Goal: Communication & Community: Answer question/provide support

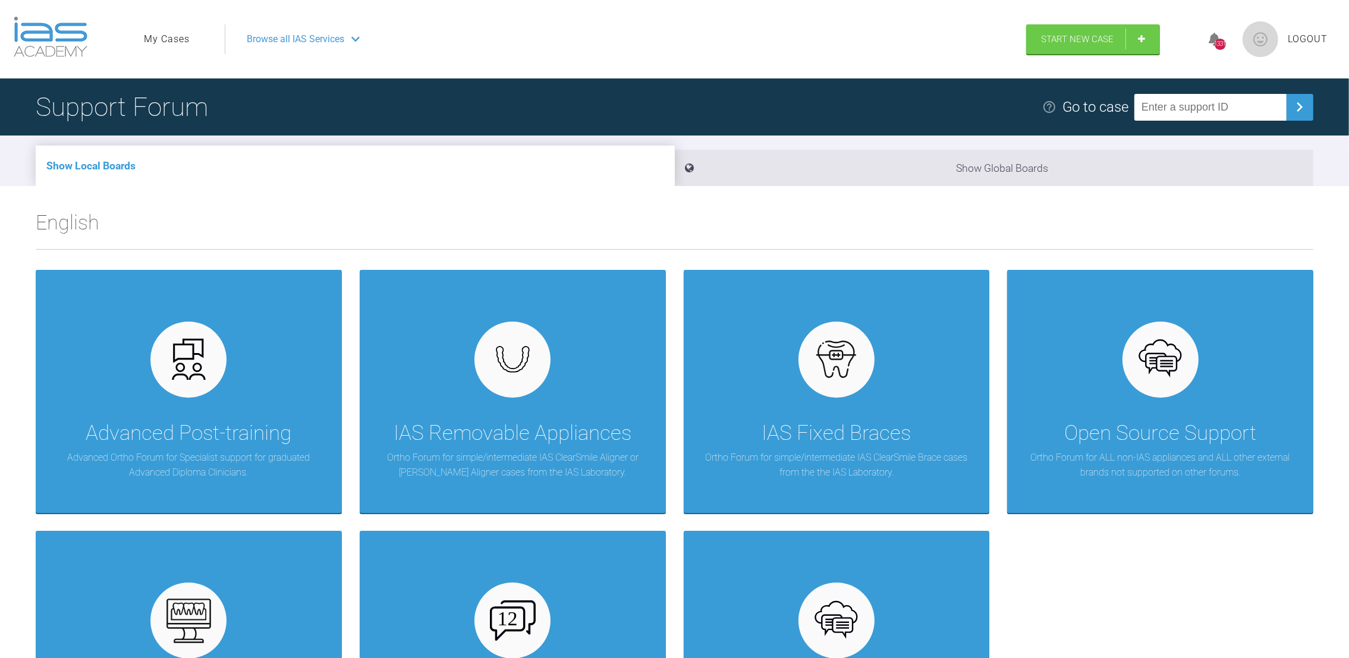
click at [172, 39] on link "My Cases" at bounding box center [167, 39] width 46 height 15
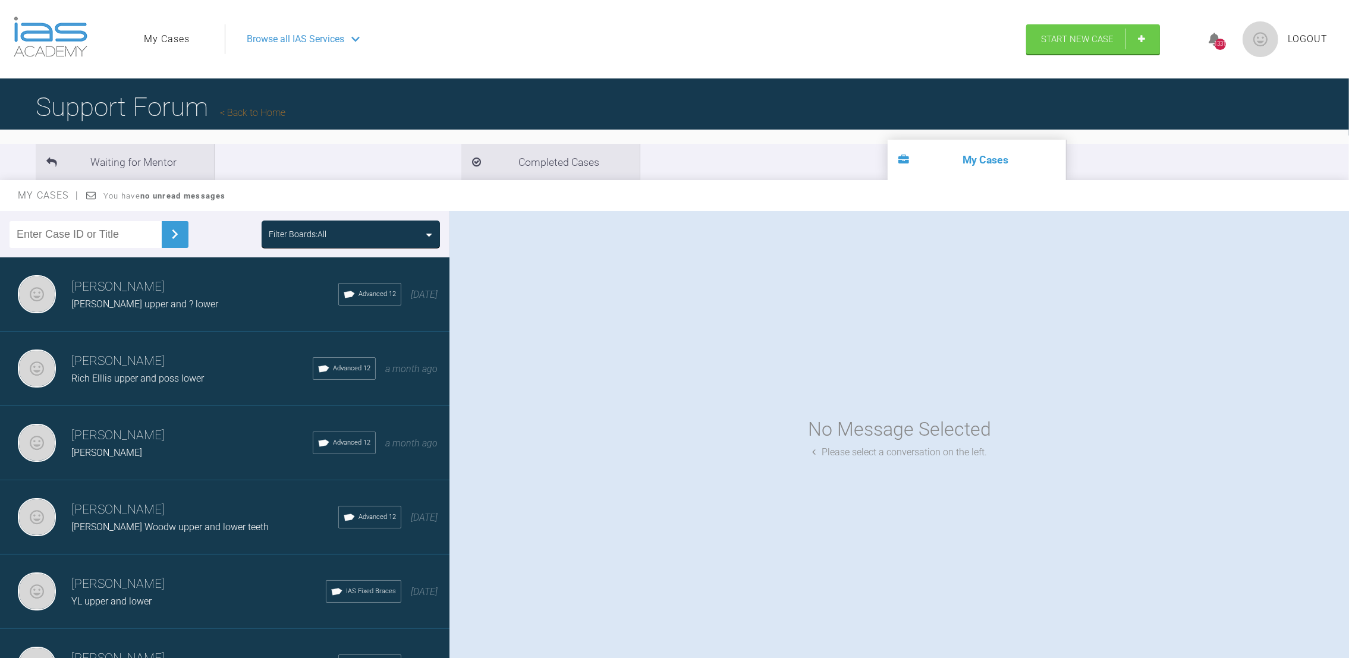
click at [174, 281] on h3 "[PERSON_NAME]" at bounding box center [204, 287] width 267 height 20
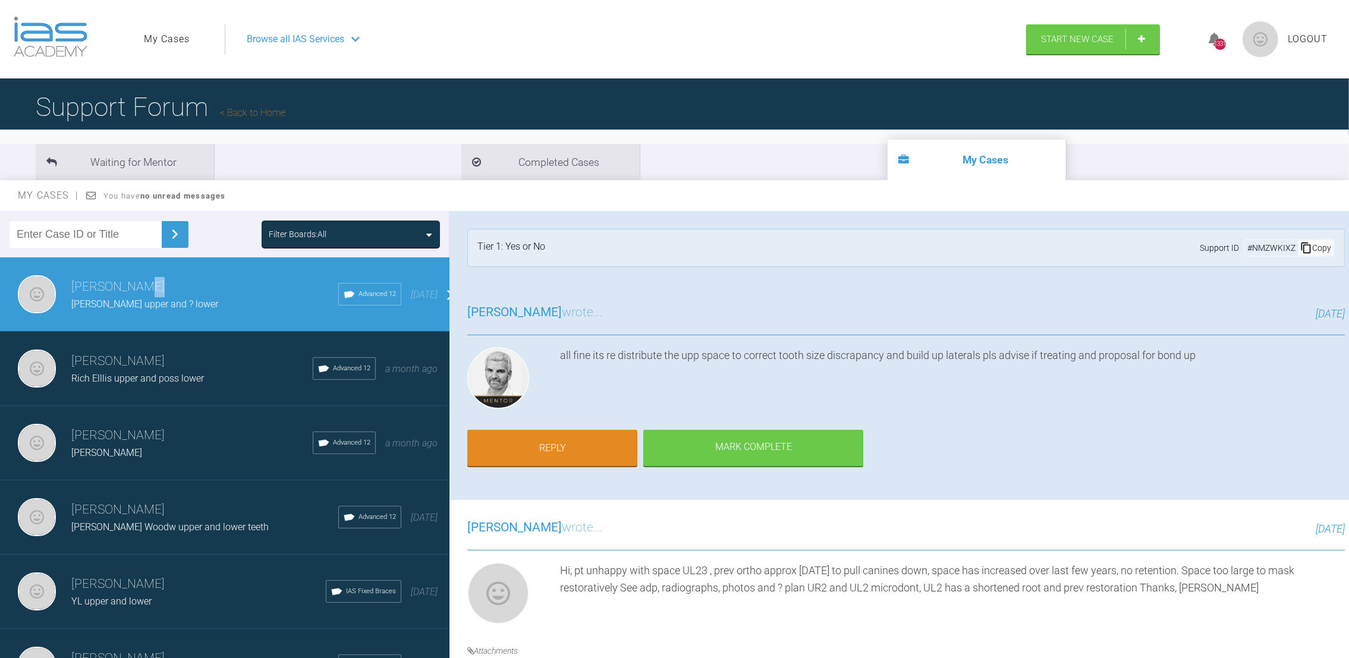
drag, startPoint x: 1342, startPoint y: 224, endPoint x: 1329, endPoint y: 324, distance: 100.8
click at [1329, 324] on div "[PERSON_NAME] [PERSON_NAME] upper and ? lower a few seconds ago Tier 1: Yes or …" at bounding box center [899, 437] width 900 height 452
drag, startPoint x: 1329, startPoint y: 324, endPoint x: 1258, endPoint y: 417, distance: 117.1
click at [1258, 417] on div "[PERSON_NAME] wrote... [DATE] all fine its re distribute the upp space to corre…" at bounding box center [905, 392] width 913 height 215
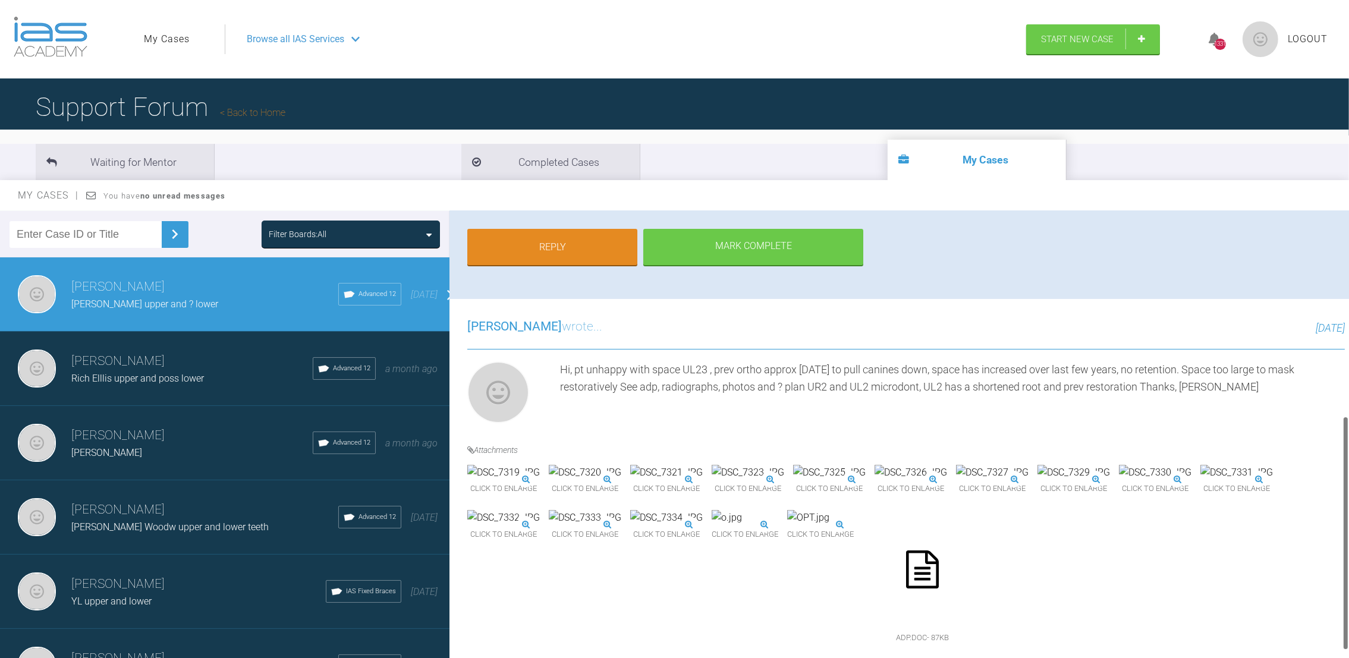
drag, startPoint x: 1346, startPoint y: 285, endPoint x: 1358, endPoint y: 493, distance: 208.4
click at [1349, 493] on html "My Cases Logout Browse all IAS Services Start New Case 1331 Logout Support Foru…" at bounding box center [674, 391] width 1349 height 782
click at [915, 551] on icon at bounding box center [922, 570] width 33 height 38
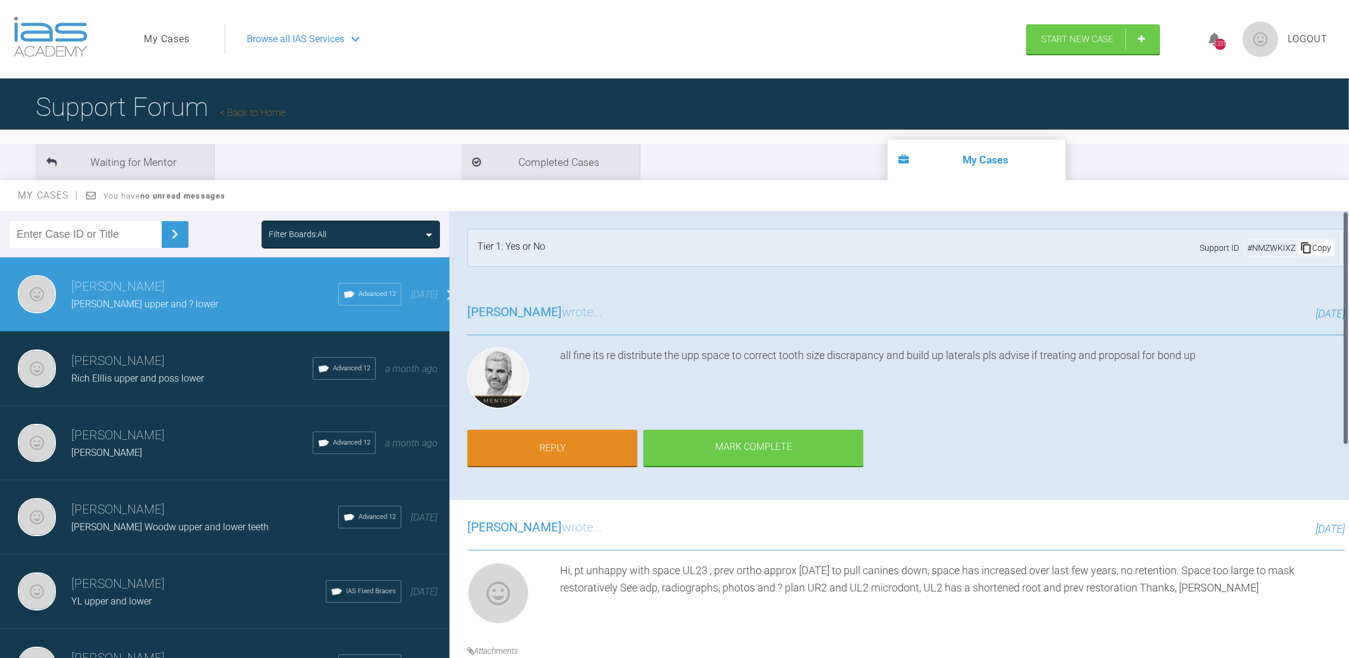
drag, startPoint x: 1344, startPoint y: 456, endPoint x: 1344, endPoint y: 196, distance: 260.4
click at [1344, 196] on div "My Cases You have no unread messages Filter Boards: All [PERSON_NAME] [PERSON_N…" at bounding box center [674, 430] width 1349 height 500
click at [536, 439] on link "Reply" at bounding box center [552, 449] width 170 height 37
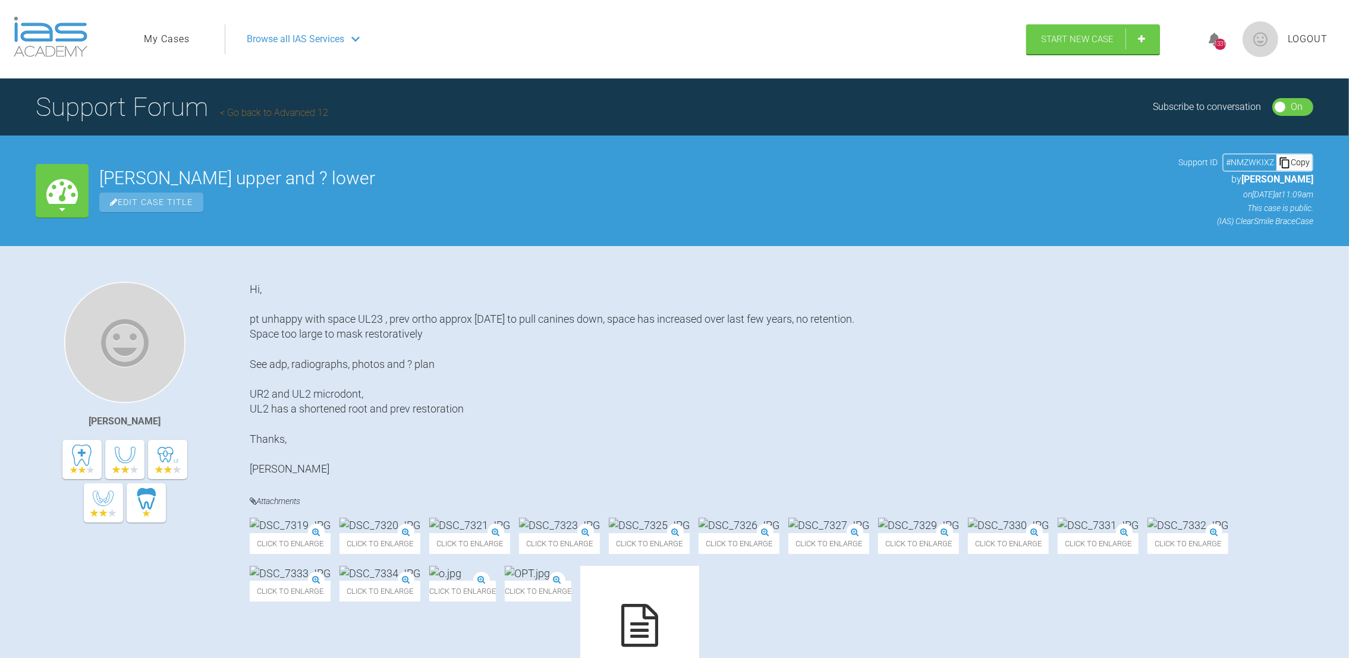
click at [1294, 166] on div "Copy" at bounding box center [1294, 162] width 36 height 15
click at [169, 37] on link "My Cases" at bounding box center [167, 39] width 46 height 15
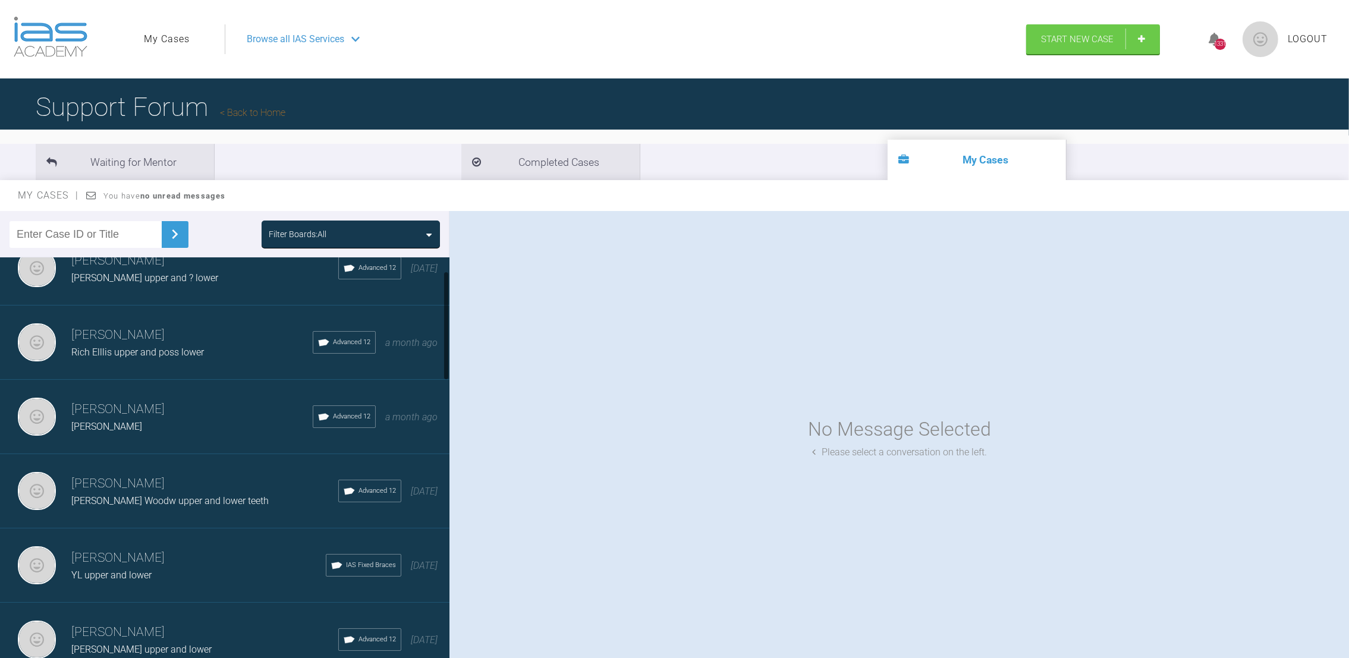
click at [443, 291] on div at bounding box center [446, 460] width 7 height 406
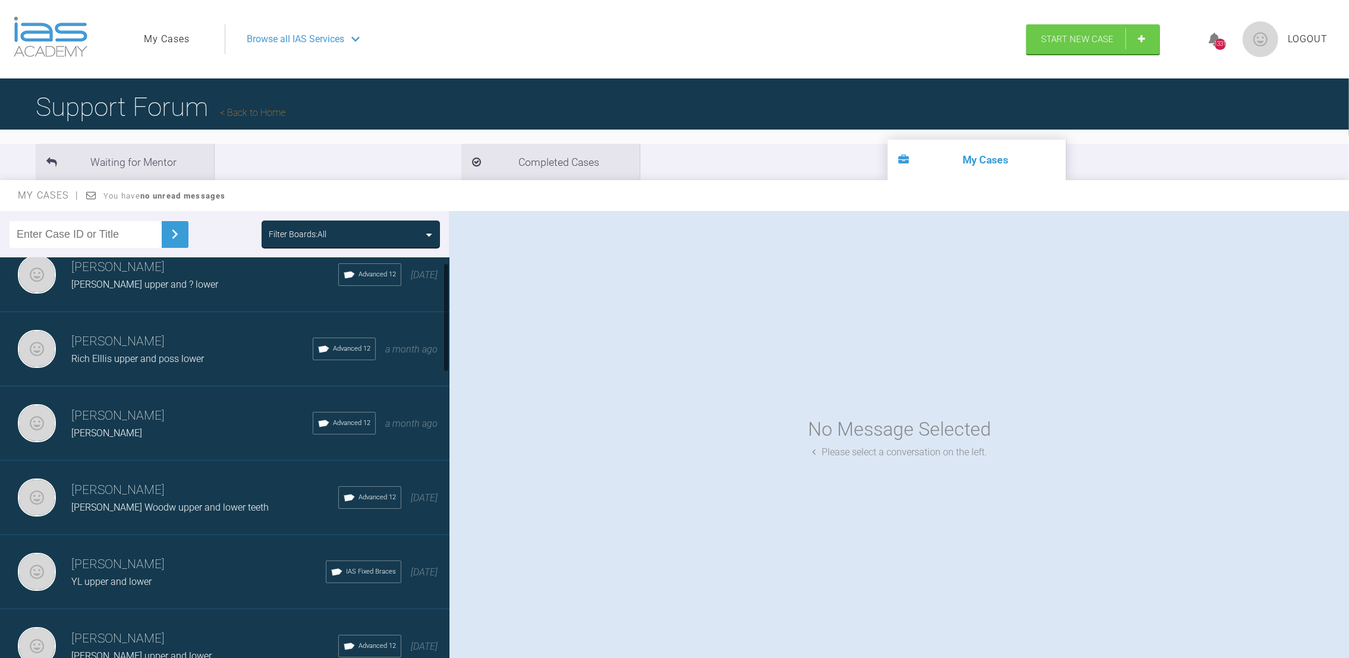
click at [89, 365] on div "[PERSON_NAME] [PERSON_NAME] upper and poss lower Advanced 12 a month ago" at bounding box center [231, 349] width 463 height 74
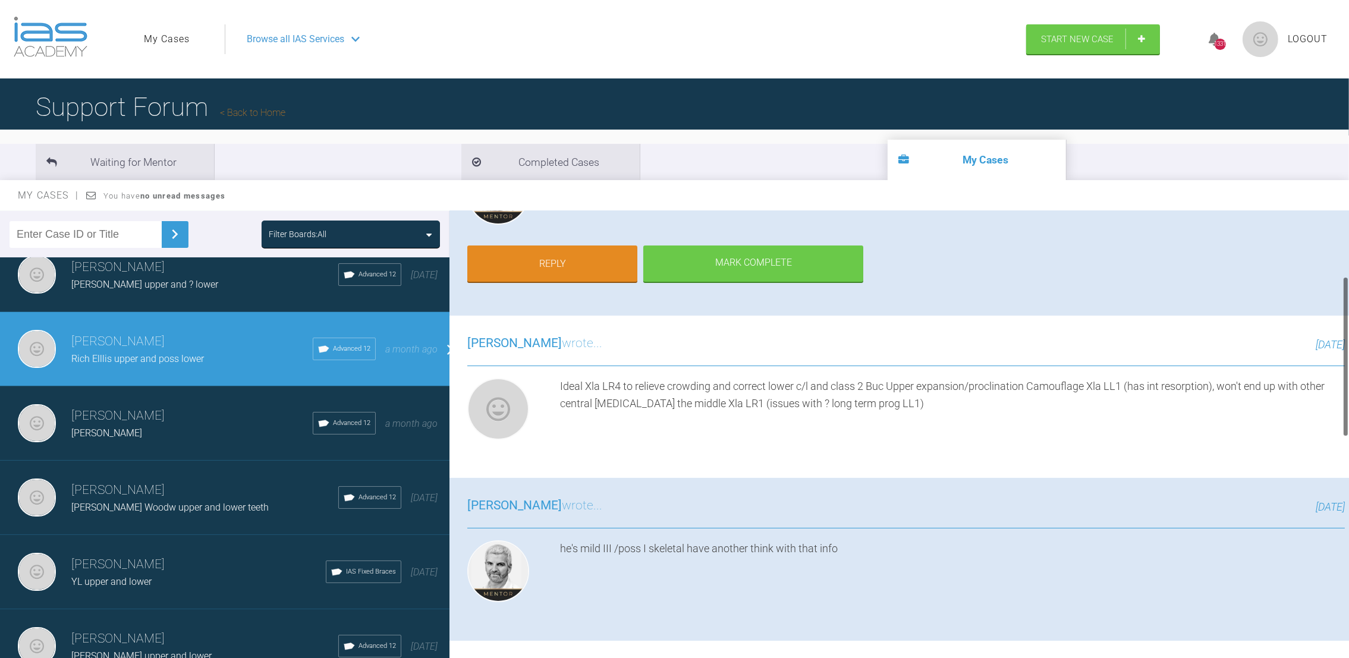
scroll to position [181, 0]
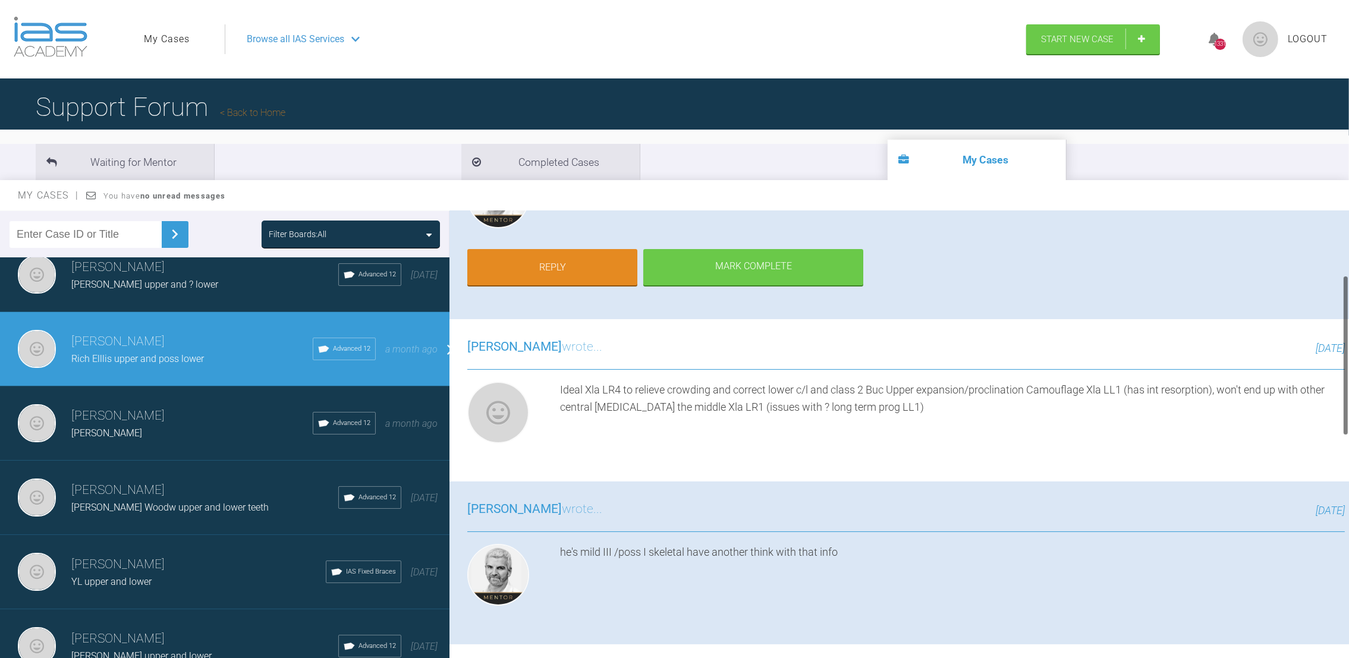
drag, startPoint x: 1344, startPoint y: 225, endPoint x: 1344, endPoint y: 289, distance: 63.6
click at [1344, 289] on div at bounding box center [1346, 355] width 4 height 161
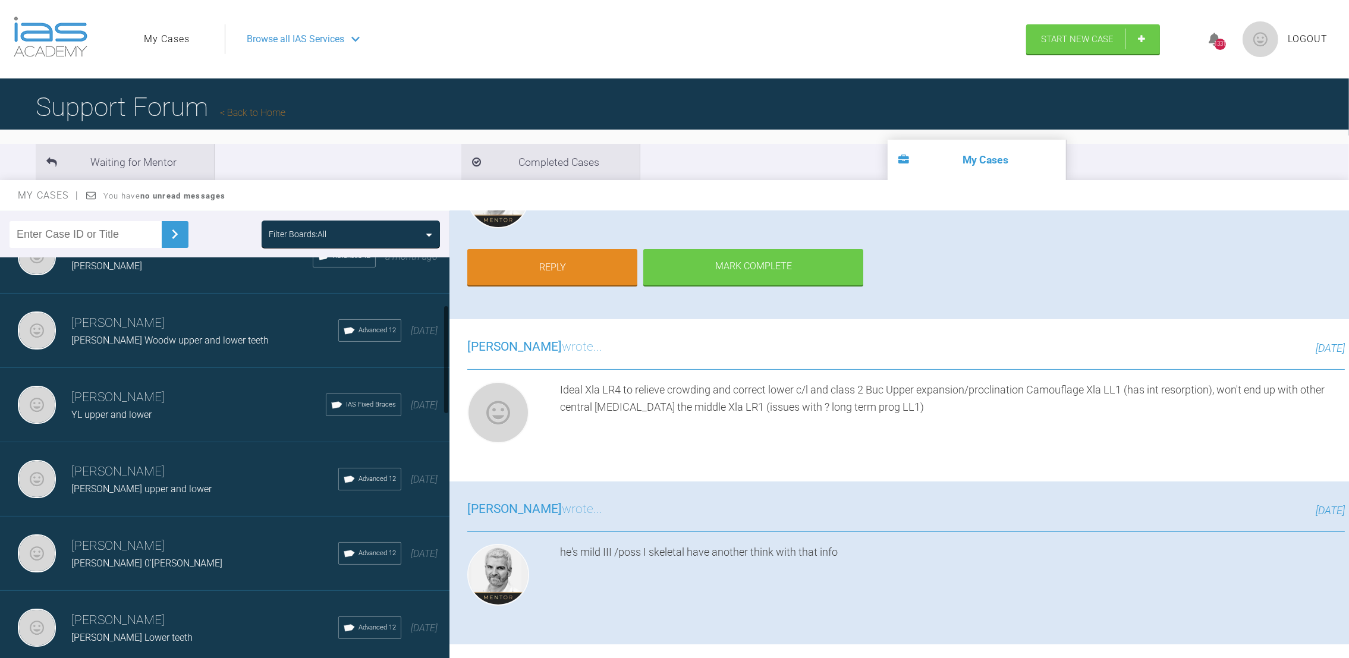
scroll to position [198, 0]
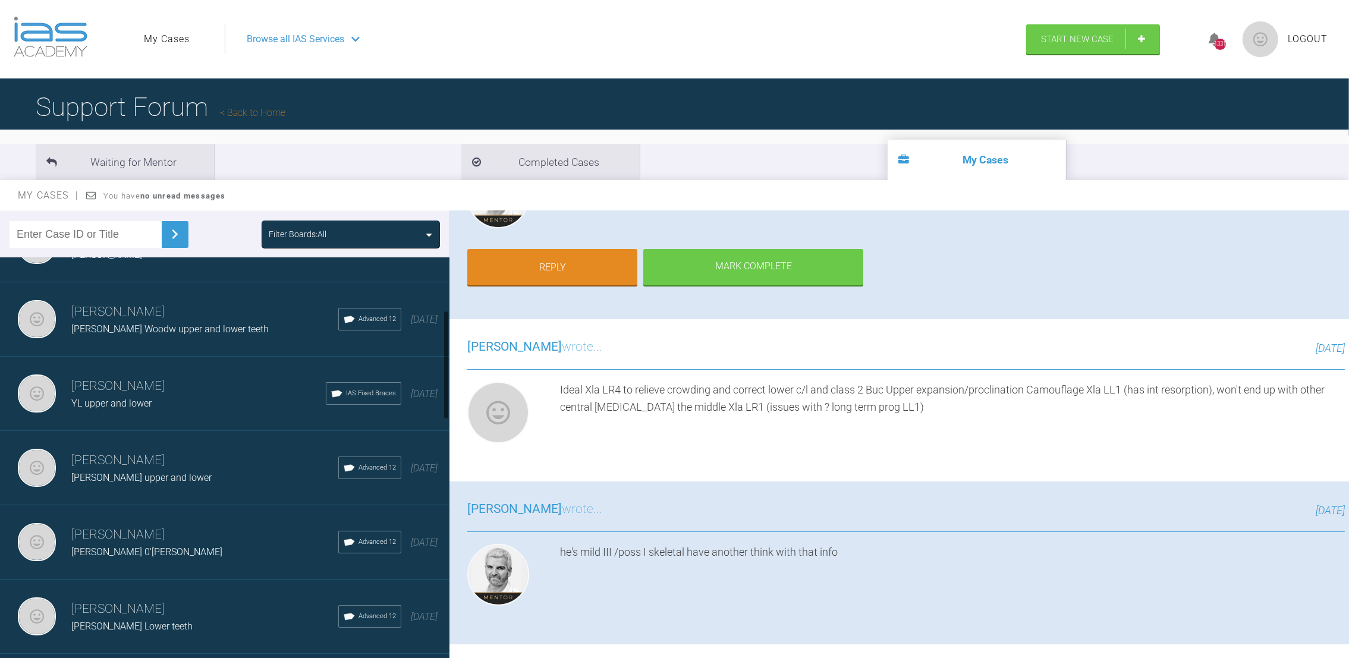
drag, startPoint x: 444, startPoint y: 315, endPoint x: 430, endPoint y: 363, distance: 49.5
click at [430, 363] on div "[PERSON_NAME] [PERSON_NAME] upper and ? lower Advanced 12 [DATE] [PERSON_NAME] …" at bounding box center [224, 460] width 449 height 406
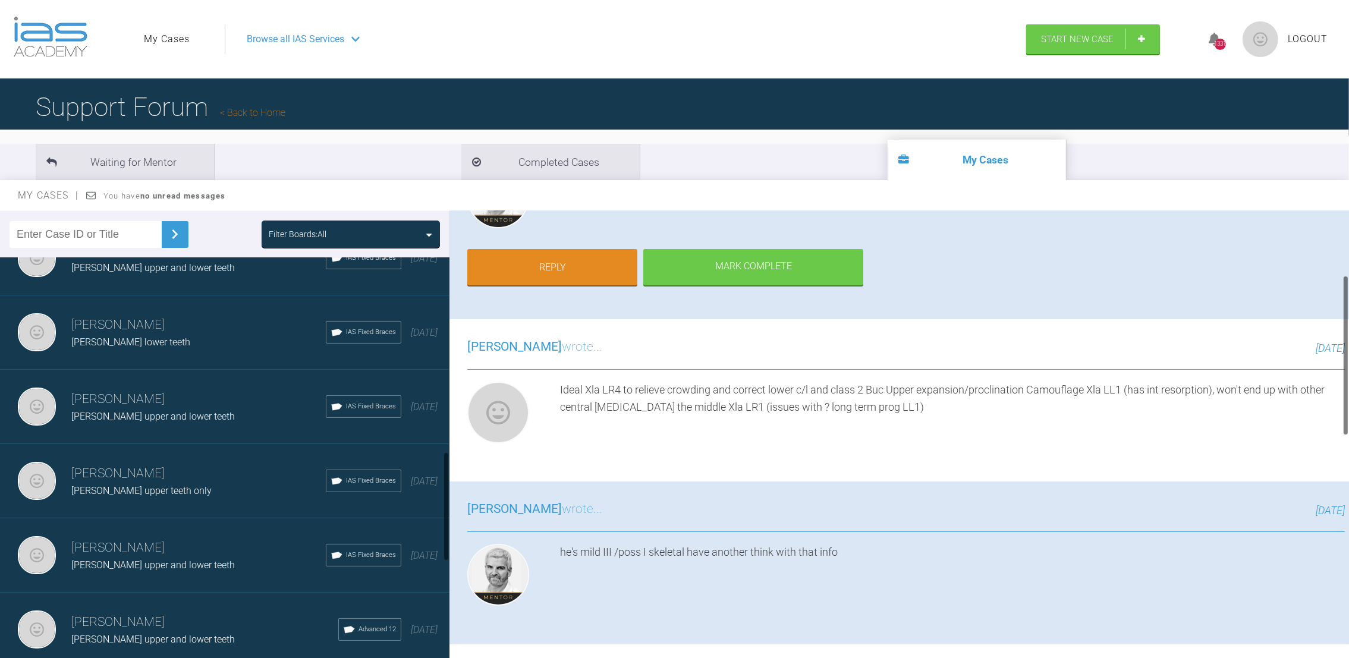
scroll to position [721, 0]
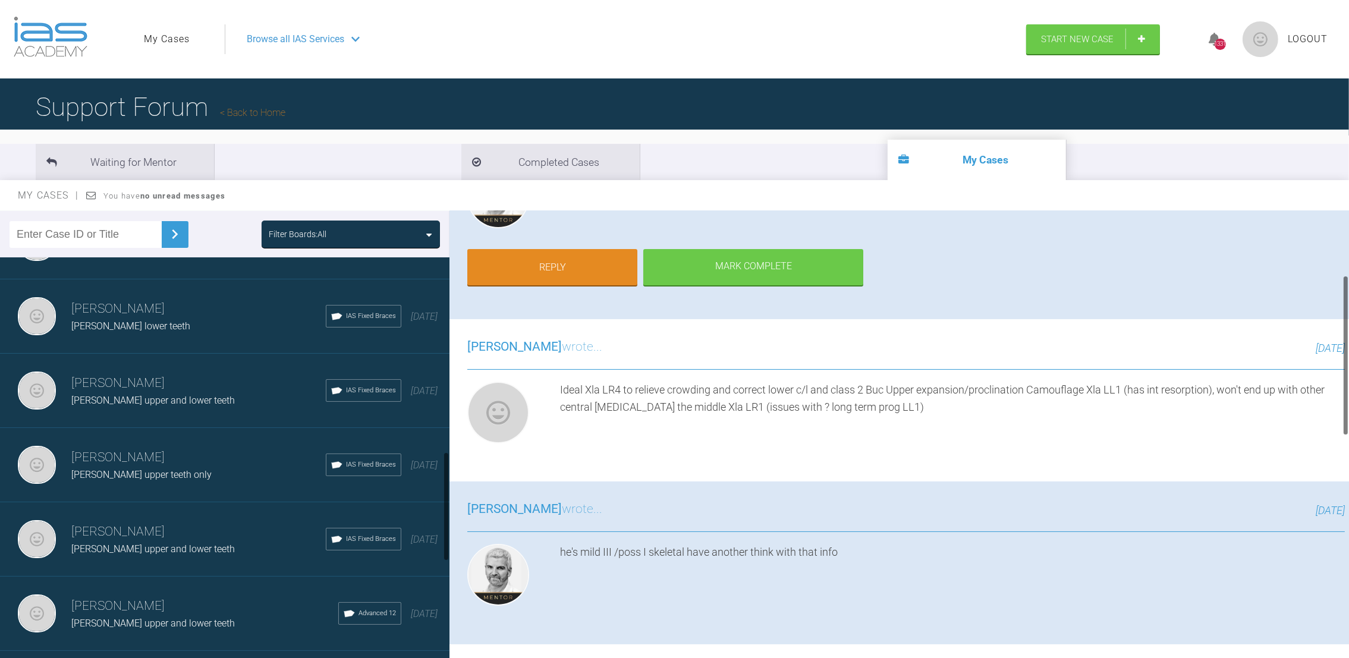
drag, startPoint x: 446, startPoint y: 382, endPoint x: 451, endPoint y: 522, distance: 139.8
click at [451, 522] on div "Filter Boards: All [PERSON_NAME] [PERSON_NAME] upper and ? lower Advanced 12 [D…" at bounding box center [674, 445] width 1349 height 469
click at [229, 467] on div "[PERSON_NAME] upper teeth only" at bounding box center [198, 474] width 254 height 15
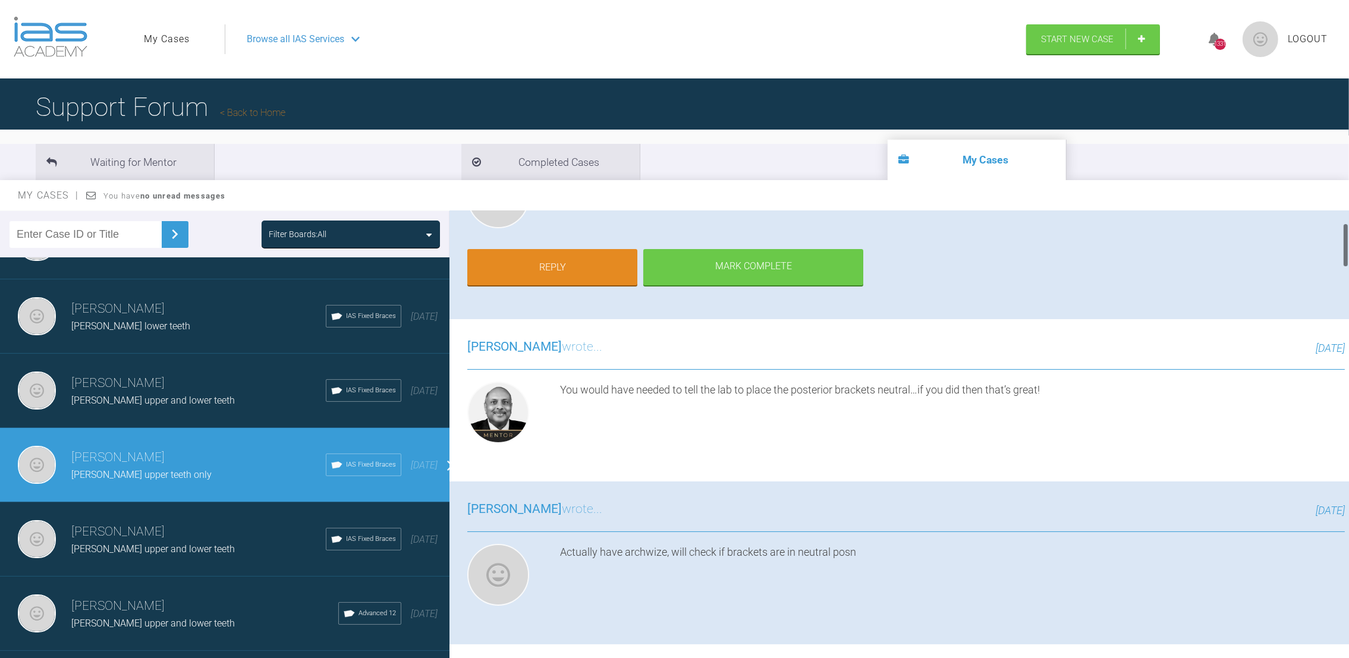
scroll to position [0, 0]
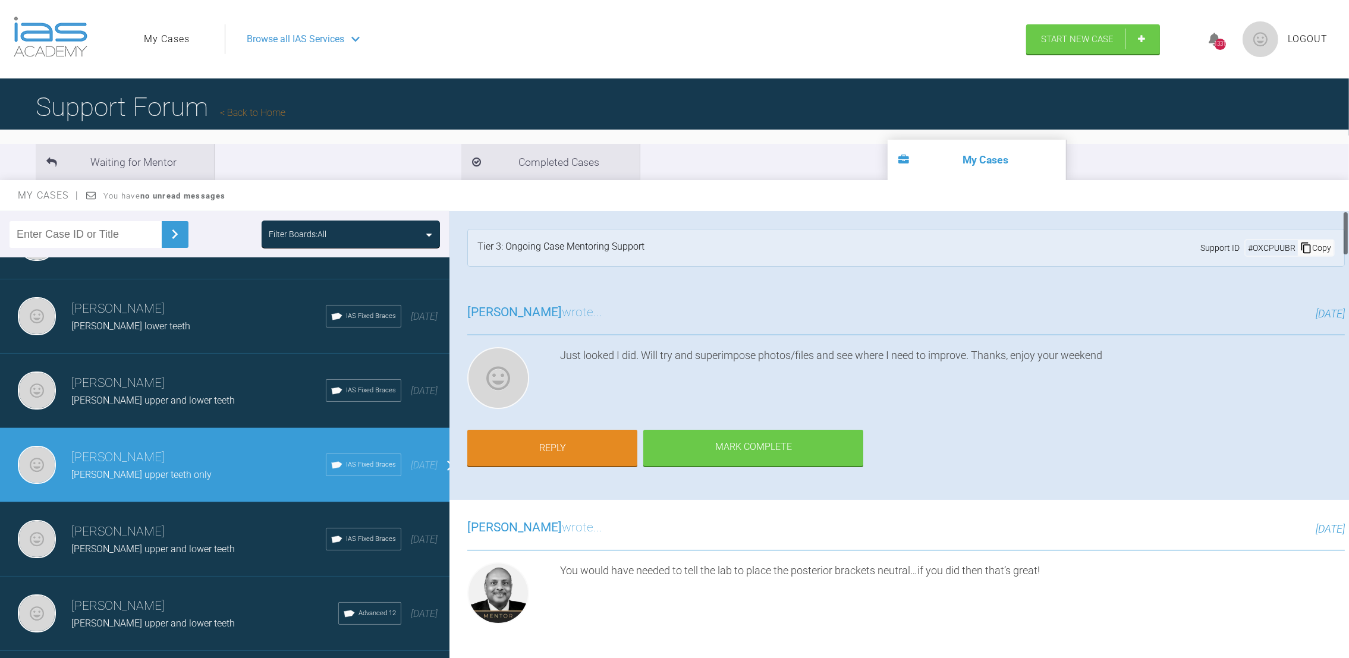
drag, startPoint x: 1346, startPoint y: 244, endPoint x: 1346, endPoint y: 218, distance: 25.6
click at [1346, 218] on div at bounding box center [1346, 233] width 4 height 45
drag, startPoint x: 1347, startPoint y: 235, endPoint x: 1353, endPoint y: 182, distance: 53.9
click at [1349, 182] on html "My Cases Logout Browse all IAS Services Start New Case 1331 Logout Support Foru…" at bounding box center [674, 391] width 1349 height 782
click at [548, 436] on link "Reply" at bounding box center [552, 449] width 170 height 37
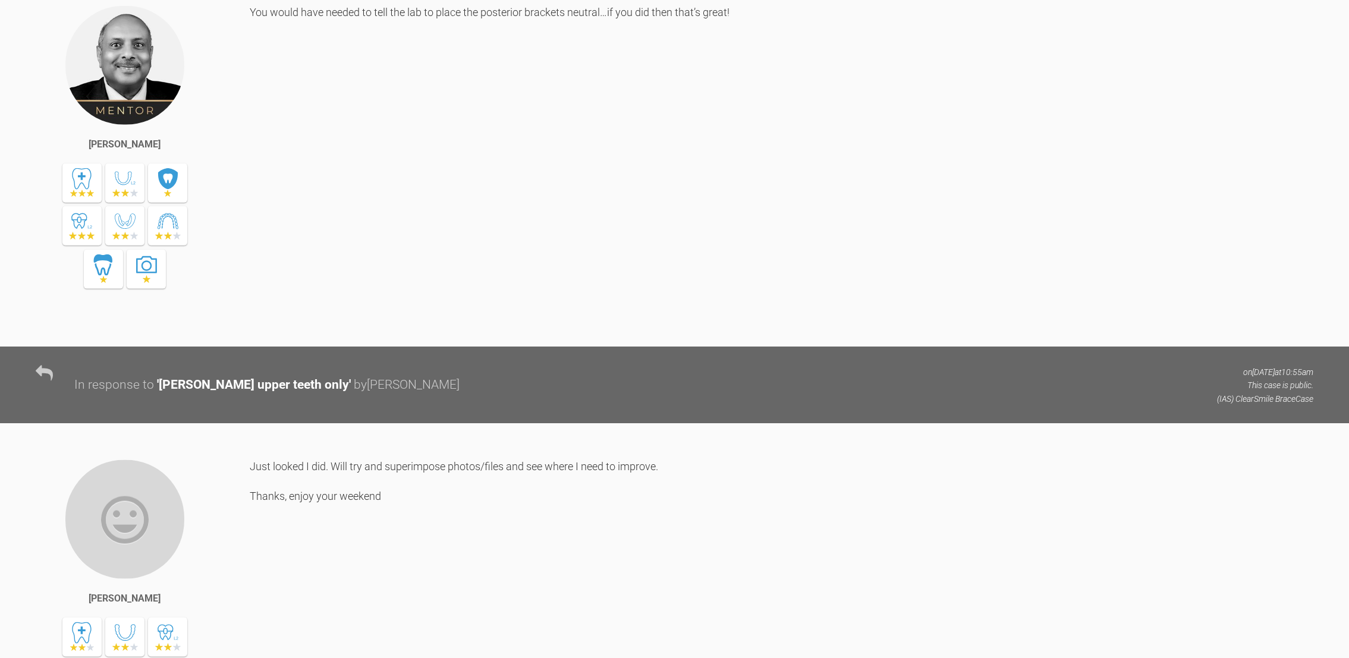
scroll to position [9551, 0]
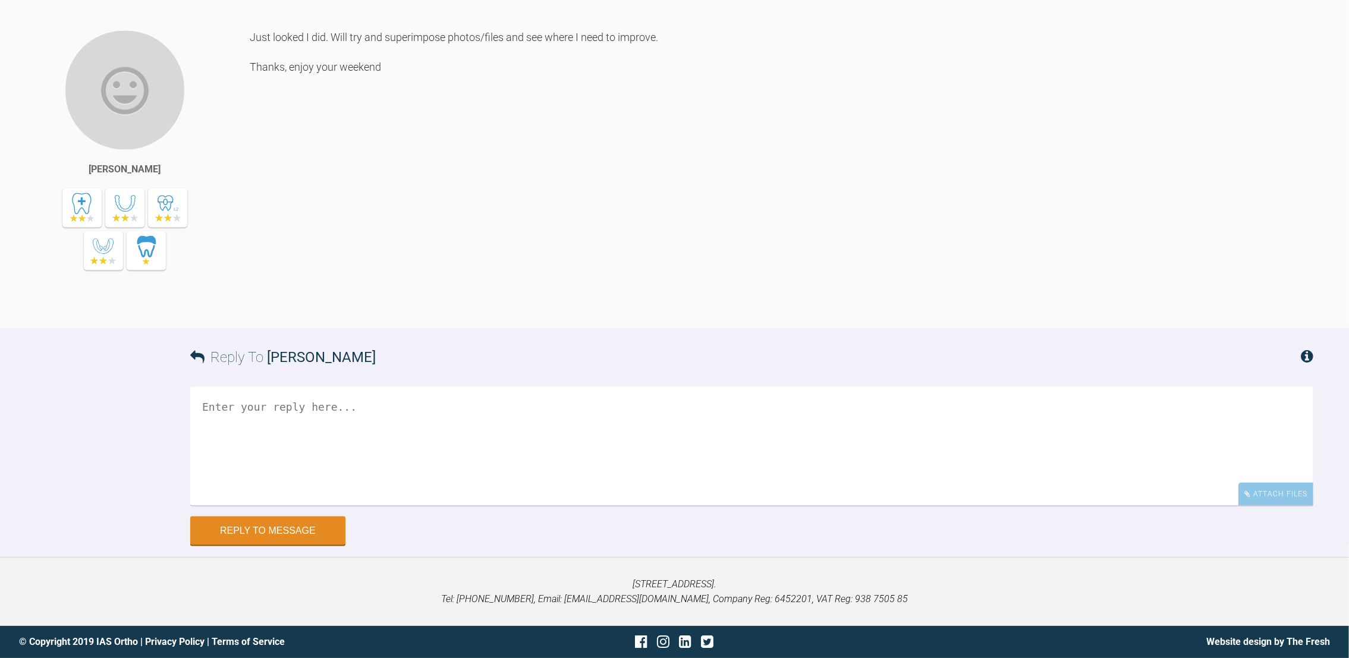
click at [336, 410] on textarea at bounding box center [751, 446] width 1123 height 119
click at [252, 443] on textarea "Hi Pinks, Upper mobved to 2020 (forgot to load prev photo 016)" at bounding box center [751, 446] width 1123 height 119
click at [502, 440] on textarea "Hi Pinks, Upper moved to 2020 (forgot to load prev photo 016)" at bounding box center [751, 446] width 1123 height 119
click at [577, 404] on textarea "Hi Pinks, Upper moved to 2020 (forgot to load prev photo 016) nv thinking of ju…" at bounding box center [751, 446] width 1123 height 119
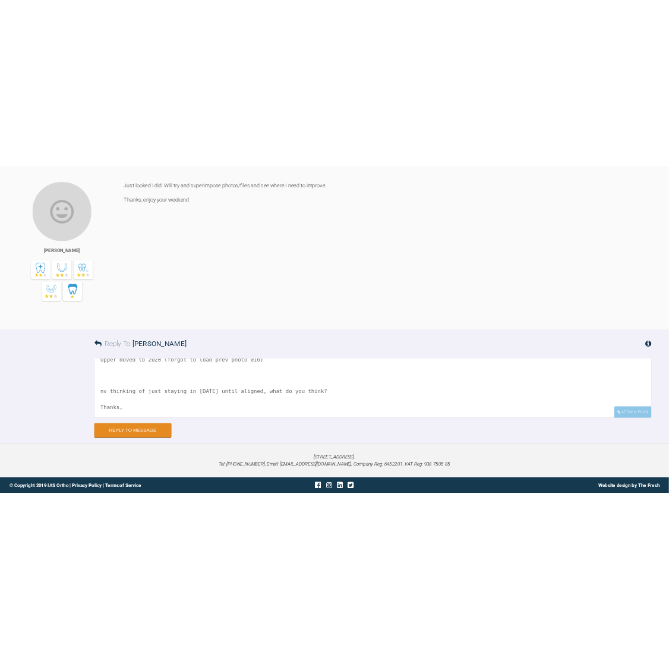
scroll to position [67, 0]
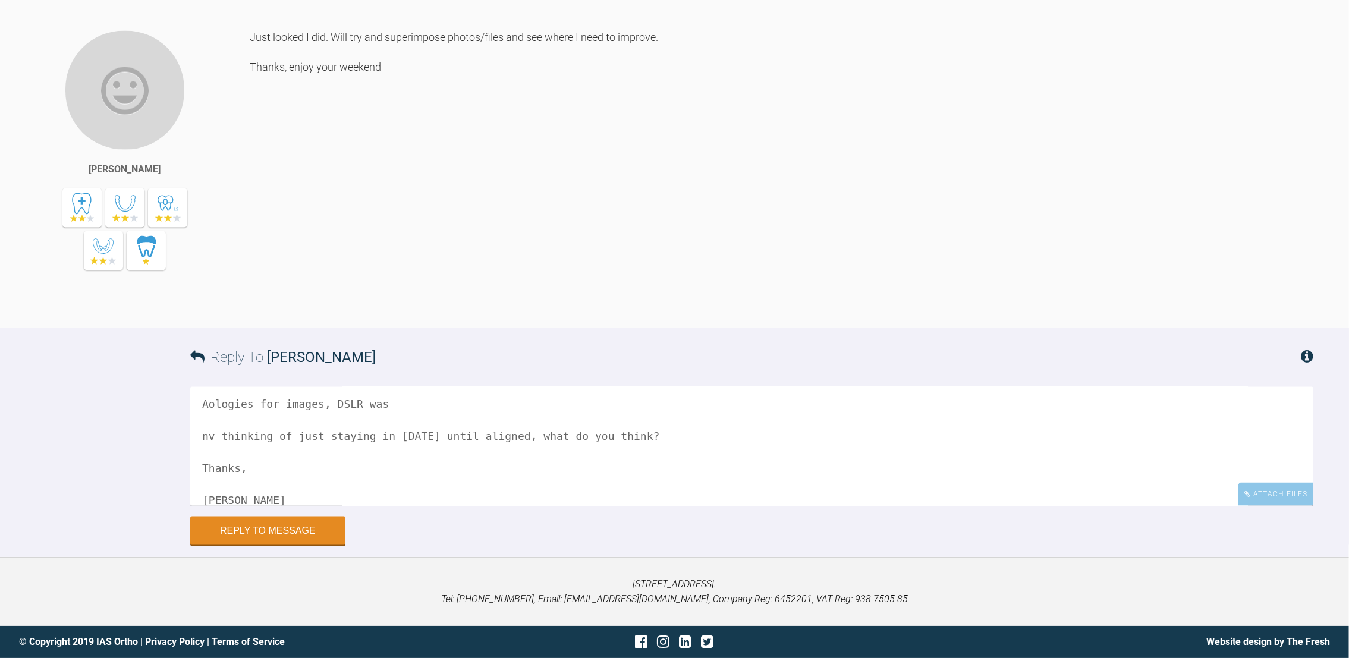
click at [206, 407] on textarea "Hi Pinks, Upper moved to 2020 (forgot to load prev photo 016) Aologies for imag…" at bounding box center [751, 446] width 1123 height 119
click at [378, 406] on textarea "Hi Pinks, Upper moved to 2020 (forgot to load prev photo 016) Apologies for ima…" at bounding box center [751, 446] width 1123 height 119
type textarea "Hi Pinks, Upper moved to 2020 (forgot to load prev photo 016) Apologies for ima…"
click at [1266, 499] on div "Attach Files" at bounding box center [1275, 494] width 75 height 23
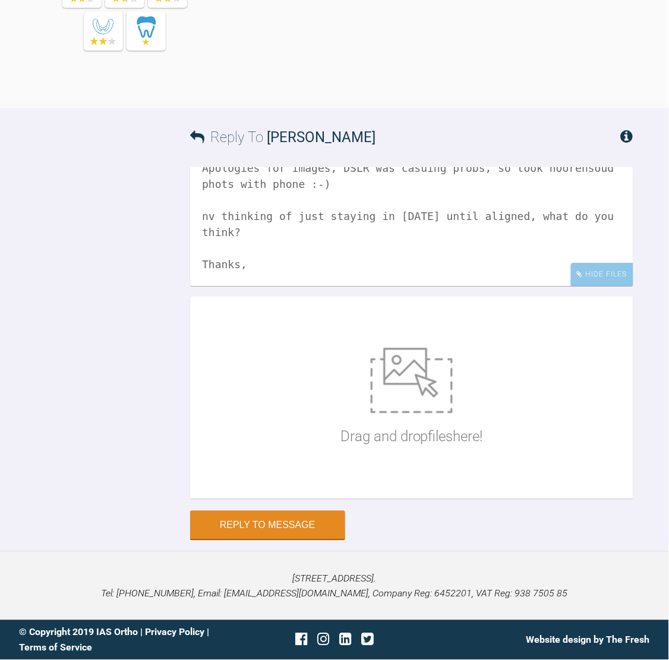
scroll to position [10394, 0]
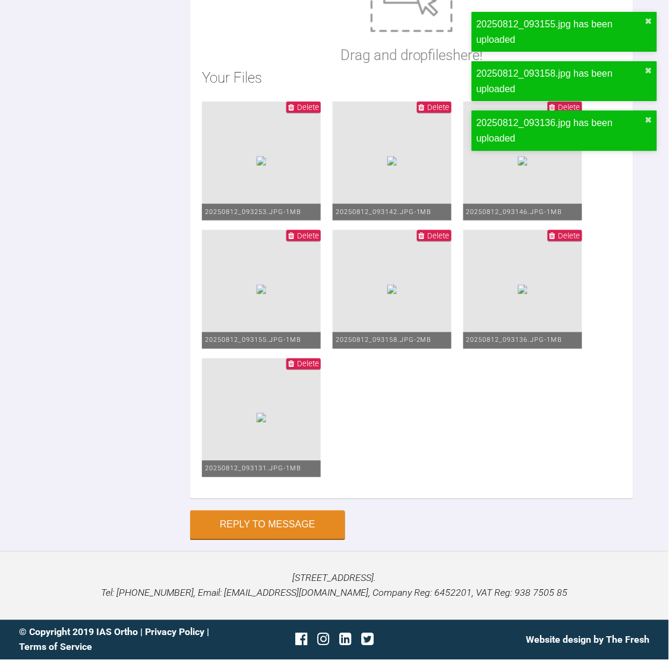
click at [609, 342] on div "Drag and drop files here! Your Files Delete 20250812_093253.jpg - 1MB Delete 20…" at bounding box center [412, 227] width 444 height 544
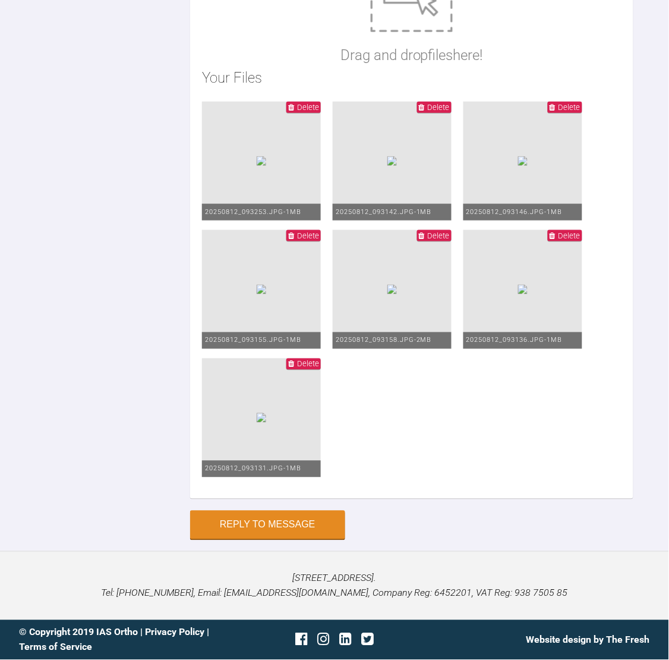
click at [530, 392] on div "Drag and drop files here! Your Files Delete 20250812_093253.jpg - 1MB Delete 20…" at bounding box center [412, 227] width 444 height 544
click at [306, 522] on button "Reply to Message" at bounding box center [267, 526] width 155 height 29
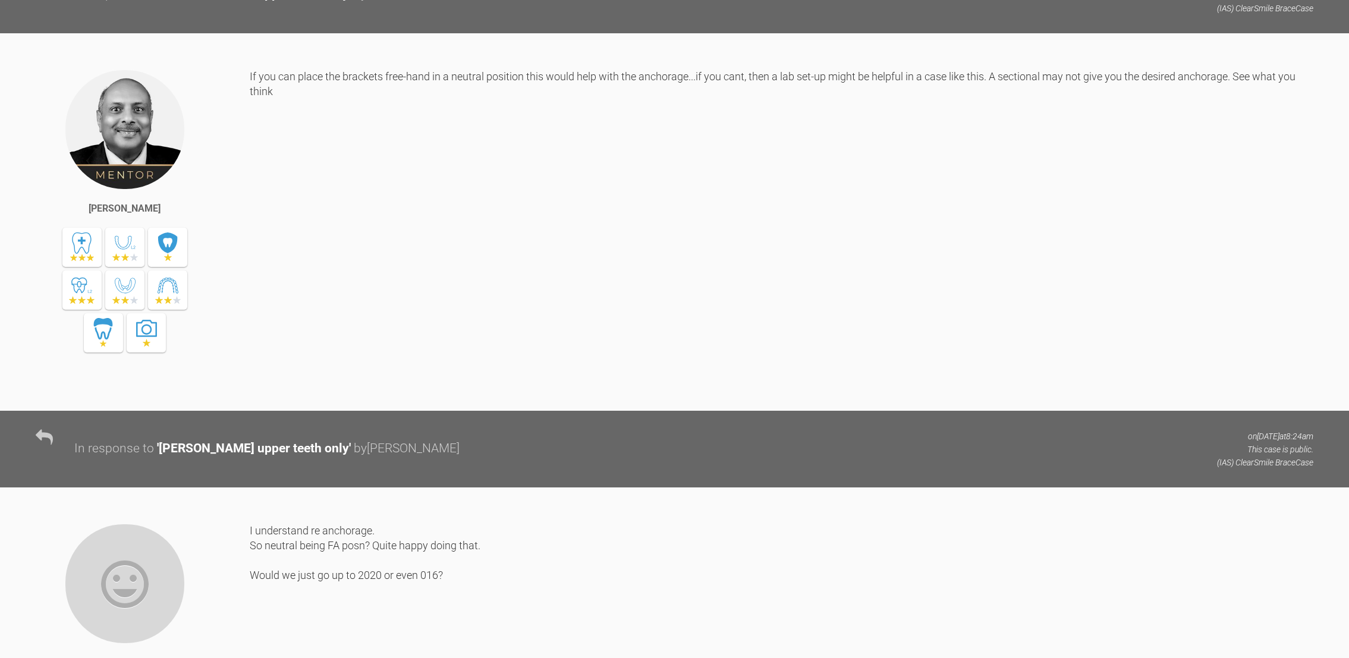
scroll to position [0, 0]
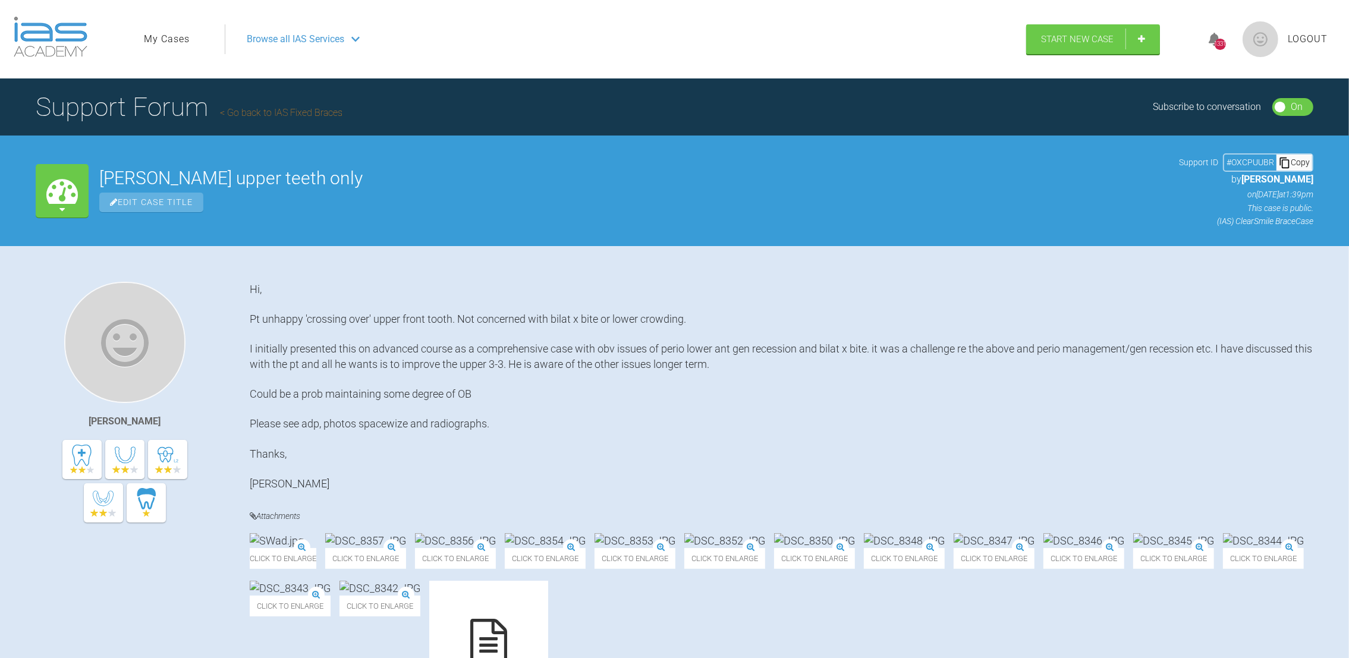
click at [152, 34] on link "My Cases" at bounding box center [167, 39] width 46 height 15
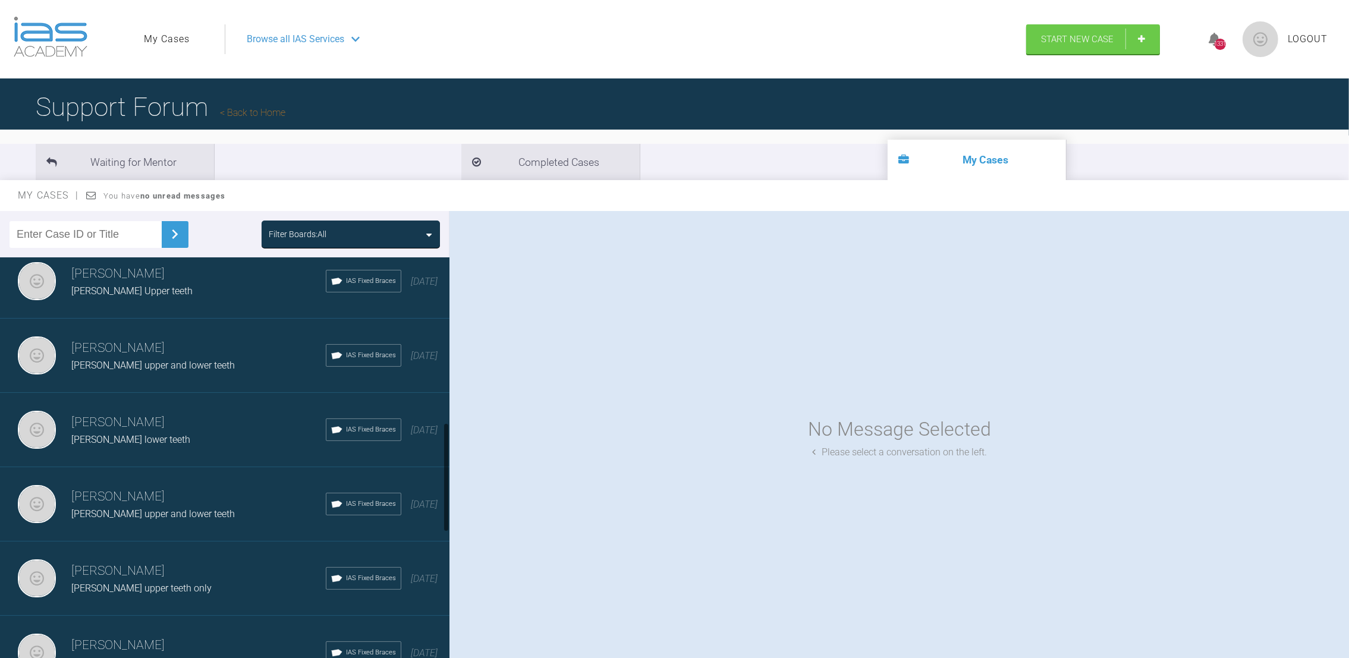
scroll to position [616, 0]
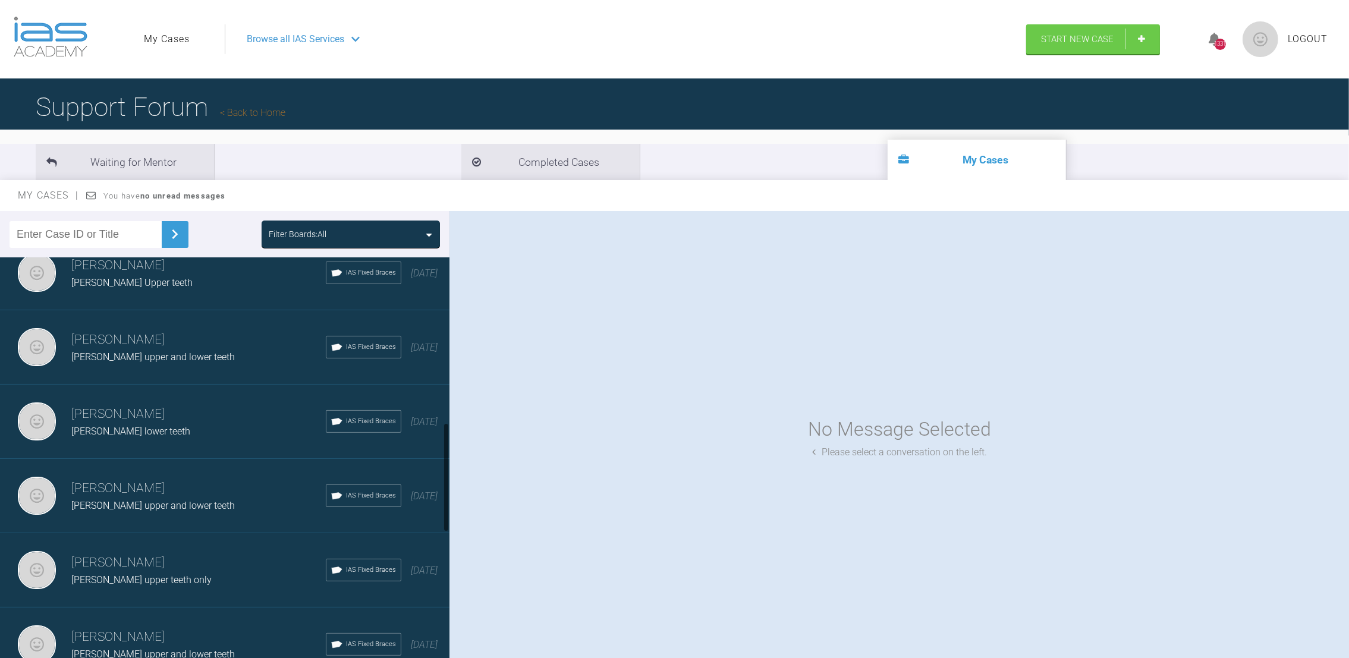
drag, startPoint x: 447, startPoint y: 317, endPoint x: 429, endPoint y: 482, distance: 165.7
click at [429, 482] on div "[PERSON_NAME] [PERSON_NAME] upper and ? lower Advanced 12 [DATE] [PERSON_NAME] …" at bounding box center [224, 460] width 449 height 406
click at [144, 479] on h3 "[PERSON_NAME]" at bounding box center [198, 489] width 254 height 20
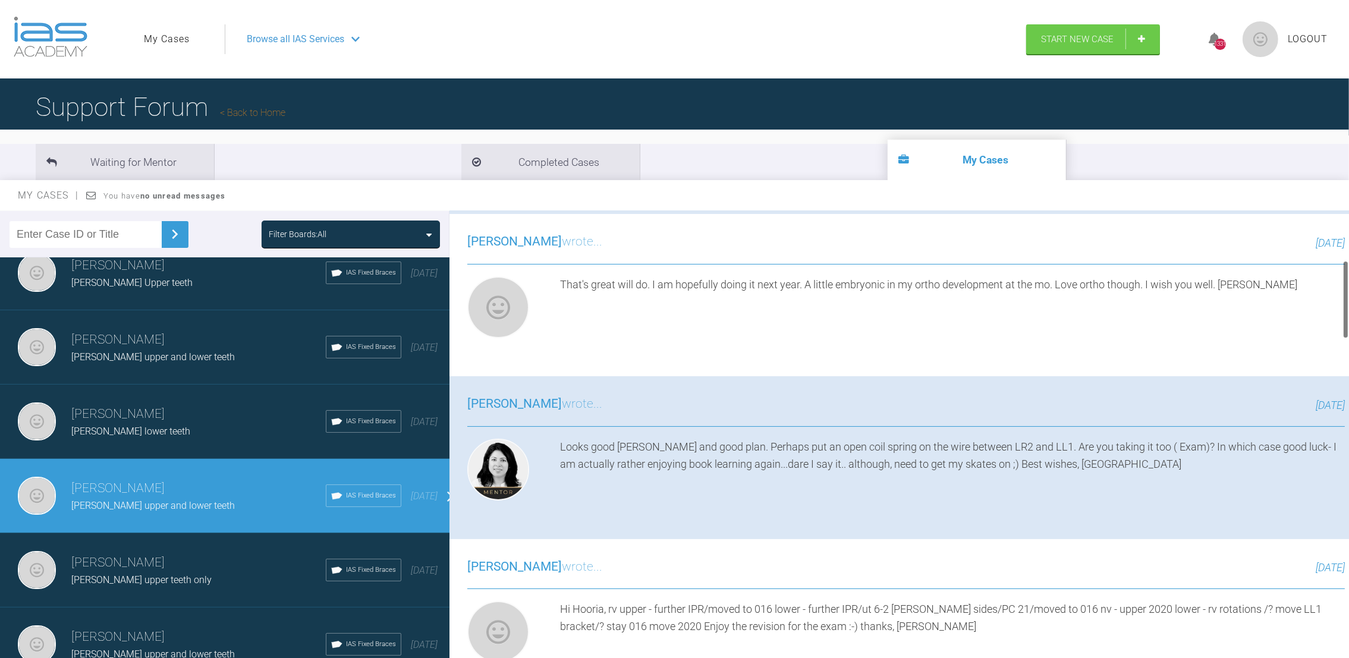
scroll to position [282, 0]
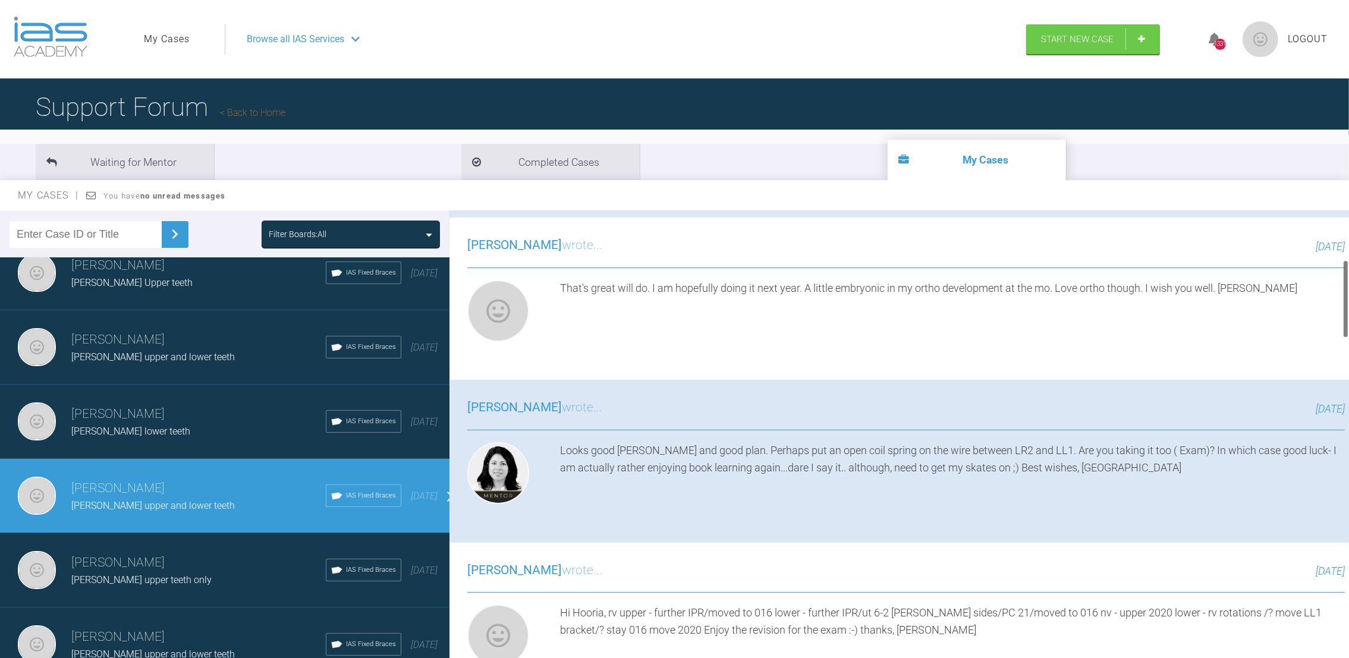
drag, startPoint x: 1344, startPoint y: 238, endPoint x: 1346, endPoint y: 284, distance: 45.8
click at [1346, 284] on div at bounding box center [1346, 299] width 4 height 78
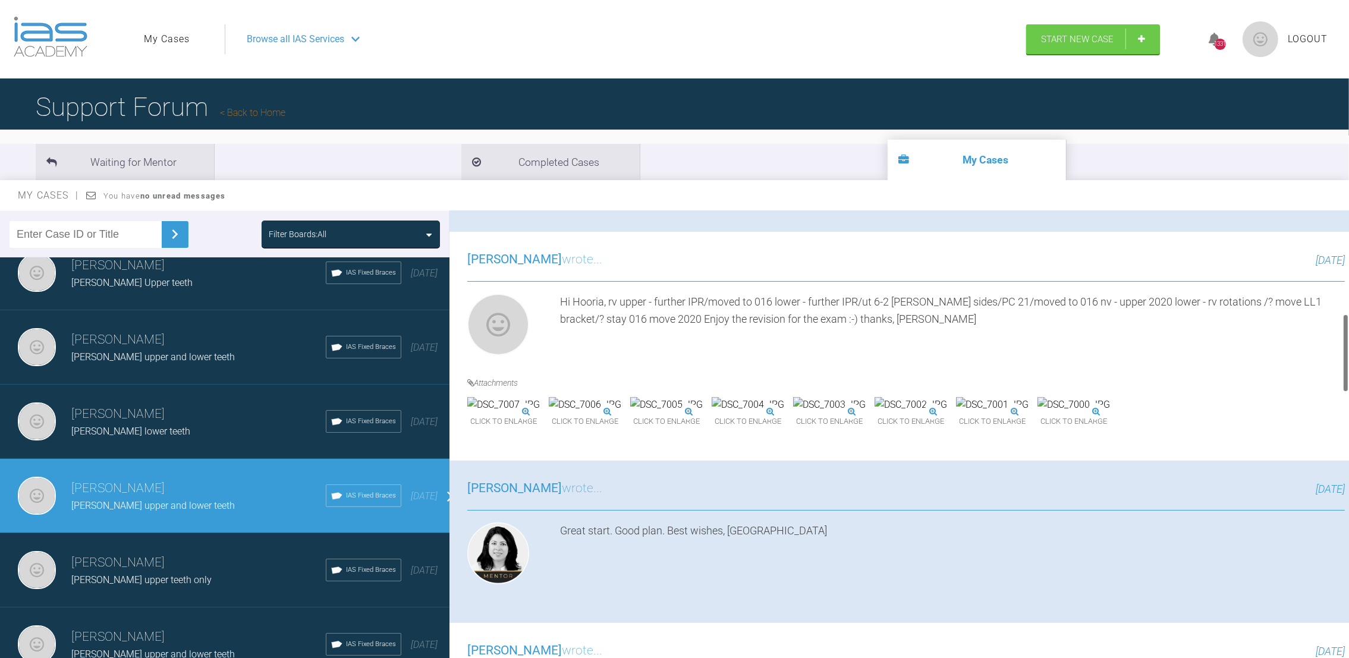
scroll to position [600, 0]
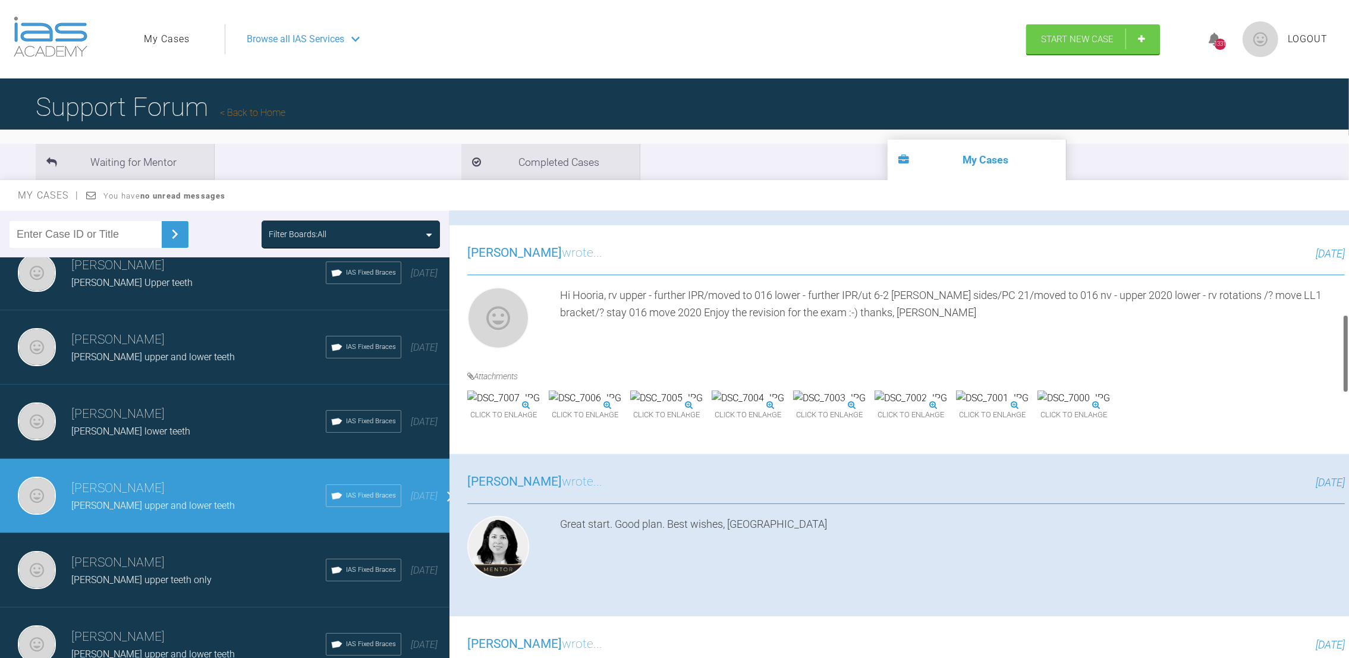
drag, startPoint x: 1345, startPoint y: 296, endPoint x: 1350, endPoint y: 351, distance: 54.9
click at [1349, 351] on html "My Cases Logout Browse all IAS Services Start New Case 1331 Logout Support Foru…" at bounding box center [674, 391] width 1349 height 782
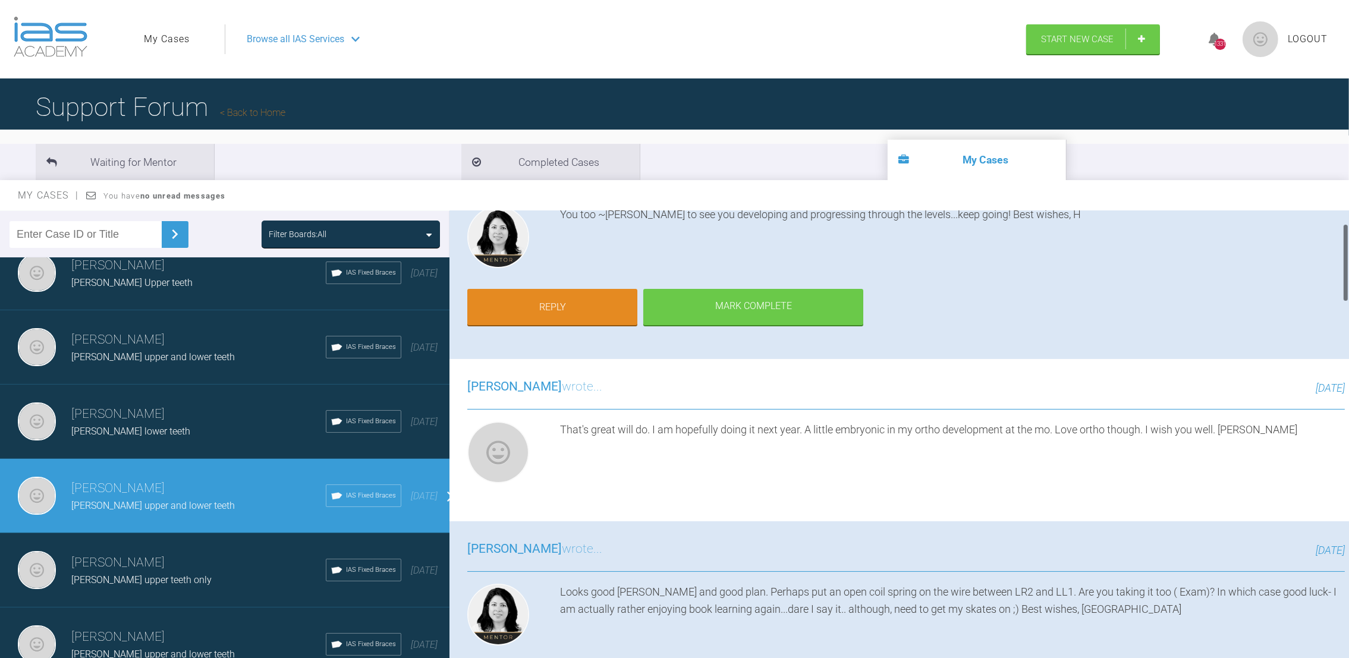
scroll to position [0, 0]
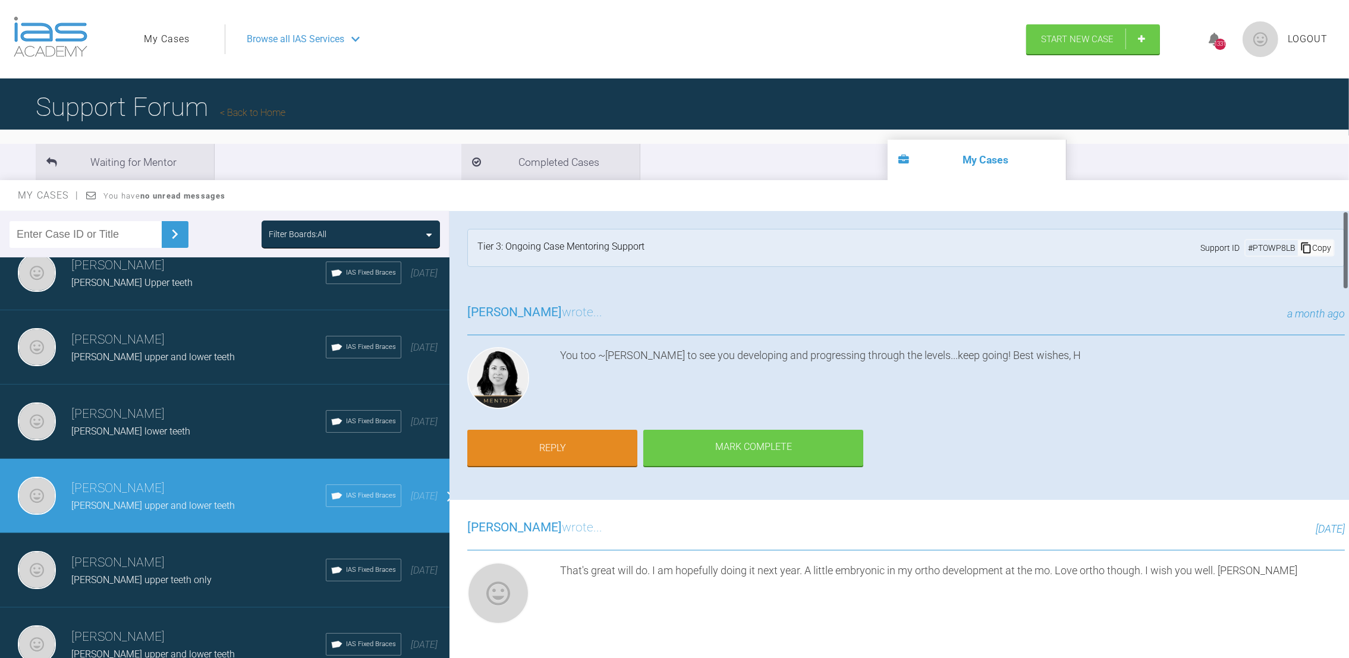
drag, startPoint x: 1347, startPoint y: 361, endPoint x: 1347, endPoint y: 231, distance: 130.2
click at [1347, 231] on div at bounding box center [1346, 250] width 4 height 78
click at [580, 449] on link "Reply" at bounding box center [552, 449] width 170 height 37
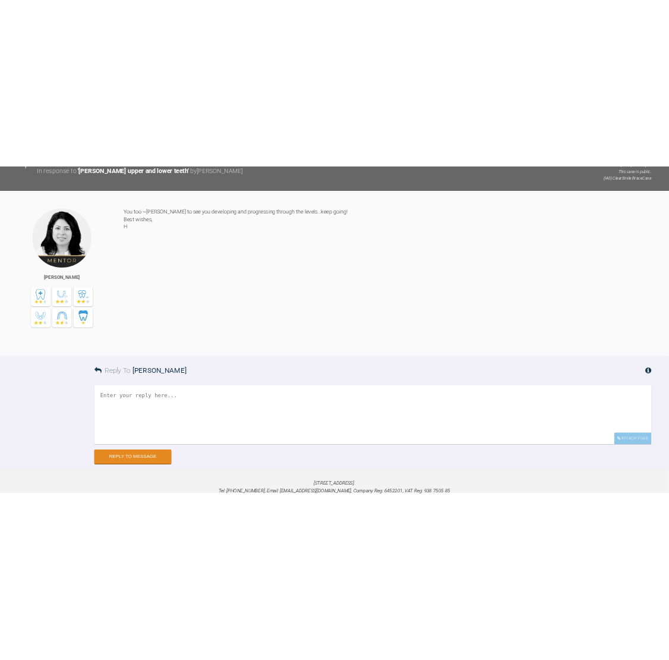
scroll to position [4279, 0]
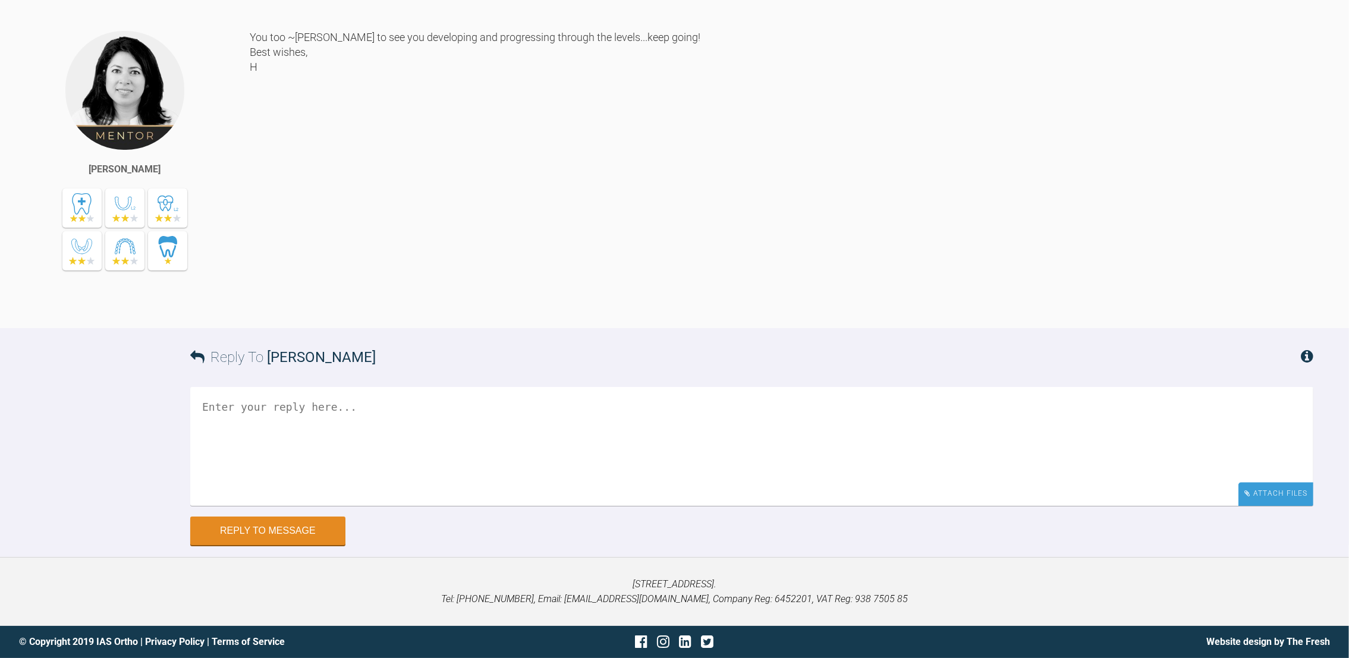
click at [1297, 499] on div "Attach Files" at bounding box center [1275, 493] width 75 height 23
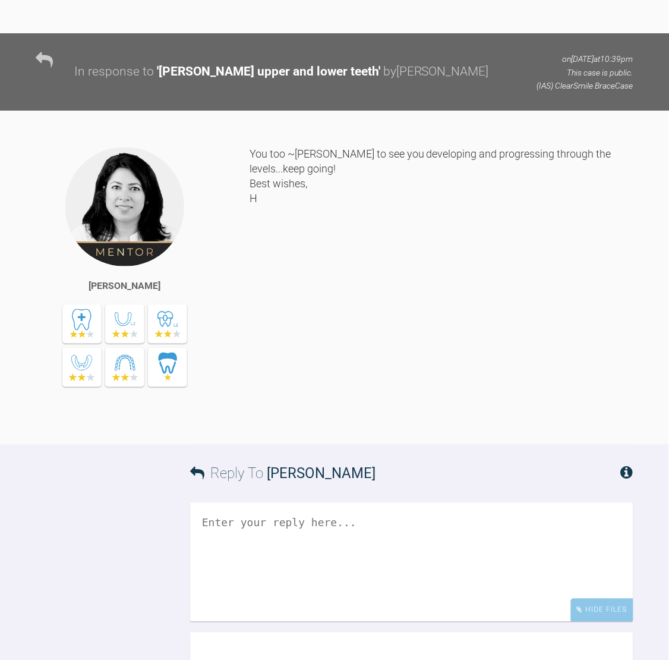
scroll to position [5416, 0]
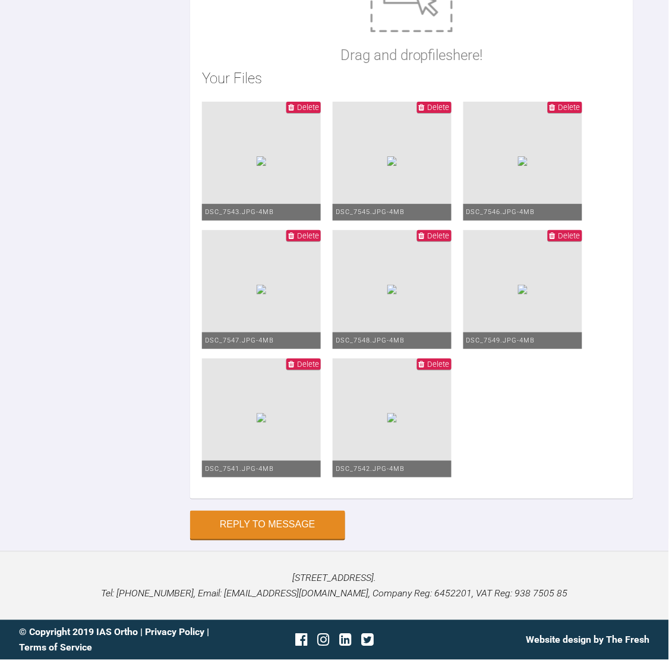
type textarea "Hi Hooria, Upper moved to 2020 lower ut 6-2/PC 201 for rotations.stayed 016 nv …"
click at [590, 346] on div "Drag and drop files here! Your Files Delete DSC_7543.JPG - 4MB Delete DSC_7545.…" at bounding box center [412, 227] width 444 height 544
click at [318, 517] on button "Reply to Message" at bounding box center [267, 526] width 155 height 29
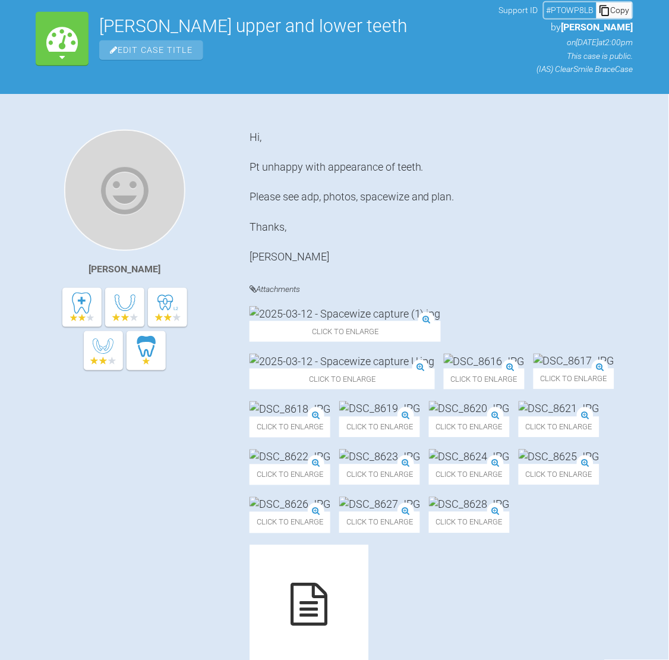
scroll to position [0, 0]
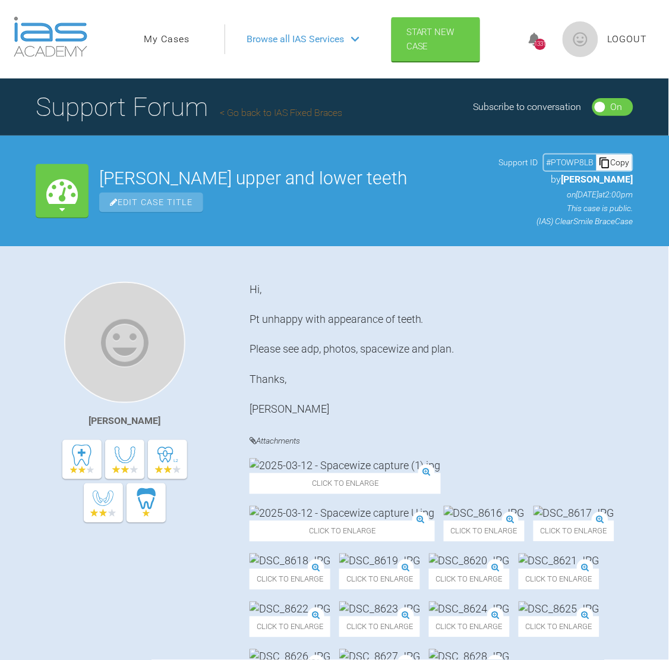
click at [177, 42] on link "My Cases" at bounding box center [167, 39] width 46 height 15
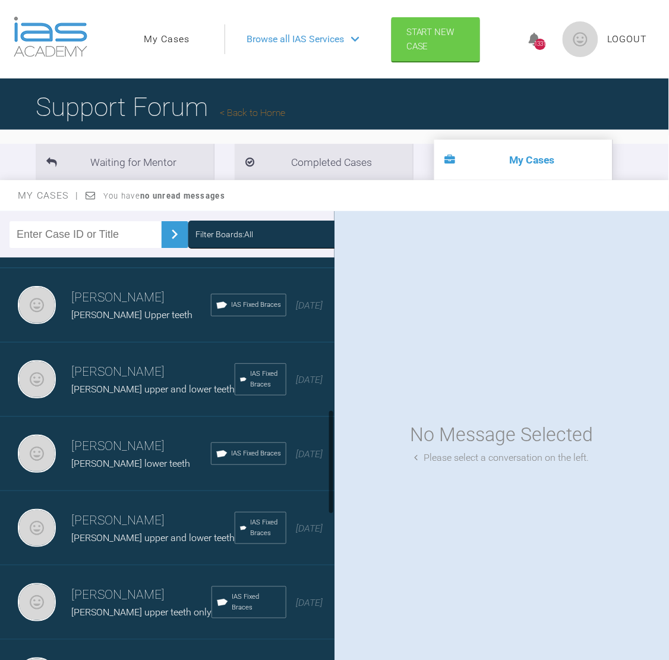
scroll to position [605, 0]
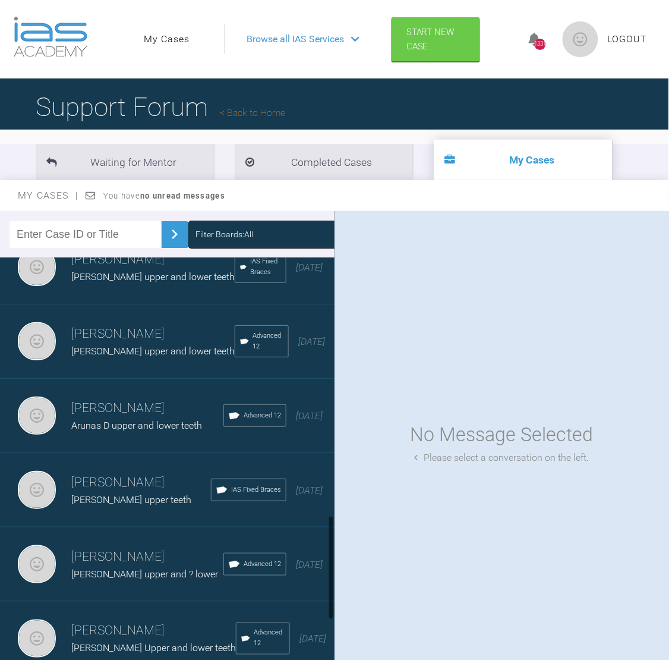
drag, startPoint x: 329, startPoint y: 304, endPoint x: 348, endPoint y: 563, distance: 259.3
click at [348, 563] on div "Filter Boards: All [PERSON_NAME] [PERSON_NAME] upper and ? lower Advanced 12 [D…" at bounding box center [334, 446] width 669 height 471
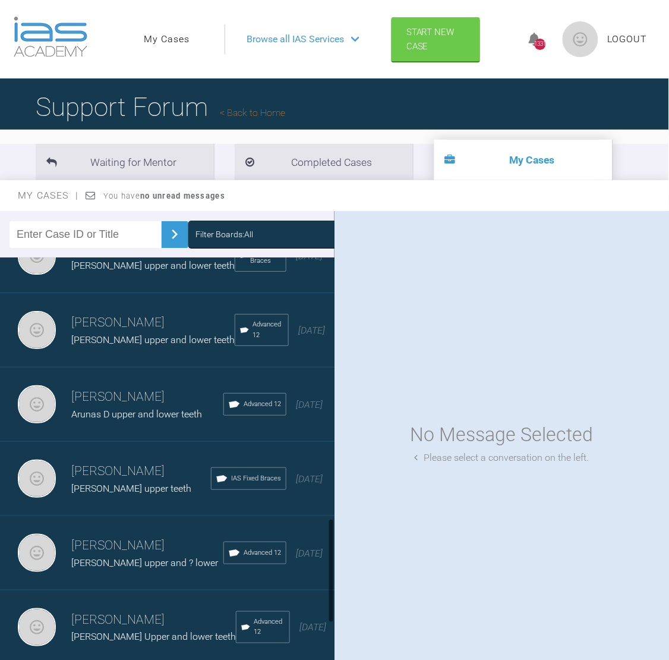
click at [129, 494] on span "[PERSON_NAME] upper teeth" at bounding box center [131, 488] width 120 height 11
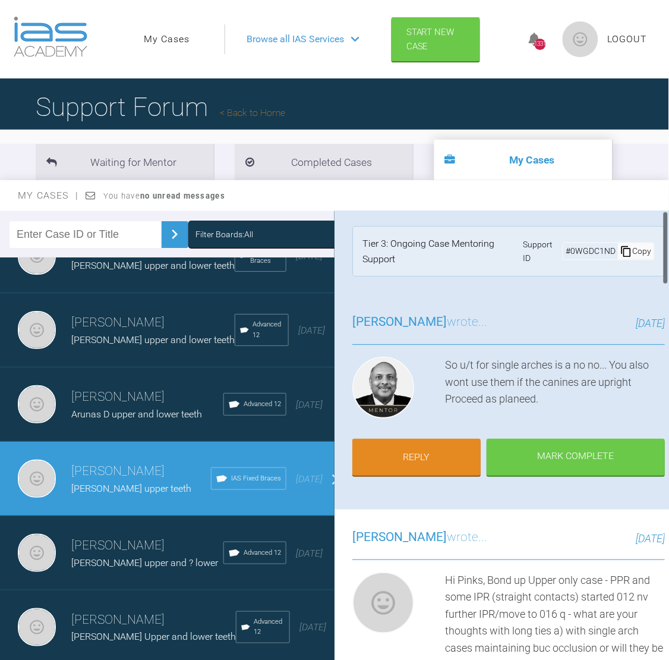
scroll to position [0, 0]
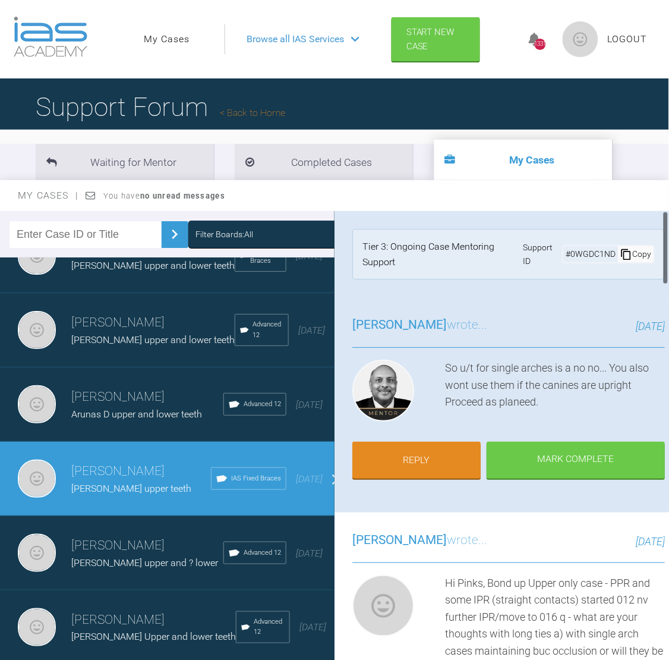
drag, startPoint x: 665, startPoint y: 244, endPoint x: 648, endPoint y: 216, distance: 32.5
click at [648, 216] on div "[PERSON_NAME] [PERSON_NAME] upper teeth a few seconds ago Tier 3: Ongoing Case …" at bounding box center [502, 443] width 335 height 464
click at [437, 463] on link "Reply" at bounding box center [417, 461] width 128 height 37
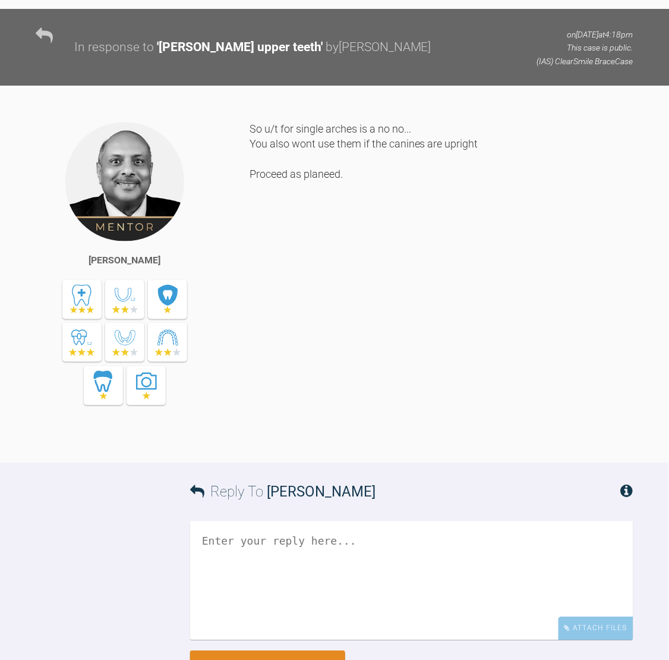
scroll to position [3525, 0]
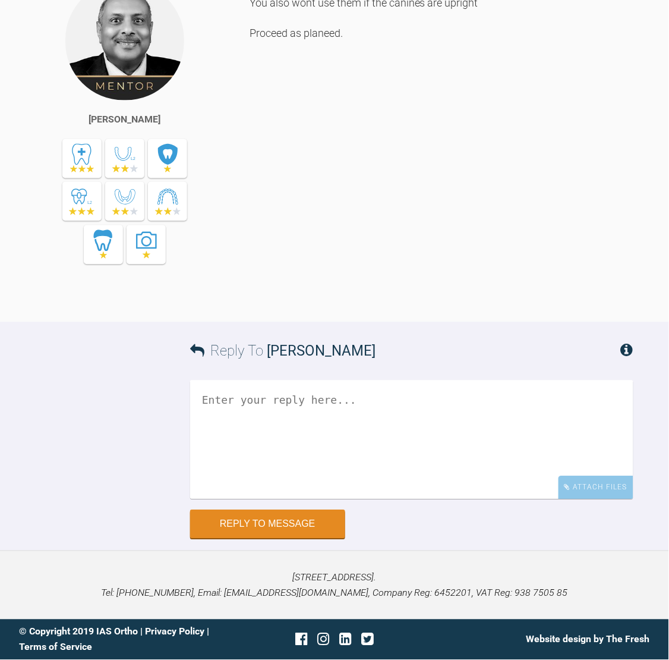
click at [320, 440] on textarea at bounding box center [412, 440] width 444 height 119
click at [597, 231] on div "So u/t for single arches is a no no... You also wont use them if the canines ar…" at bounding box center [442, 142] width 384 height 324
click at [263, 429] on textarea "Hi Pinks, Upper - mobved to 016/" at bounding box center [412, 440] width 444 height 119
click at [344, 426] on textarea "Hi Pinks, Upper - moved to 016/" at bounding box center [412, 440] width 444 height 119
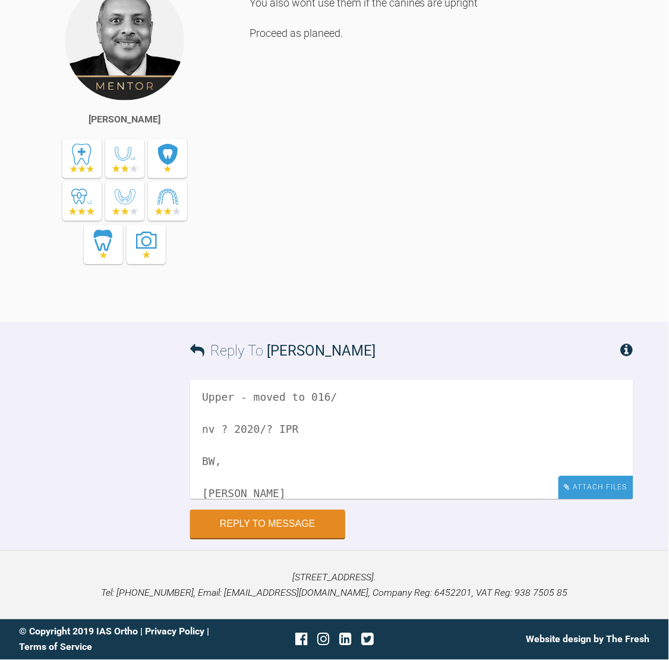
click at [600, 486] on div "Attach Files" at bounding box center [596, 487] width 75 height 23
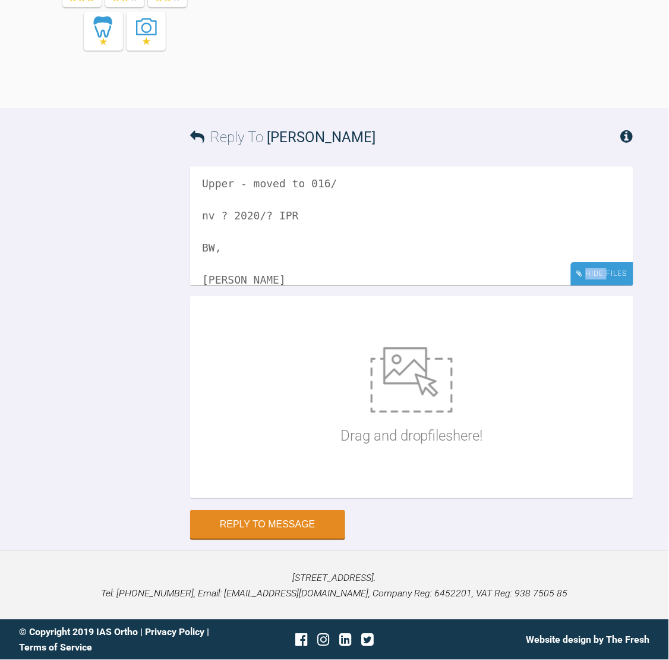
click at [600, 285] on div "Hide Files" at bounding box center [602, 273] width 62 height 23
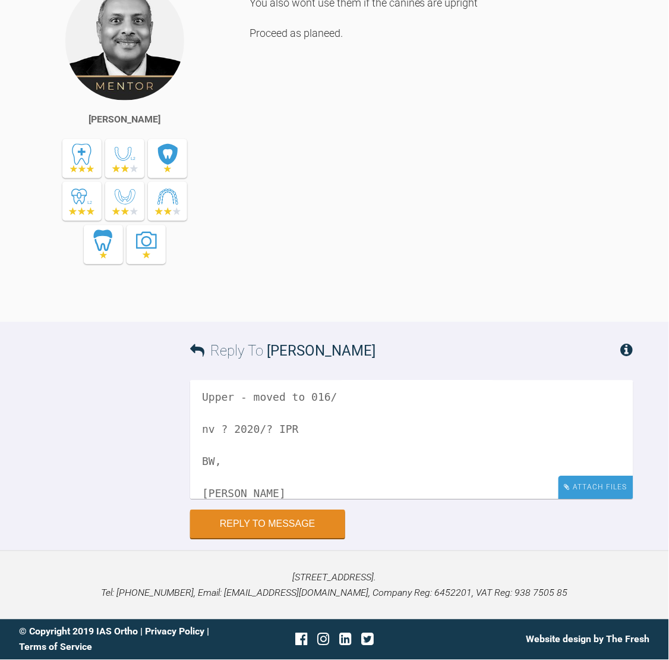
click at [611, 483] on div "Attach Files" at bounding box center [596, 487] width 75 height 23
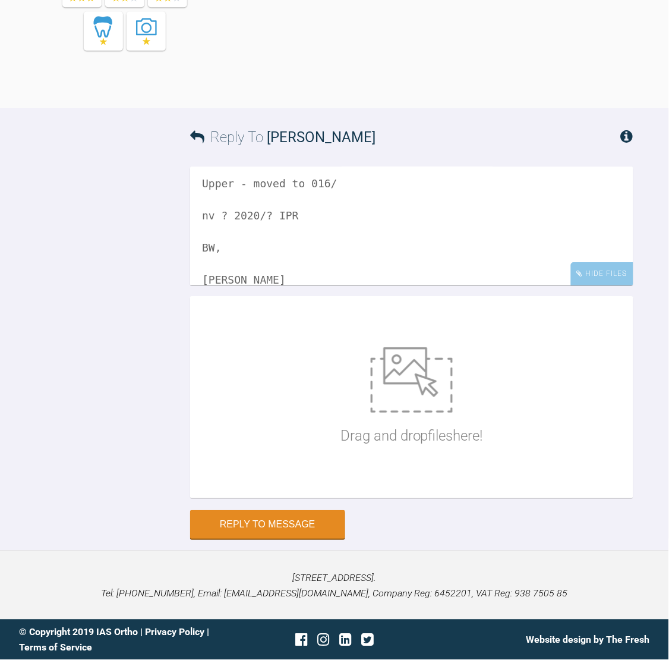
scroll to position [3739, 0]
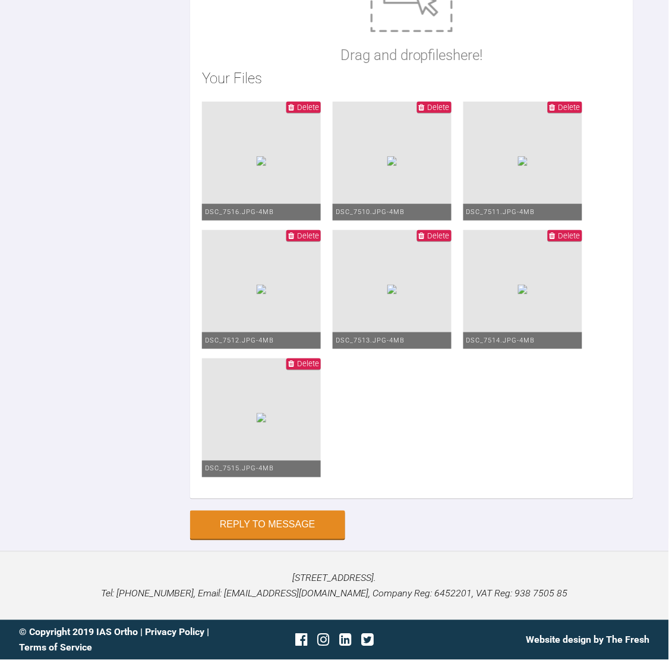
type textarea "Hi Pinks, Upper - moved to 016/ nv ? 2020/ BW, [PERSON_NAME]"
click at [293, 512] on button "Reply to Message" at bounding box center [267, 526] width 155 height 29
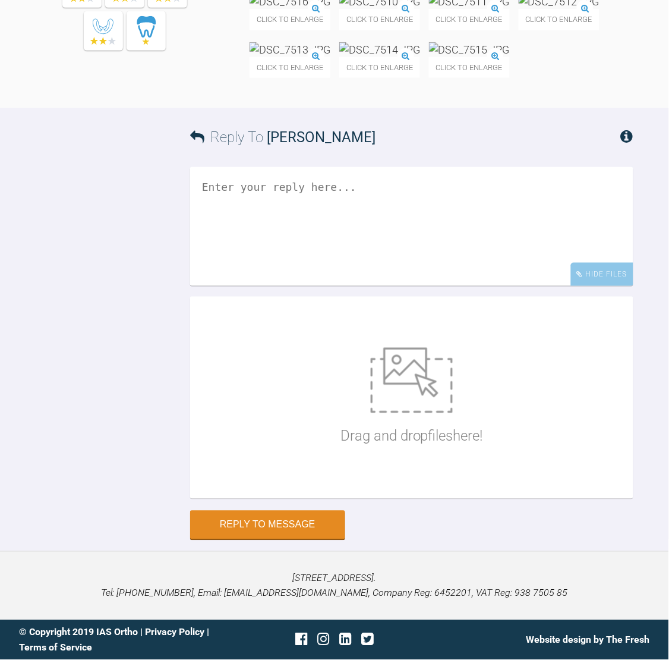
scroll to position [0, 0]
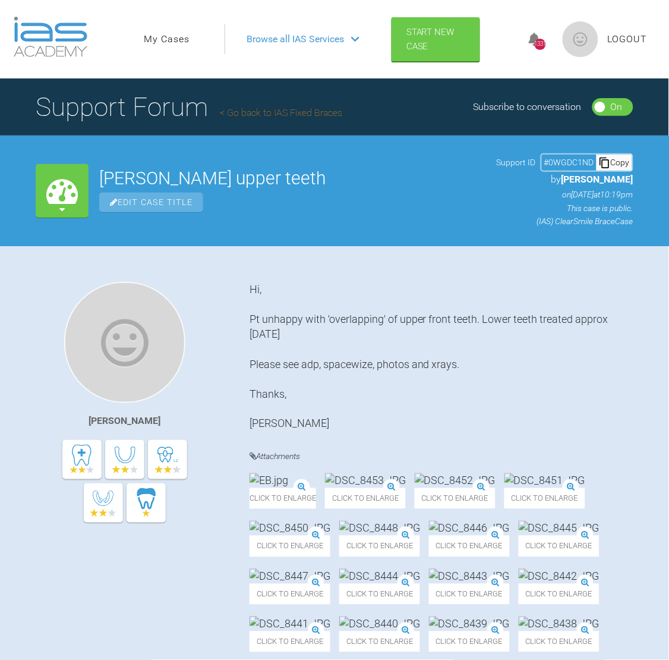
click at [177, 33] on link "My Cases" at bounding box center [167, 39] width 46 height 15
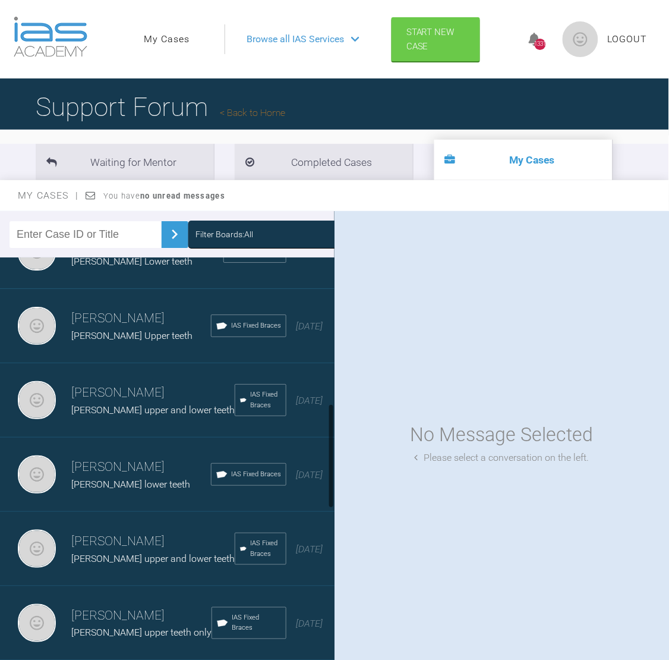
scroll to position [605, 0]
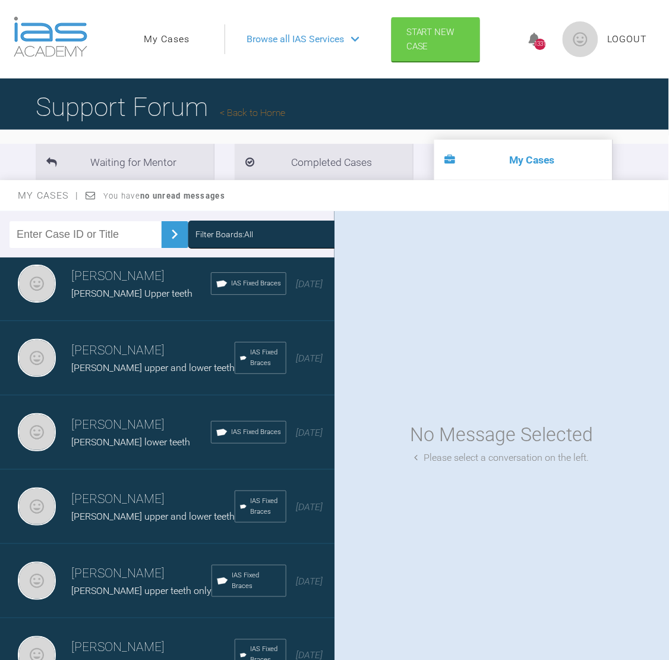
drag, startPoint x: 331, startPoint y: 302, endPoint x: 335, endPoint y: 458, distance: 155.8
click at [335, 458] on div "Filter Boards: All [PERSON_NAME] [PERSON_NAME] upper and ? lower Advanced 12 [D…" at bounding box center [334, 446] width 669 height 471
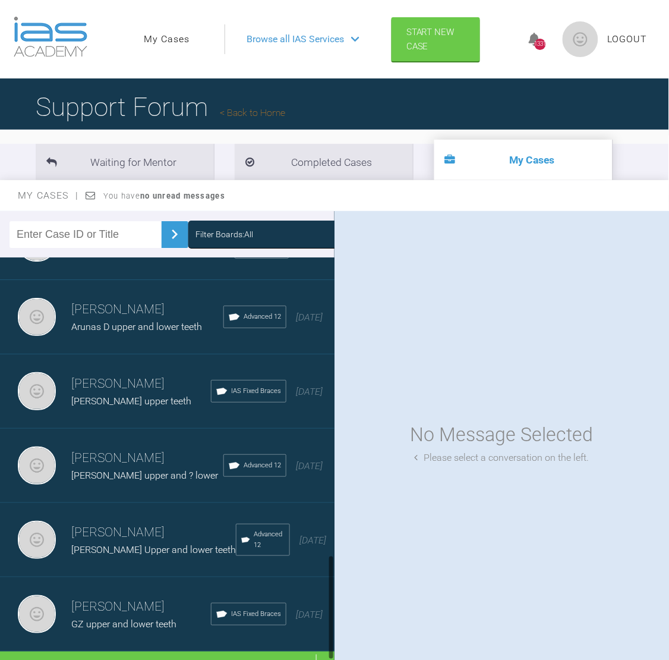
scroll to position [1153, 0]
drag, startPoint x: 330, startPoint y: 435, endPoint x: 326, endPoint y: 609, distance: 174.2
click at [326, 609] on div "[PERSON_NAME] [PERSON_NAME] upper and ? lower Advanced 12 [DATE] [PERSON_NAME] …" at bounding box center [167, 465] width 335 height 417
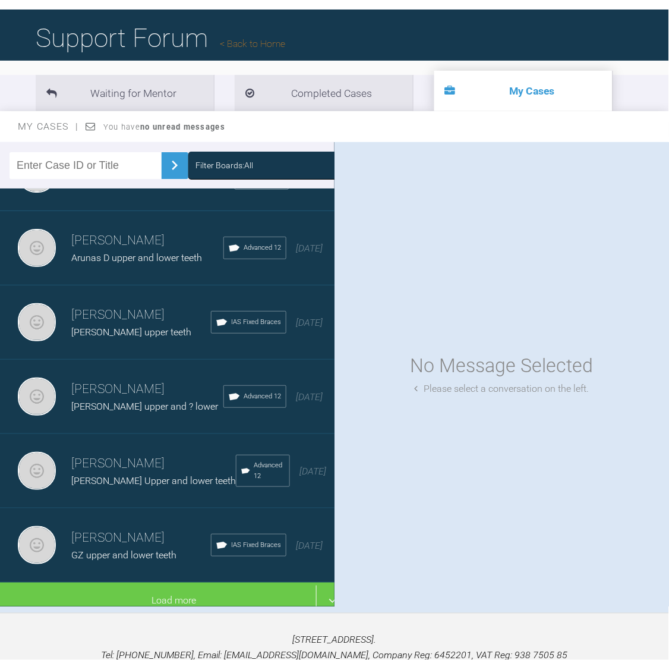
scroll to position [78, 0]
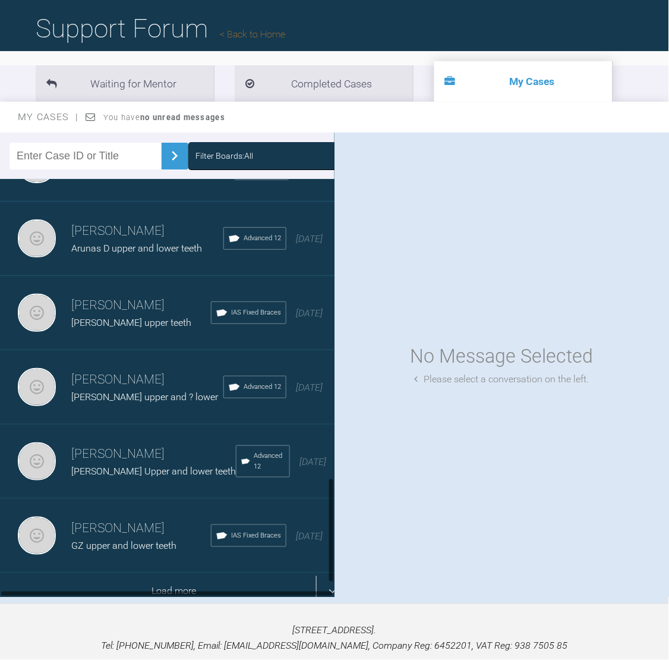
click at [187, 573] on div "Load more" at bounding box center [174, 591] width 348 height 37
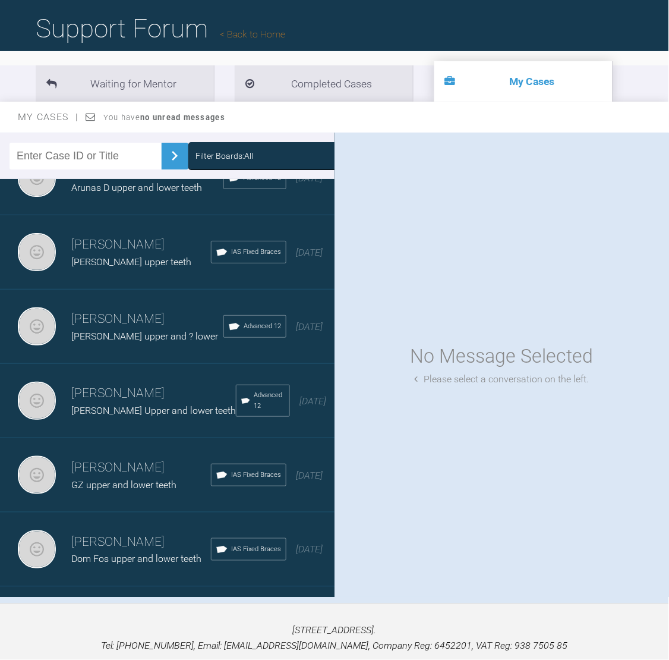
click at [335, 296] on div "No Message Selected Please select a conversation on the left." at bounding box center [502, 365] width 335 height 464
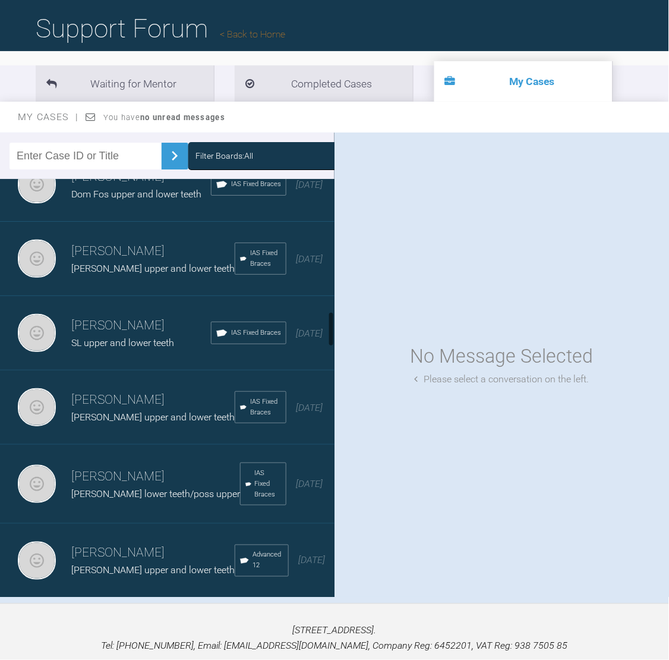
scroll to position [1579, 0]
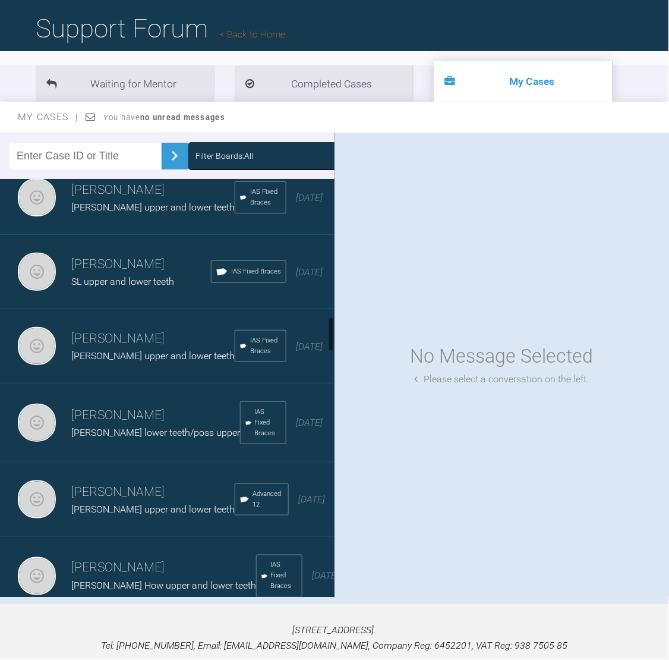
drag, startPoint x: 330, startPoint y: 295, endPoint x: 333, endPoint y: 333, distance: 38.2
click at [333, 333] on div at bounding box center [331, 334] width 4 height 35
click at [165, 200] on h3 "[PERSON_NAME]" at bounding box center [152, 190] width 163 height 20
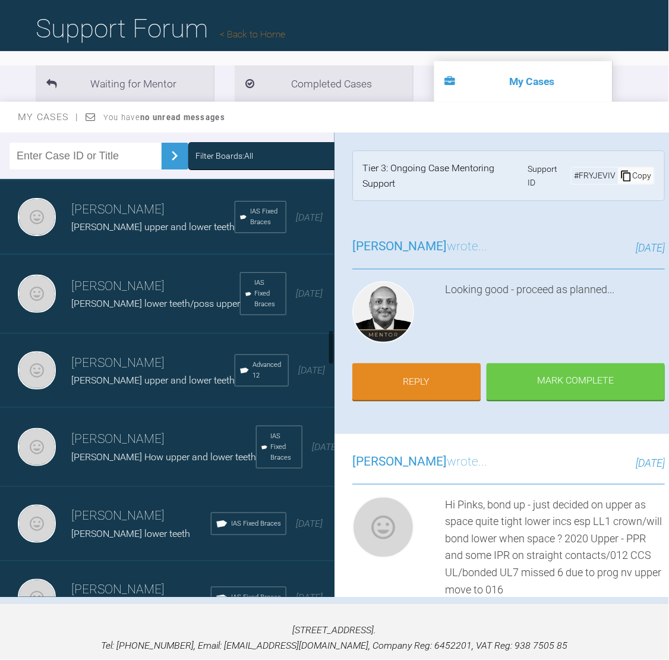
scroll to position [1756, 0]
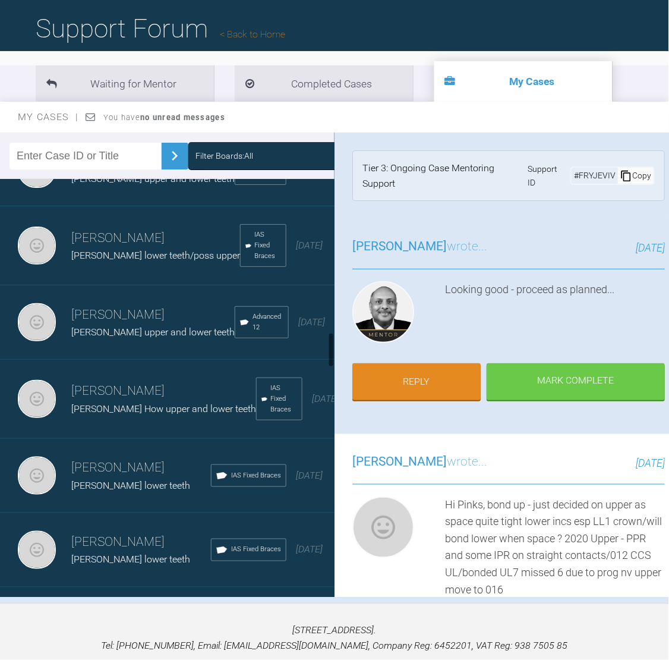
drag, startPoint x: 332, startPoint y: 329, endPoint x: 333, endPoint y: 345, distance: 15.5
click at [333, 345] on div at bounding box center [331, 349] width 4 height 35
click at [149, 325] on h3 "[PERSON_NAME]" at bounding box center [152, 315] width 163 height 20
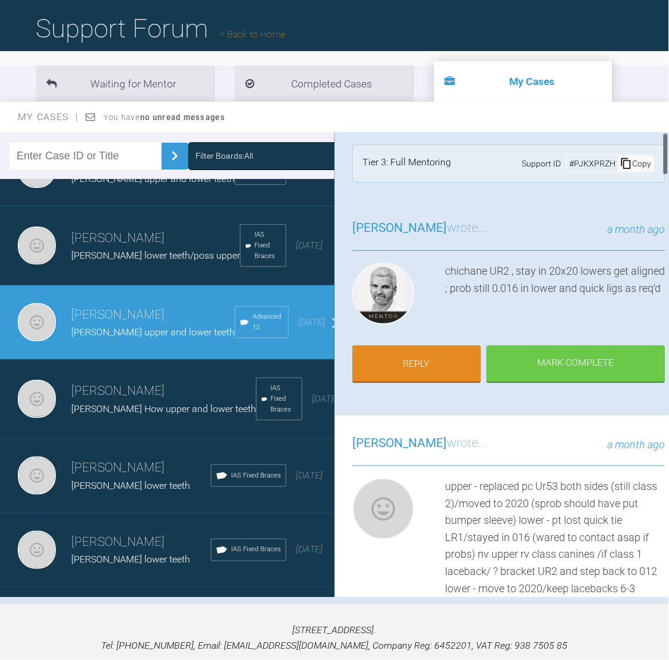
scroll to position [0, 0]
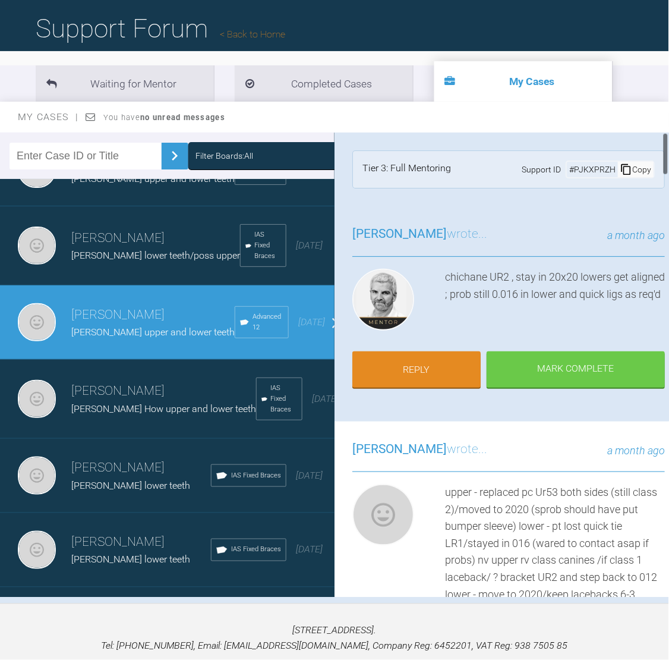
drag, startPoint x: 666, startPoint y: 148, endPoint x: 669, endPoint y: 139, distance: 9.8
click at [669, 139] on div at bounding box center [666, 365] width 7 height 464
click at [427, 366] on link "Reply" at bounding box center [417, 371] width 128 height 37
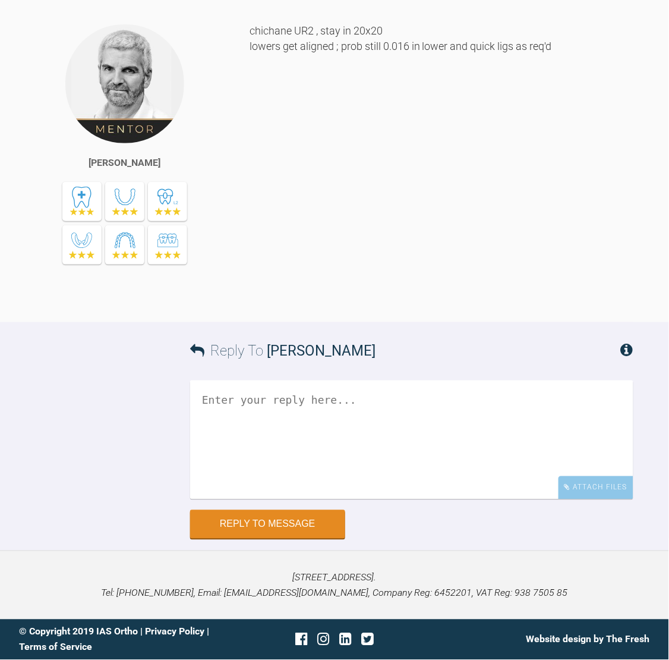
scroll to position [6322, 0]
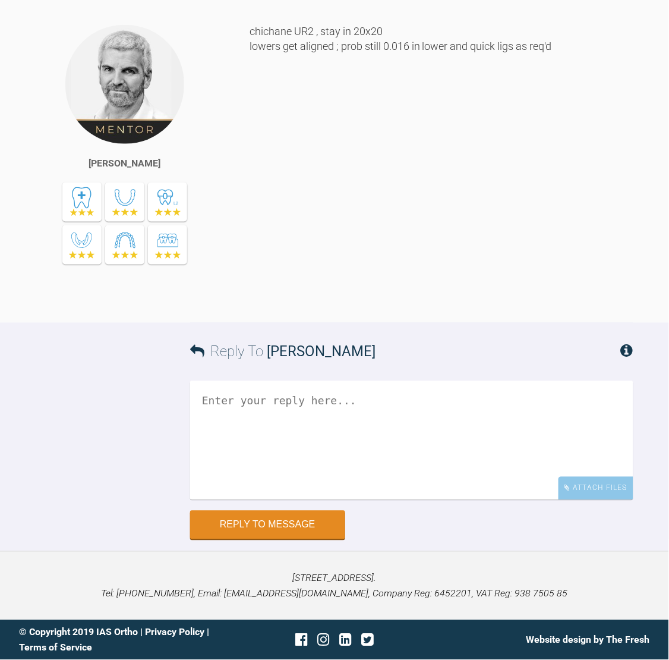
click at [266, 408] on textarea at bounding box center [412, 440] width 444 height 119
click at [327, 401] on textarea "upper - chicane UR2/" at bounding box center [412, 440] width 444 height 119
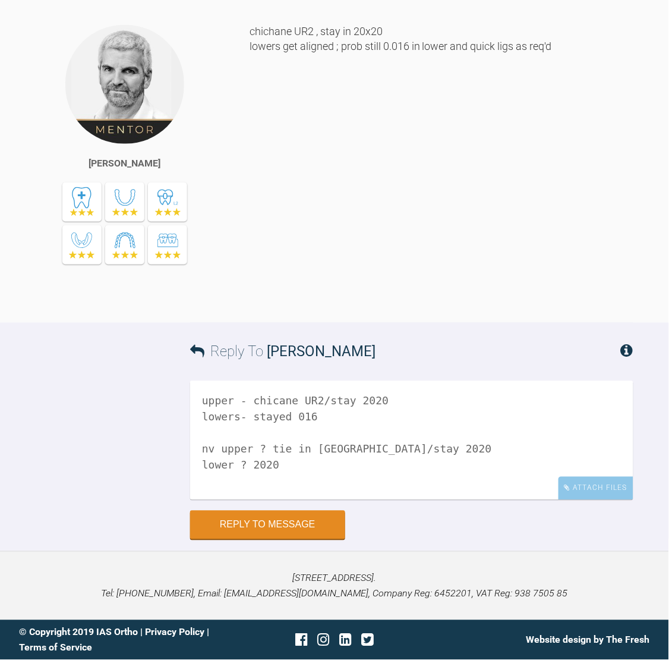
click at [383, 460] on textarea "upper - chicane UR2/stay 2020 lowers- stayed 016 nv upper ? tie in [GEOGRAPHIC_…" at bounding box center [412, 440] width 444 height 119
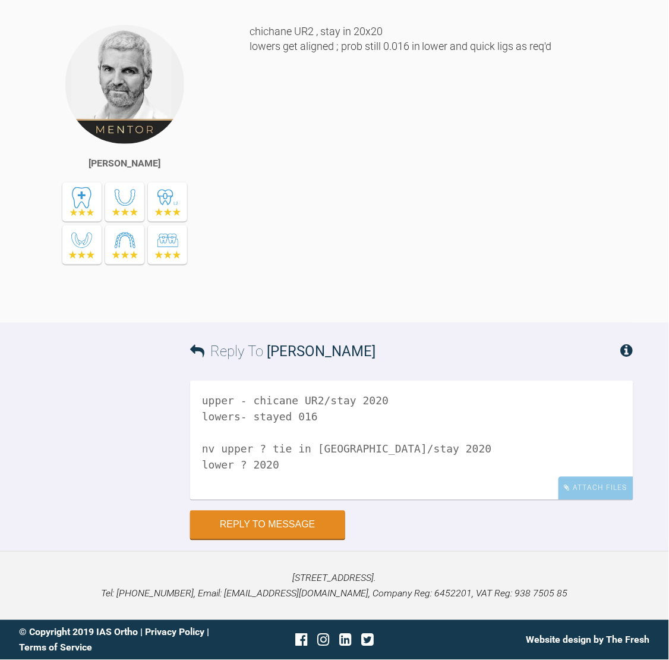
click at [383, 460] on textarea "upper - chicane UR2/stay 2020 lowers- stayed 016 nv upper ? tie in [GEOGRAPHIC_…" at bounding box center [412, 440] width 444 height 119
click at [322, 476] on textarea "upper - chicane UR2/stay 2020 lowers- stayed 016 nv upper ? tie in [GEOGRAPHIC_…" at bounding box center [412, 440] width 444 height 119
click at [334, 449] on textarea "upper - chicane UR2/stay 2020 lowers- stayed 016 nv upper ? tie in [GEOGRAPHIC_…" at bounding box center [412, 440] width 444 height 119
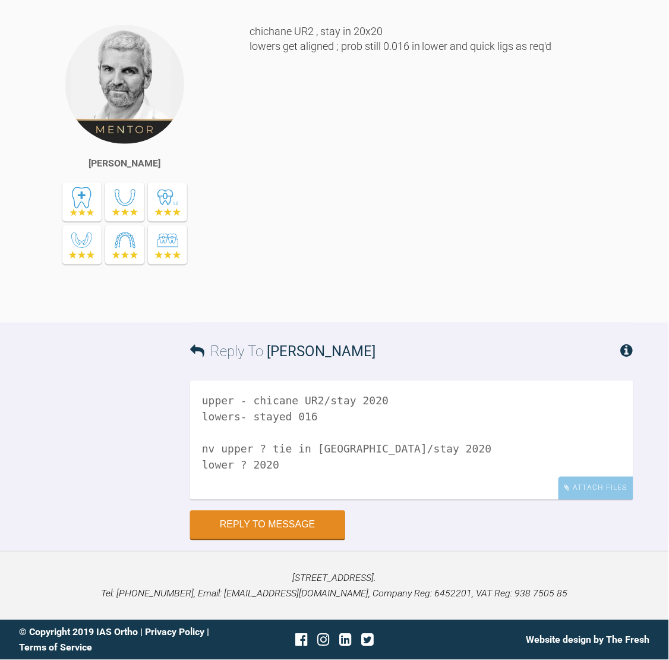
click at [331, 449] on textarea "upper - chicane UR2/stay 2020 lowers- stayed 016 nv upper ? tie in [GEOGRAPHIC_…" at bounding box center [412, 440] width 444 height 119
drag, startPoint x: 502, startPoint y: 451, endPoint x: 331, endPoint y: 451, distance: 171.2
click at [331, 451] on textarea "upper - chicane UR2/stay 2020 lowers- stayed 016 nv upper ? tie in UR2/canines …" at bounding box center [412, 440] width 444 height 119
drag, startPoint x: 331, startPoint y: 448, endPoint x: 493, endPoint y: 445, distance: 162.9
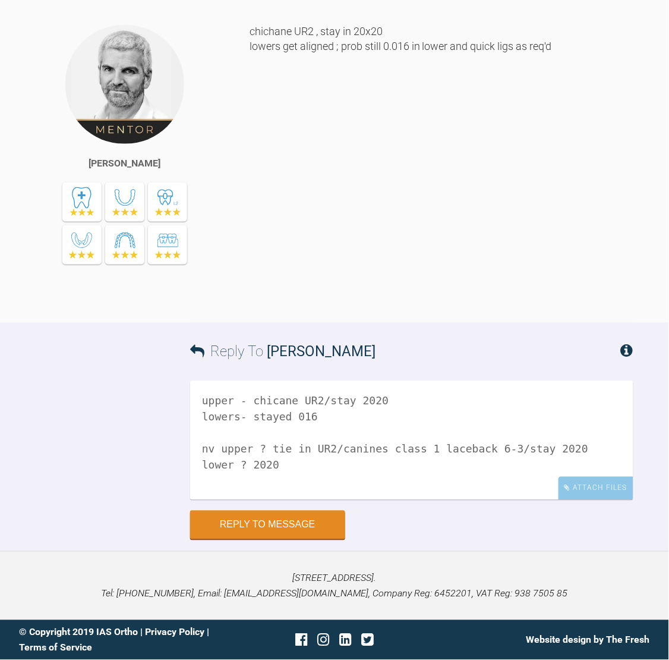
click at [493, 445] on textarea "upper - chicane UR2/stay 2020 lowers- stayed 016 nv upper ? tie in UR2/canines …" at bounding box center [412, 440] width 444 height 119
click at [316, 398] on textarea "upper - chicane UR2/stay 2020 lowers- stayed 016 nv upper ? tie in UR2//stay 20…" at bounding box center [412, 440] width 444 height 119
click at [320, 398] on textarea "upper - chicane UR2/stay 2020 lowers- stayed 016 nv upper ? tie in UR2//stay 20…" at bounding box center [412, 440] width 444 height 119
paste textarea "canines class 1 laceback 6-3"
click at [600, 483] on div "Attach Files" at bounding box center [596, 488] width 75 height 23
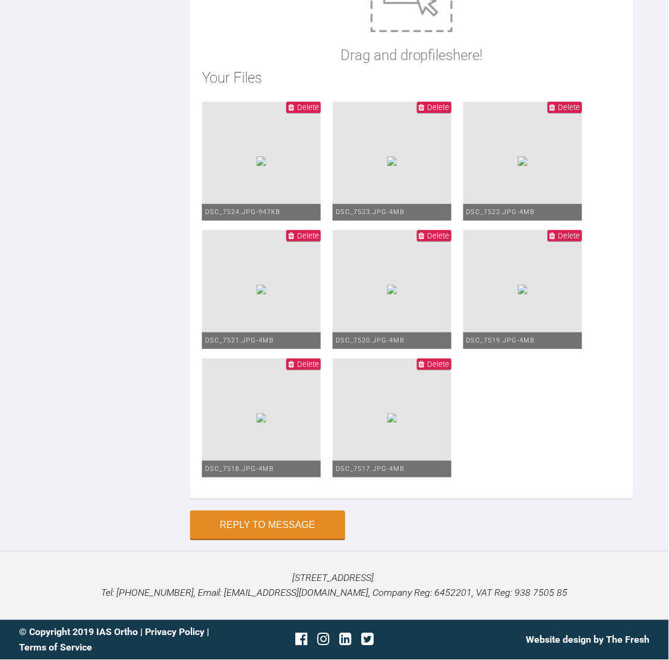
scroll to position [20, 0]
type textarea "upper - chicane UR2/canines class 1 laceback 6-3/stay 2020 lowers- stayed 016 n…"
click at [649, 539] on div "Reply To [PERSON_NAME] upper - chicane UR2/canines class 1 laceback 6-3/stay 20…" at bounding box center [334, 153] width 669 height 772
click at [302, 513] on button "Reply to Message" at bounding box center [267, 526] width 155 height 29
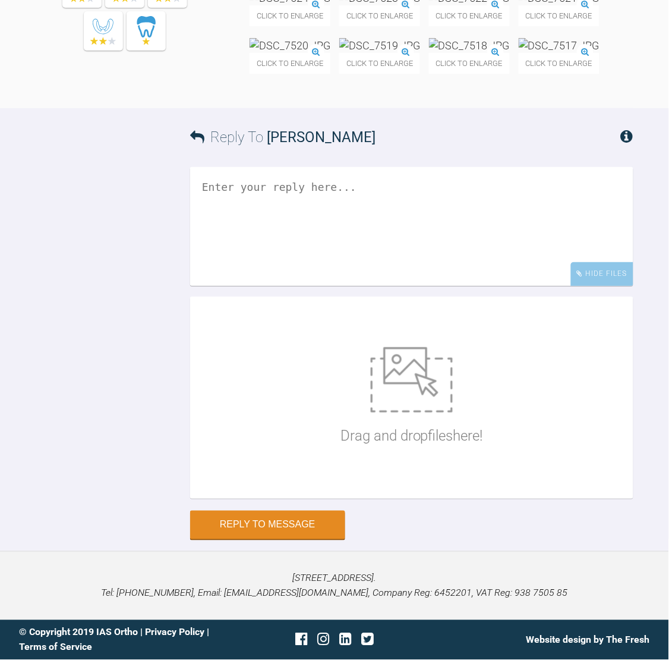
scroll to position [0, 0]
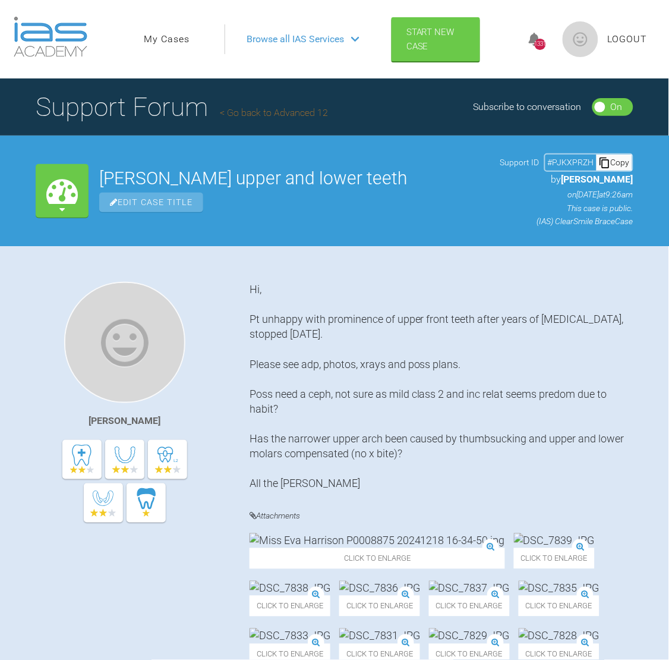
click at [168, 43] on link "My Cases" at bounding box center [167, 39] width 46 height 15
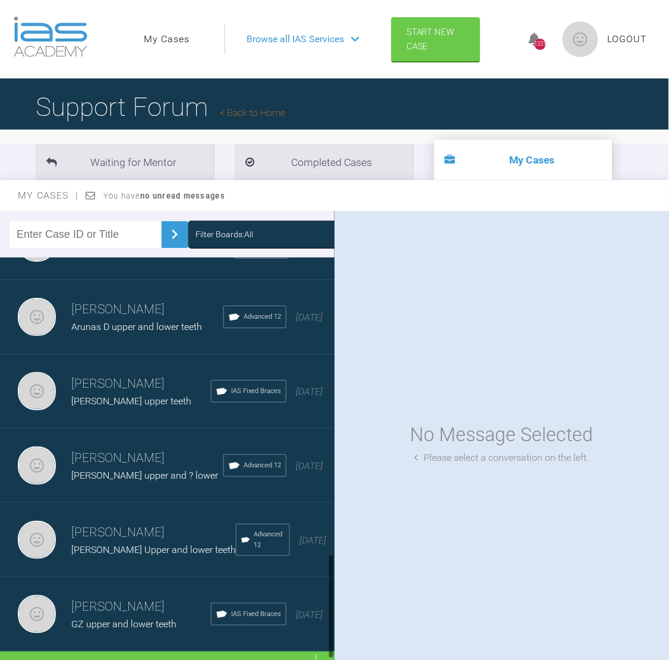
scroll to position [1153, 0]
drag, startPoint x: 333, startPoint y: 312, endPoint x: 347, endPoint y: 620, distance: 308.9
click at [347, 620] on div "Filter Boards: All [PERSON_NAME] [PERSON_NAME] upper and ? lower Advanced 12 [D…" at bounding box center [334, 446] width 669 height 471
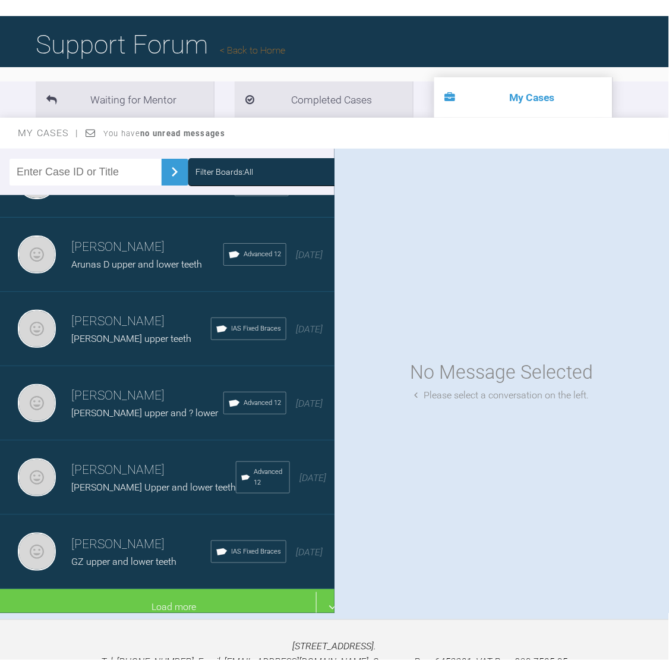
scroll to position [64, 0]
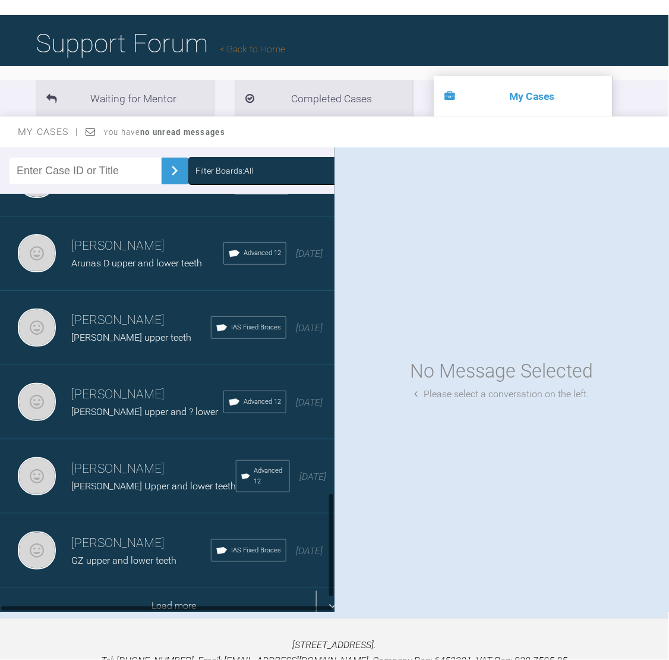
click at [223, 588] on div "Load more" at bounding box center [174, 606] width 348 height 37
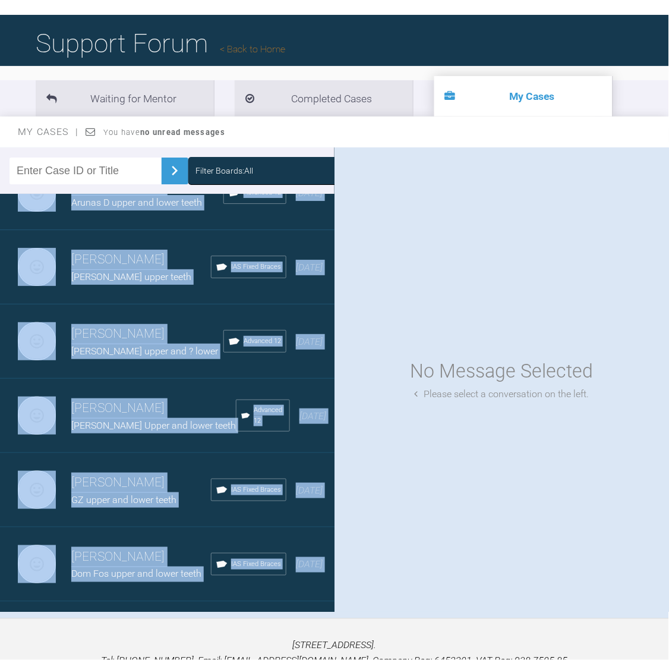
drag, startPoint x: 334, startPoint y: 361, endPoint x: 338, endPoint y: 383, distance: 22.3
click at [338, 383] on div "Filter Boards: All [PERSON_NAME] [PERSON_NAME] upper and ? lower Advanced 12 [D…" at bounding box center [334, 382] width 669 height 471
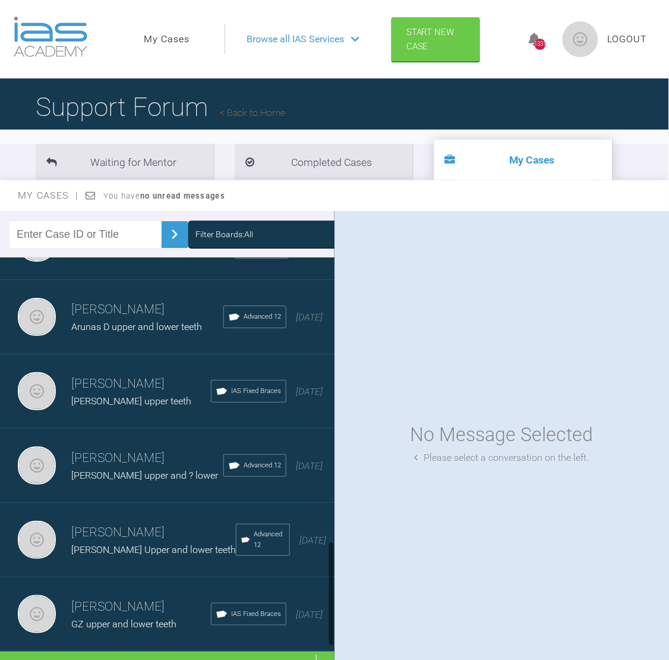
scroll to position [1153, 0]
drag, startPoint x: 333, startPoint y: 282, endPoint x: 312, endPoint y: 620, distance: 338.4
click at [312, 620] on div "[PERSON_NAME] [PERSON_NAME] upper and ? lower Advanced 12 [DATE] [PERSON_NAME] …" at bounding box center [167, 465] width 335 height 417
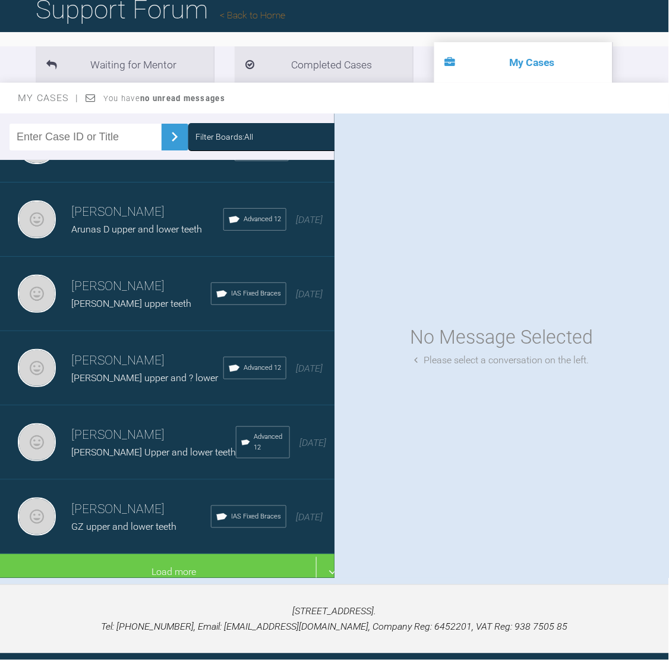
scroll to position [106, 0]
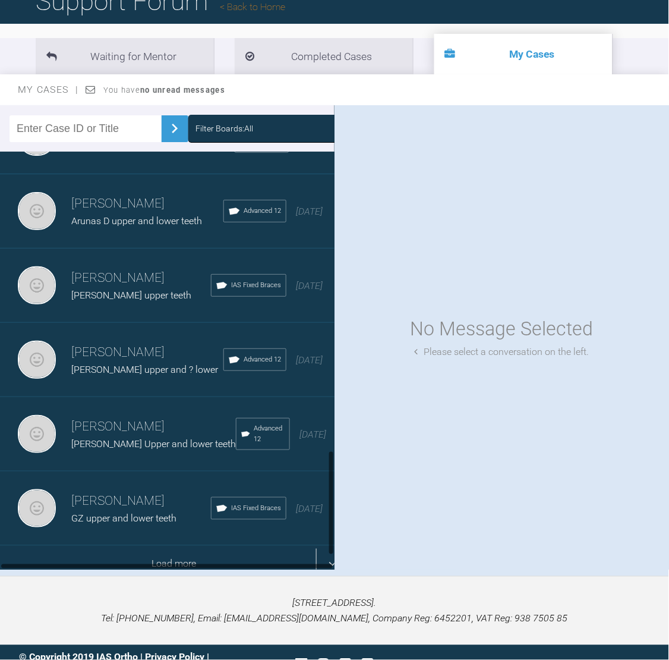
click at [196, 546] on div "Load more" at bounding box center [174, 564] width 348 height 37
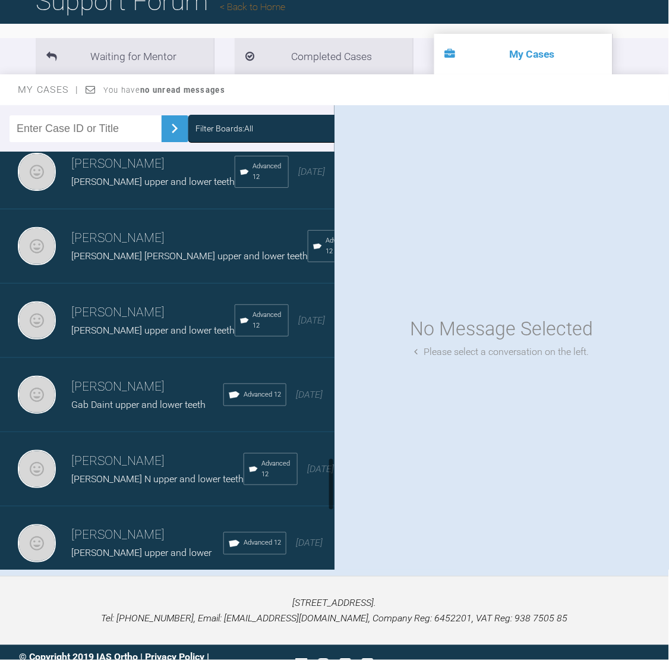
scroll to position [2353, 0]
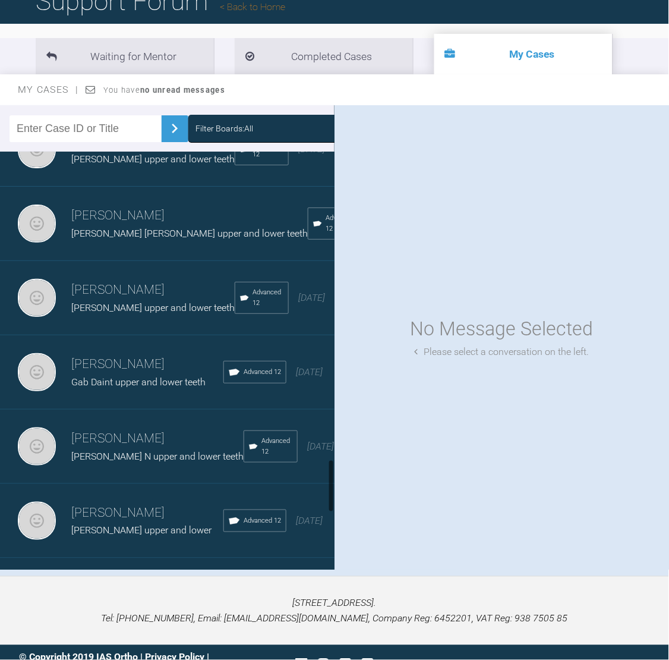
drag, startPoint x: 331, startPoint y: 314, endPoint x: 338, endPoint y: 470, distance: 155.9
click at [338, 470] on div "Filter Boards: All [PERSON_NAME] [PERSON_NAME] upper and ? lower Advanced 12 [D…" at bounding box center [334, 340] width 669 height 471
click at [158, 390] on div "Gab Daint upper and lower teeth" at bounding box center [147, 382] width 152 height 15
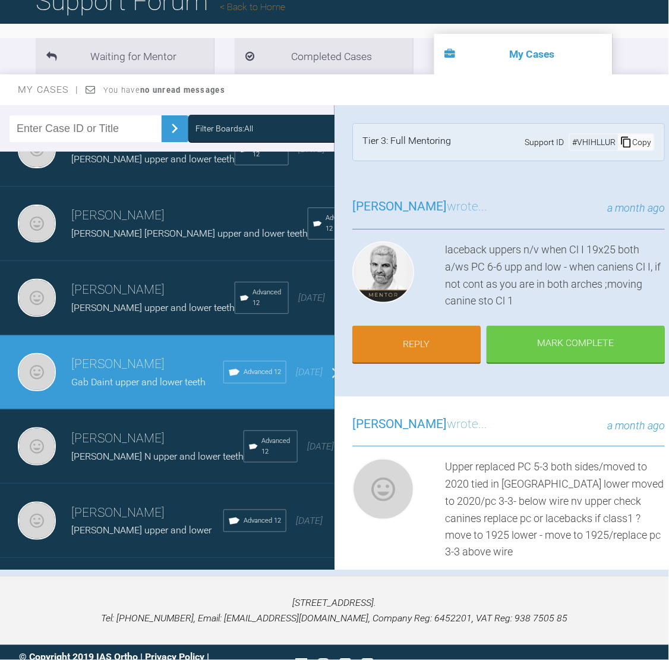
click at [158, 390] on div "Gab Daint upper and lower teeth" at bounding box center [147, 382] width 152 height 15
click at [586, 283] on div "laceback uppers n/v when Cl I 19x25 both a/ws PC 6-6 upp and low - when caniens…" at bounding box center [555, 275] width 220 height 68
click at [445, 339] on link "Reply" at bounding box center [417, 345] width 128 height 37
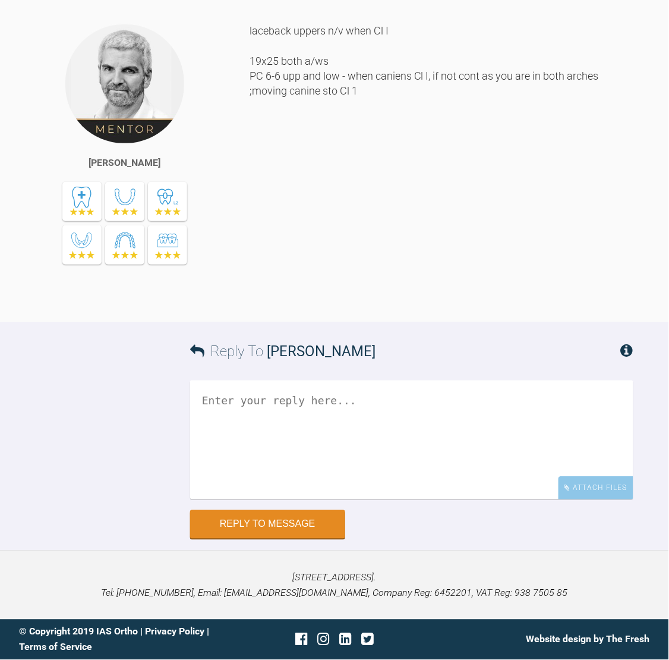
scroll to position [9010, 0]
click at [338, 407] on textarea at bounding box center [412, 440] width 444 height 119
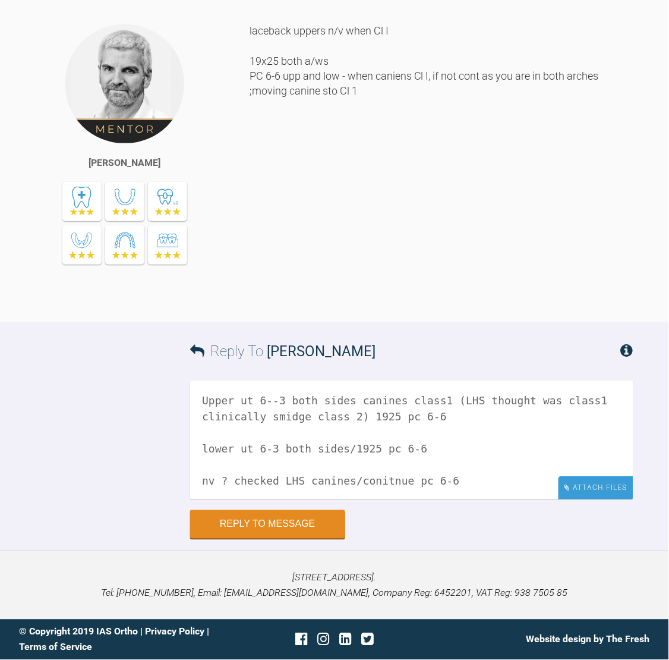
click at [605, 483] on div "Attach Files" at bounding box center [596, 487] width 75 height 23
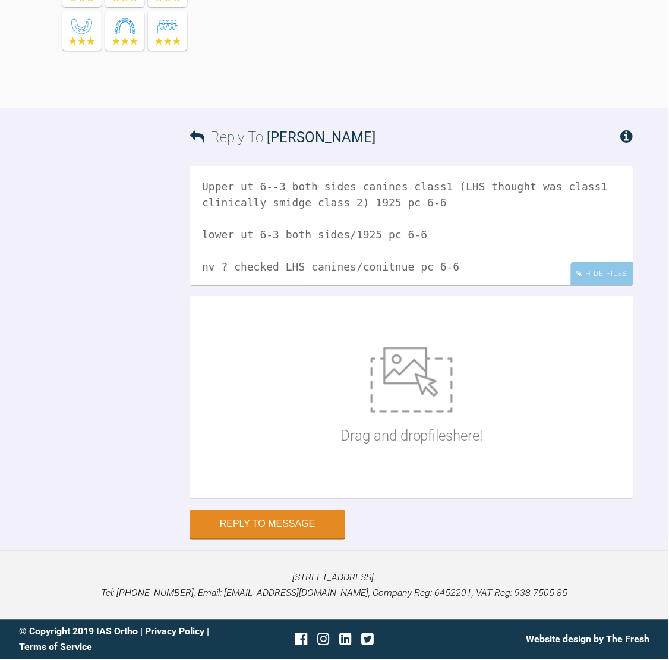
click at [431, 285] on textarea "Upper ut 6--3 both sides canines class1 (LHS thought was class1 clinically smid…" at bounding box center [412, 225] width 444 height 119
click at [444, 285] on textarea "Upper ut 6--3 both sides canines class1 (LHS thought was class1 clinically smid…" at bounding box center [412, 225] width 444 height 119
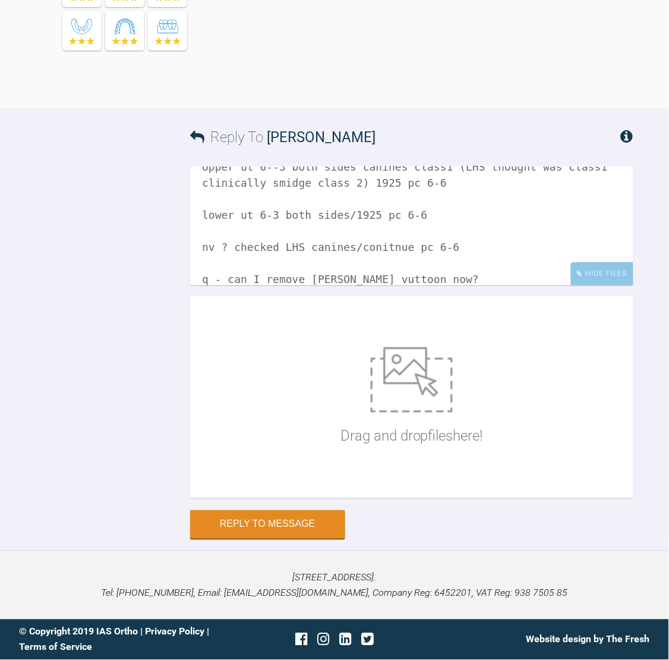
scroll to position [9224, 0]
type textarea "Upper ut 6--3 both sides canines class1 (LHS thought was class1 clinically smid…"
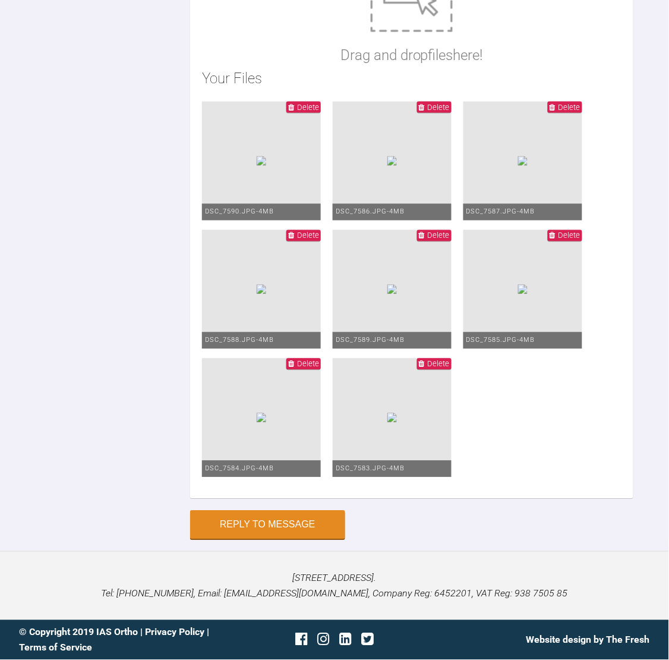
scroll to position [9694, 0]
click at [311, 523] on button "Reply to Message" at bounding box center [267, 526] width 155 height 29
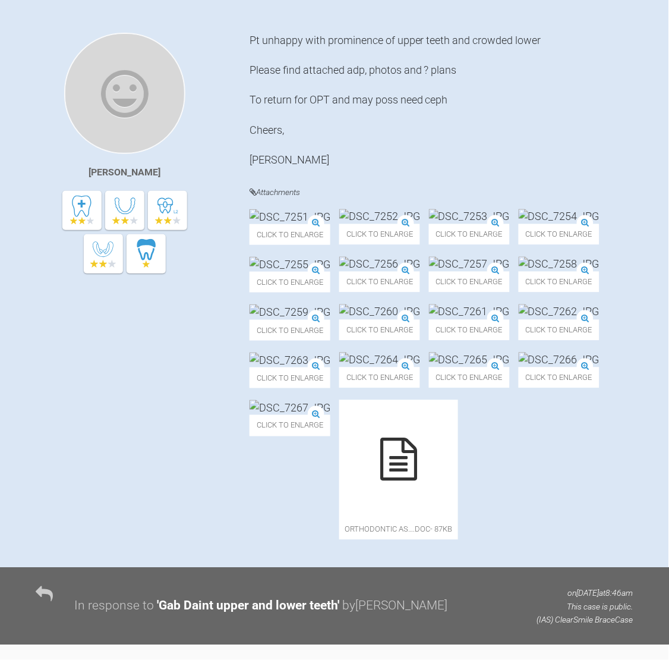
scroll to position [80, 0]
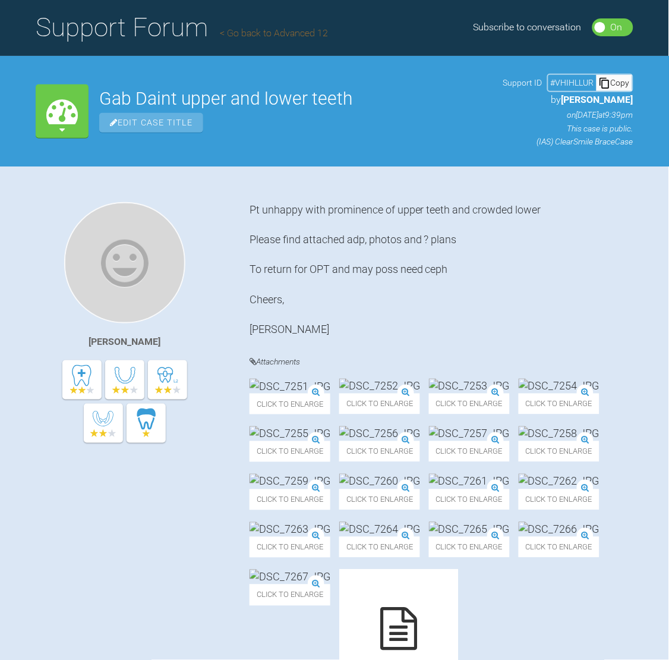
click at [260, 34] on link "Go back to Advanced 12" at bounding box center [274, 32] width 108 height 11
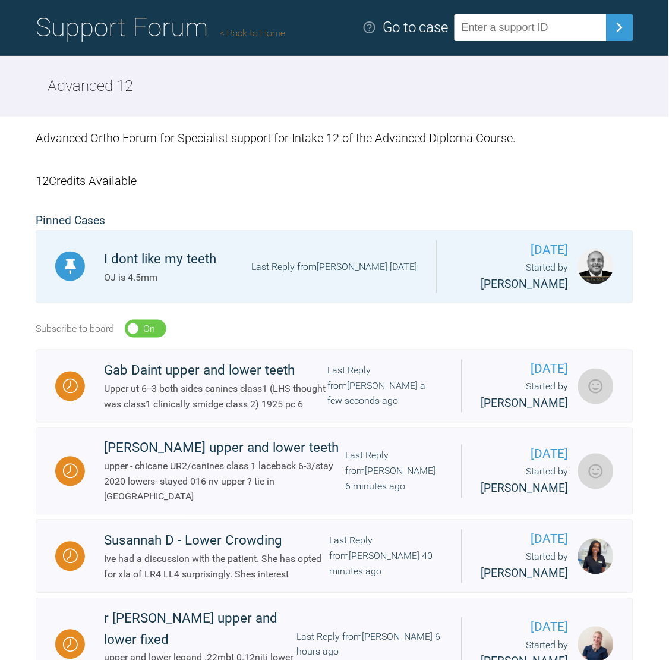
click at [249, 32] on link "Back to Home" at bounding box center [252, 32] width 65 height 11
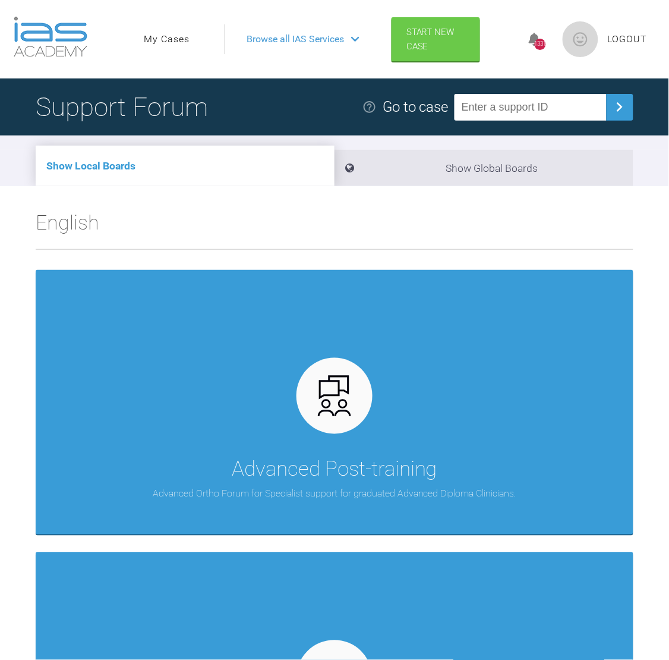
click at [169, 37] on link "My Cases" at bounding box center [167, 39] width 46 height 15
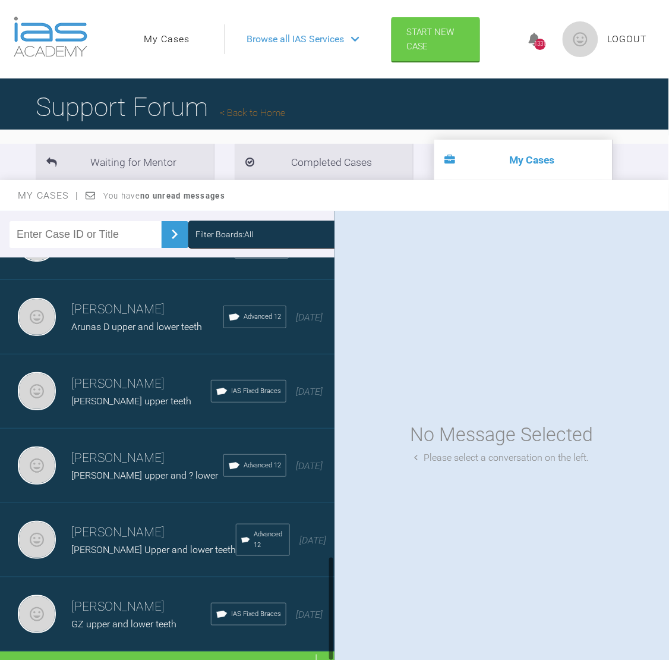
scroll to position [1153, 0]
drag, startPoint x: 333, startPoint y: 304, endPoint x: 331, endPoint y: 624, distance: 319.9
click at [331, 624] on div at bounding box center [331, 608] width 4 height 105
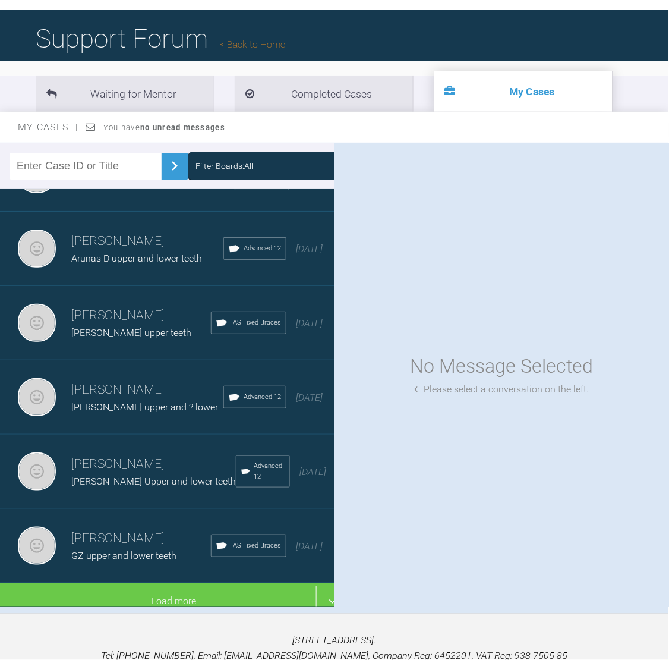
scroll to position [74, 0]
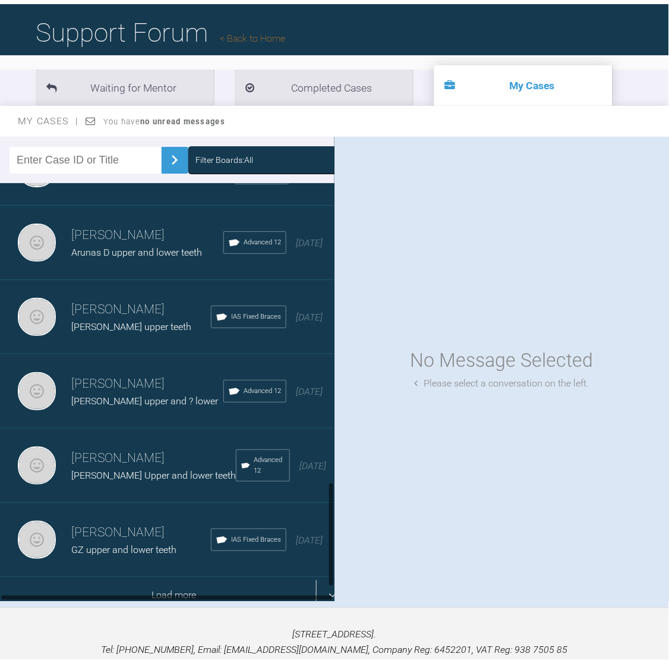
click at [168, 577] on div "Load more" at bounding box center [174, 595] width 348 height 37
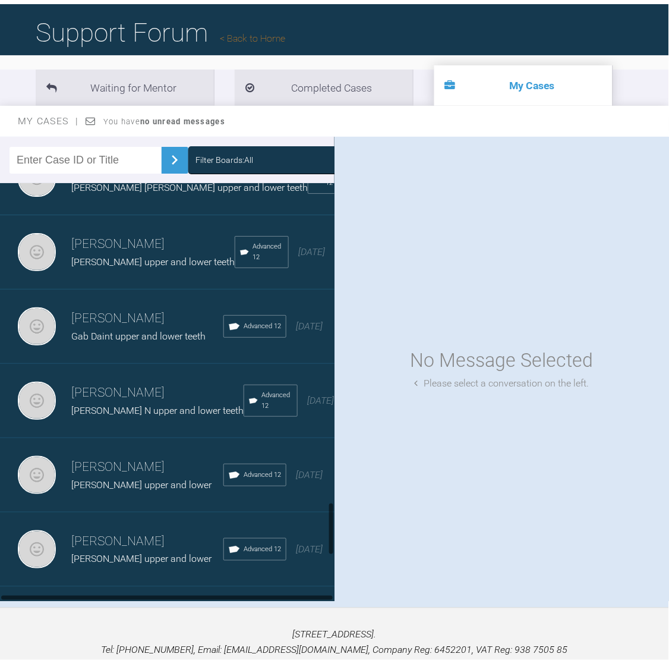
scroll to position [2508, 0]
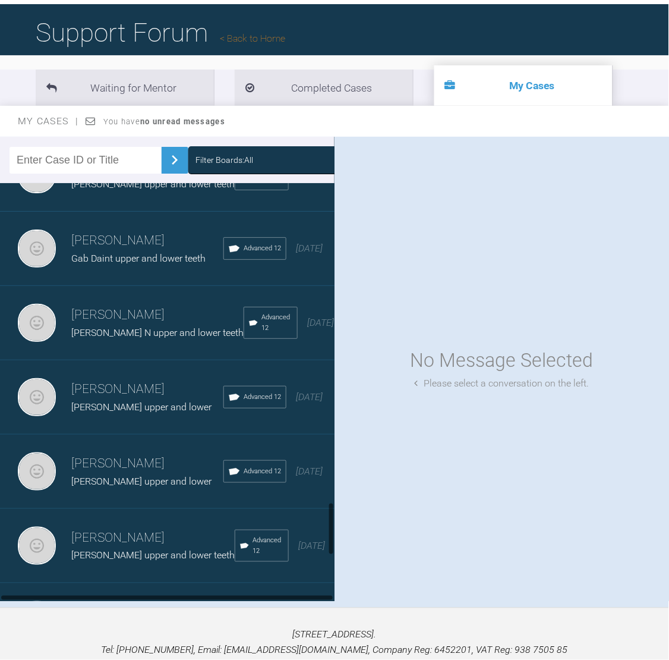
drag, startPoint x: 333, startPoint y: 348, endPoint x: 350, endPoint y: 524, distance: 176.8
click at [350, 524] on div "Filter Boards: All [PERSON_NAME] [PERSON_NAME] upper and ? lower Advanced 12 [D…" at bounding box center [334, 372] width 669 height 471
click at [160, 325] on h3 "[PERSON_NAME]" at bounding box center [157, 315] width 172 height 20
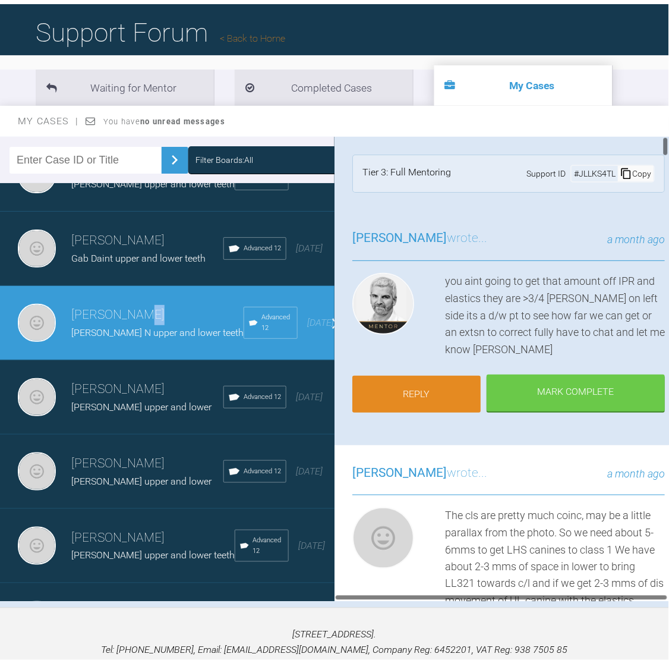
click at [406, 391] on link "Reply" at bounding box center [417, 394] width 128 height 37
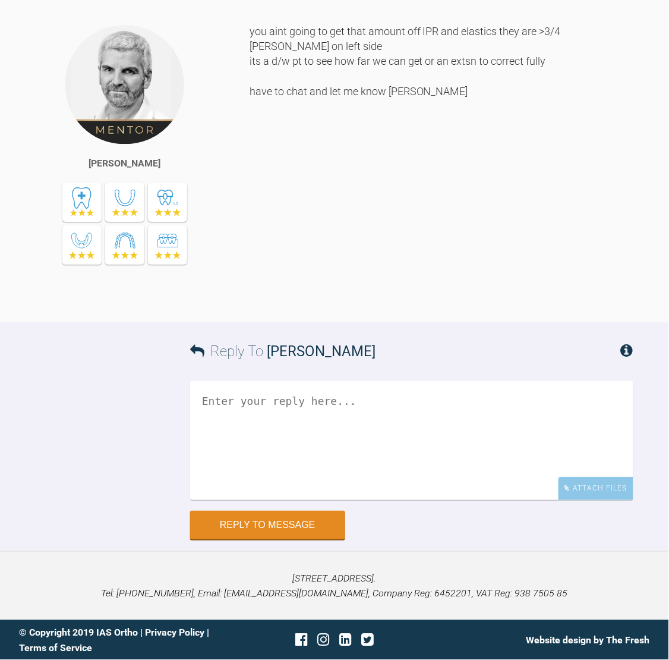
scroll to position [17896, 0]
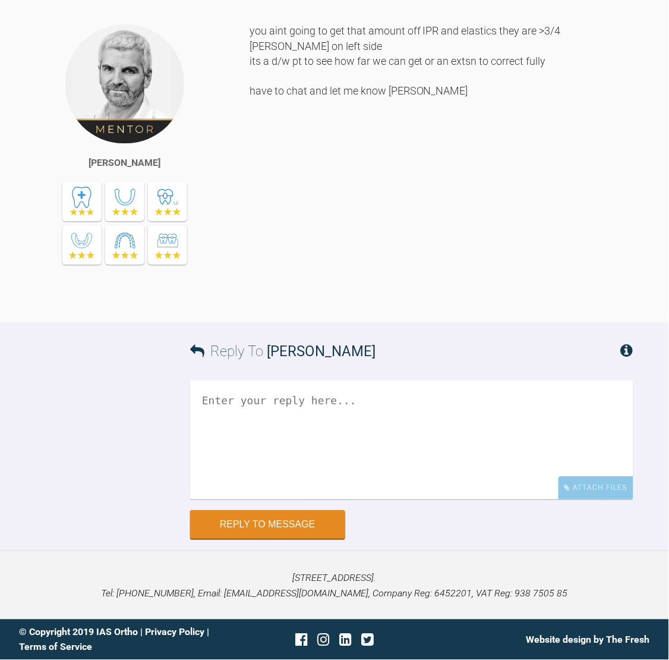
click at [363, 413] on textarea at bounding box center [412, 440] width 444 height 119
click at [306, 434] on textarea "Upper stayed 1925 lower stayed 1925" at bounding box center [412, 440] width 444 height 119
click at [505, 429] on textarea "Upper stayed 1925 lower stayed 1925/good class2 elastic wear LHS" at bounding box center [412, 440] width 444 height 119
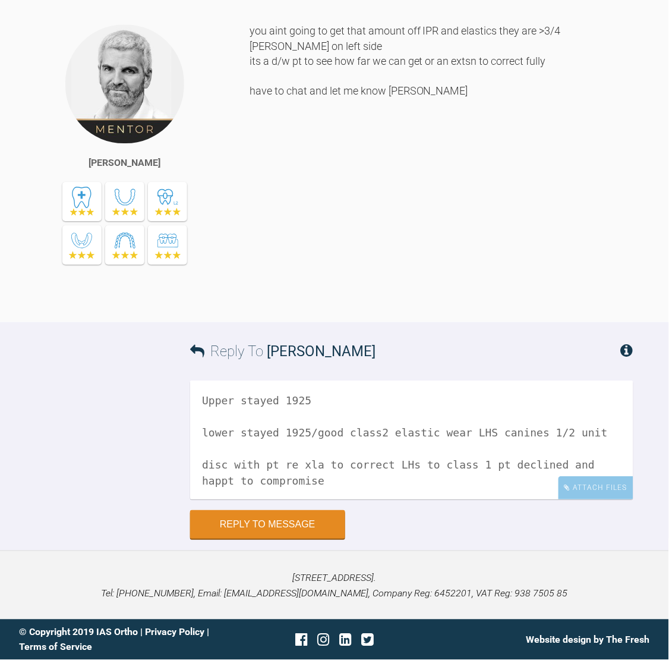
scroll to position [20, 0]
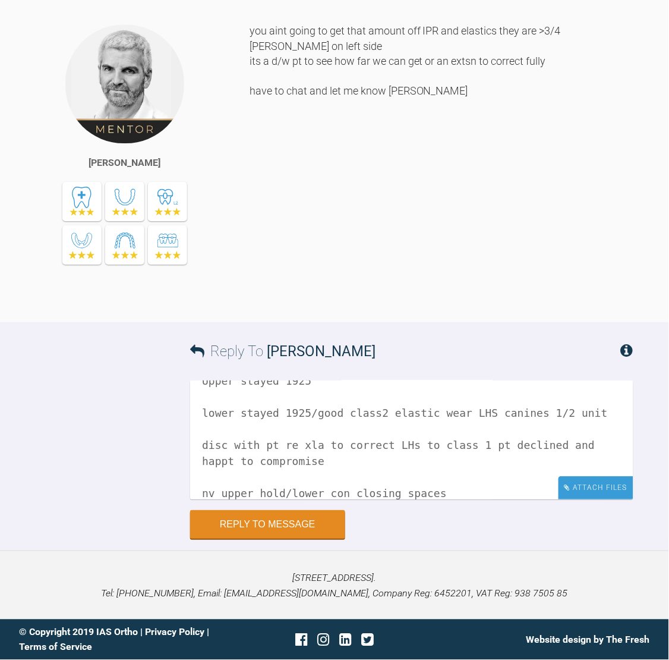
type textarea "Upper stayed 1925 lower stayed 1925/good class2 elastic wear LHS canines 1/2 un…"
click at [609, 483] on div "Attach Files" at bounding box center [596, 487] width 75 height 23
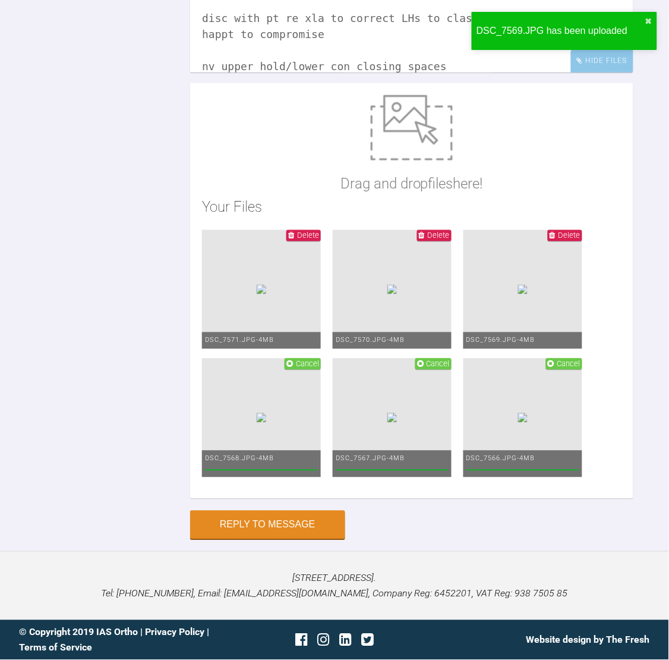
scroll to position [18452, 0]
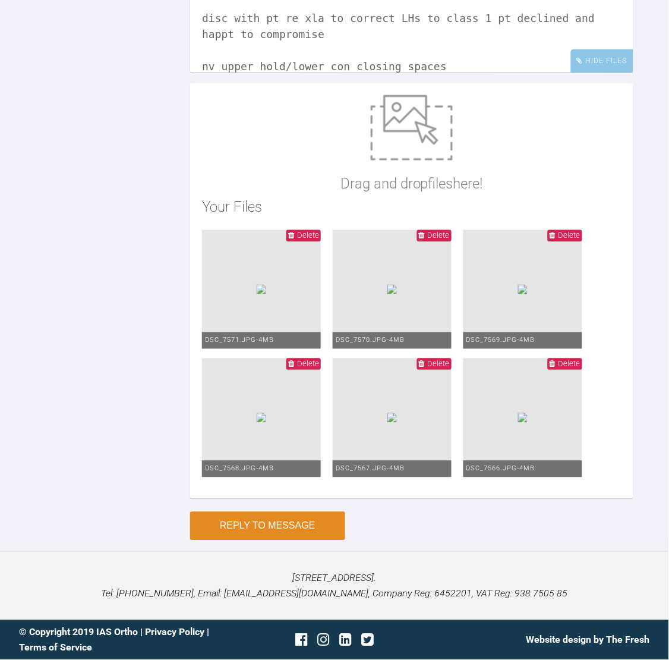
click at [259, 523] on button "Reply to Message" at bounding box center [267, 526] width 155 height 29
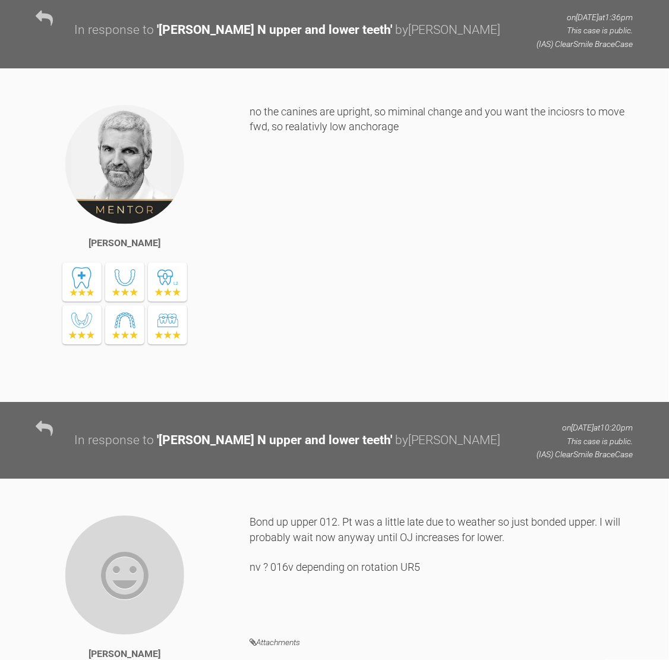
scroll to position [0, 0]
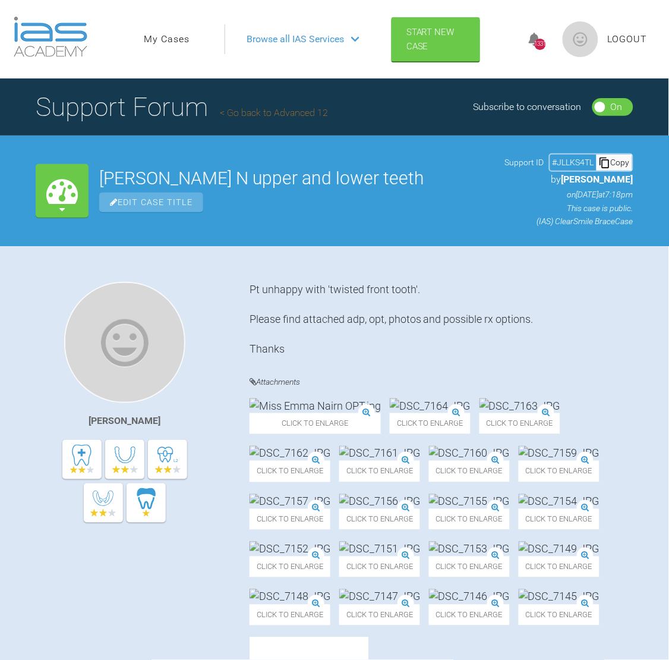
click at [159, 43] on link "My Cases" at bounding box center [167, 39] width 46 height 15
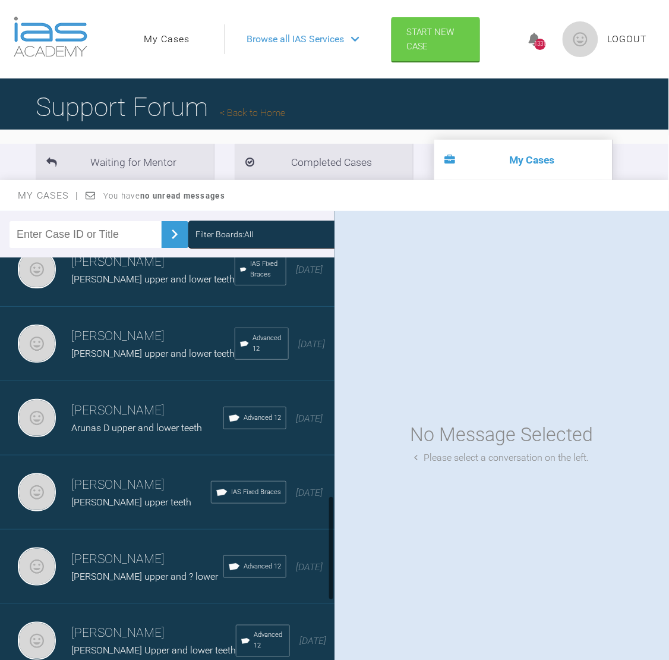
scroll to position [1153, 0]
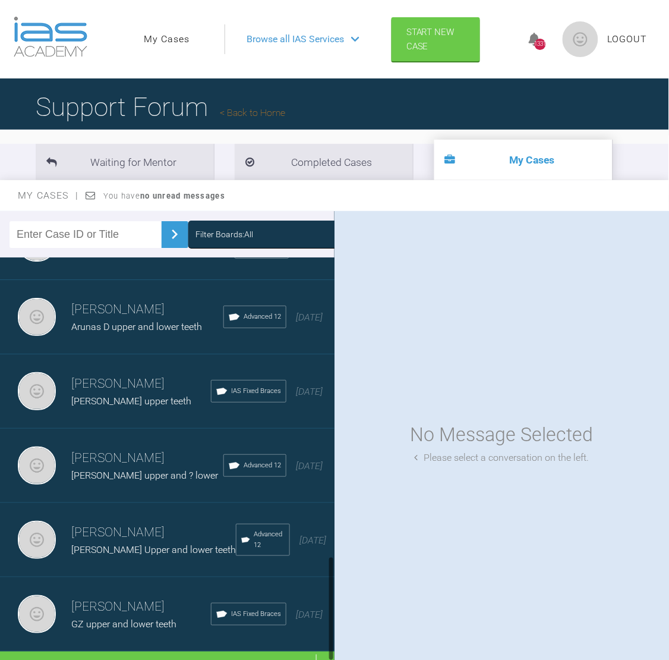
drag, startPoint x: 330, startPoint y: 287, endPoint x: 330, endPoint y: 620, distance: 333.5
click at [330, 620] on div at bounding box center [331, 608] width 4 height 105
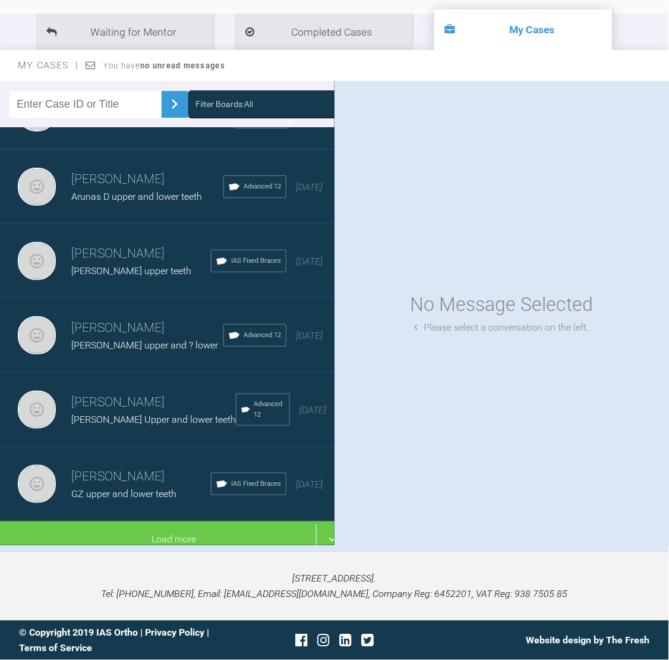
scroll to position [131, 0]
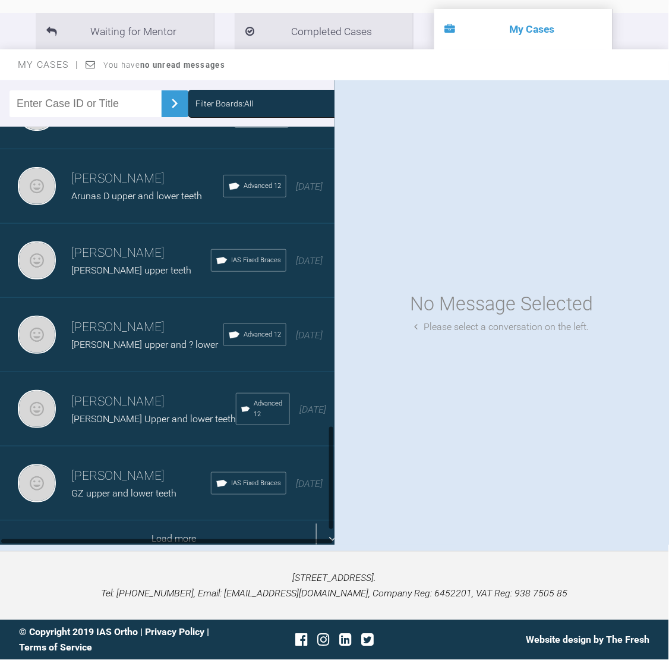
click at [183, 521] on div "Load more" at bounding box center [174, 539] width 348 height 37
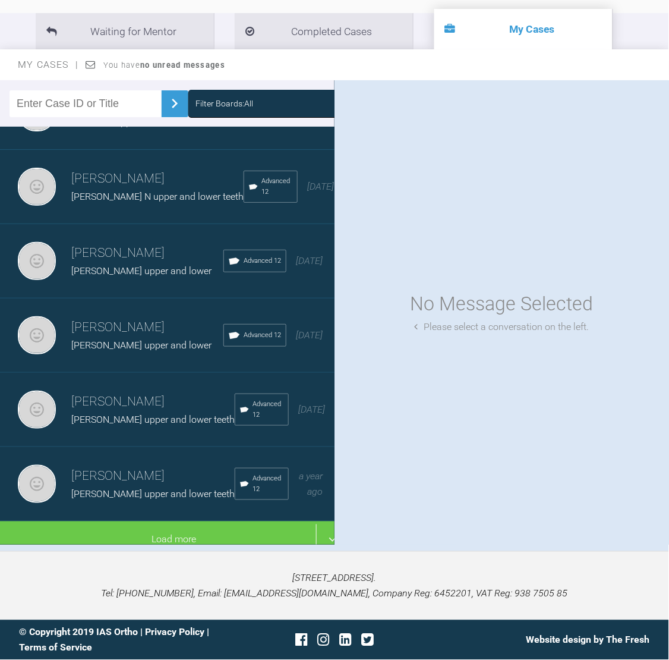
scroll to position [2622, 0]
drag, startPoint x: 330, startPoint y: 300, endPoint x: 337, endPoint y: 490, distance: 191.0
click at [337, 490] on div "Filter Boards: All [PERSON_NAME] [PERSON_NAME] upper and ? lower Advanced 12 [D…" at bounding box center [334, 315] width 669 height 471
click at [124, 338] on h3 "[PERSON_NAME]" at bounding box center [147, 327] width 152 height 20
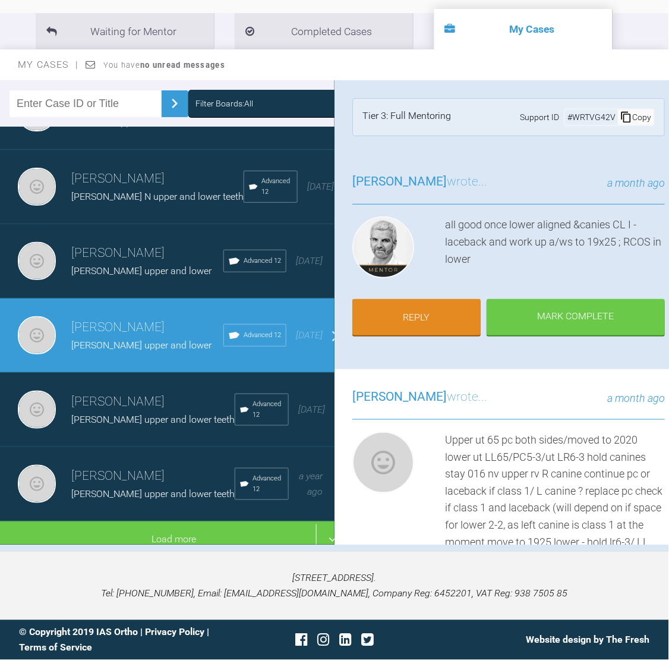
click at [407, 351] on div "Ross Hobson wrote... a month ago all good once lower aligned &canies CL I - lac…" at bounding box center [509, 261] width 348 height 215
click at [405, 312] on link "Reply" at bounding box center [417, 318] width 128 height 37
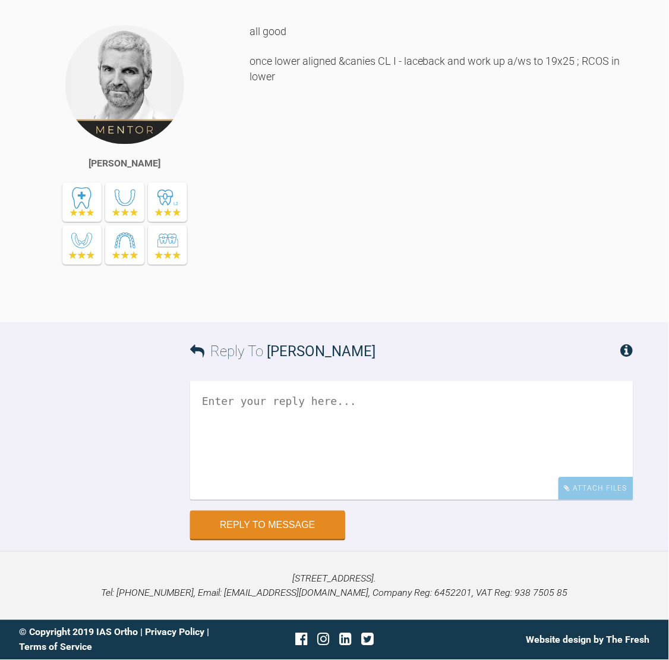
scroll to position [10383, 0]
click at [280, 408] on textarea at bounding box center [412, 440] width 444 height 119
click at [593, 304] on div "all good once lower aligned &canies CL I - laceback and work up a/ws to 19x25 ;…" at bounding box center [442, 164] width 384 height 281
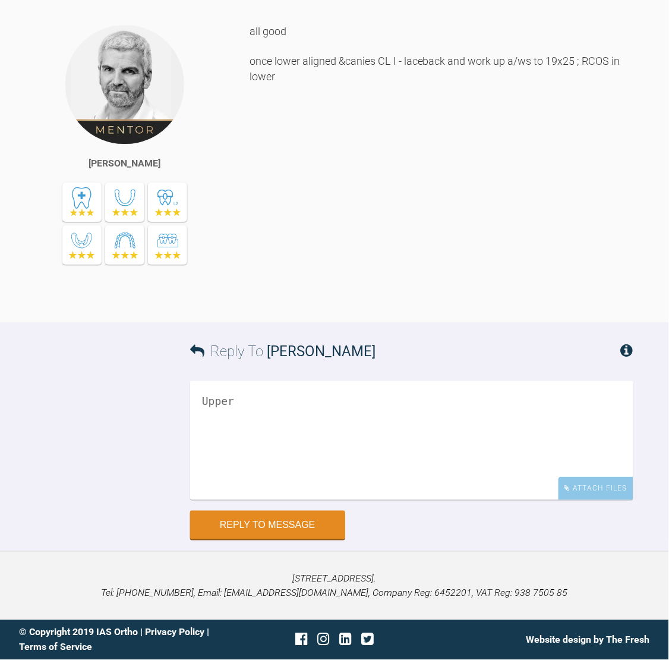
click at [263, 398] on textarea "Upper" at bounding box center [412, 440] width 444 height 119
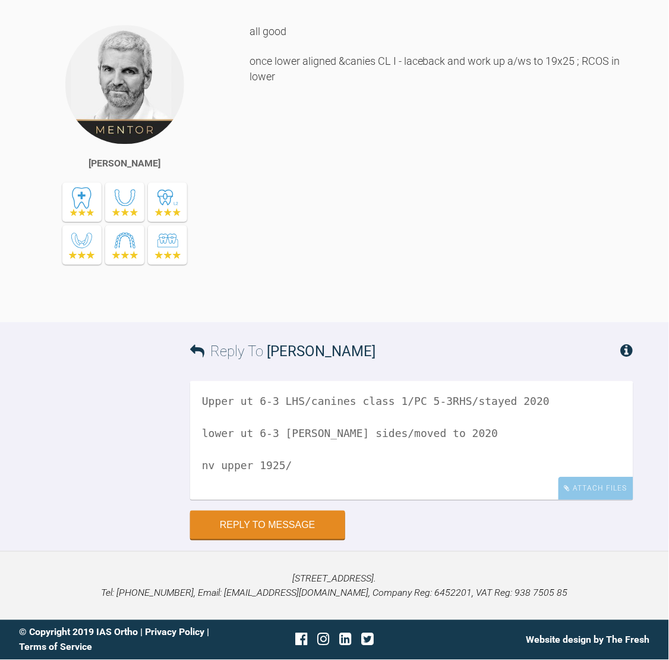
click at [219, 463] on textarea "Upper ut 6-3 LHS/canines class 1/PC 5-3RHS/stayed 2020 lower ut 6-3 bothe sides…" at bounding box center [412, 440] width 444 height 119
click at [286, 474] on textarea "Upper ut 6-3 LHS/canines class 1/PC 5-3RHS/stayed 2020 lower ut 6-3 bothe sides…" at bounding box center [412, 440] width 444 height 119
click at [375, 477] on textarea "Upper ut 6-3 LHS/canines class 1/PC 5-3RHS/stayed 2020 lower ut 6-3 bothe sides…" at bounding box center [412, 440] width 444 height 119
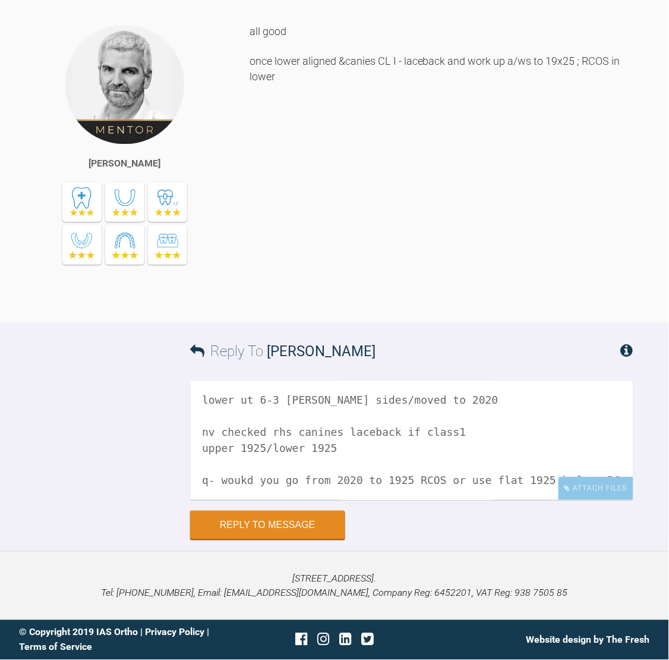
scroll to position [33, 0]
click at [247, 479] on textarea "Upper ut 6-3 LHS/canines class 1/PC 5-3RHS/stayed 2020 lower ut 6-3 bothe sides…" at bounding box center [412, 440] width 444 height 119
click at [617, 481] on div "Attach Files" at bounding box center [596, 488] width 75 height 23
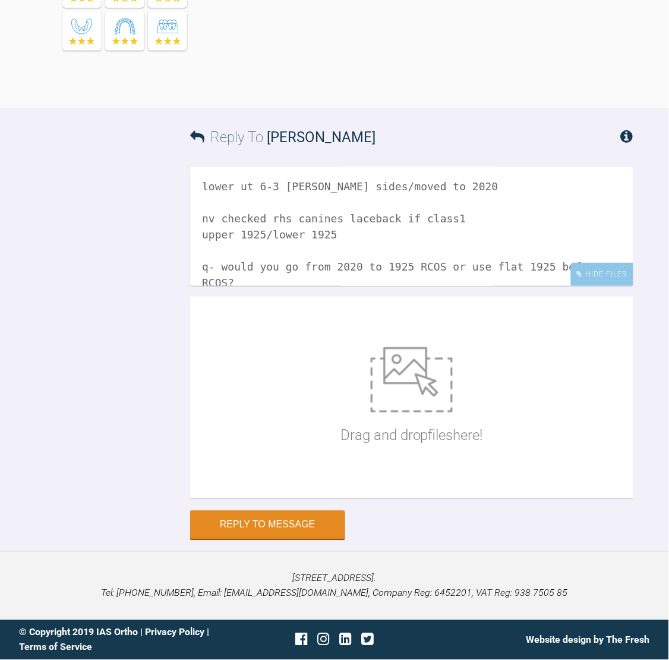
scroll to position [10597, 0]
click at [370, 233] on textarea "Upper ut 6-3 LHS/canines class 1/PC 5-3RHS/stayed 2020 lower ut 6-3 bothe sides…" at bounding box center [412, 226] width 444 height 119
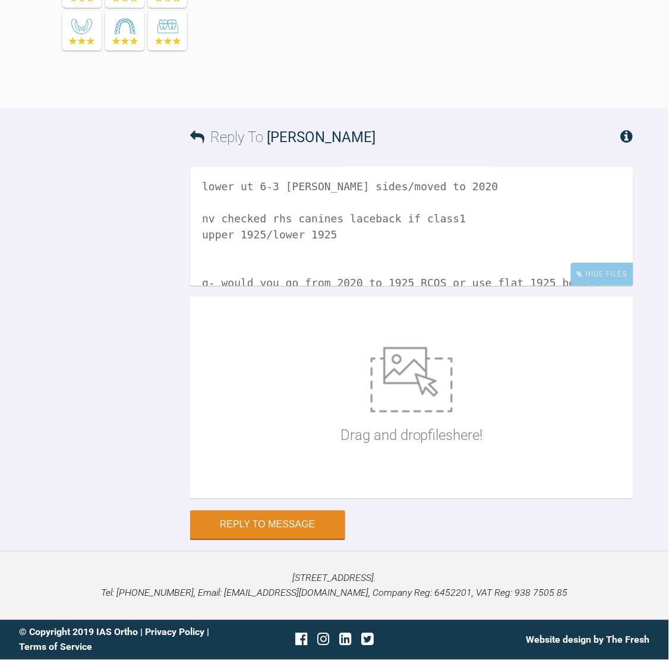
scroll to position [49, 0]
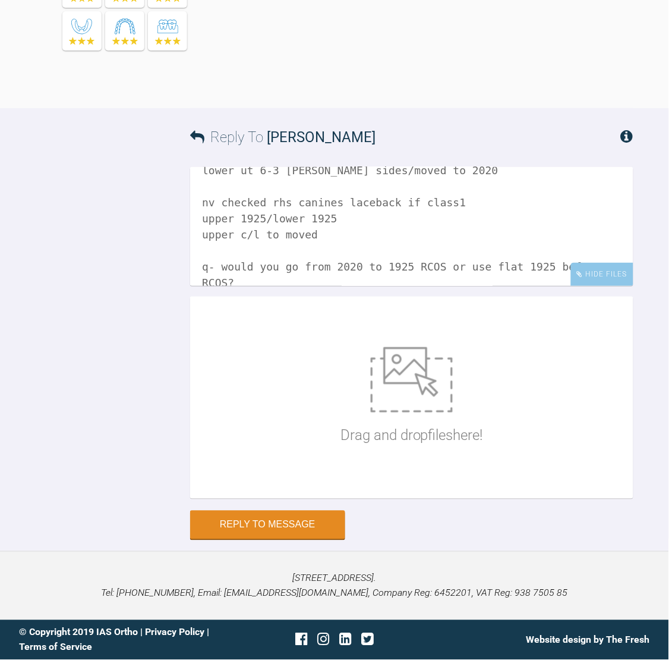
click at [329, 235] on textarea "Upper ut 6-3 LHS/canines class 1/PC 5-3RHS/stayed 2020 lower ut 6-3 bothe sides…" at bounding box center [412, 226] width 444 height 119
type textarea "Upper ut 6-3 LHS/canines class 1/PC 5-3RHS/stayed 2020 lower ut 6-3 bothe sides…"
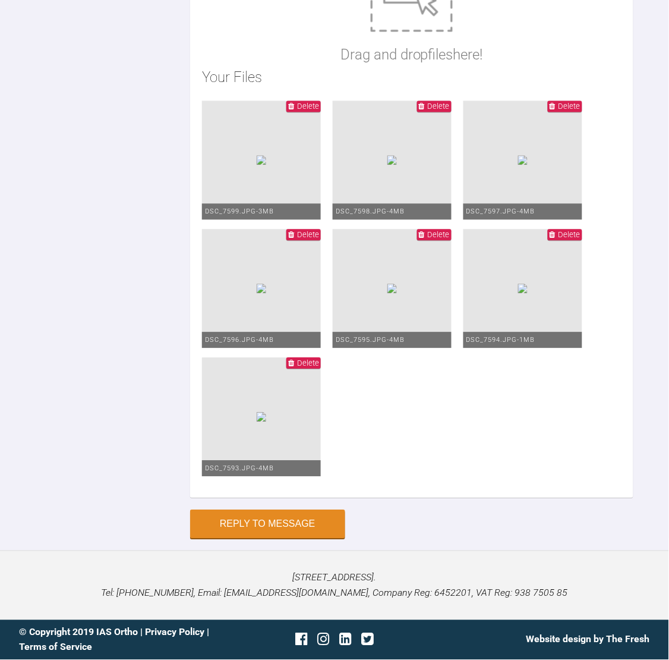
scroll to position [11067, 0]
click at [288, 521] on button "Reply to Message" at bounding box center [267, 525] width 155 height 29
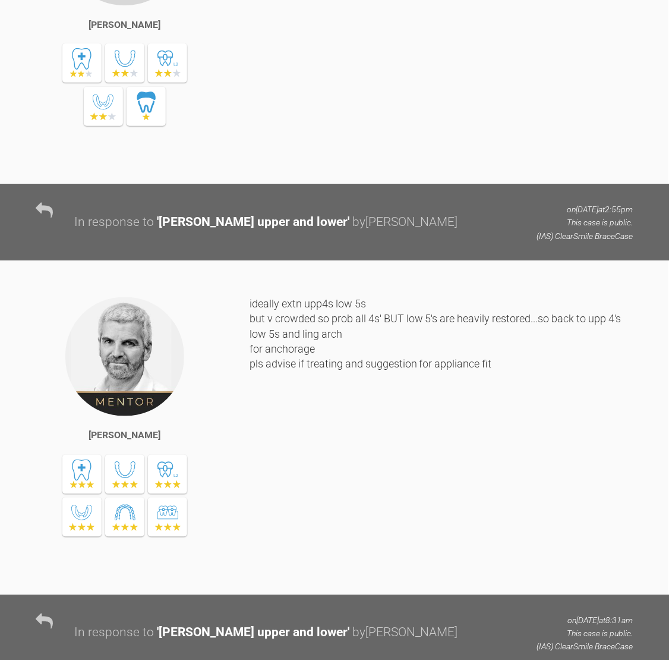
scroll to position [0, 0]
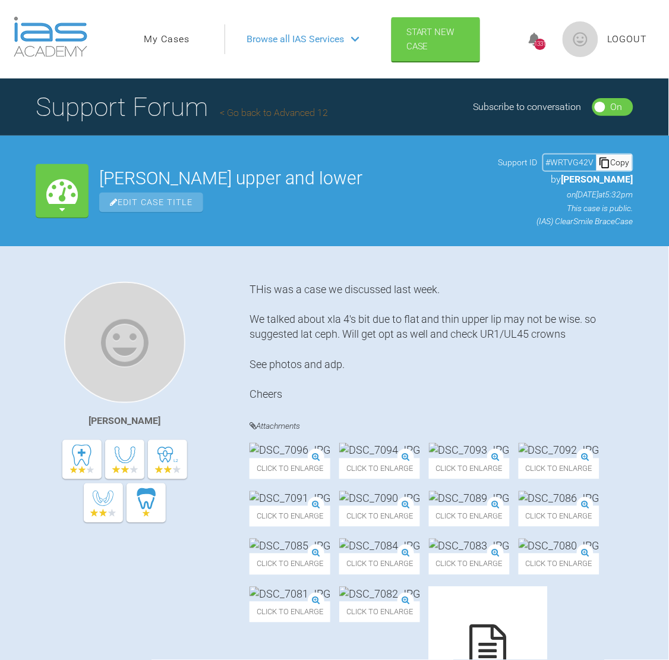
click at [169, 41] on link "My Cases" at bounding box center [167, 39] width 46 height 15
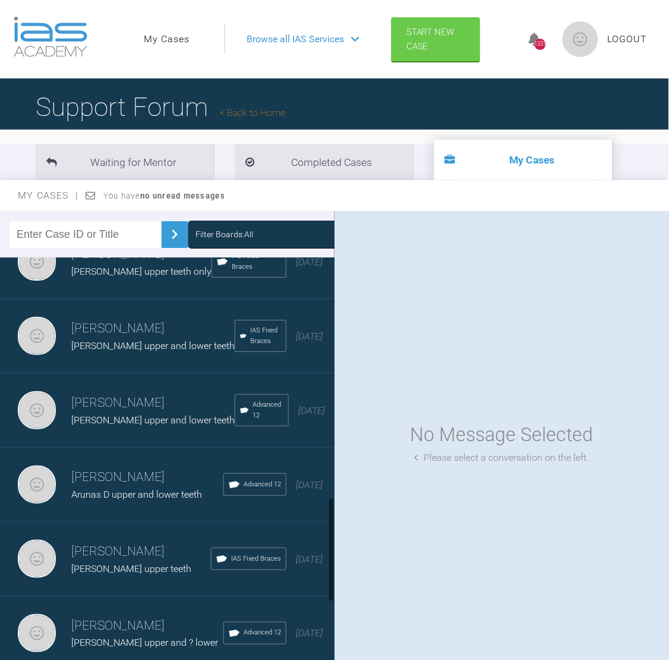
scroll to position [1153, 0]
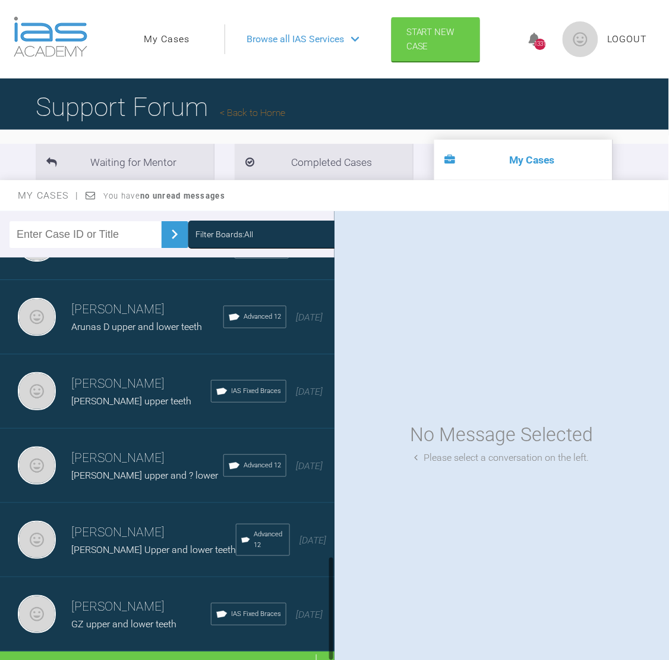
drag, startPoint x: 332, startPoint y: 274, endPoint x: 326, endPoint y: 609, distance: 335.4
click at [326, 609] on div "[PERSON_NAME] [PERSON_NAME] upper and ? lower Advanced 12 [DATE] [PERSON_NAME] …" at bounding box center [167, 465] width 335 height 417
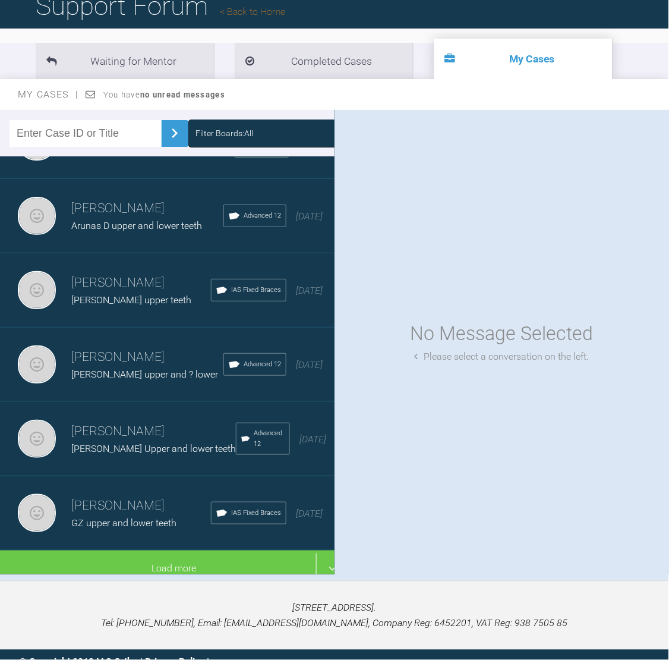
scroll to position [131, 0]
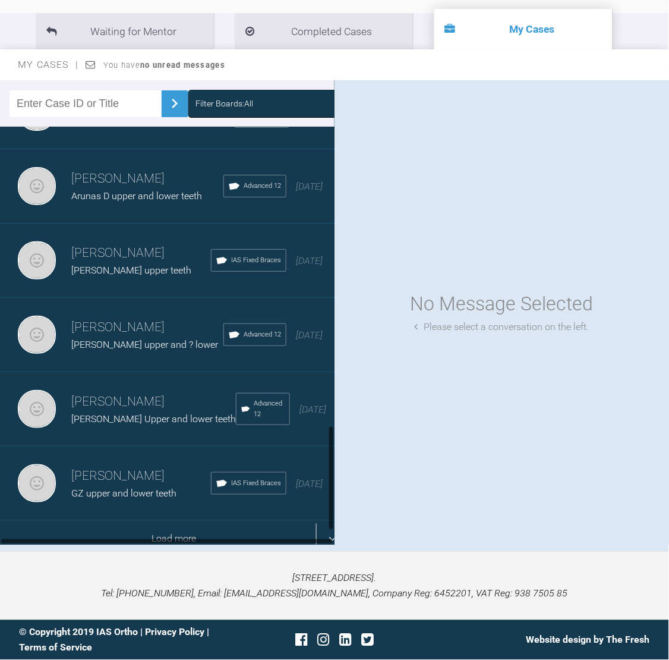
click at [226, 521] on div "Load more" at bounding box center [174, 539] width 348 height 37
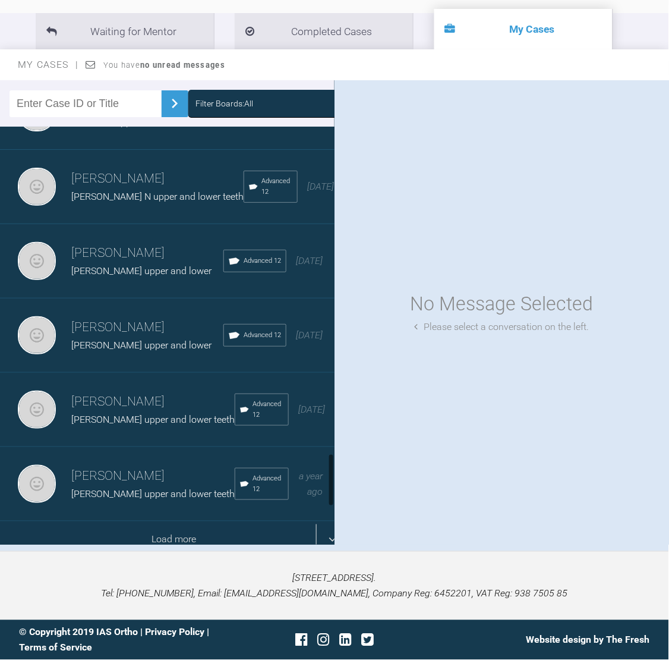
scroll to position [2683, 0]
drag, startPoint x: 330, startPoint y: 295, endPoint x: 320, endPoint y: 517, distance: 222.6
click at [320, 517] on div "[PERSON_NAME] [PERSON_NAME] upper and ? lower Advanced 12 [DATE] [PERSON_NAME] …" at bounding box center [167, 335] width 335 height 417
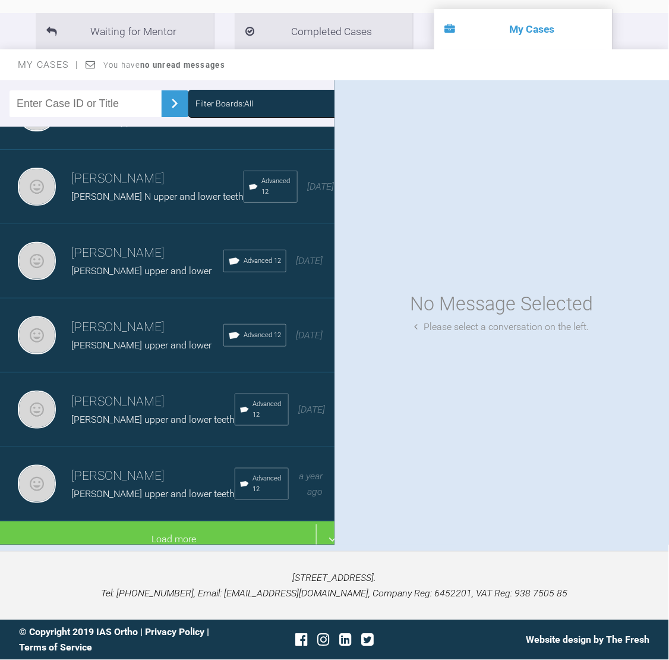
click at [152, 392] on h3 "[PERSON_NAME]" at bounding box center [152, 402] width 163 height 20
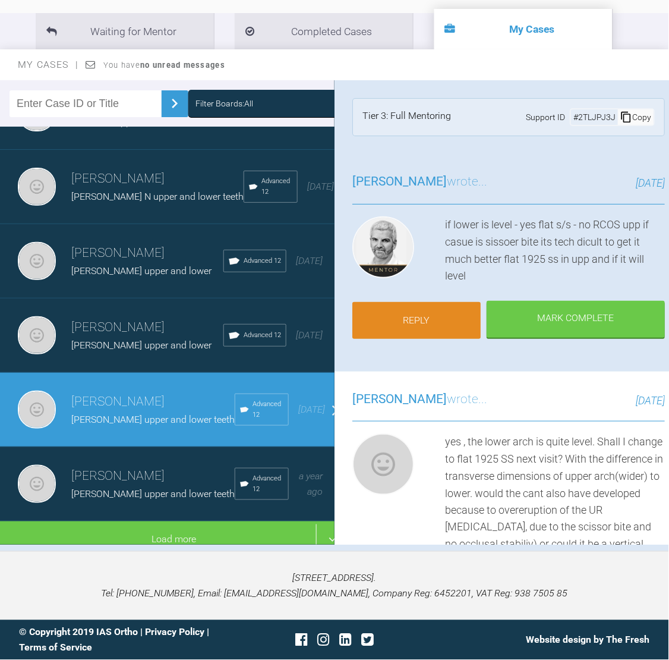
click at [408, 313] on link "Reply" at bounding box center [417, 320] width 128 height 37
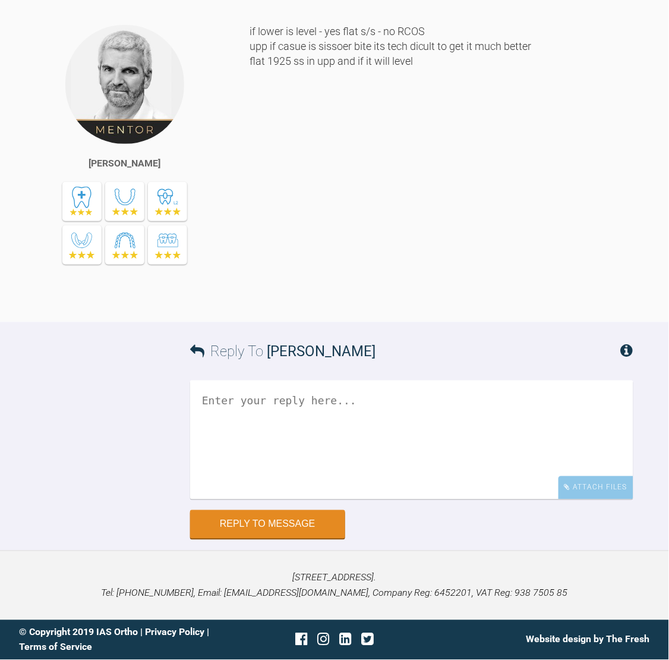
scroll to position [14195, 0]
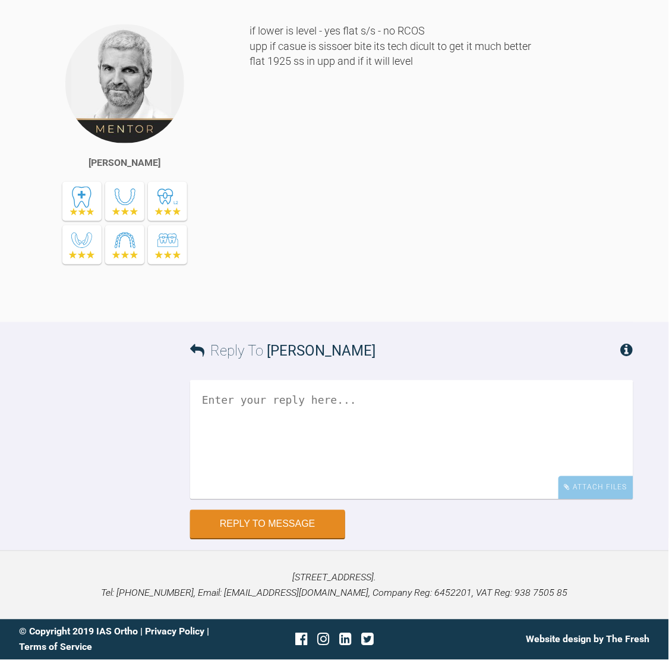
click at [281, 435] on textarea at bounding box center [412, 440] width 444 height 119
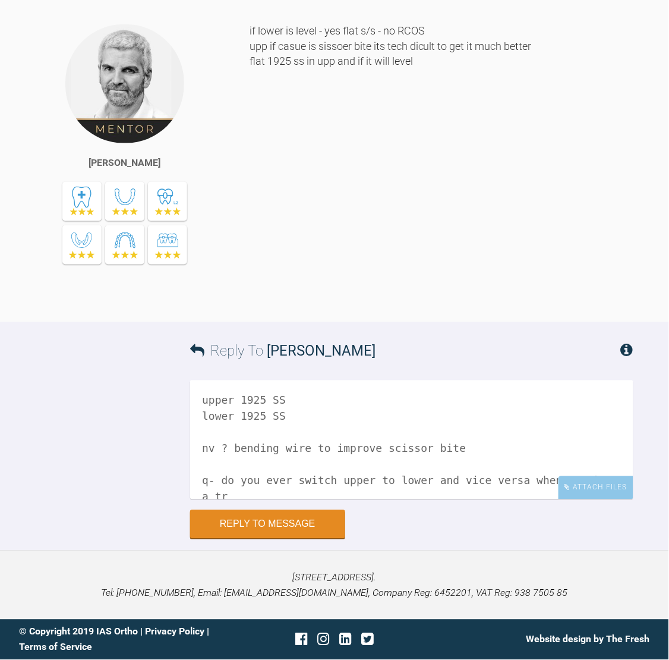
scroll to position [4, 0]
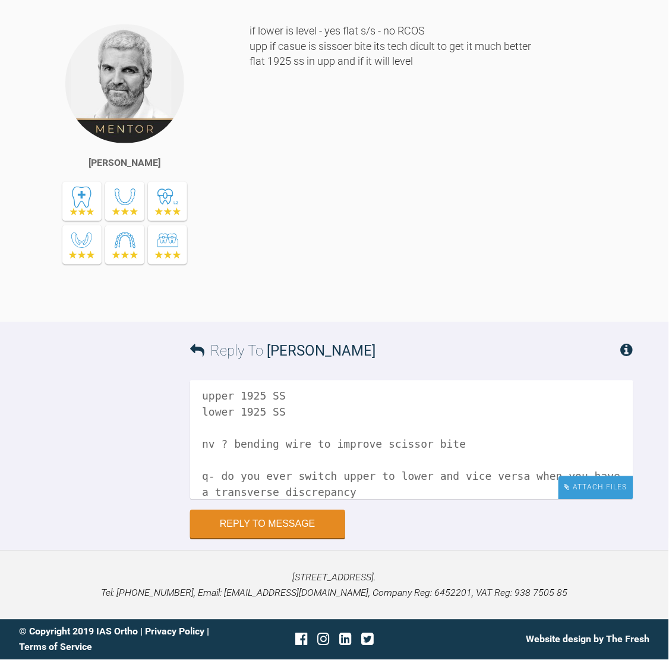
type textarea "upper 1925 SS lower 1925 SS nv ? bending wire to improve scissor bite q- do you…"
click at [615, 480] on div "Attach Files" at bounding box center [596, 487] width 75 height 23
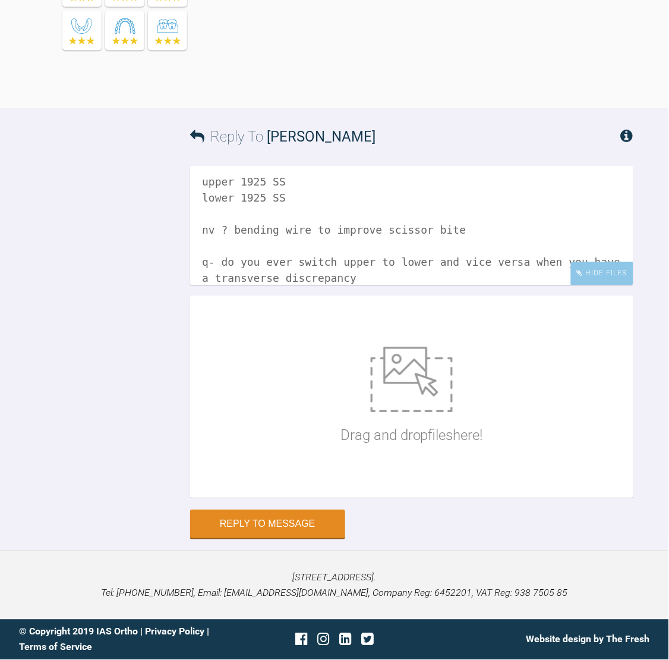
scroll to position [14409, 0]
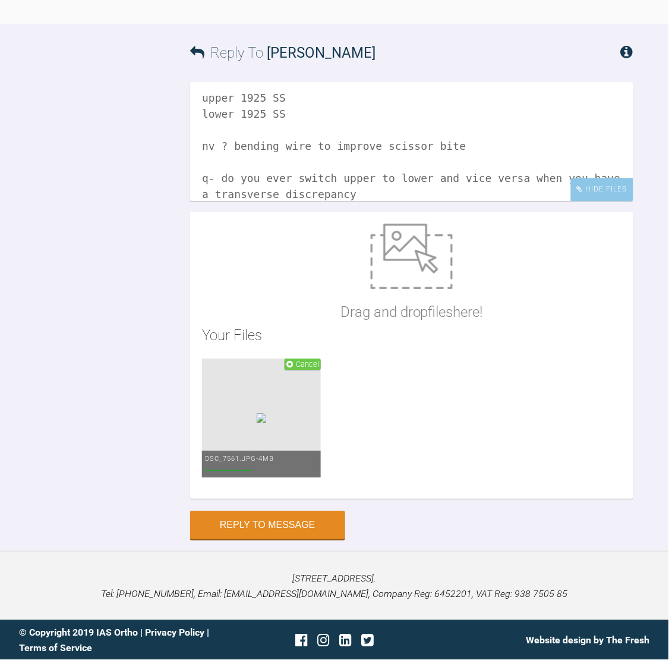
click at [496, 435] on div "Your Files Cancel DSC_7561.JPG - 4MB" at bounding box center [412, 405] width 420 height 163
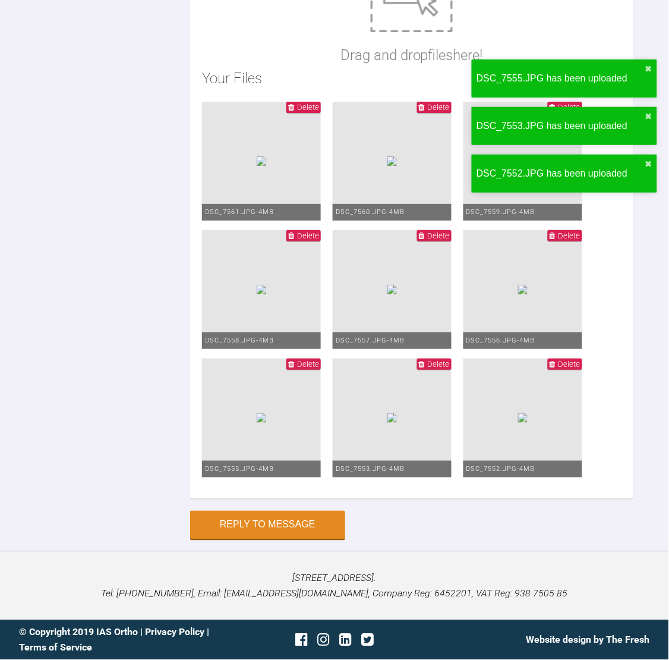
scroll to position [14902, 0]
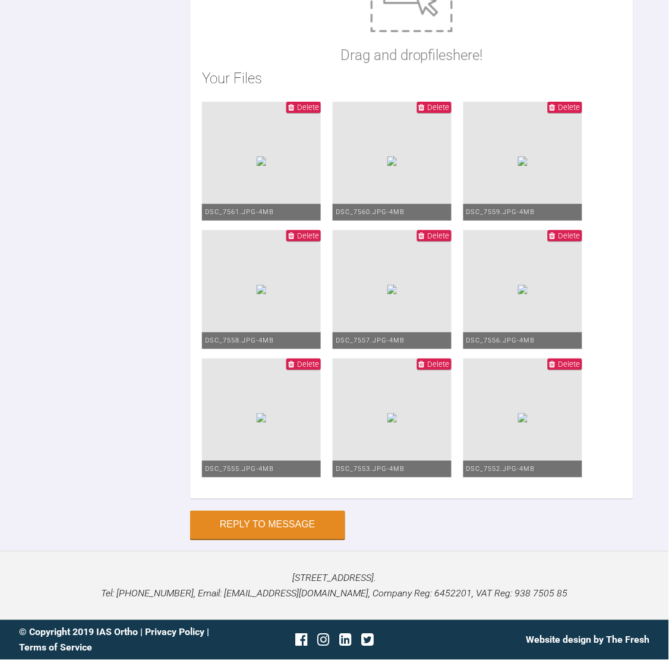
click at [450, 360] on span "Delete" at bounding box center [439, 364] width 22 height 9
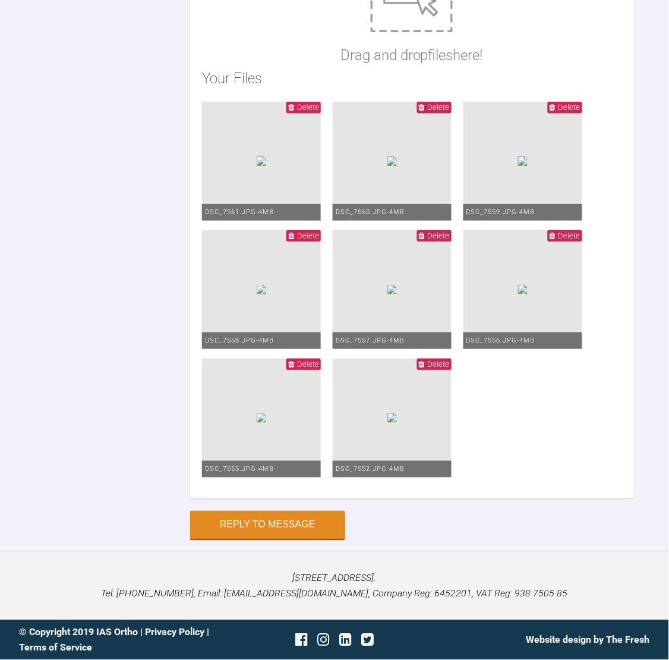
scroll to position [14328, 0]
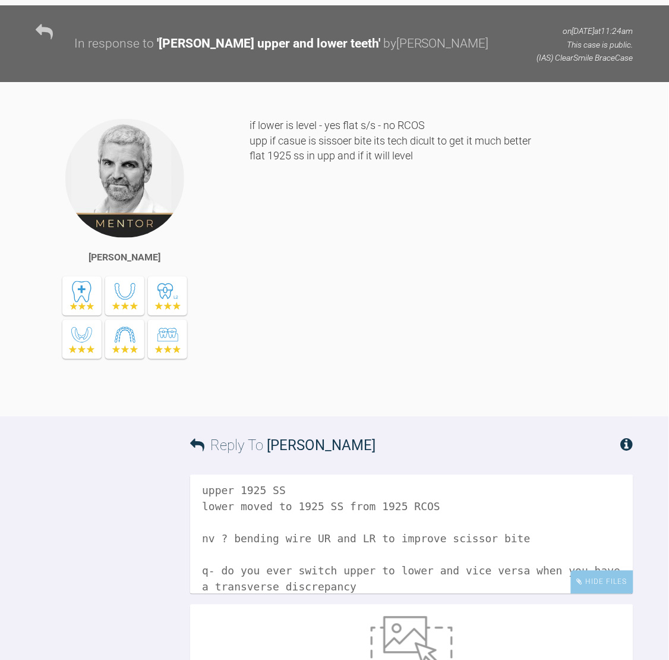
scroll to position [14879, 0]
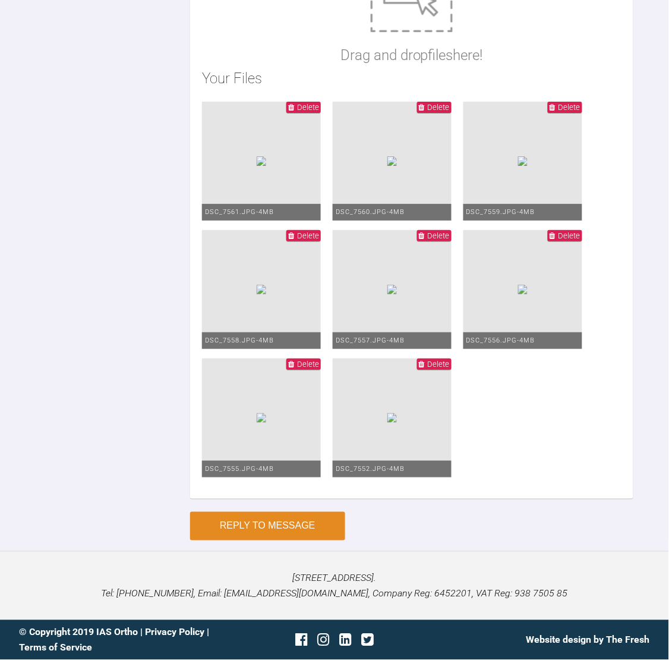
type textarea "upper 1925 SS lower moved to 1925 SS from 1925 RCOS nv ? bending wire UR and LR…"
click at [267, 515] on button "Reply to Message" at bounding box center [267, 526] width 155 height 29
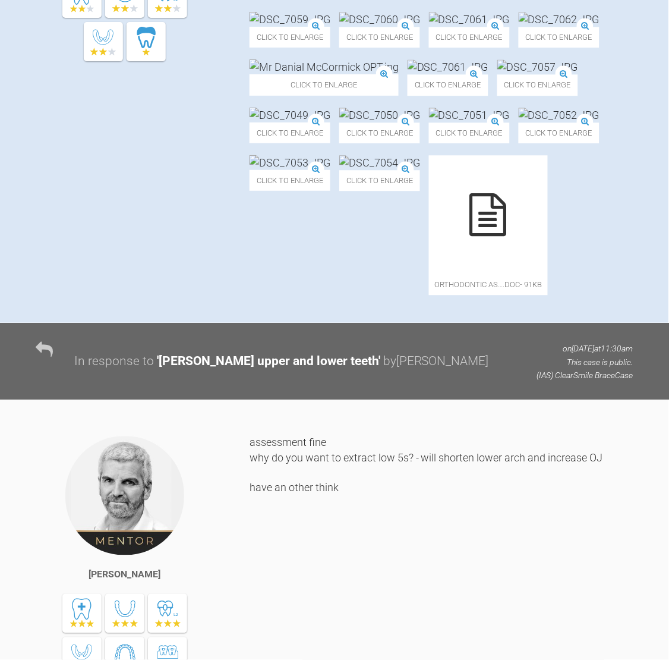
scroll to position [0, 0]
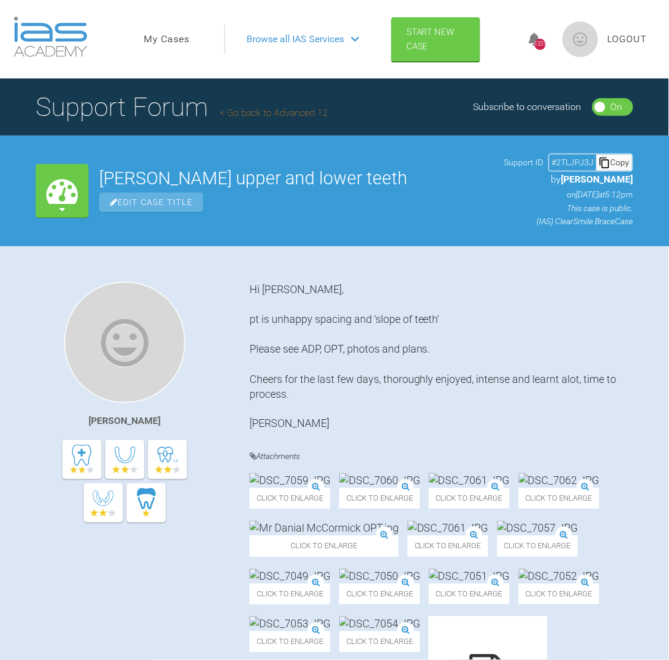
click at [170, 37] on link "My Cases" at bounding box center [167, 39] width 46 height 15
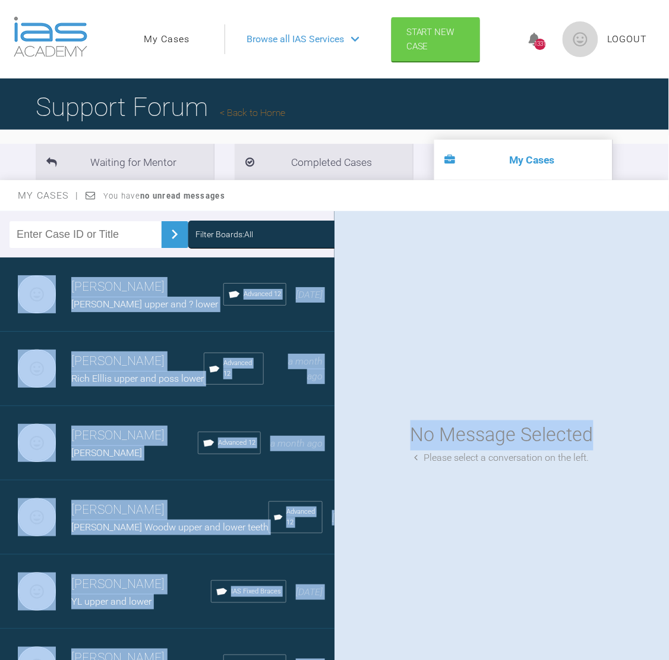
drag, startPoint x: 334, startPoint y: 303, endPoint x: 344, endPoint y: 526, distance: 223.2
click at [344, 526] on div "Filter Boards: All [PERSON_NAME] [PERSON_NAME] upper and ? lower Advanced 12 [D…" at bounding box center [334, 446] width 669 height 471
drag, startPoint x: 344, startPoint y: 526, endPoint x: 372, endPoint y: 563, distance: 45.9
click at [372, 563] on div "No Message Selected Please select a conversation on the left." at bounding box center [502, 443] width 335 height 464
click at [276, 325] on div "Neil Fearns Olivia Mazz upper and ? lower Advanced 12 23 days ago" at bounding box center [174, 294] width 348 height 74
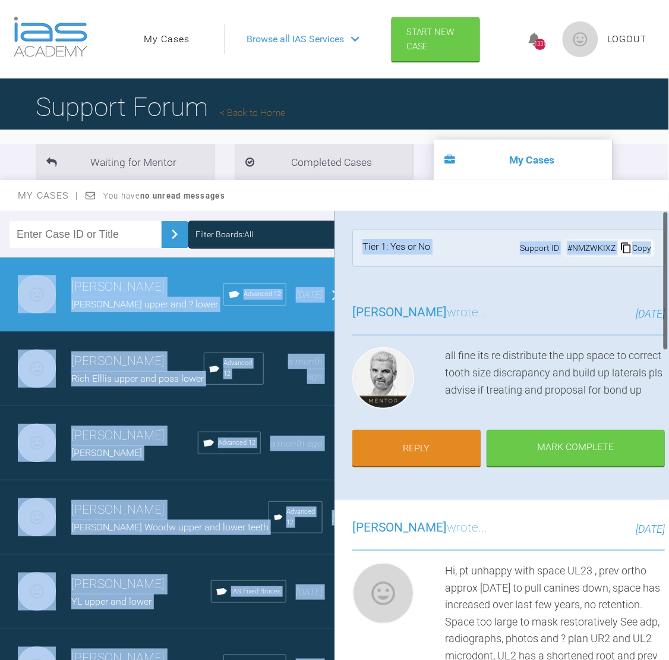
drag, startPoint x: 334, startPoint y: 291, endPoint x: 336, endPoint y: 326, distance: 35.8
click at [336, 326] on div "Filter Boards: All [PERSON_NAME] [PERSON_NAME] upper and ? lower Advanced 12 [D…" at bounding box center [334, 446] width 669 height 471
drag, startPoint x: 336, startPoint y: 326, endPoint x: 310, endPoint y: 314, distance: 29.0
click at [310, 314] on div "Neil Fearns Olivia Mazz upper and ? lower Advanced 12 23 days ago" at bounding box center [174, 294] width 348 height 74
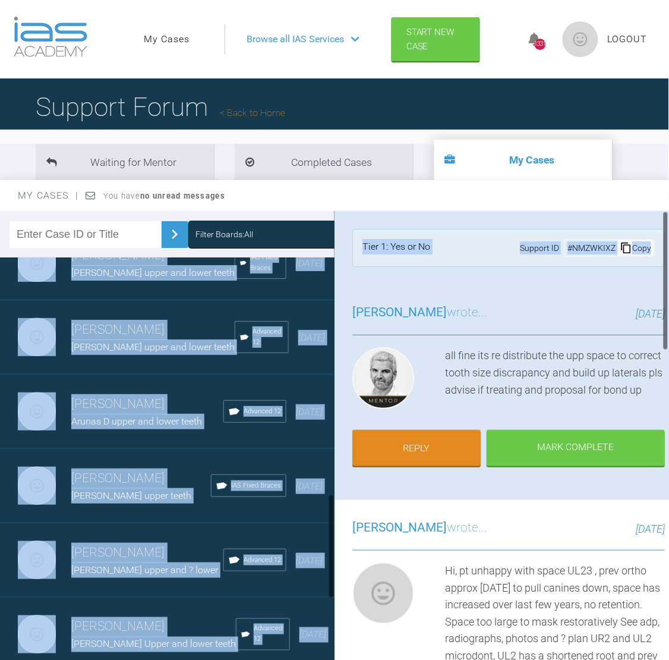
scroll to position [1153, 0]
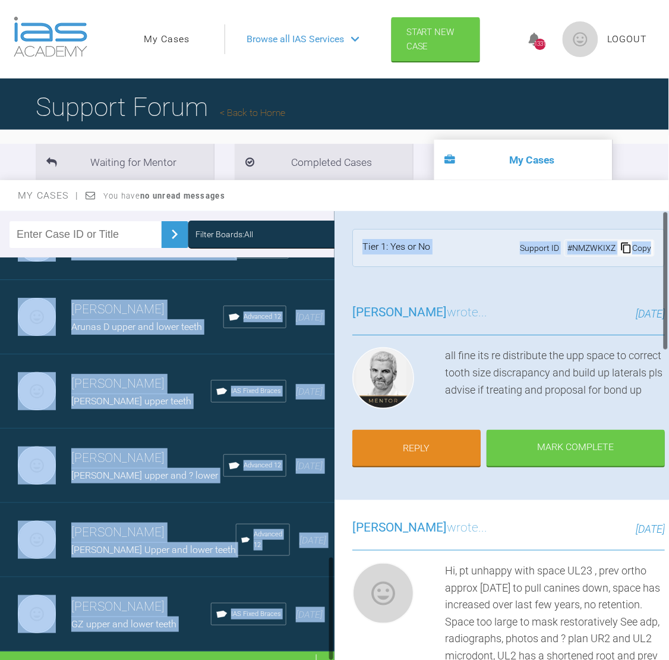
drag, startPoint x: 331, startPoint y: 284, endPoint x: 333, endPoint y: 624, distance: 340.7
click at [333, 624] on div at bounding box center [331, 608] width 4 height 105
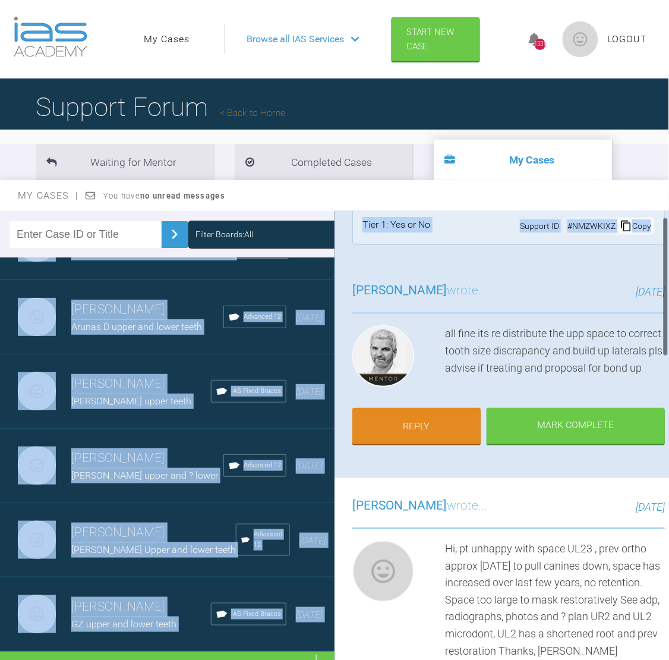
scroll to position [0, 0]
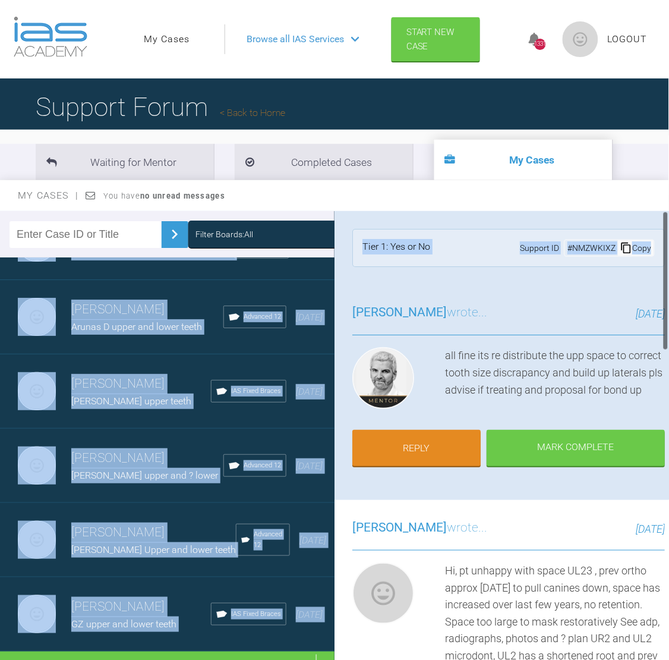
drag, startPoint x: 666, startPoint y: 277, endPoint x: 664, endPoint y: 256, distance: 20.9
click at [664, 256] on div at bounding box center [666, 281] width 4 height 140
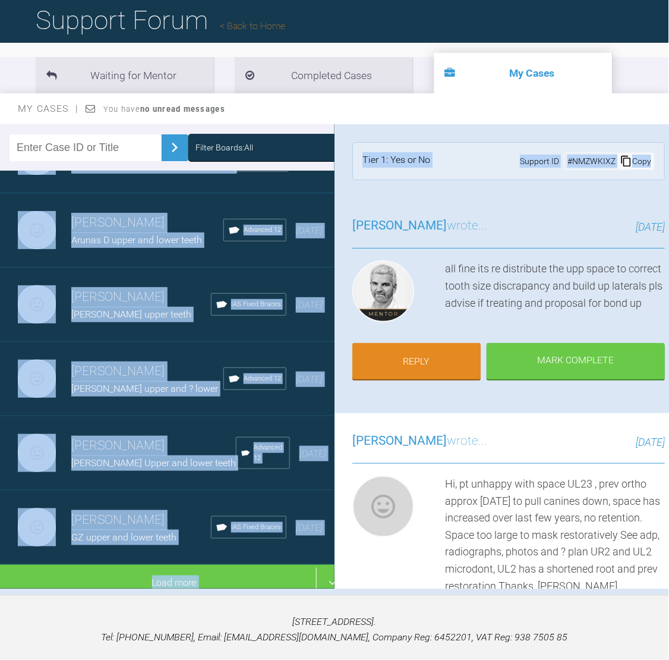
scroll to position [98, 0]
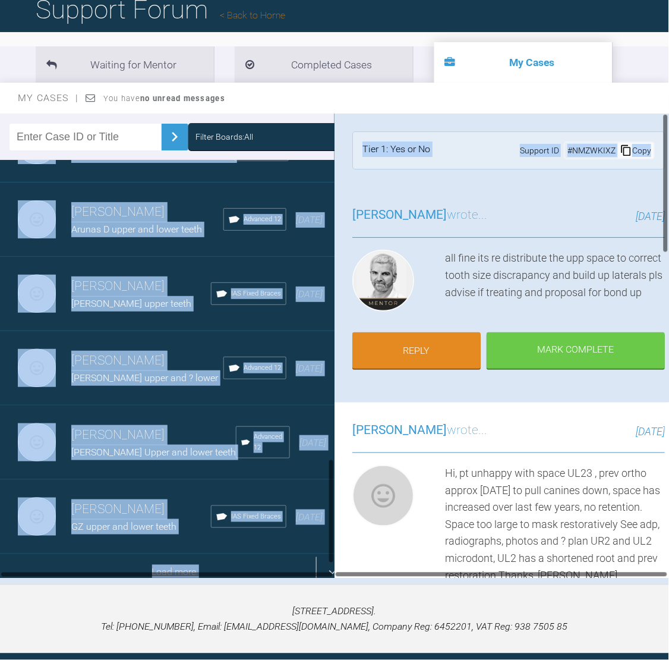
click at [210, 554] on div "Load more" at bounding box center [174, 572] width 348 height 37
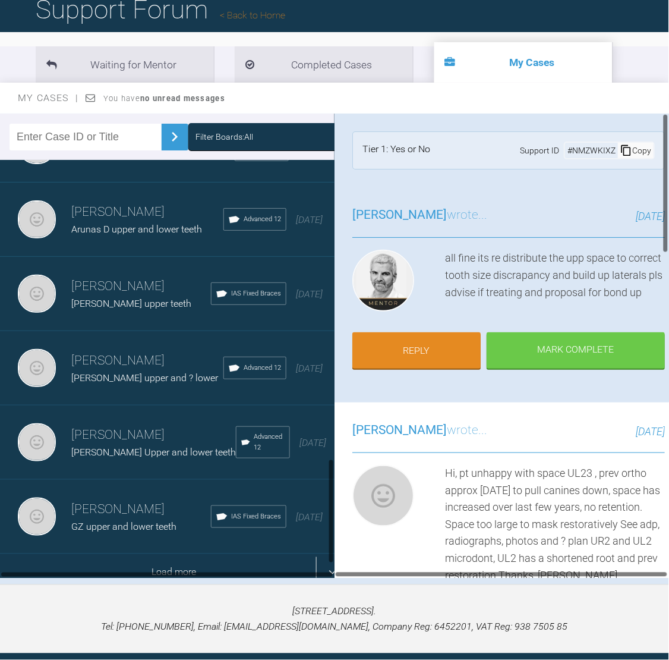
click at [210, 554] on div "Load more" at bounding box center [174, 572] width 348 height 37
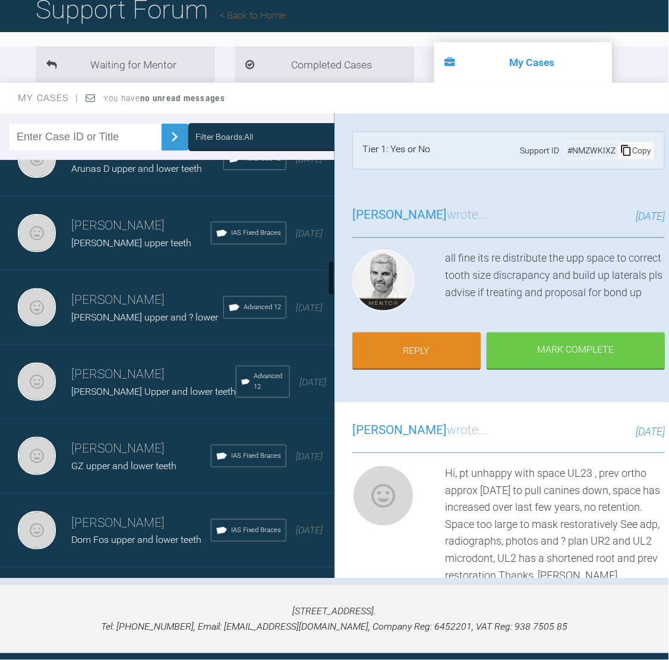
drag, startPoint x: 329, startPoint y: 323, endPoint x: 331, endPoint y: 365, distance: 42.2
click at [331, 365] on div at bounding box center [331, 368] width 7 height 417
drag, startPoint x: 329, startPoint y: 269, endPoint x: 329, endPoint y: 294, distance: 25.6
click at [329, 294] on div at bounding box center [331, 368] width 7 height 417
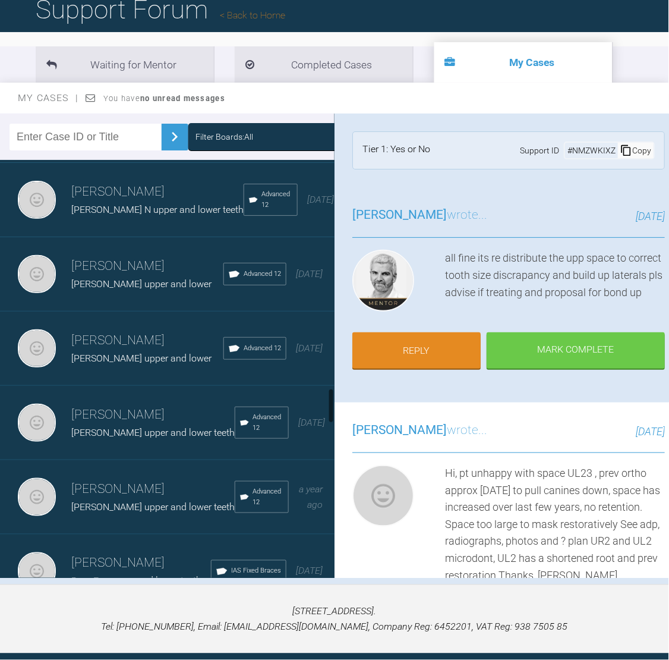
scroll to position [2634, 0]
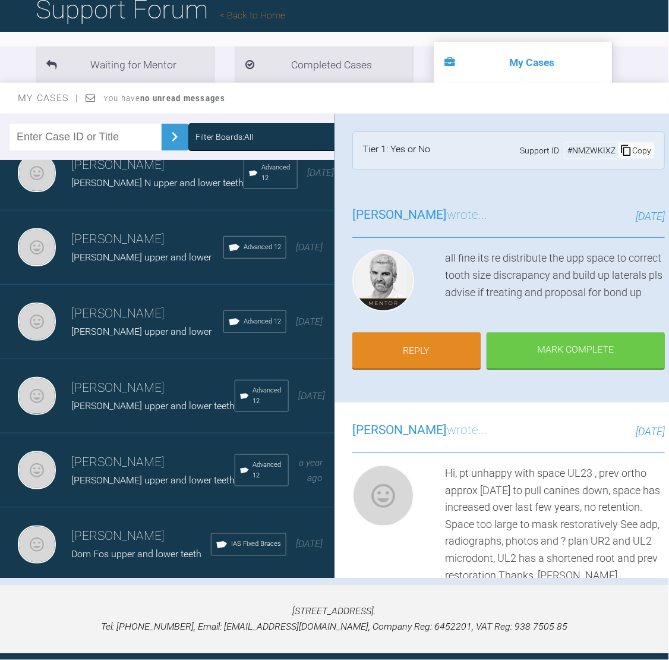
drag, startPoint x: 331, startPoint y: 274, endPoint x: 339, endPoint y: 404, distance: 130.5
click at [339, 404] on div "Filter Boards: All [PERSON_NAME] [PERSON_NAME] upper and ? lower Advanced 12 [D…" at bounding box center [334, 349] width 669 height 471
click at [165, 250] on h3 "[PERSON_NAME]" at bounding box center [147, 239] width 152 height 20
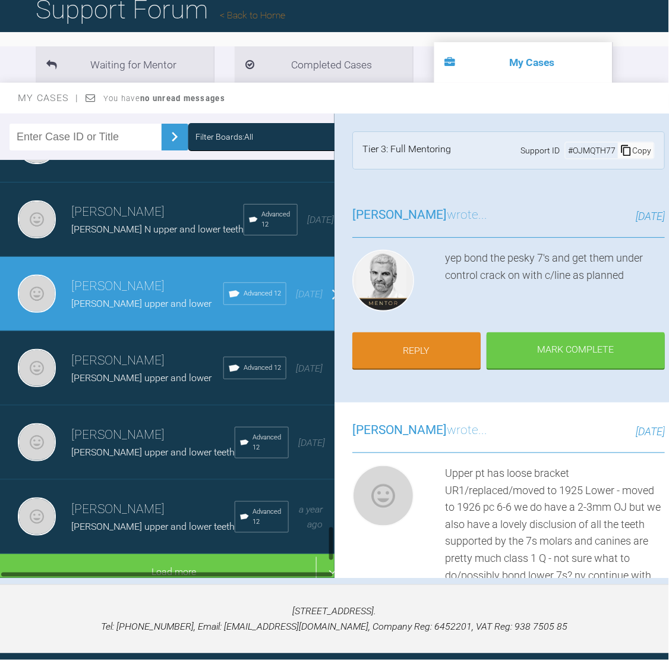
scroll to position [4211, 0]
drag, startPoint x: 331, startPoint y: 405, endPoint x: 338, endPoint y: 548, distance: 143.5
click at [338, 548] on div "Filter Boards: All [PERSON_NAME] [PERSON_NAME] upper and ? lower Advanced 12 [D…" at bounding box center [334, 349] width 669 height 471
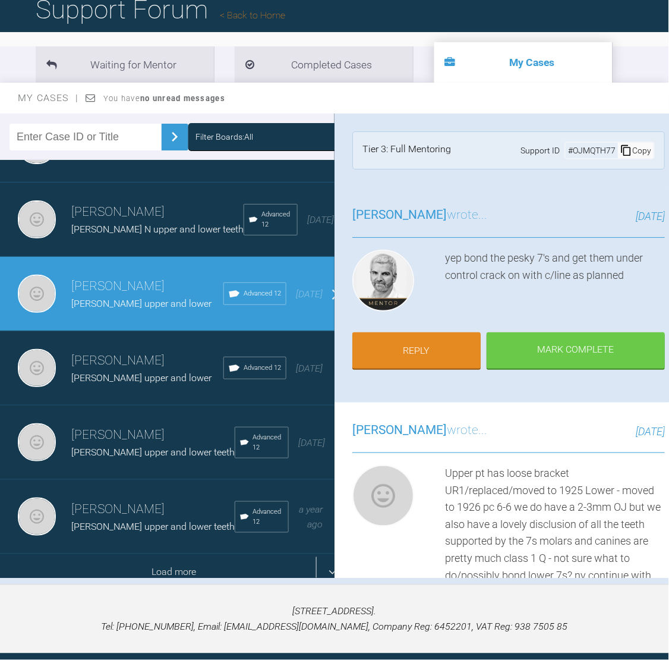
click at [190, 554] on div "Load more" at bounding box center [174, 572] width 348 height 37
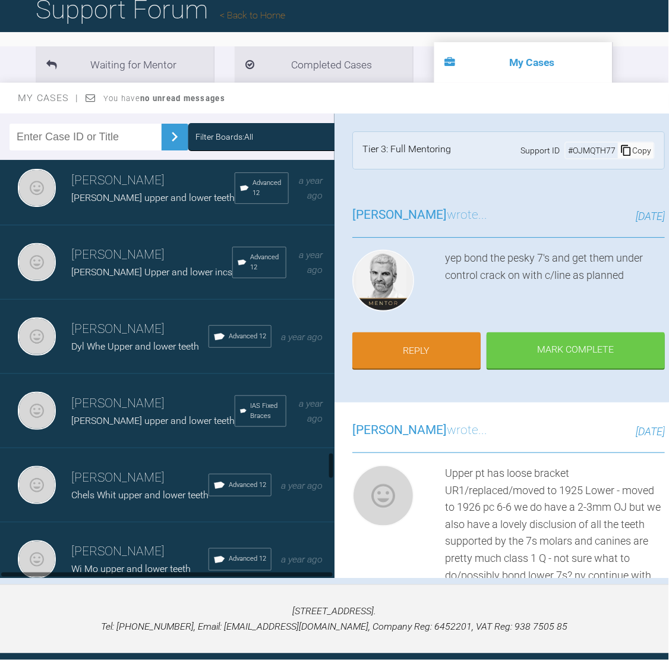
scroll to position [4457, 0]
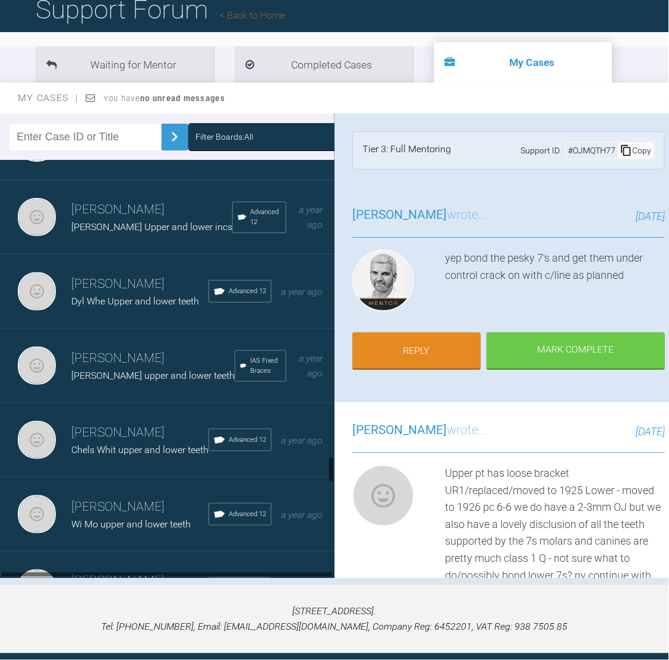
drag, startPoint x: 331, startPoint y: 445, endPoint x: 329, endPoint y: 462, distance: 16.7
click at [329, 462] on div at bounding box center [331, 368] width 7 height 417
click at [159, 220] on h3 "[PERSON_NAME]" at bounding box center [151, 210] width 161 height 20
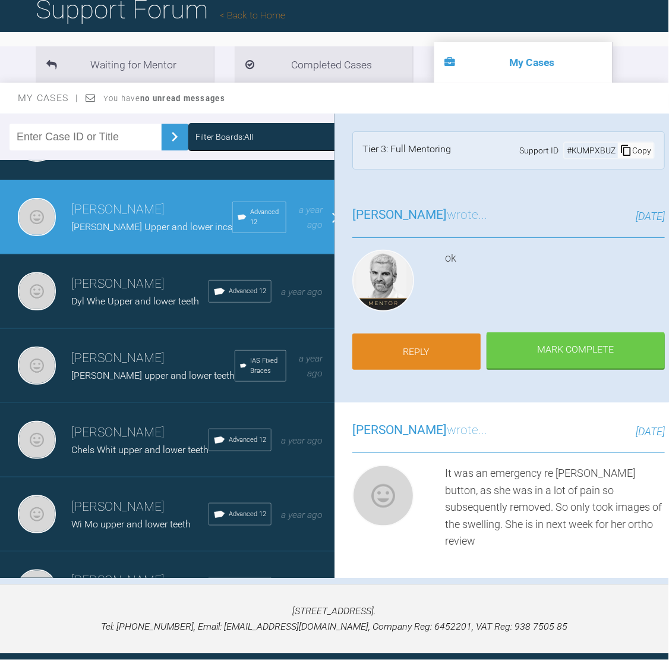
click at [423, 339] on link "Reply" at bounding box center [417, 352] width 128 height 37
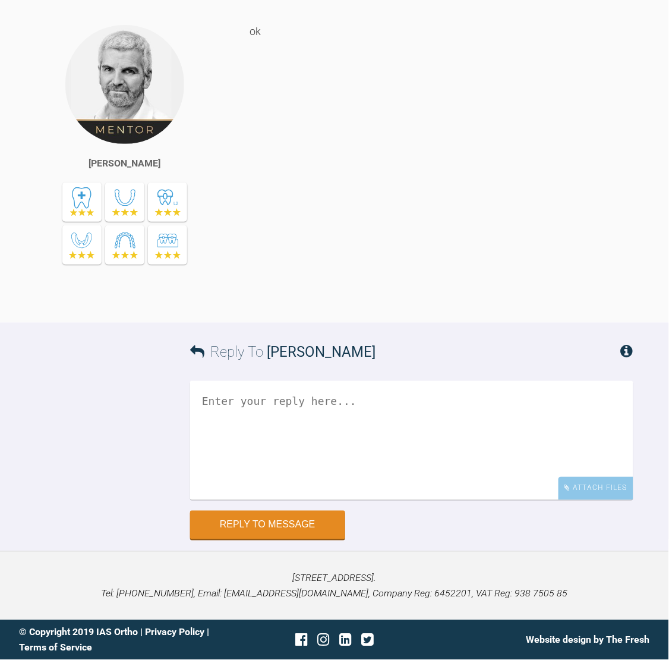
scroll to position [20615, 0]
click at [325, 402] on textarea at bounding box center [412, 440] width 444 height 119
click at [271, 392] on textarea "upper -" at bounding box center [412, 440] width 444 height 119
click at [427, 427] on textarea "upper - pc 6-4/stayed in 1925 lower - moved to 1925 NiTi RCOS" at bounding box center [412, 440] width 444 height 119
click at [343, 463] on textarea "upper - pc 6-4/stayed in 1925 lower - moved to 1925 NiTi RCOS nv upper stay 192…" at bounding box center [412, 440] width 444 height 119
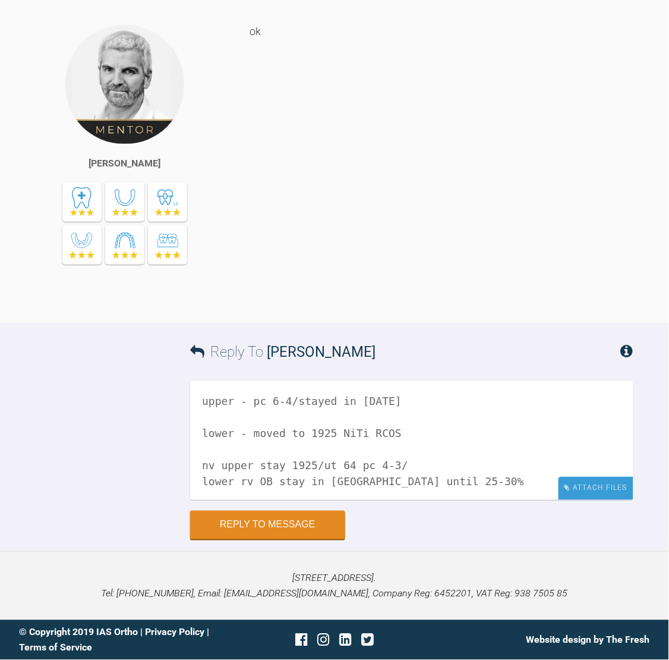
click at [622, 488] on div "Attach Files" at bounding box center [596, 488] width 75 height 23
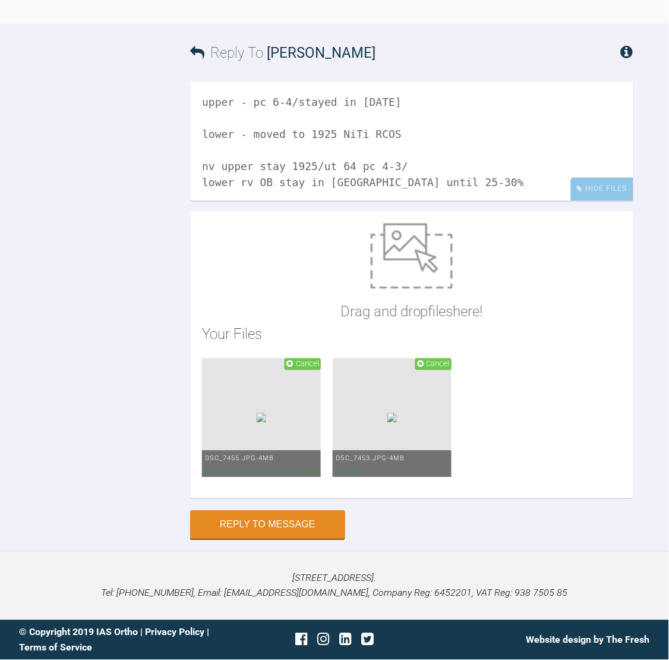
scroll to position [20913, 0]
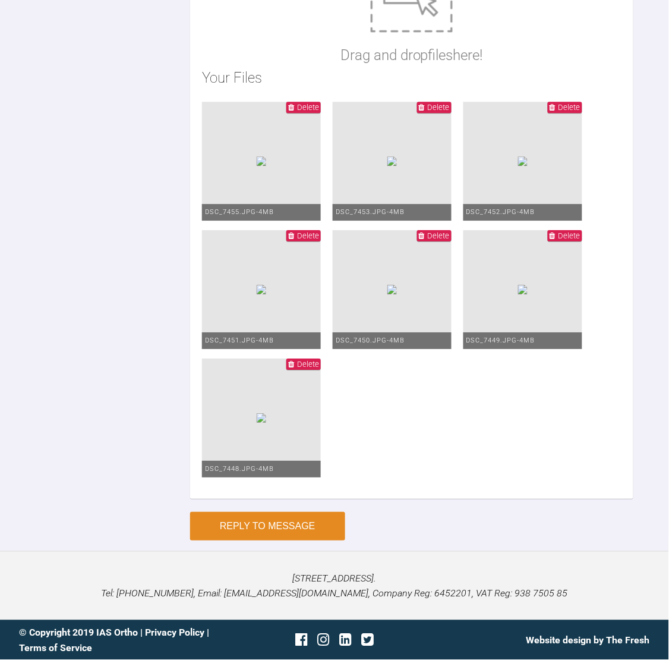
type textarea "upper - pc 6-4/stayed in 1925 lower - moved to 1925 NiTi RCOS nv upper stay 192…"
click at [305, 512] on button "Reply to Message" at bounding box center [267, 526] width 155 height 29
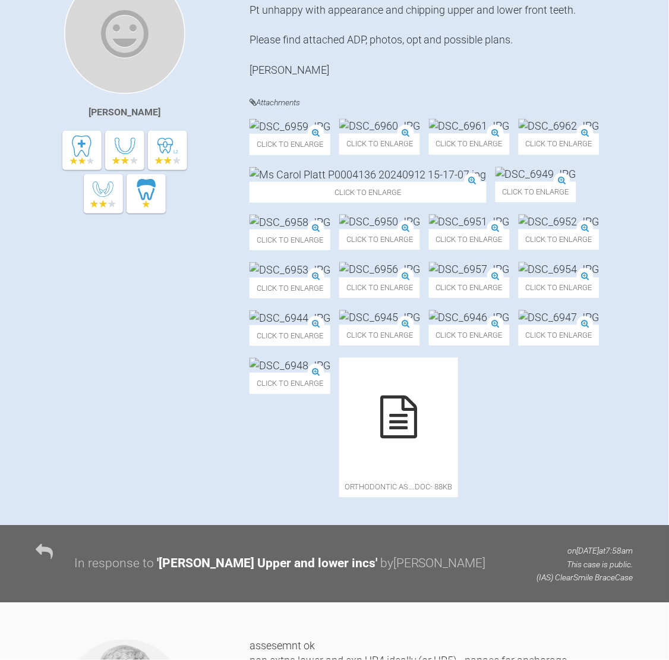
scroll to position [0, 0]
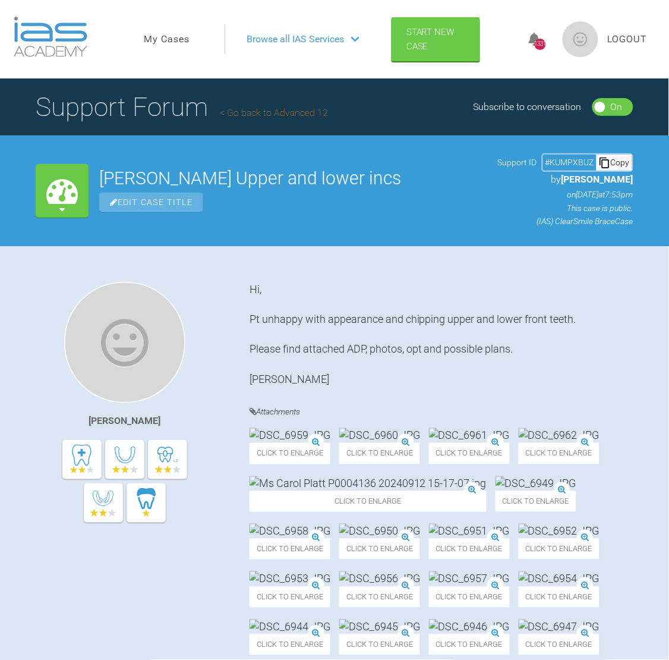
click at [161, 38] on link "My Cases" at bounding box center [167, 39] width 46 height 15
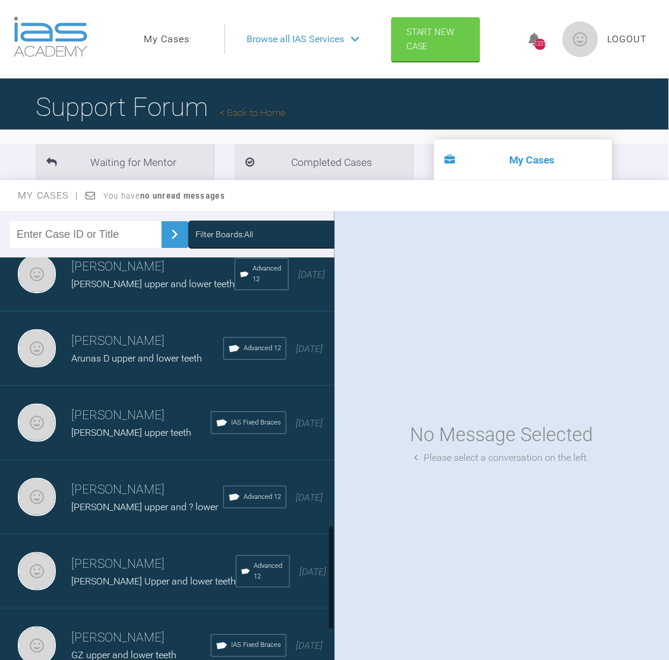
scroll to position [1153, 0]
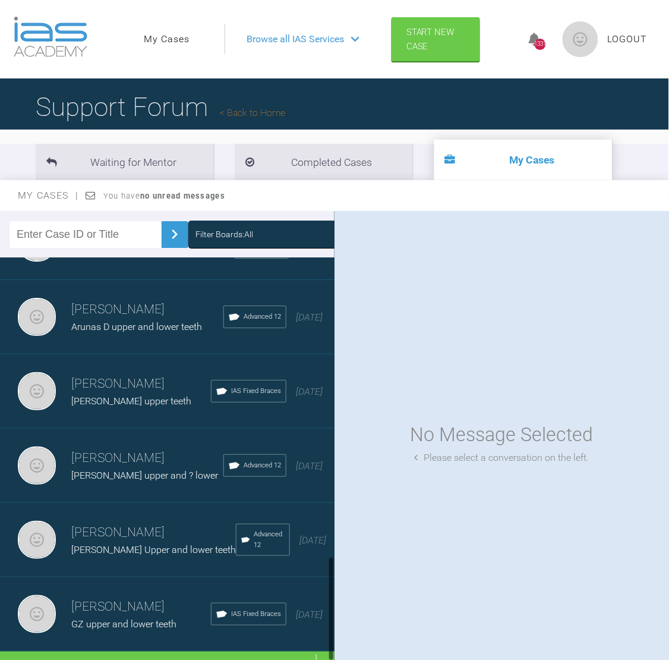
drag, startPoint x: 333, startPoint y: 281, endPoint x: 327, endPoint y: 620, distance: 338.9
click at [327, 620] on div "[PERSON_NAME] [PERSON_NAME] upper and ? lower Advanced 12 [DATE] [PERSON_NAME] …" at bounding box center [167, 465] width 335 height 417
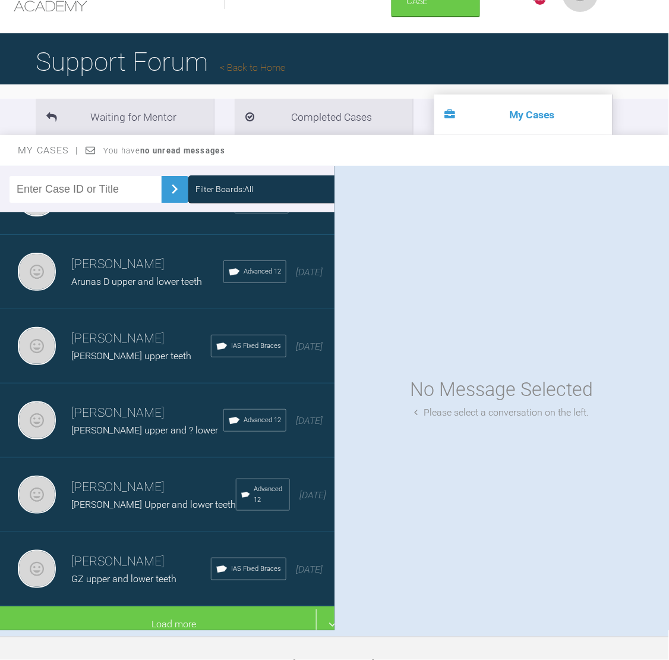
scroll to position [131, 0]
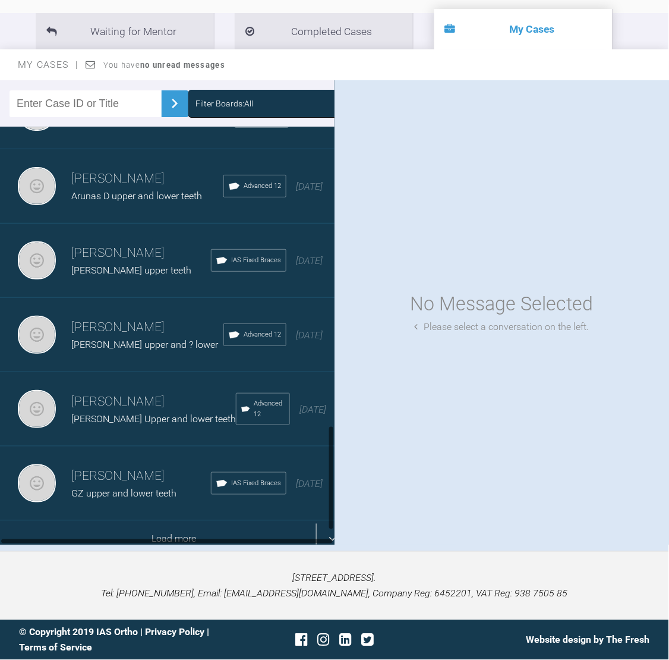
click at [205, 521] on div "Load more" at bounding box center [174, 539] width 348 height 37
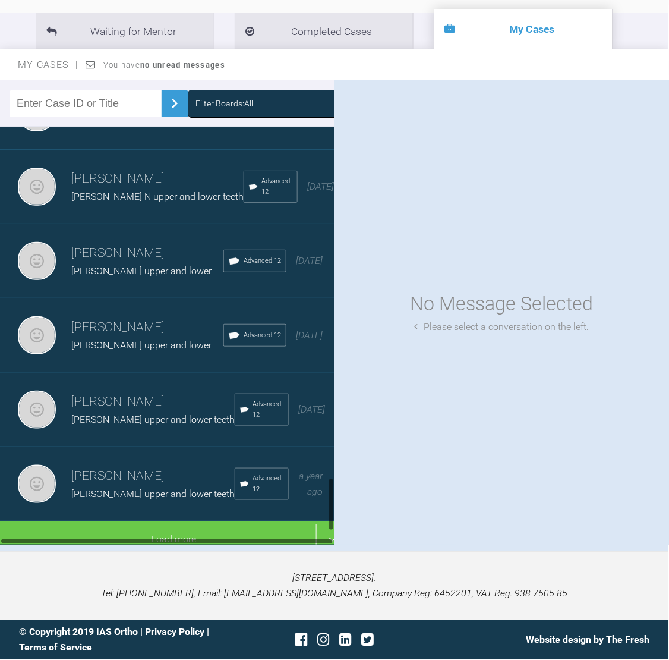
scroll to position [2683, 0]
drag, startPoint x: 333, startPoint y: 301, endPoint x: 342, endPoint y: 506, distance: 205.3
click at [342, 506] on div "Filter Boards: All [PERSON_NAME] [PERSON_NAME] upper and ? lower Advanced 12 [D…" at bounding box center [334, 315] width 669 height 471
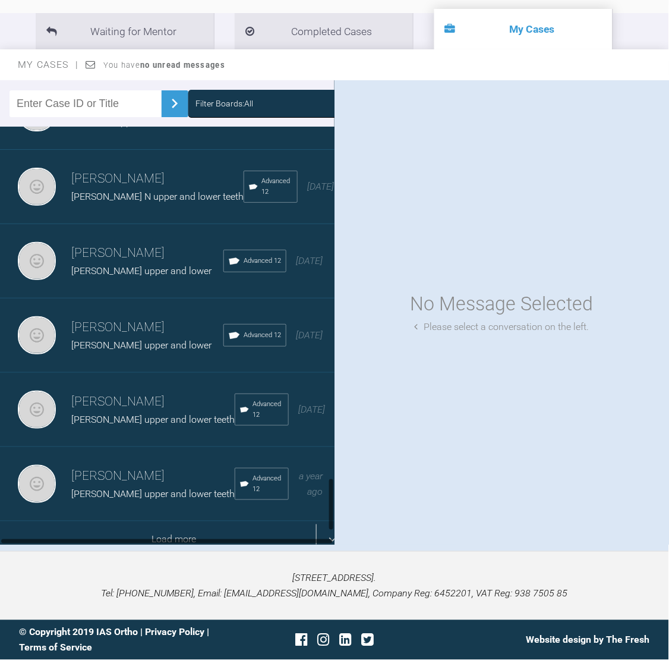
click at [206, 521] on div "Load more" at bounding box center [174, 539] width 348 height 37
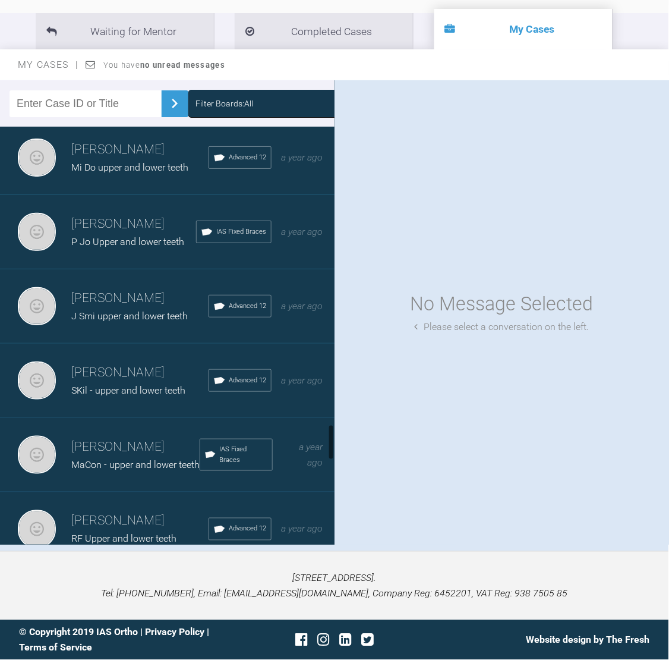
scroll to position [3373, 0]
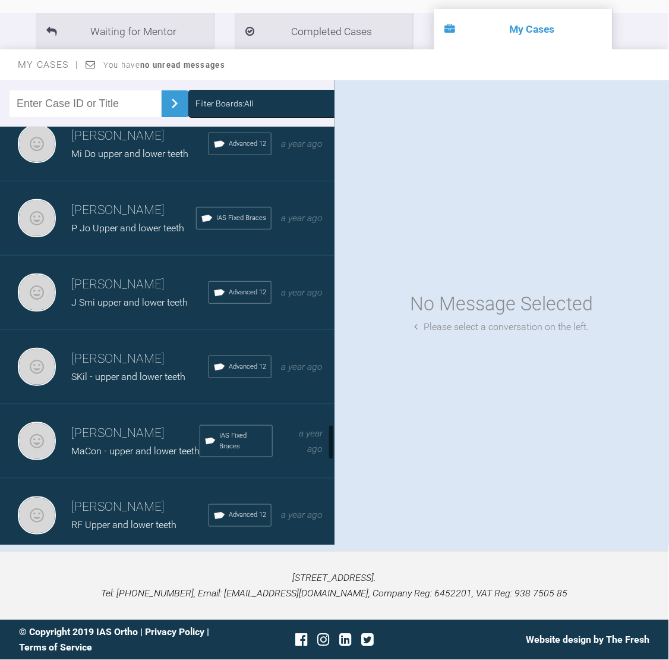
drag, startPoint x: 330, startPoint y: 385, endPoint x: 328, endPoint y: 446, distance: 60.7
click at [328, 446] on div at bounding box center [331, 335] width 7 height 417
click at [137, 295] on h3 "[PERSON_NAME]" at bounding box center [139, 285] width 137 height 20
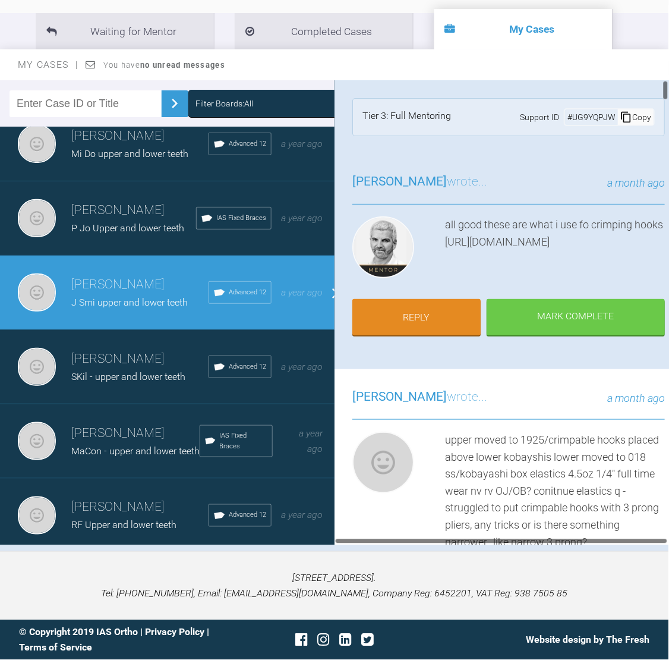
click at [663, 85] on div at bounding box center [666, 312] width 7 height 464
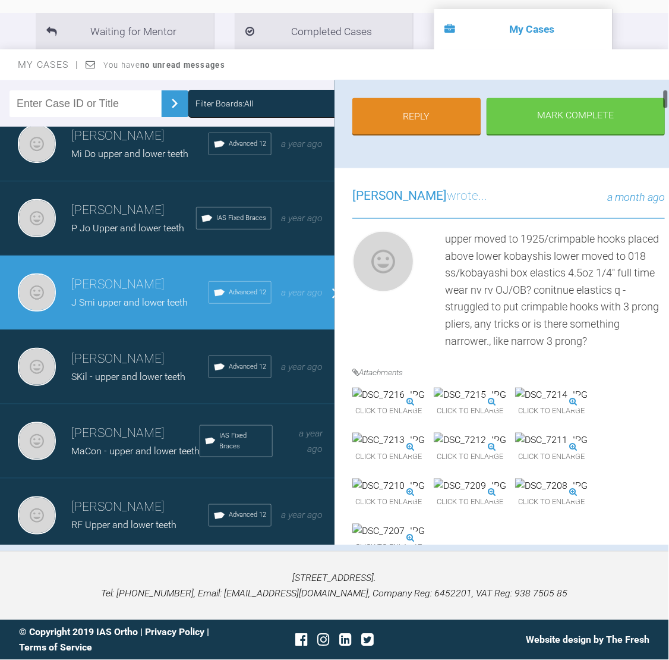
scroll to position [187, 0]
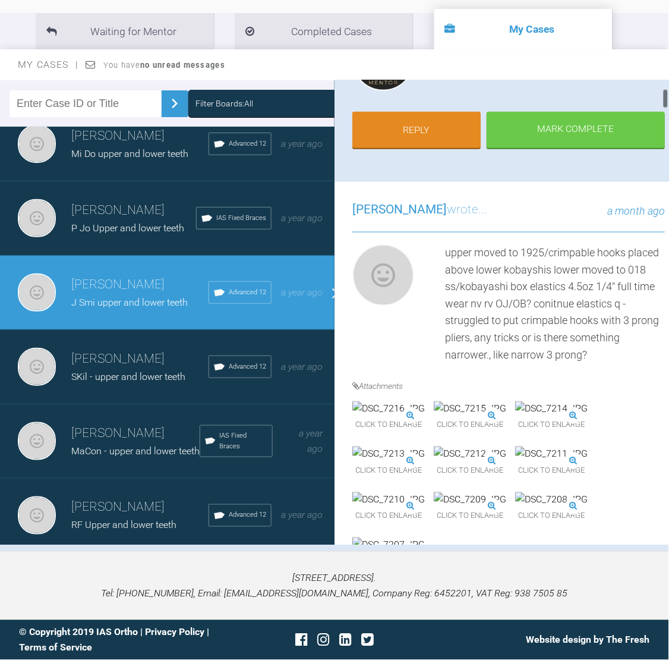
drag, startPoint x: 666, startPoint y: 84, endPoint x: 665, endPoint y: 93, distance: 8.3
click at [665, 93] on div at bounding box center [666, 99] width 4 height 20
click at [450, 125] on link "Reply" at bounding box center [417, 131] width 128 height 37
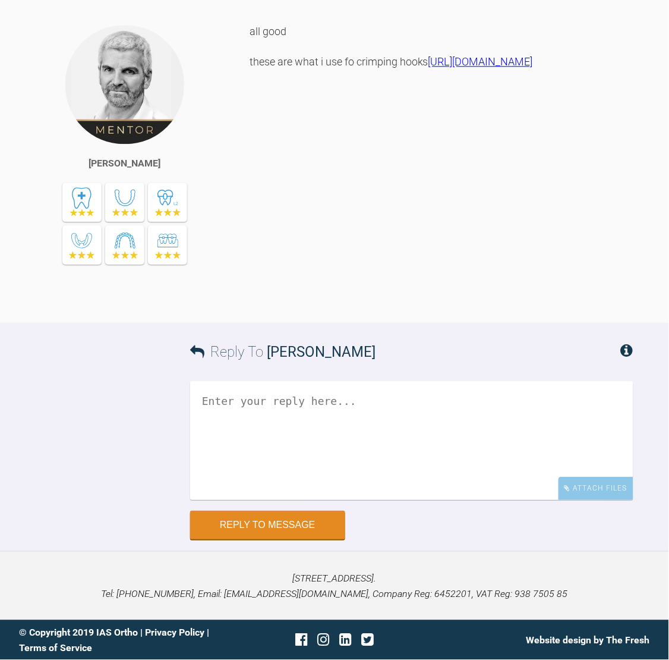
scroll to position [14432, 0]
click at [254, 420] on textarea at bounding box center [412, 440] width 444 height 119
click at [581, 58] on div "all good these are what i use fo crimping hooks https://www.tocdental.com/hook-…" at bounding box center [442, 164] width 384 height 281
click at [276, 392] on textarea "upper -" at bounding box center [412, 440] width 444 height 119
click at [204, 396] on textarea "upper - 1925 lower stayed 018 SS" at bounding box center [412, 440] width 444 height 119
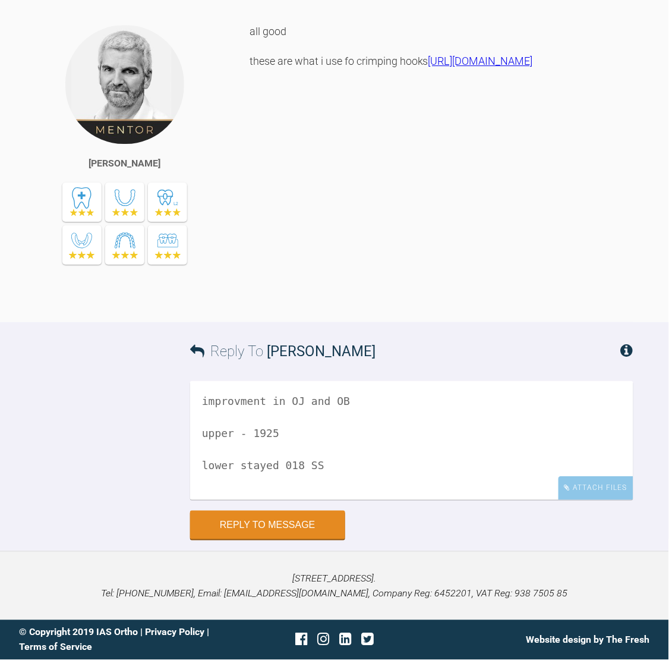
click at [237, 398] on textarea "improvment in OJ and OB upper - 1925 lower stayed 018 SS" at bounding box center [412, 440] width 444 height 119
click at [337, 451] on textarea "improvement in OJ and OB upper - 1925 lower stayed 018 SS" at bounding box center [412, 440] width 444 height 119
click at [335, 466] on textarea "improvement in OJ and OB upper - 1925 lower stayed 018 SS" at bounding box center [412, 440] width 444 height 119
click at [281, 491] on textarea "improvement in OJ and OB upper - 1925 lower stayed 018 SS/conitnue with elastic…" at bounding box center [412, 440] width 444 height 119
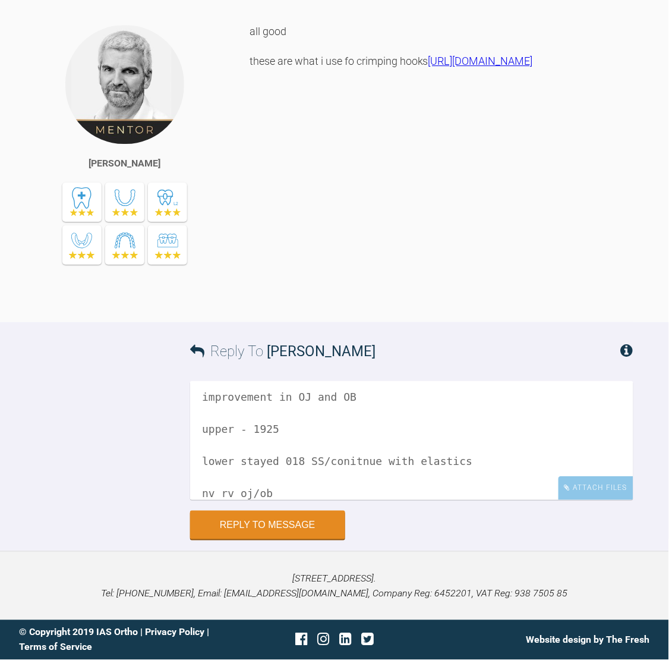
click at [281, 491] on textarea "improvement in OJ and OB upper - 1925 lower stayed 018 SS/conitnue with elastic…" at bounding box center [412, 440] width 444 height 119
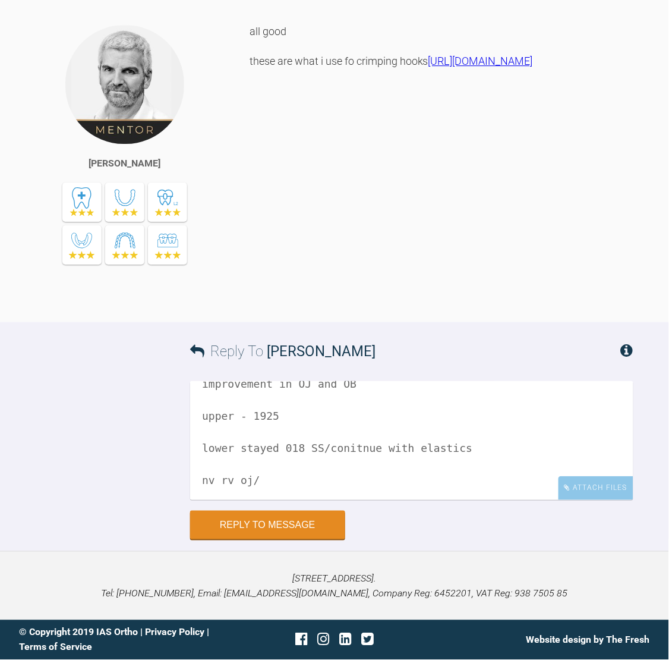
scroll to position [36, 0]
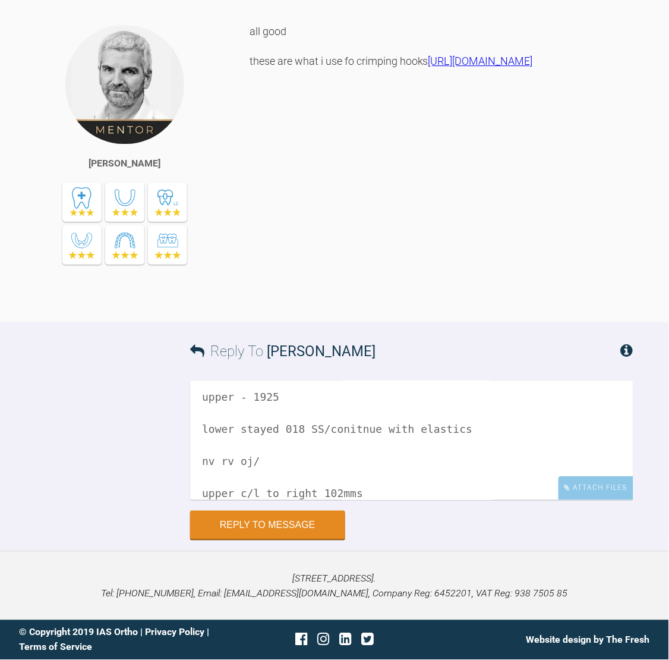
click at [324, 491] on textarea "improvement in OJ and OB upper - 1925 lower stayed 018 SS/conitnue with elastic…" at bounding box center [412, 440] width 444 height 119
click at [339, 493] on textarea "improvement in OJ and OB upper - 1925 lower stayed 018 SS/conitnue with elastic…" at bounding box center [412, 440] width 444 height 119
click at [594, 275] on div "all good these are what i use fo crimping hooks https://www.tocdental.com/hook-…" at bounding box center [442, 164] width 384 height 281
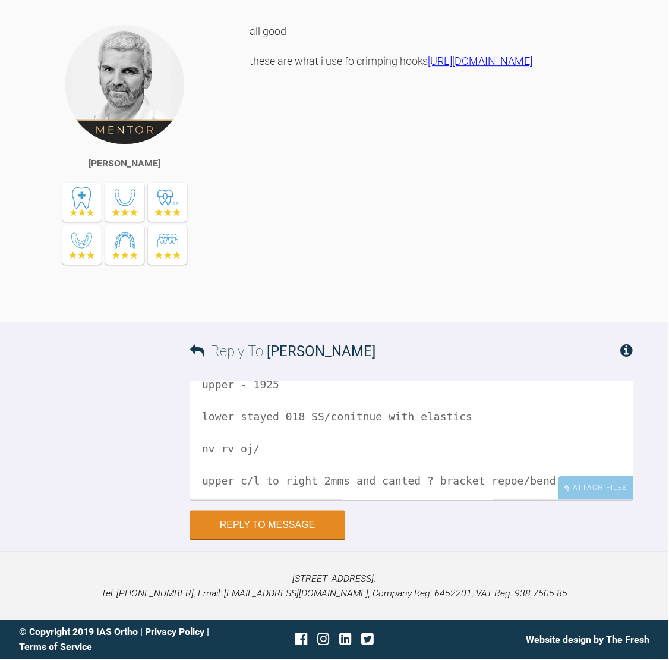
click at [496, 483] on textarea "improvement in OJ and OB upper - 1925 lower stayed 018 SS/conitnue with elastic…" at bounding box center [412, 440] width 444 height 119
click at [554, 479] on textarea "improvement in OJ and OB upper - 1925 lower stayed 018 SS/conitnue with elastic…" at bounding box center [412, 440] width 444 height 119
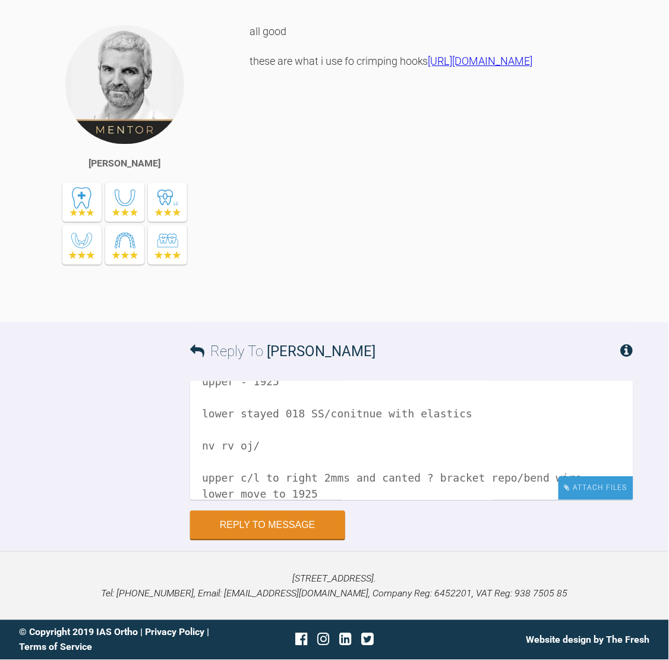
type textarea "improvement in OJ and OB upper - 1925 lower stayed 018 SS/conitnue with elastic…"
click at [602, 481] on div "Attach Files" at bounding box center [596, 487] width 75 height 23
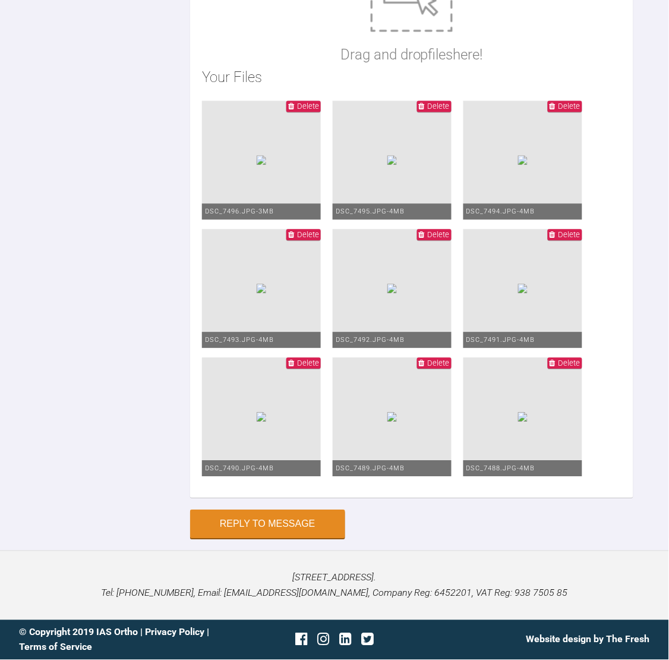
scroll to position [15244, 0]
click at [316, 522] on button "Reply to Message" at bounding box center [267, 525] width 155 height 29
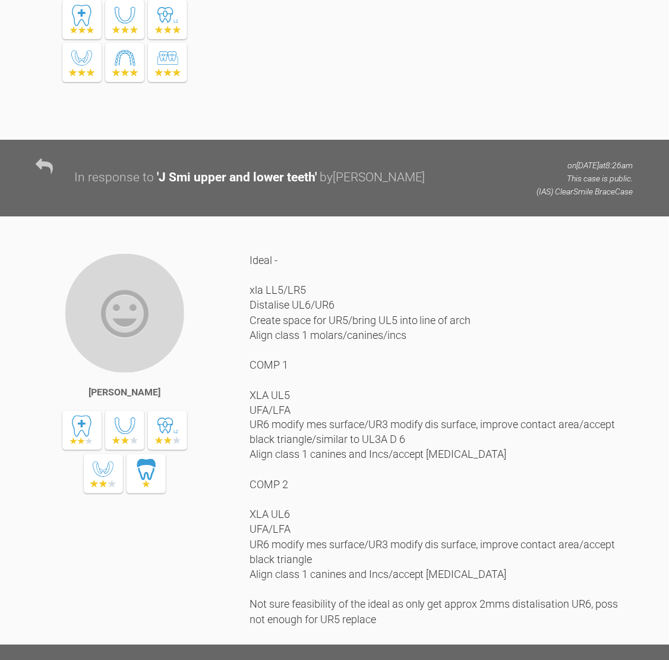
scroll to position [0, 0]
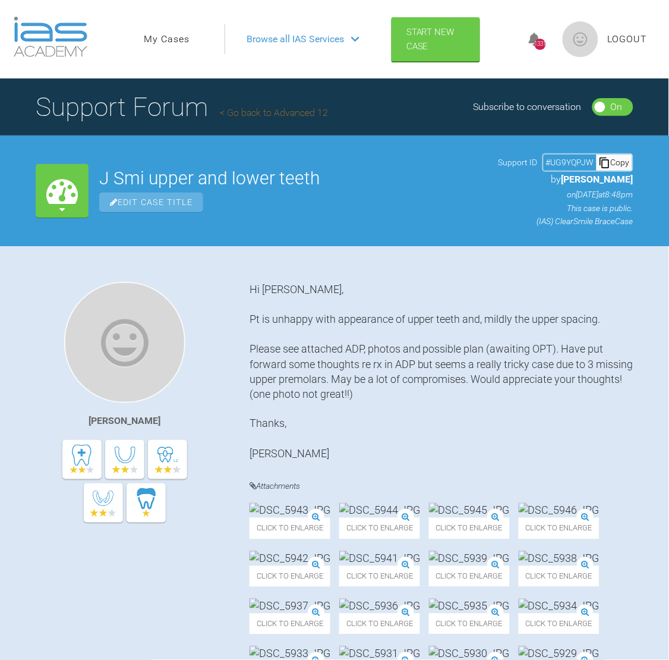
click at [167, 39] on link "My Cases" at bounding box center [167, 39] width 46 height 15
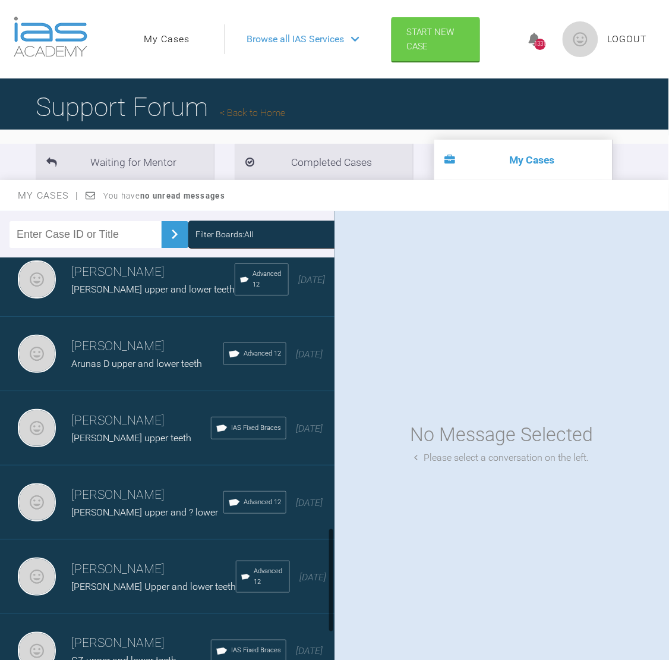
scroll to position [1153, 0]
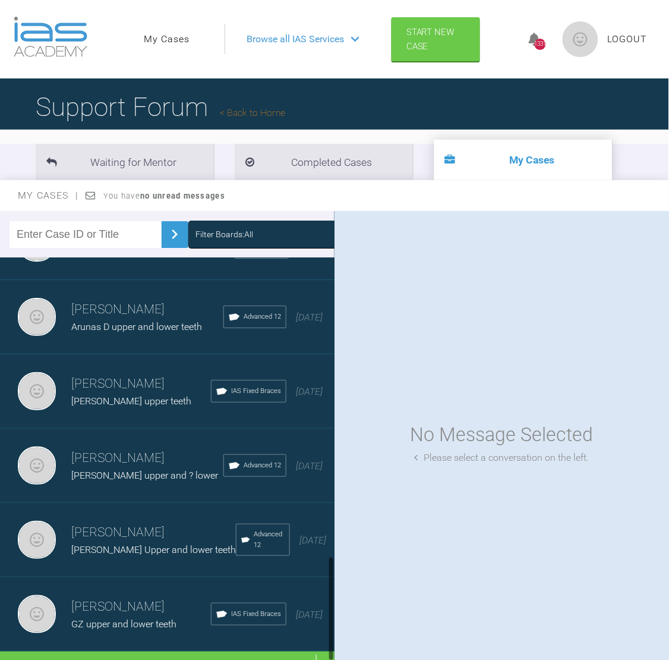
drag, startPoint x: 331, startPoint y: 281, endPoint x: 339, endPoint y: 609, distance: 327.7
click at [339, 609] on div "Filter Boards: All [PERSON_NAME] [PERSON_NAME] upper and ? lower Advanced 12 [D…" at bounding box center [334, 446] width 669 height 471
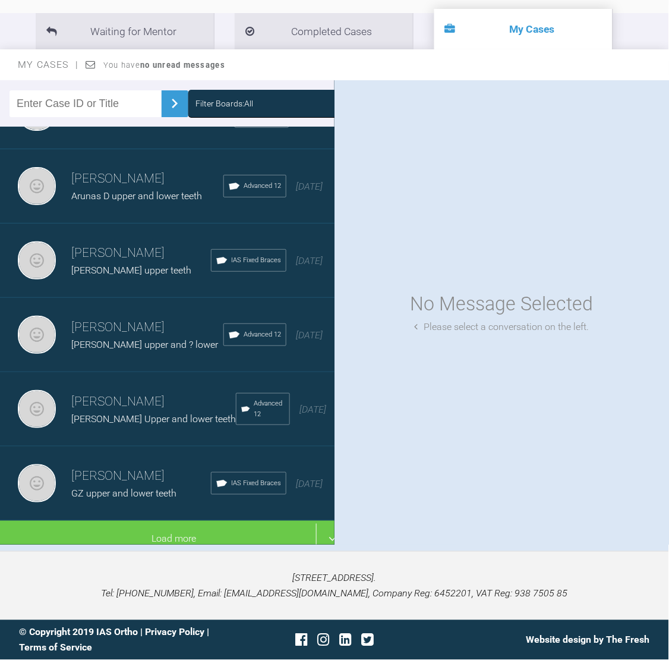
click at [663, 545] on div "Filter Boards: All [PERSON_NAME] [PERSON_NAME] upper and ? lower Advanced 12 [D…" at bounding box center [334, 315] width 669 height 471
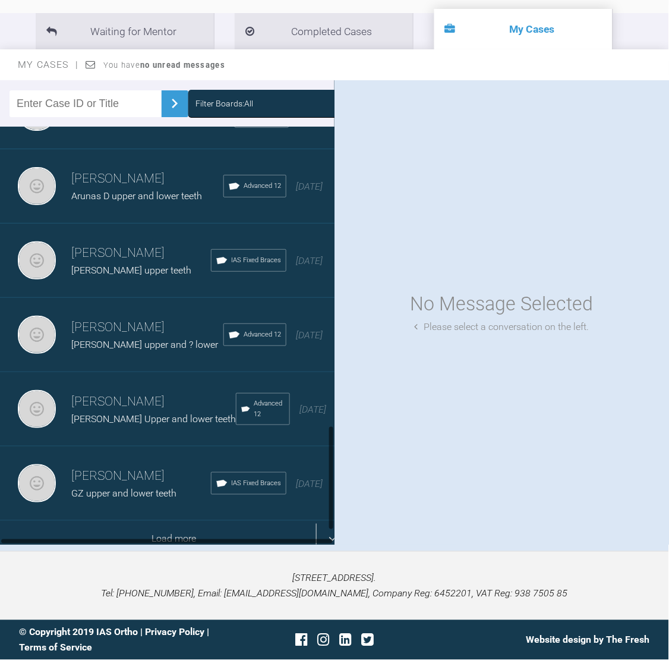
click at [230, 521] on div "Load more" at bounding box center [174, 539] width 348 height 37
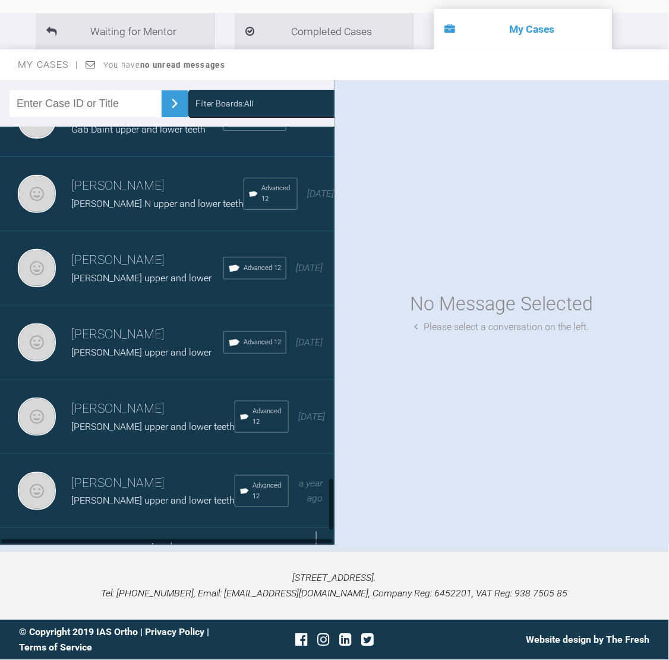
scroll to position [2683, 0]
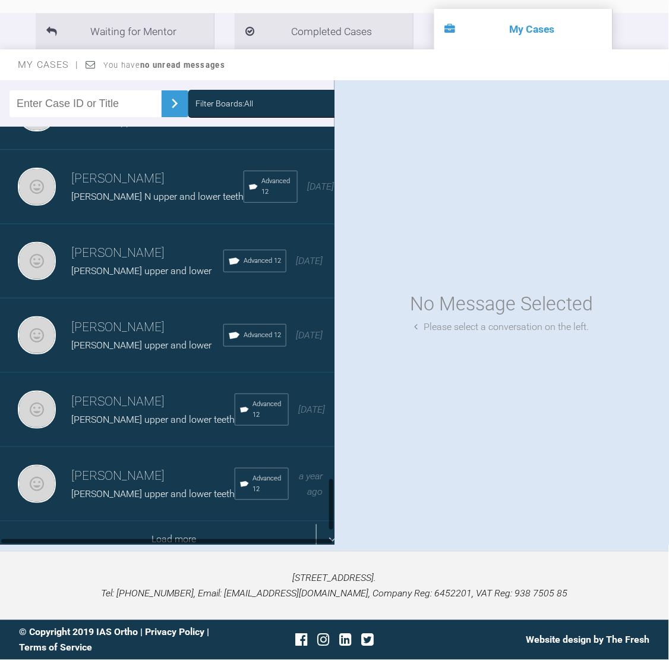
drag, startPoint x: 331, startPoint y: 285, endPoint x: 327, endPoint y: 512, distance: 227.7
click at [327, 512] on div "[PERSON_NAME] [PERSON_NAME] upper and ? lower Advanced 12 [DATE] [PERSON_NAME] …" at bounding box center [167, 335] width 335 height 417
click at [225, 521] on div "Load more" at bounding box center [174, 539] width 348 height 37
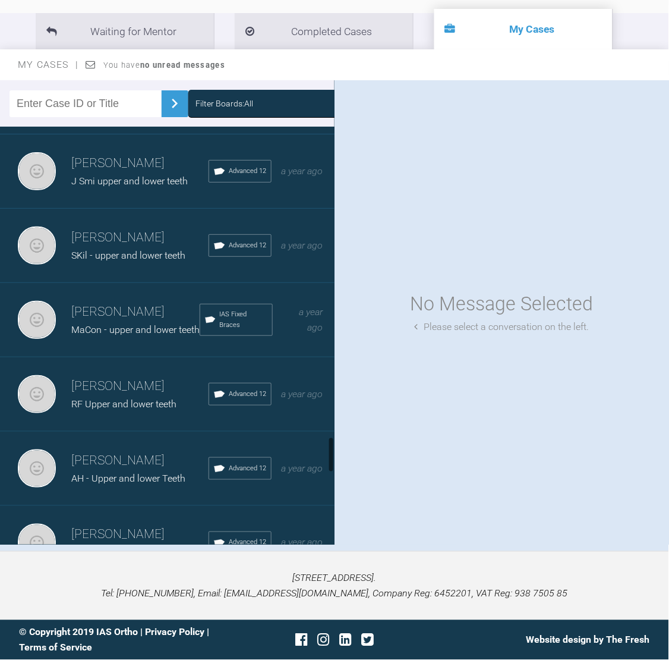
scroll to position [3501, 0]
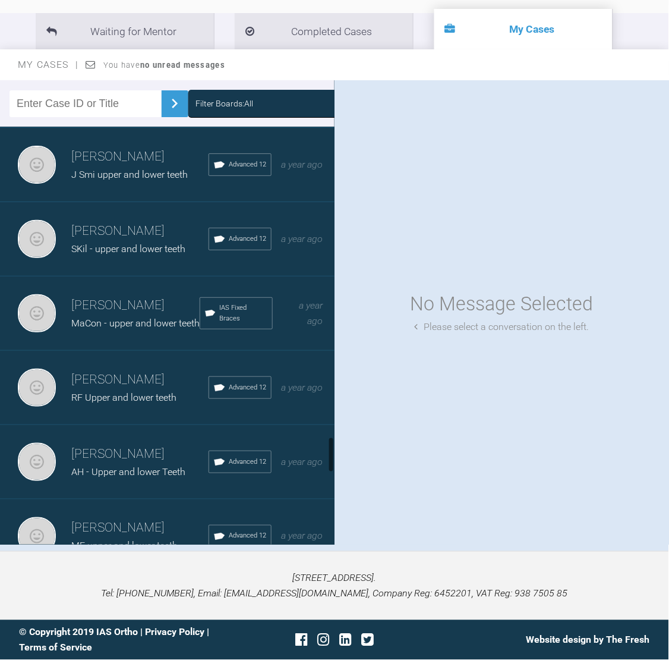
drag, startPoint x: 330, startPoint y: 367, endPoint x: 332, endPoint y: 440, distance: 72.6
click at [332, 440] on div at bounding box center [331, 455] width 4 height 36
click at [114, 241] on h3 "[PERSON_NAME]" at bounding box center [139, 231] width 137 height 20
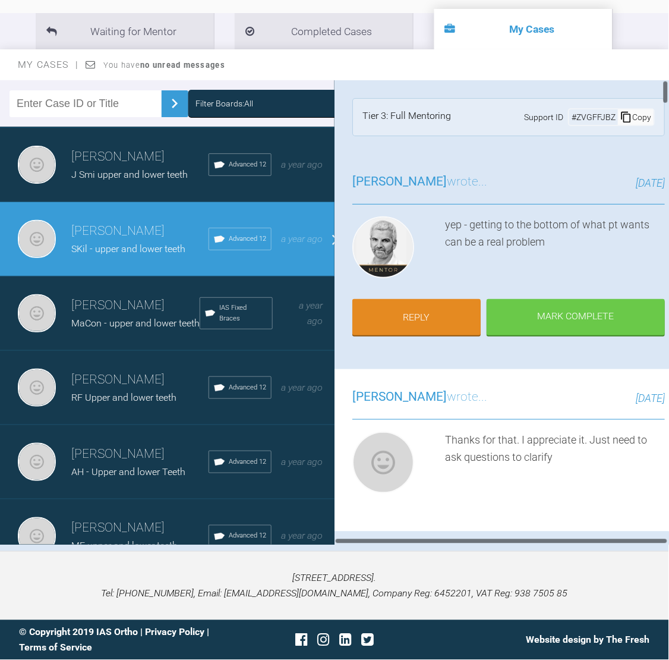
click at [597, 477] on div "Thanks for that. I appreciate it. Just need to ask questions to clarify" at bounding box center [555, 465] width 220 height 67
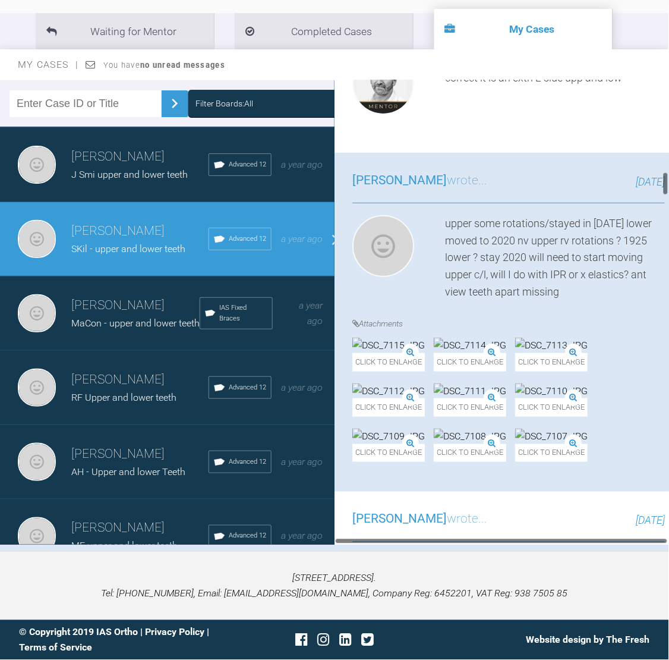
scroll to position [1776, 0]
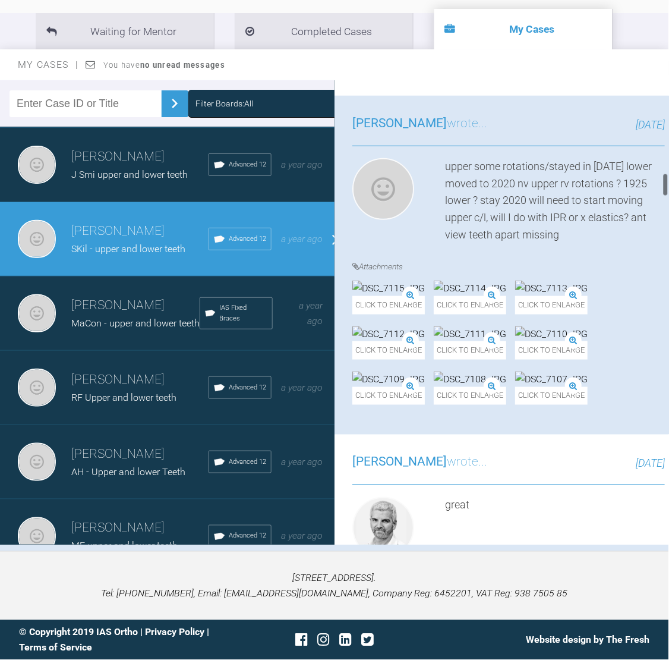
drag, startPoint x: 666, startPoint y: 82, endPoint x: 669, endPoint y: 175, distance: 92.8
click at [669, 175] on div at bounding box center [666, 312] width 7 height 464
click at [562, 275] on div "Neil Fearns wrote... 2 months ago upper some rotations/stayed in 2020 lower mov…" at bounding box center [509, 265] width 348 height 339
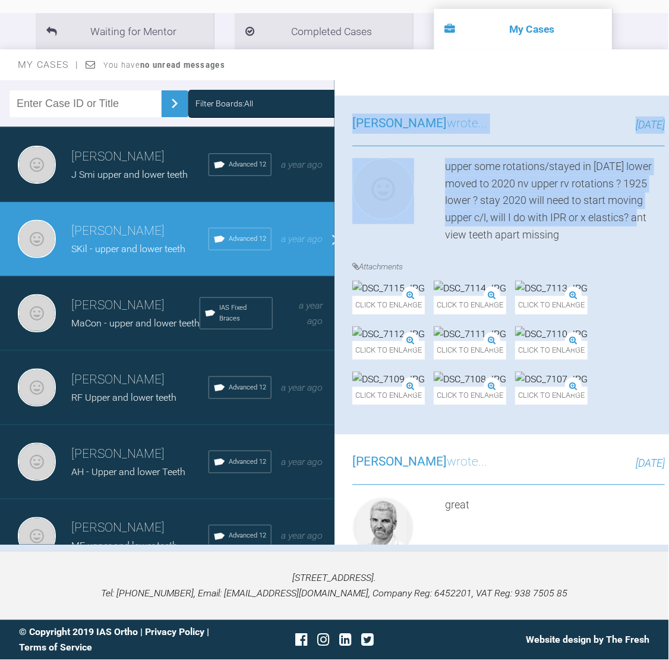
drag, startPoint x: 668, startPoint y: 305, endPoint x: 670, endPoint y: 247, distance: 57.7
click at [669, 247] on html "My Cases Logout Browse all IAS Services Start New Case 1331 Logout Support Foru…" at bounding box center [334, 264] width 669 height 791
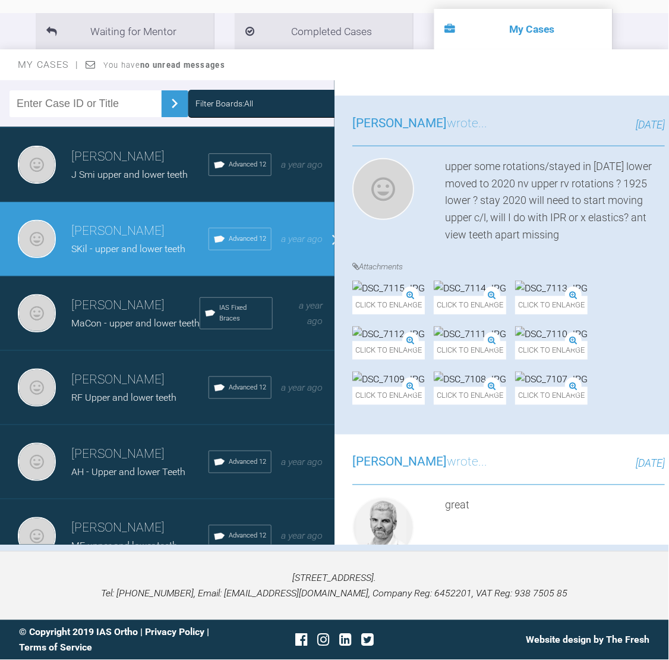
drag, startPoint x: 670, startPoint y: 247, endPoint x: 659, endPoint y: 385, distance: 138.4
click at [659, 385] on div "Neil Fearns wrote... 2 months ago upper some rotations/stayed in 2020 lower mov…" at bounding box center [509, 265] width 348 height 339
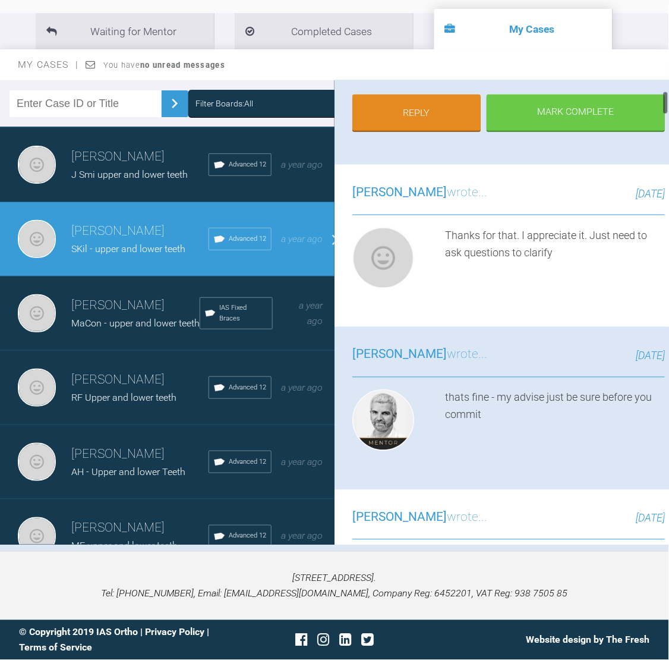
scroll to position [0, 0]
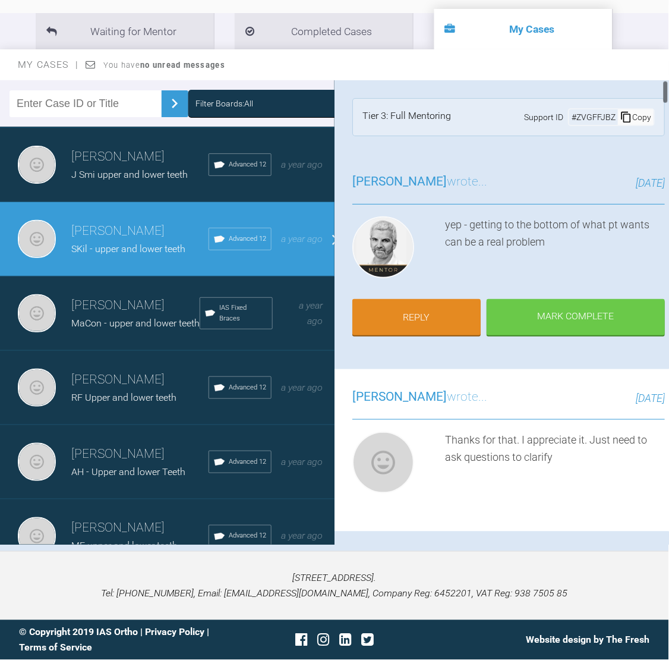
drag, startPoint x: 666, startPoint y: 183, endPoint x: 659, endPoint y: 68, distance: 115.5
click at [659, 68] on div "My Cases You have no unread messages Filter Boards: All [PERSON_NAME] [PERSON_N…" at bounding box center [334, 300] width 669 height 502
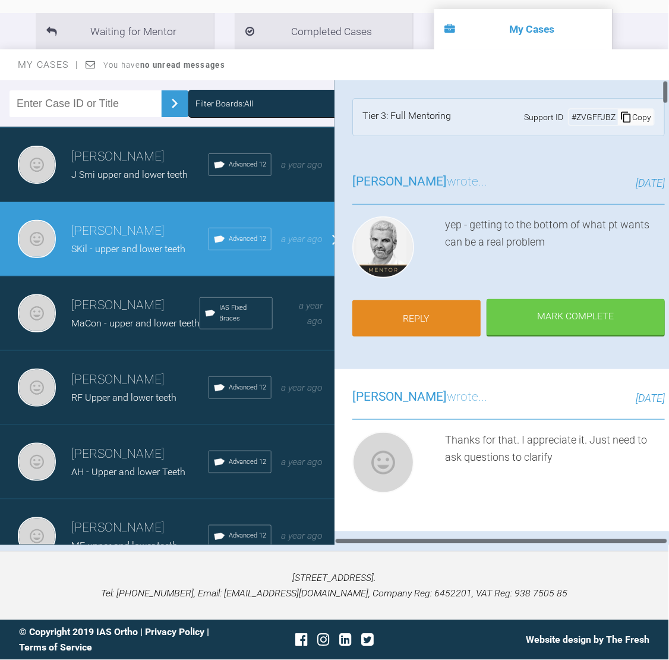
click at [397, 317] on link "Reply" at bounding box center [417, 318] width 128 height 37
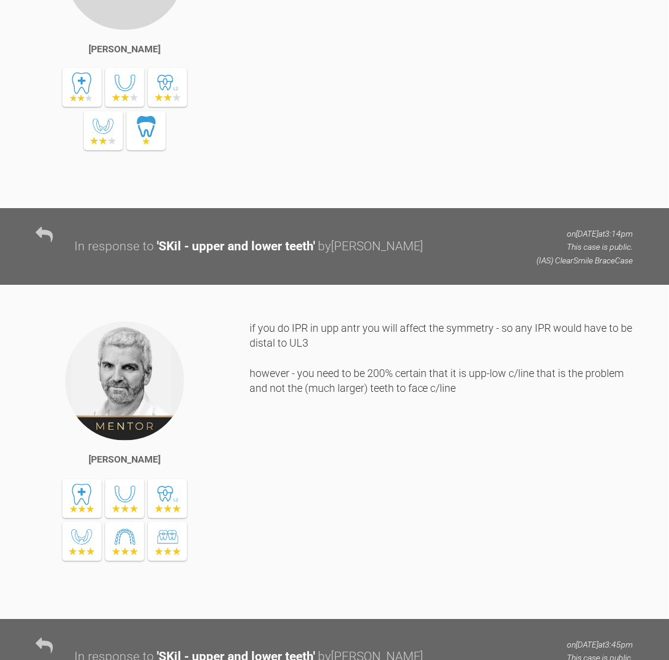
scroll to position [14160, 0]
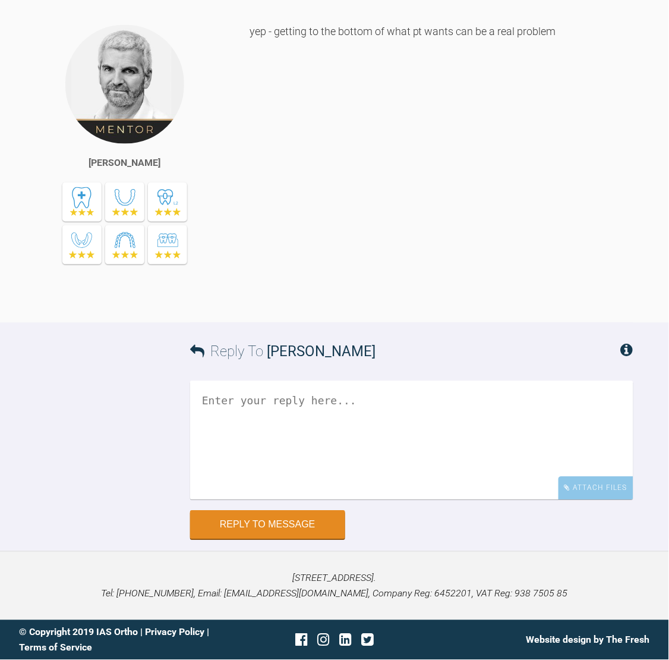
click at [290, 431] on textarea at bounding box center [412, 440] width 444 height 119
click at [263, 408] on textarea "upper" at bounding box center [412, 440] width 444 height 119
type textarea "upper - repo UR1 brcaket/stay 2020 lower repo LR1 /stayed 2020 nv upper and low…"
click at [511, 435] on textarea "upper - repo UR1 brcaket/stay 2020 lower repo LR1 /stayed 2020 nv upper and low…" at bounding box center [412, 440] width 444 height 119
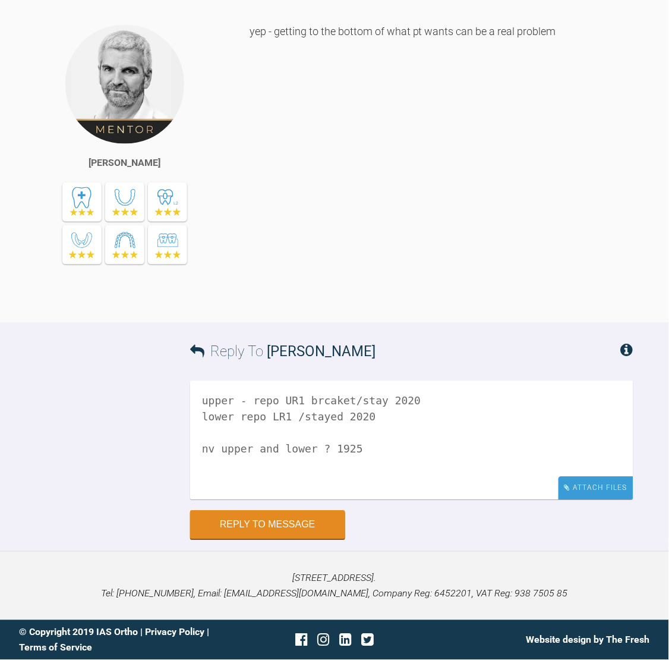
click at [573, 488] on div "Attach Files" at bounding box center [596, 488] width 75 height 23
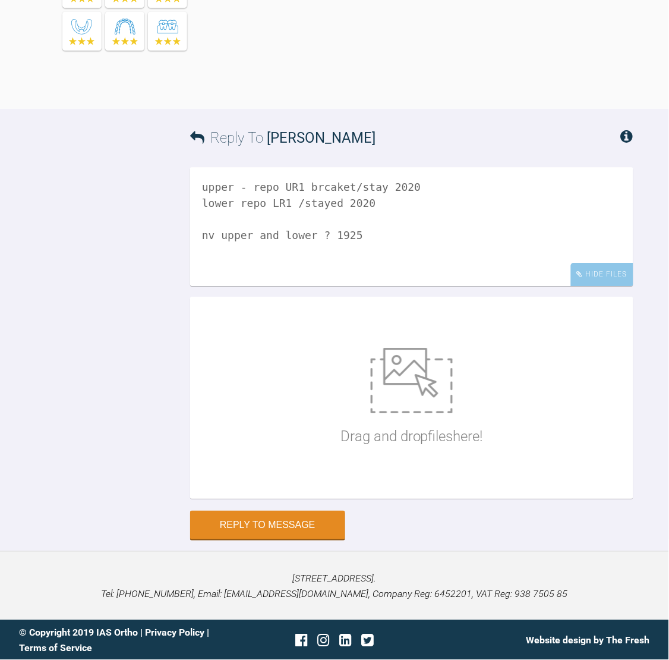
scroll to position [14374, 0]
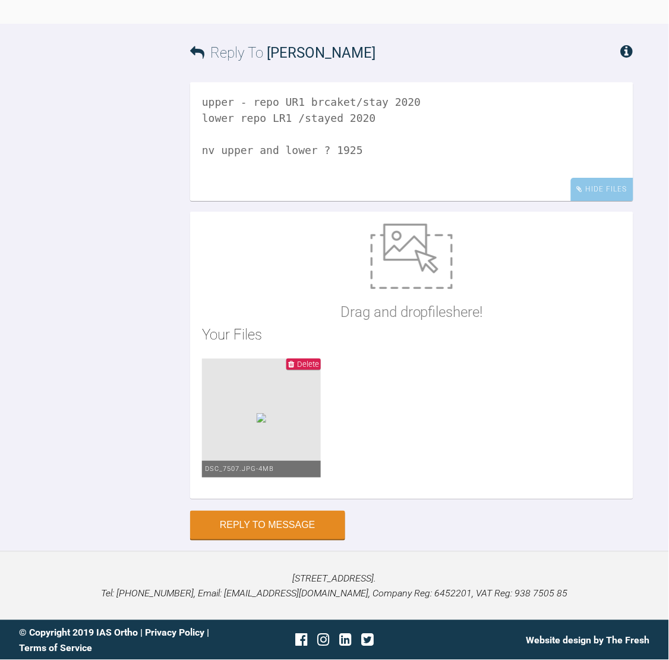
click at [294, 368] on icon at bounding box center [291, 364] width 6 height 8
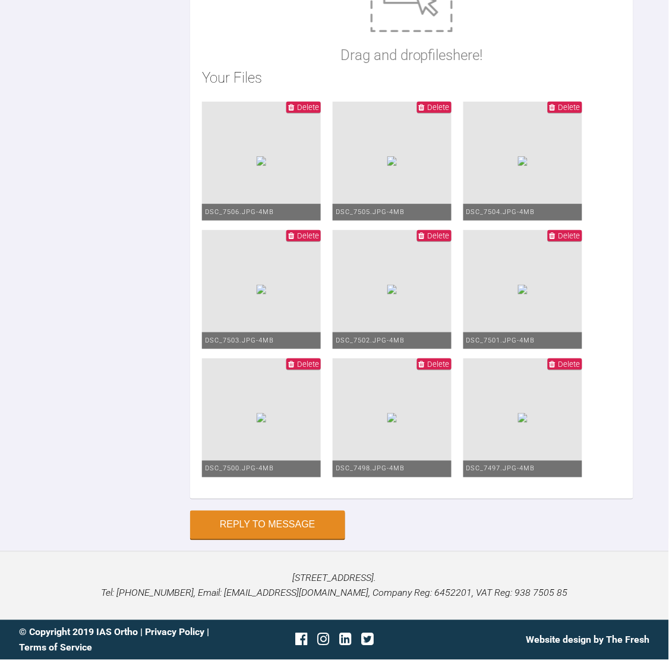
scroll to position [14973, 0]
click at [247, 519] on button "Reply to Message" at bounding box center [267, 526] width 155 height 29
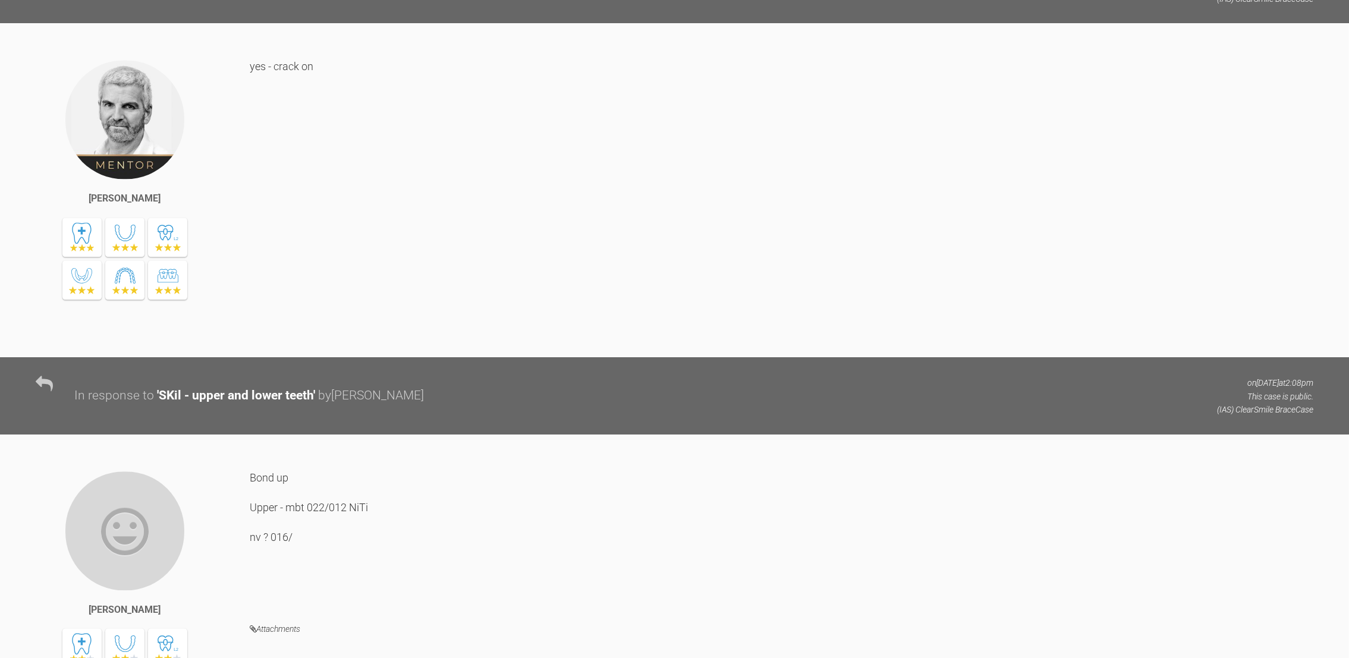
scroll to position [0, 0]
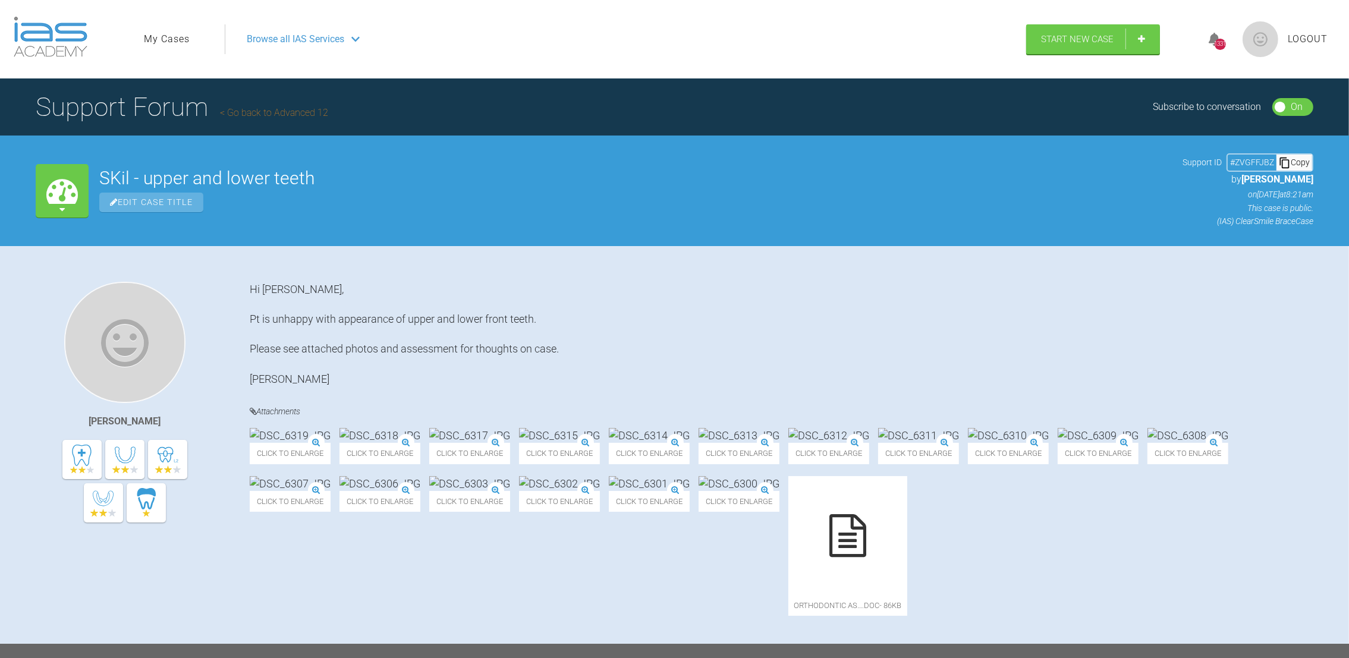
click at [173, 37] on link "My Cases" at bounding box center [167, 39] width 46 height 15
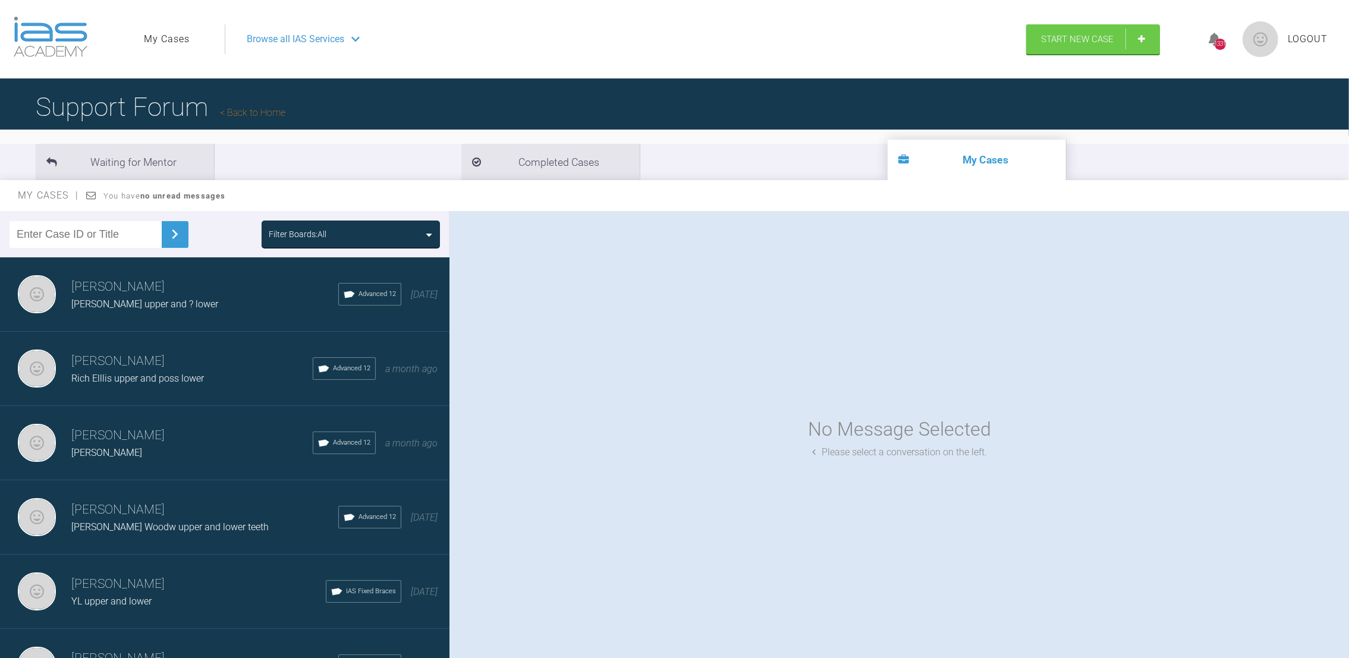
click at [158, 291] on h3 "[PERSON_NAME]" at bounding box center [204, 287] width 267 height 20
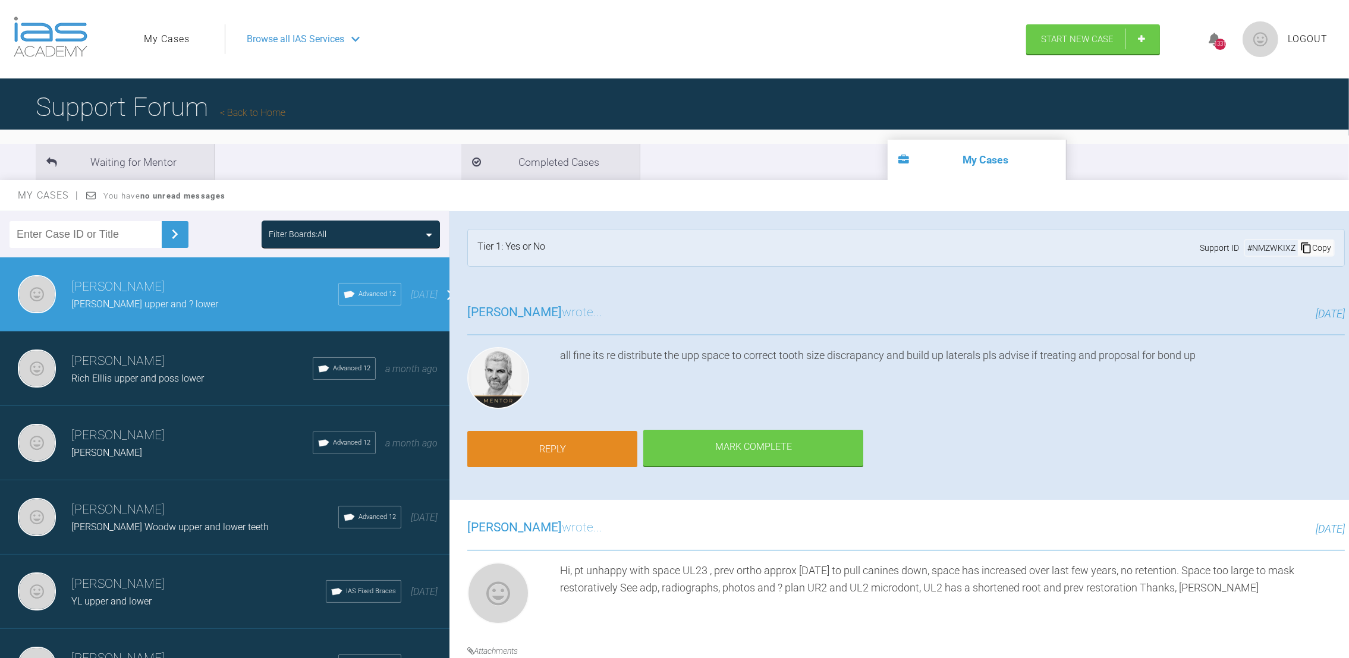
click at [606, 445] on link "Reply" at bounding box center [552, 449] width 170 height 37
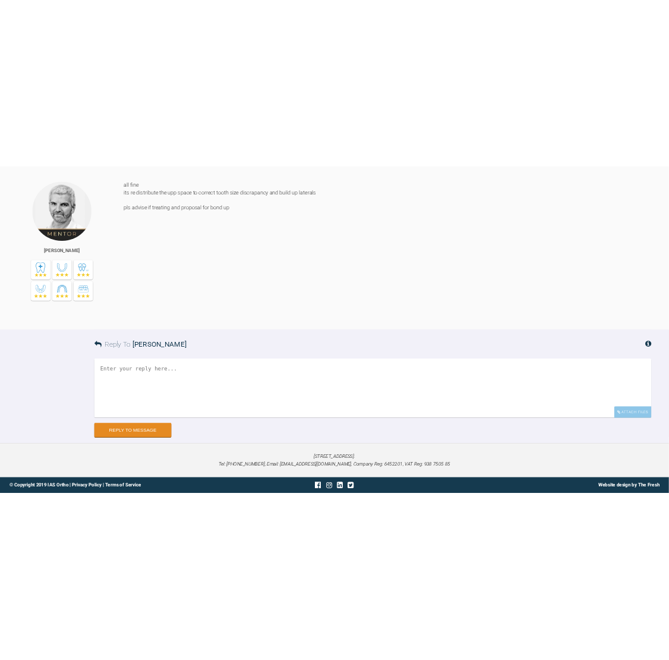
scroll to position [914, 0]
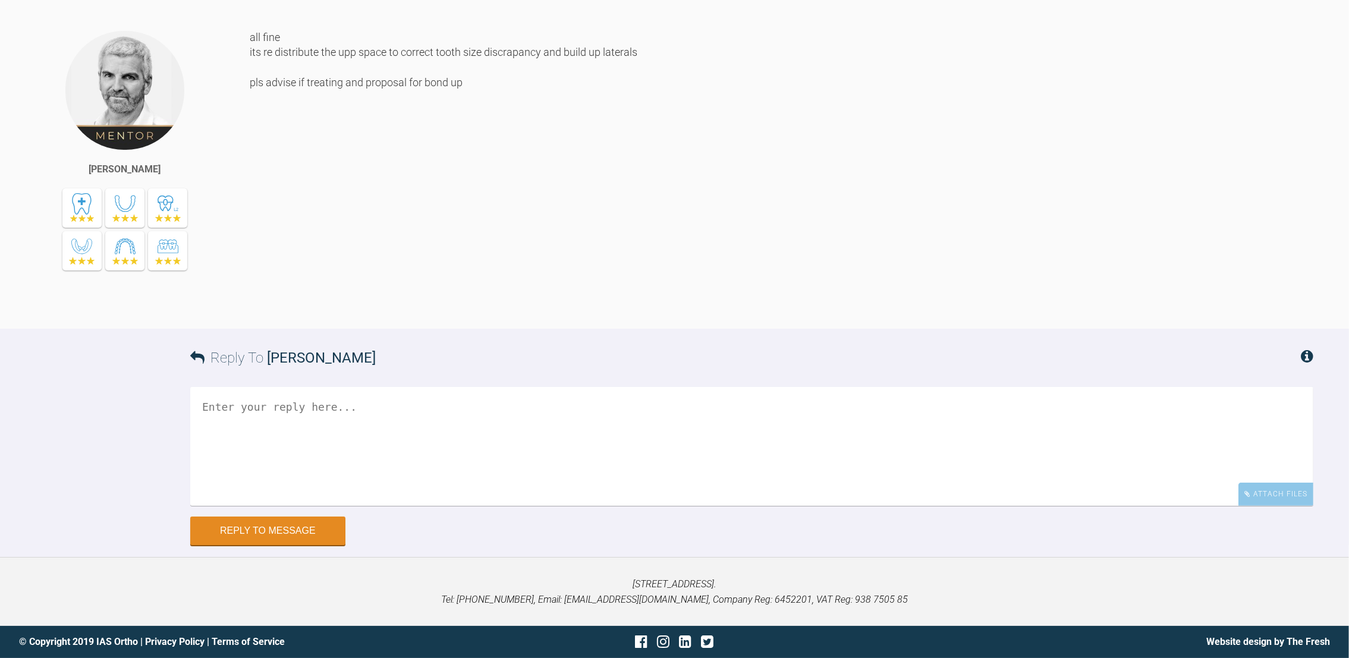
click at [297, 457] on textarea at bounding box center [751, 446] width 1123 height 119
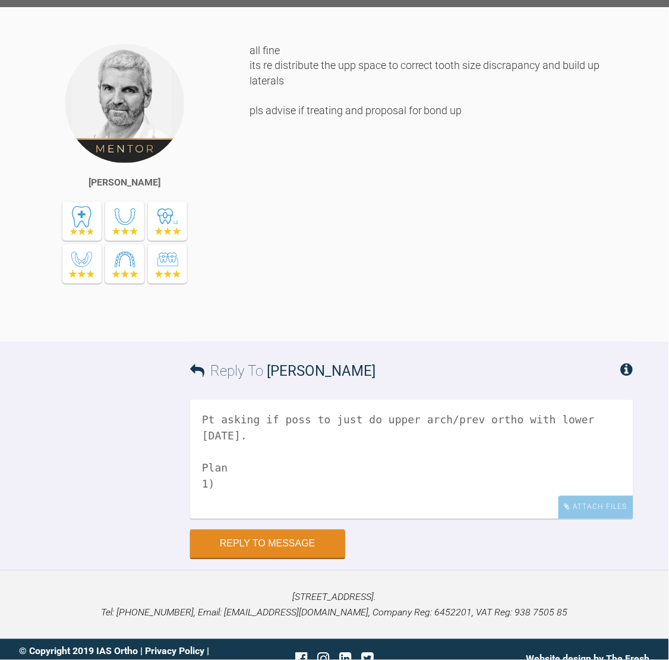
drag, startPoint x: 668, startPoint y: 360, endPoint x: 659, endPoint y: 303, distance: 57.3
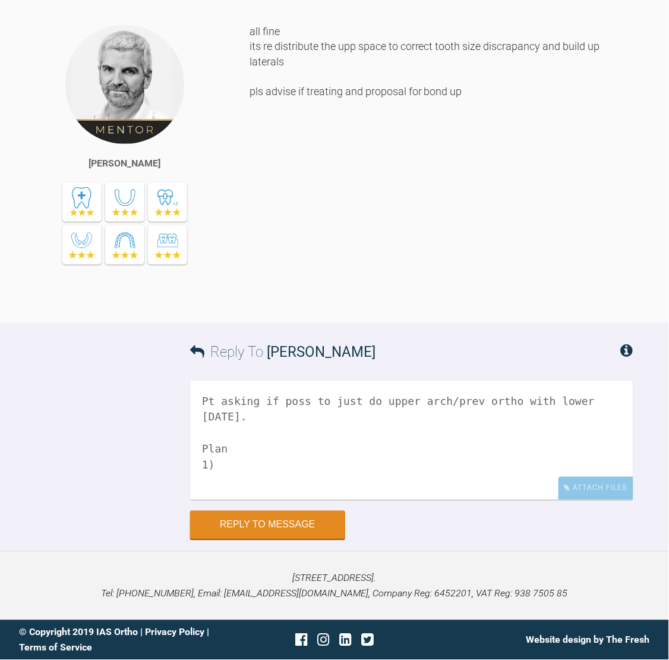
scroll to position [1424, 0]
click at [231, 466] on textarea "Pt asking if poss to just do upper arch/prev ortho with lower 10 years ago. Pla…" at bounding box center [412, 440] width 444 height 119
click at [366, 467] on textarea "Pt asking if poss to just do upper arch/prev ortho with lower 10 years ago. Pla…" at bounding box center [412, 440] width 444 height 119
click at [427, 466] on textarea "Pt asking if poss to just do upper arch/prev ortho with lower 10 years ago. Pla…" at bounding box center [412, 440] width 444 height 119
click at [260, 486] on textarea "Pt asking if poss to just do upper arch/prev ortho with lower 10 years ago. Pla…" at bounding box center [412, 440] width 444 height 119
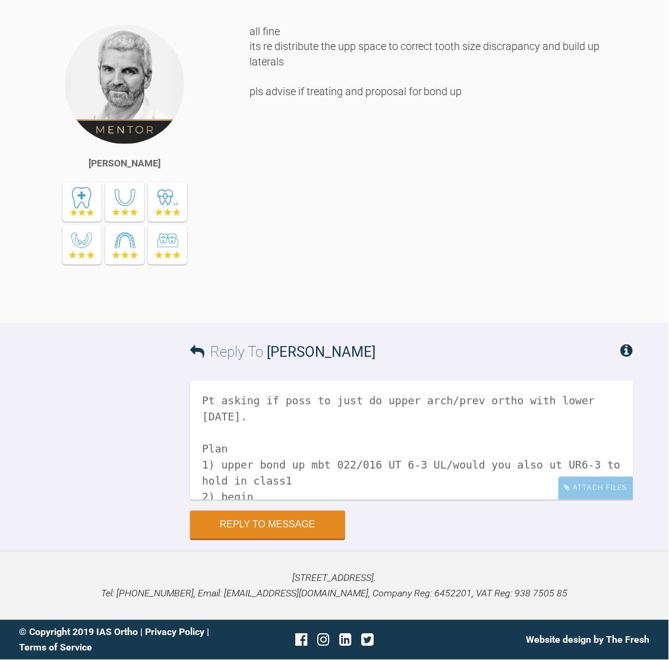
click at [260, 492] on textarea "Pt asking if poss to just do upper arch/prev ortho with lower 10 years ago. Pla…" at bounding box center [412, 440] width 444 height 119
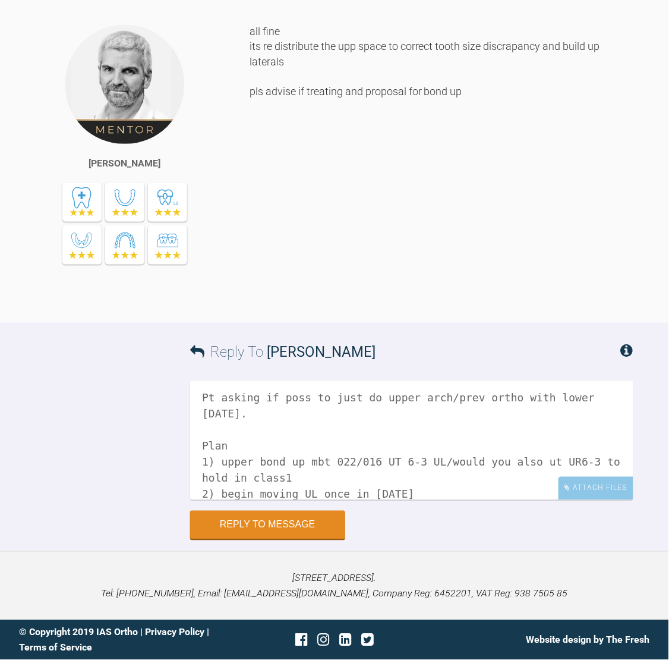
click at [430, 492] on textarea "Pt asking if poss to just do upper arch/prev ortho with lower 10 years ago. Pla…" at bounding box center [412, 440] width 444 height 119
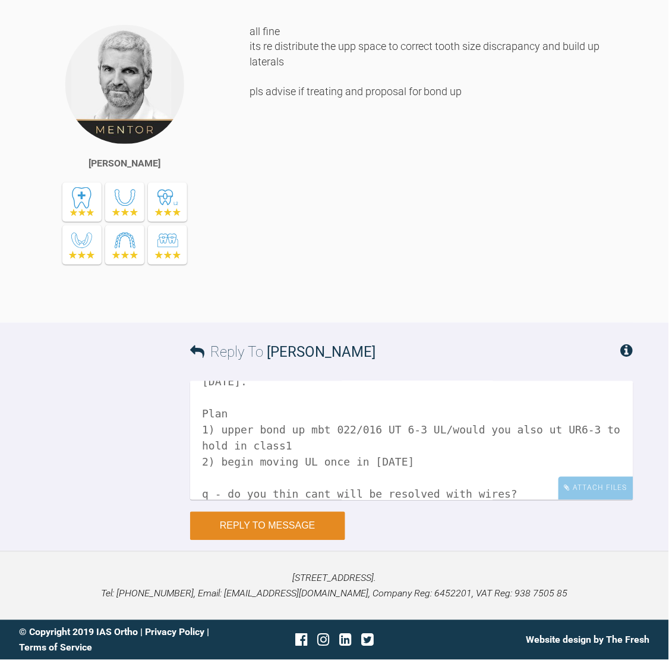
type textarea "Pt asking if poss to just do upper arch/prev ortho with lower 10 years ago. Pla…"
click at [312, 520] on button "Reply to Message" at bounding box center [267, 526] width 155 height 29
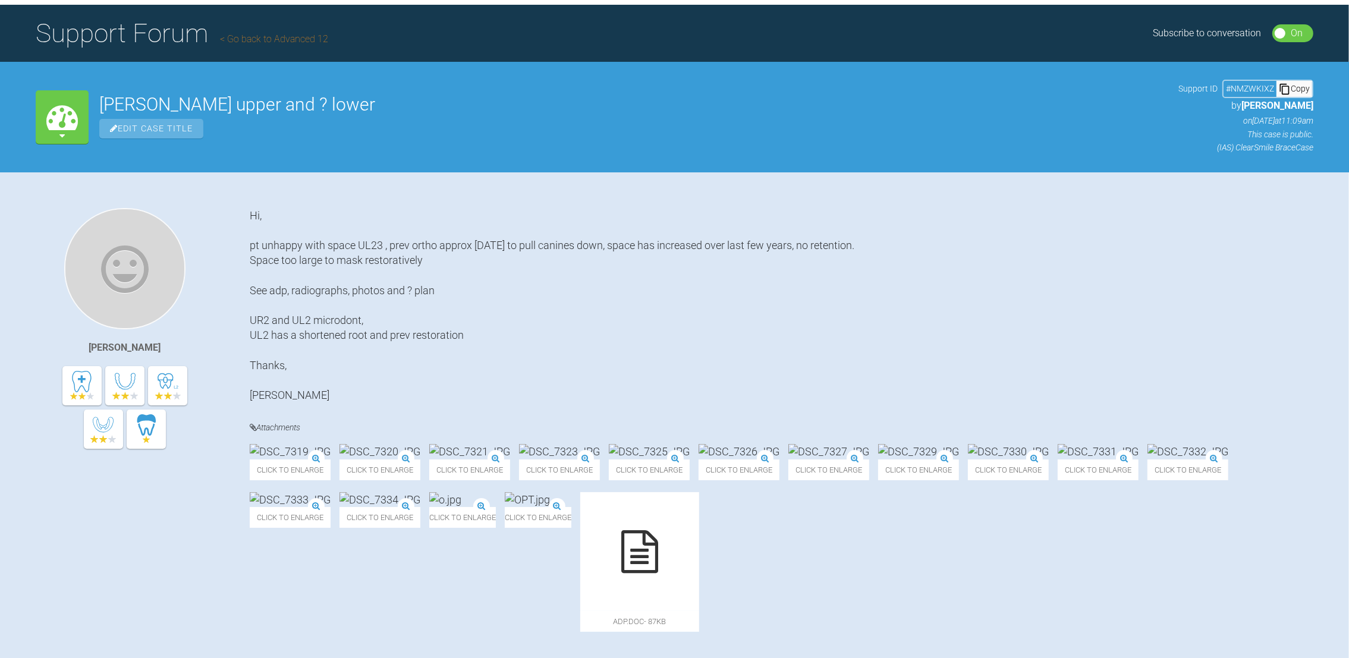
scroll to position [0, 0]
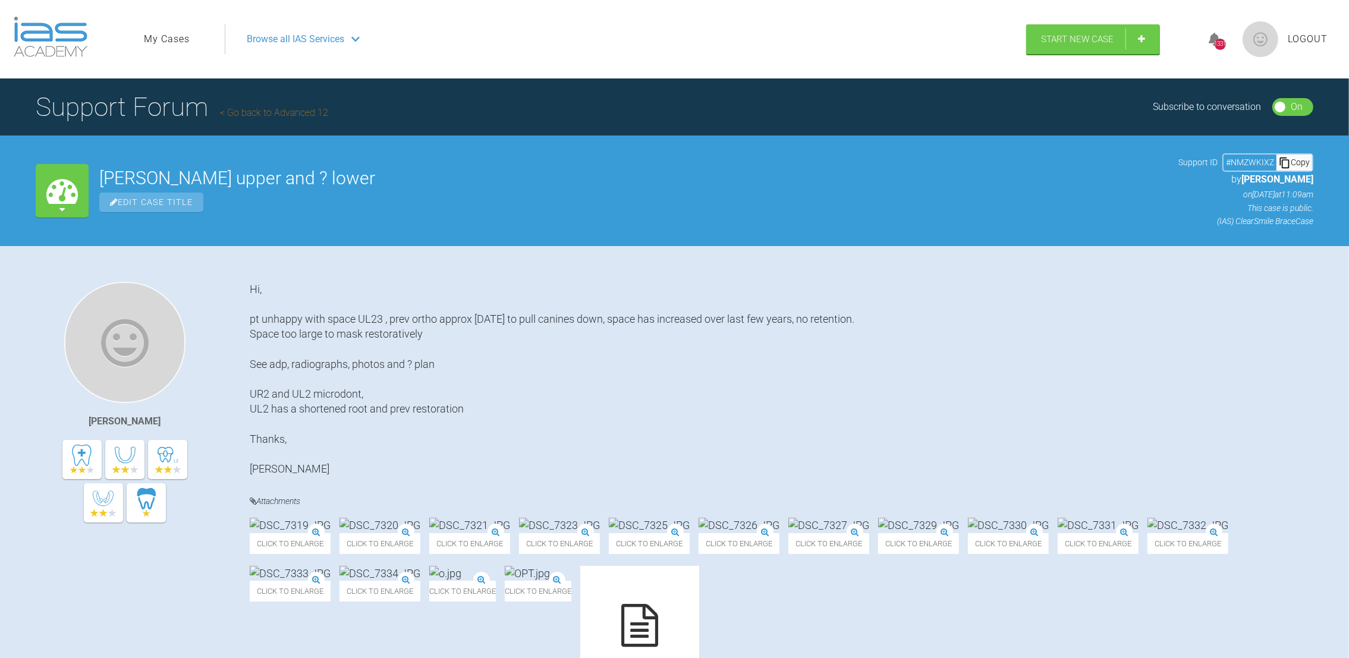
click at [168, 35] on link "My Cases" at bounding box center [167, 39] width 46 height 15
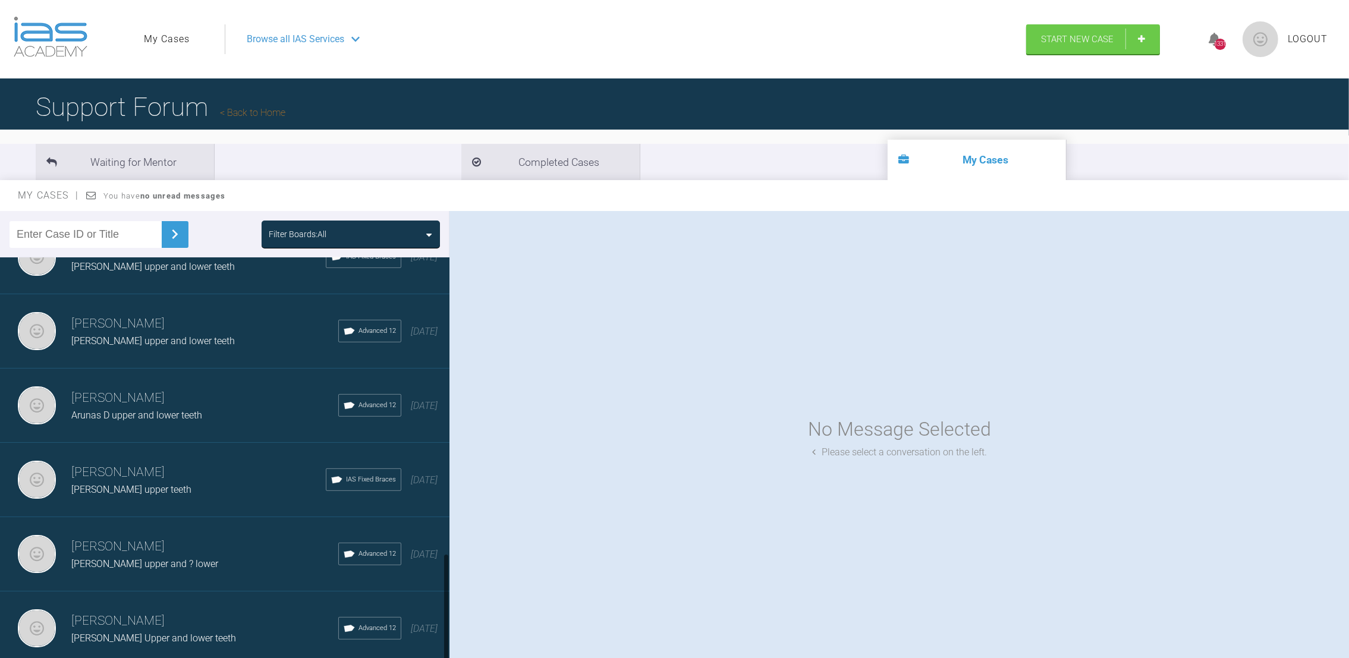
scroll to position [1099, 0]
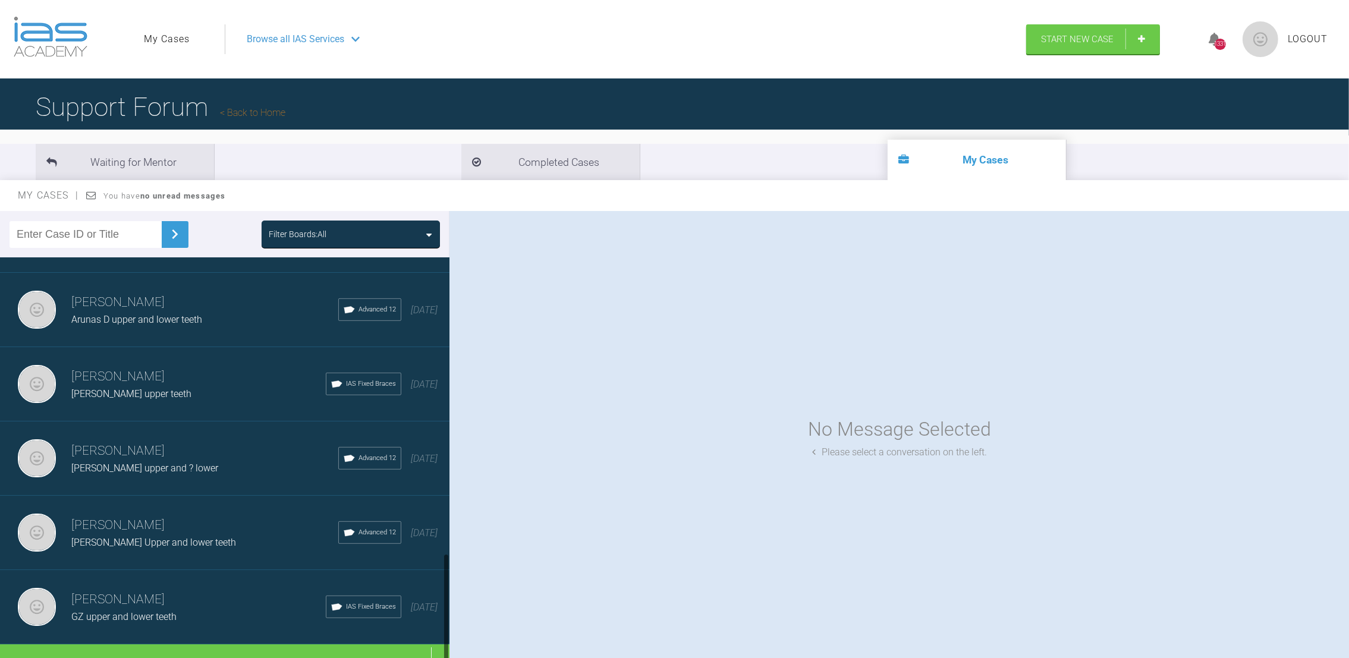
drag, startPoint x: 446, startPoint y: 282, endPoint x: 446, endPoint y: 643, distance: 360.9
click at [446, 643] on div at bounding box center [446, 608] width 4 height 109
click at [275, 644] on div "Load more" at bounding box center [231, 662] width 463 height 37
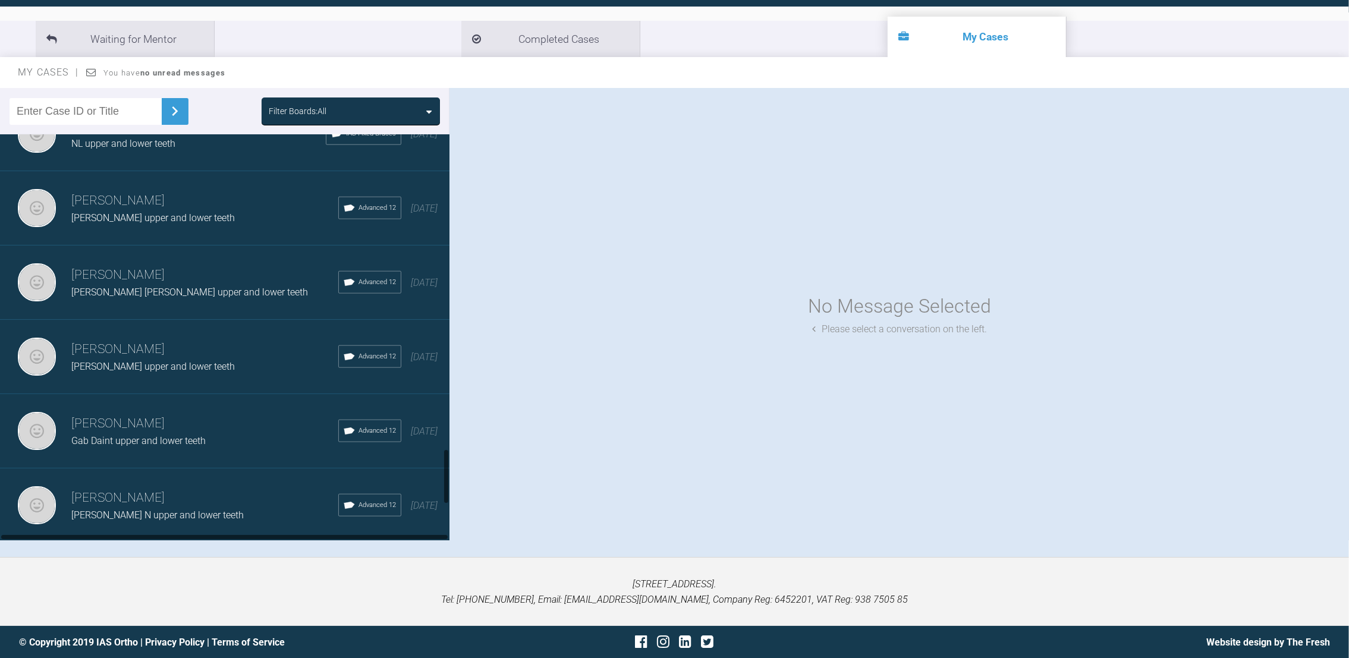
scroll to position [2569, 0]
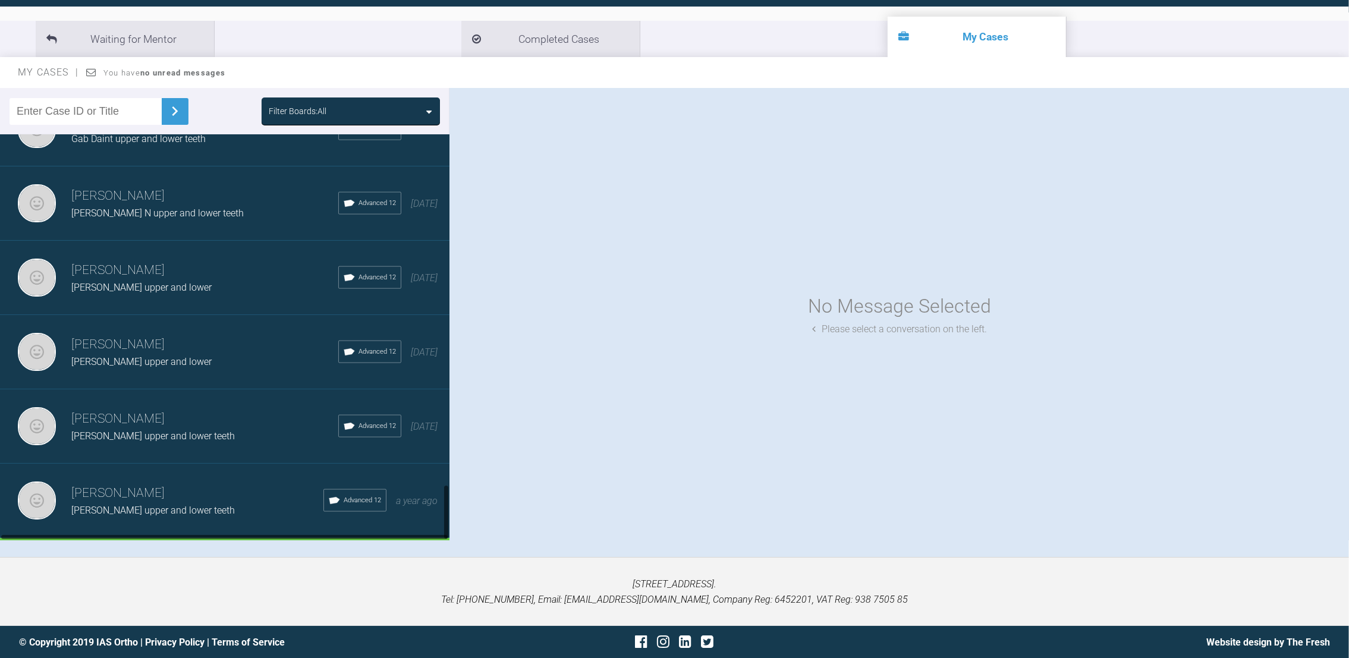
drag, startPoint x: 447, startPoint y: 317, endPoint x: 461, endPoint y: 582, distance: 265.5
click at [461, 582] on div "My Cases Logout Browse all IAS Services Start New Case 1331 Logout Support Foru…" at bounding box center [674, 268] width 1349 height 782
click at [251, 538] on div "Load more" at bounding box center [231, 556] width 463 height 37
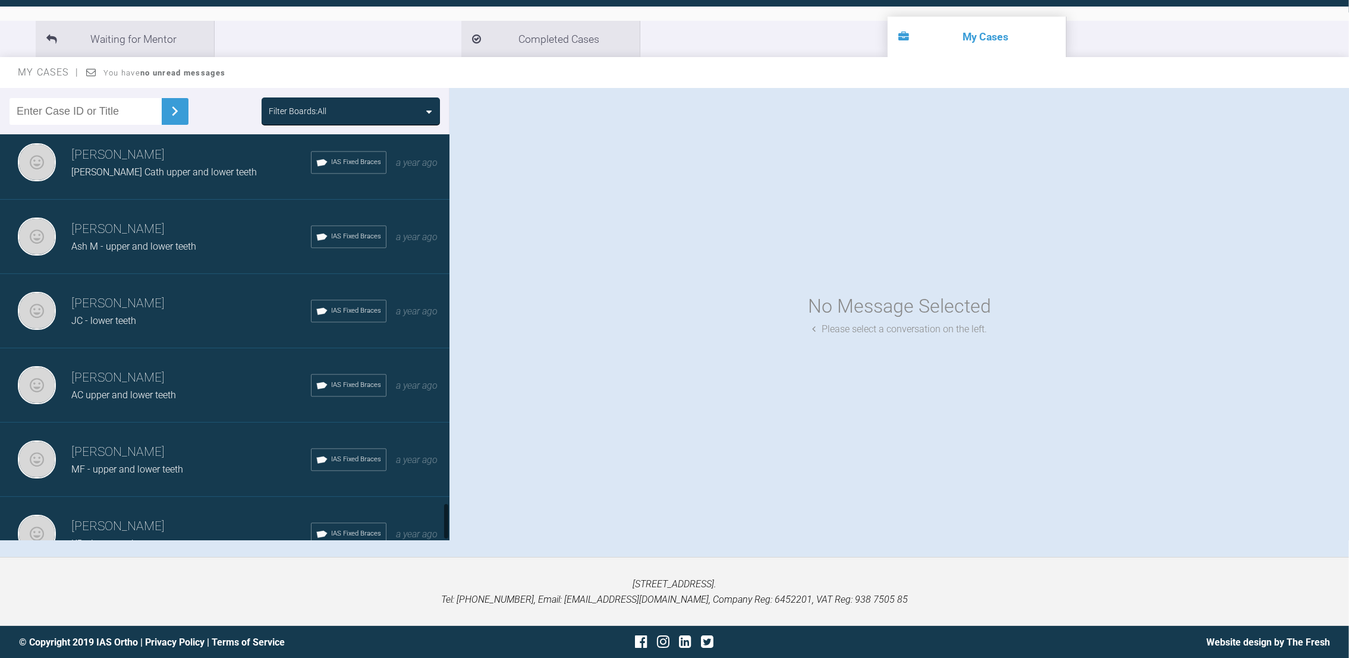
scroll to position [4039, 0]
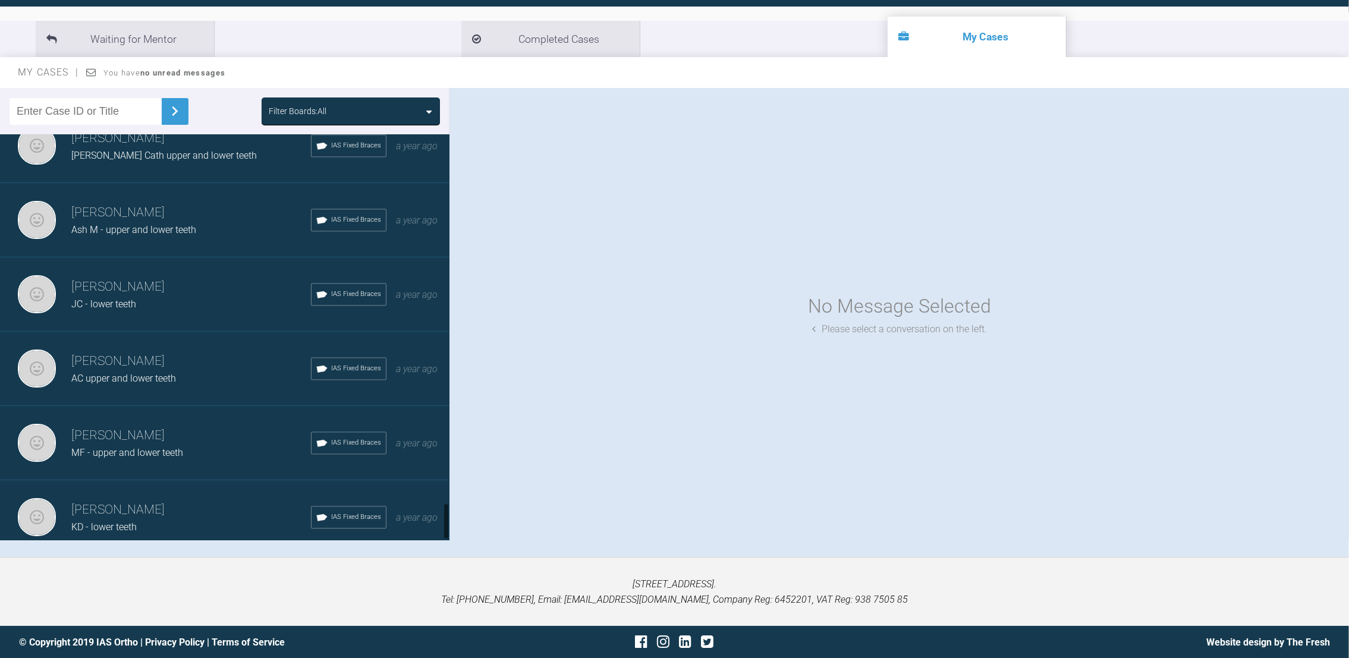
drag, startPoint x: 448, startPoint y: 376, endPoint x: 469, endPoint y: 518, distance: 143.7
click at [469, 518] on div "Filter Boards: All [PERSON_NAME] [PERSON_NAME] upper and ? lower Advanced 12 [D…" at bounding box center [674, 322] width 1349 height 469
click at [284, 555] on div "Load more" at bounding box center [231, 573] width 463 height 37
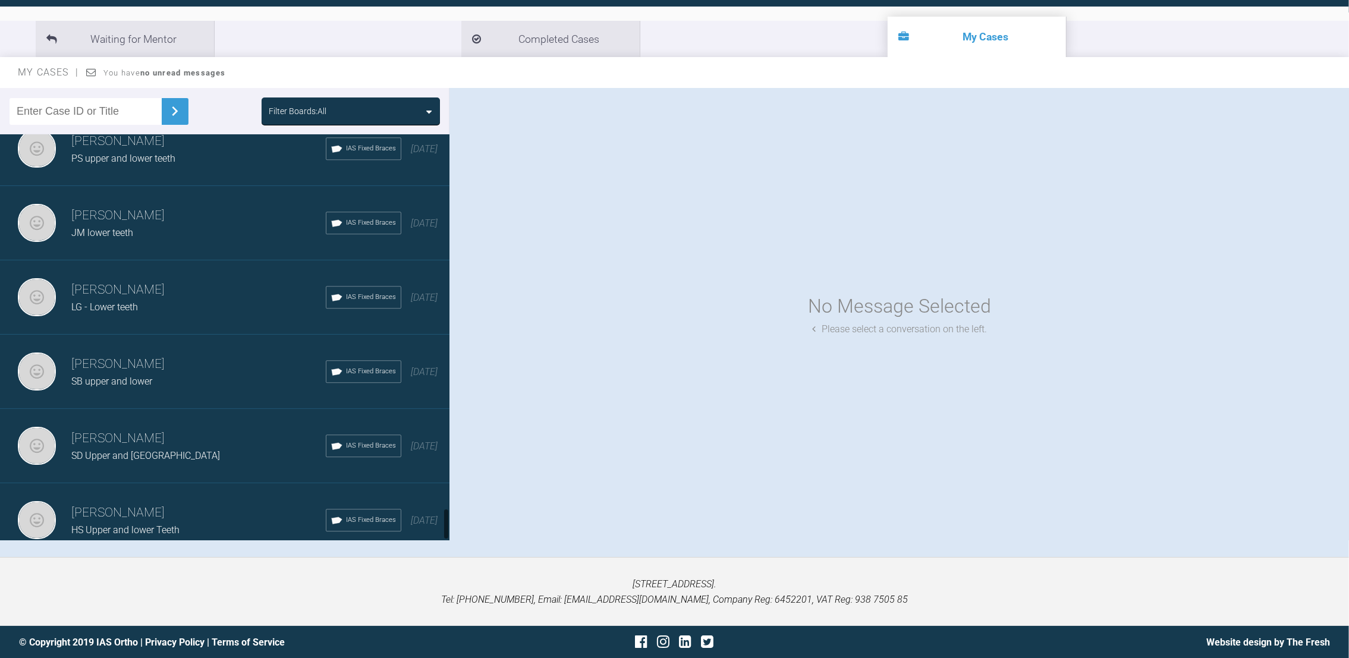
scroll to position [4810, 0]
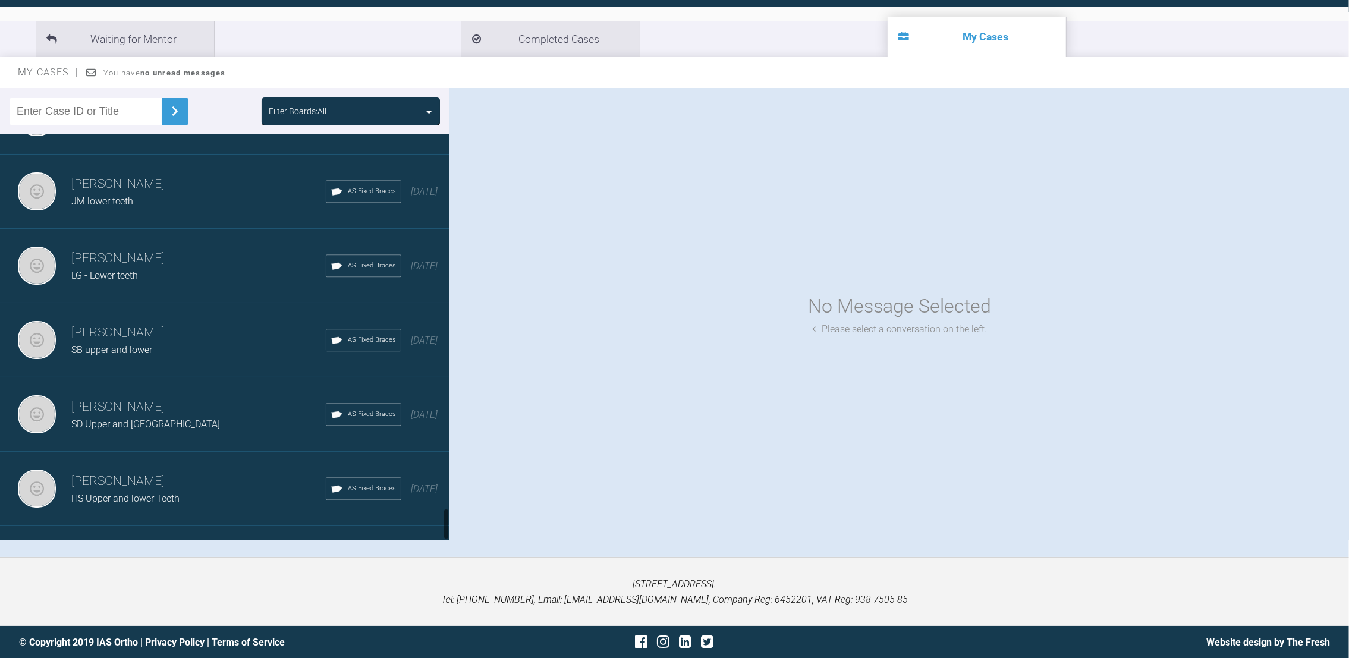
drag, startPoint x: 446, startPoint y: 463, endPoint x: 454, endPoint y: 530, distance: 68.2
click at [454, 530] on div "Filter Boards: All [PERSON_NAME] [PERSON_NAME] upper and ? lower Advanced 12 [D…" at bounding box center [674, 322] width 1349 height 469
click at [187, 565] on div "JC upper and lower teeth" at bounding box center [198, 572] width 254 height 15
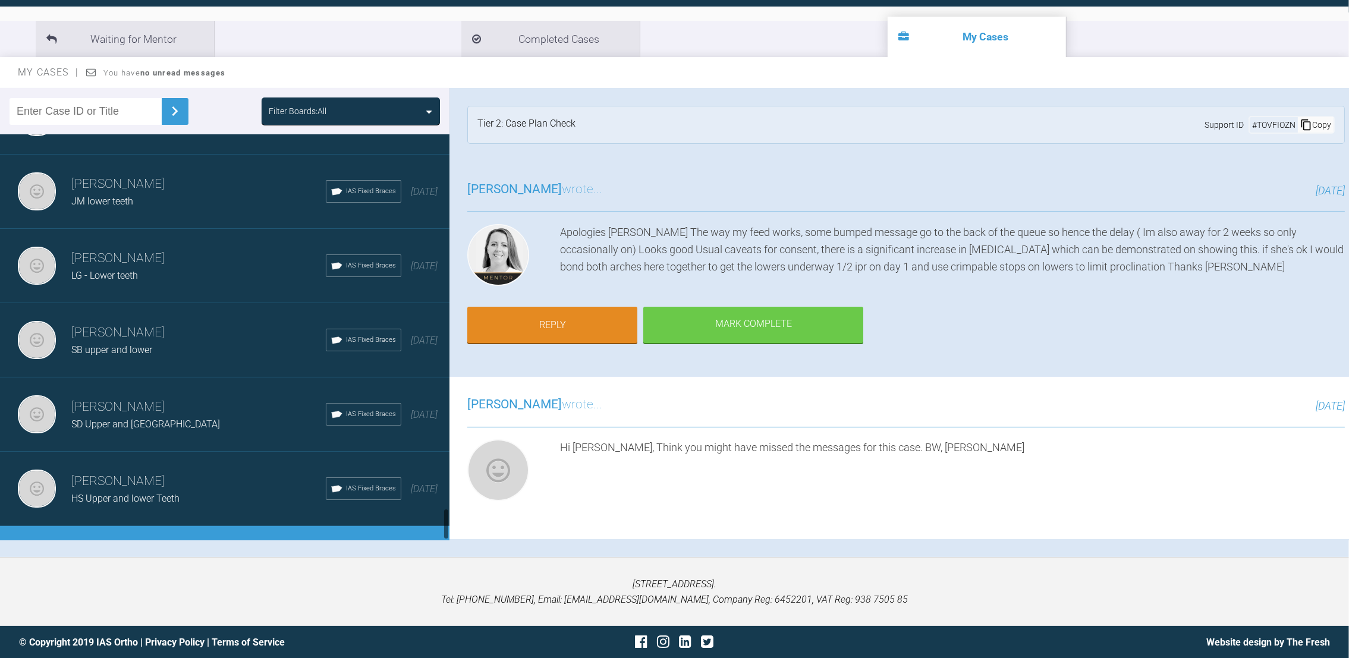
drag, startPoint x: 443, startPoint y: 524, endPoint x: 447, endPoint y: 518, distance: 6.8
click at [447, 518] on div at bounding box center [446, 337] width 7 height 406
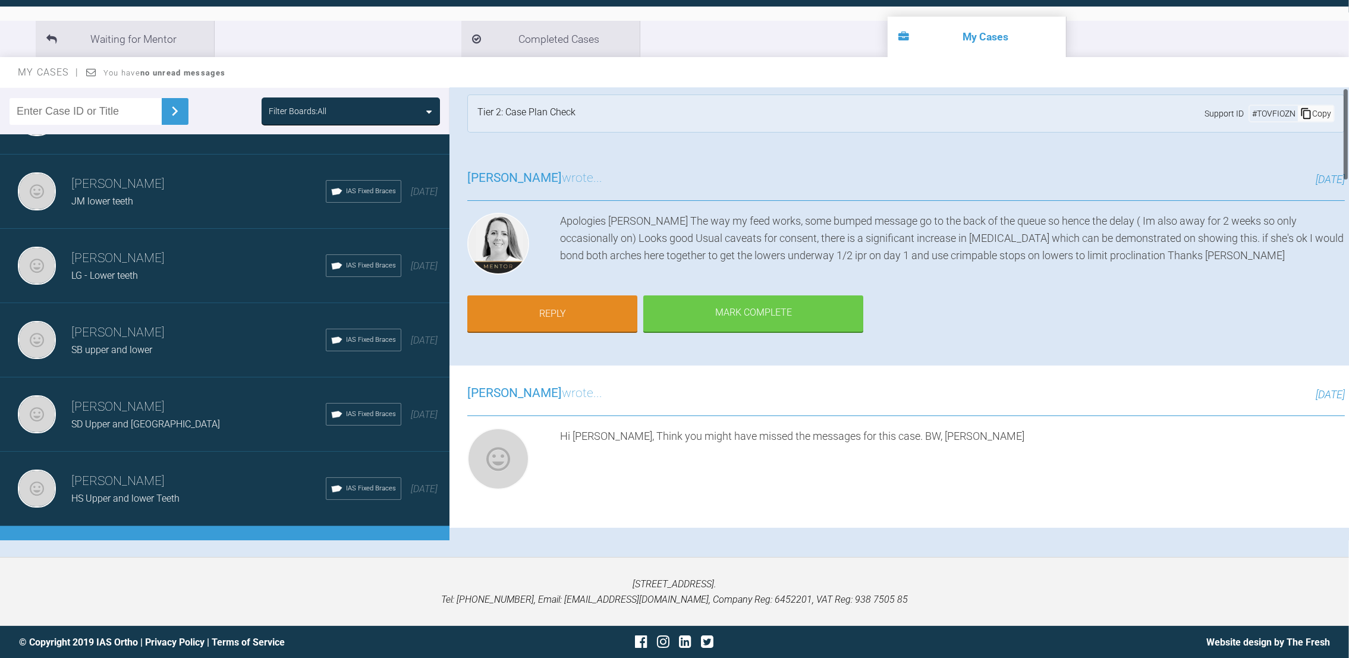
scroll to position [0, 0]
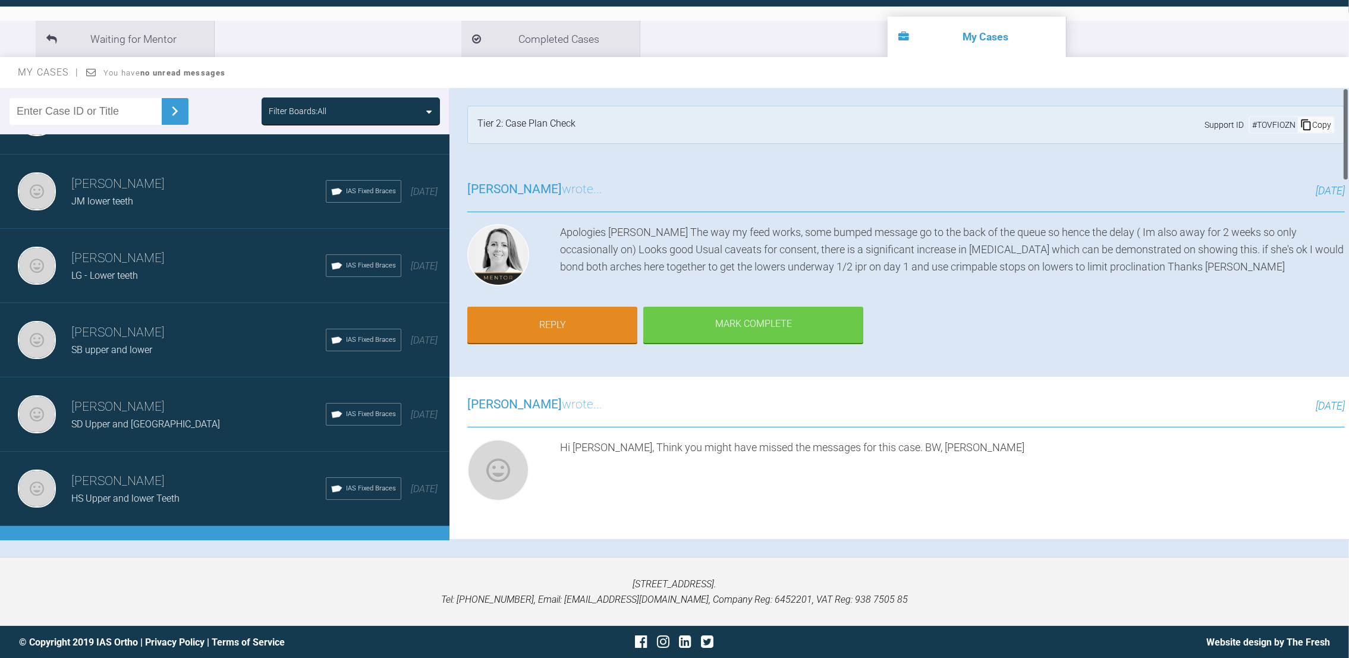
drag, startPoint x: 1347, startPoint y: 181, endPoint x: 1332, endPoint y: 100, distance: 82.7
click at [669, 100] on div "Neil Fearns JC upper and lower teeth a few seconds ago Tier 2: Case Plan Check …" at bounding box center [899, 314] width 900 height 452
click at [669, 325] on div "Mark Complete" at bounding box center [753, 326] width 220 height 37
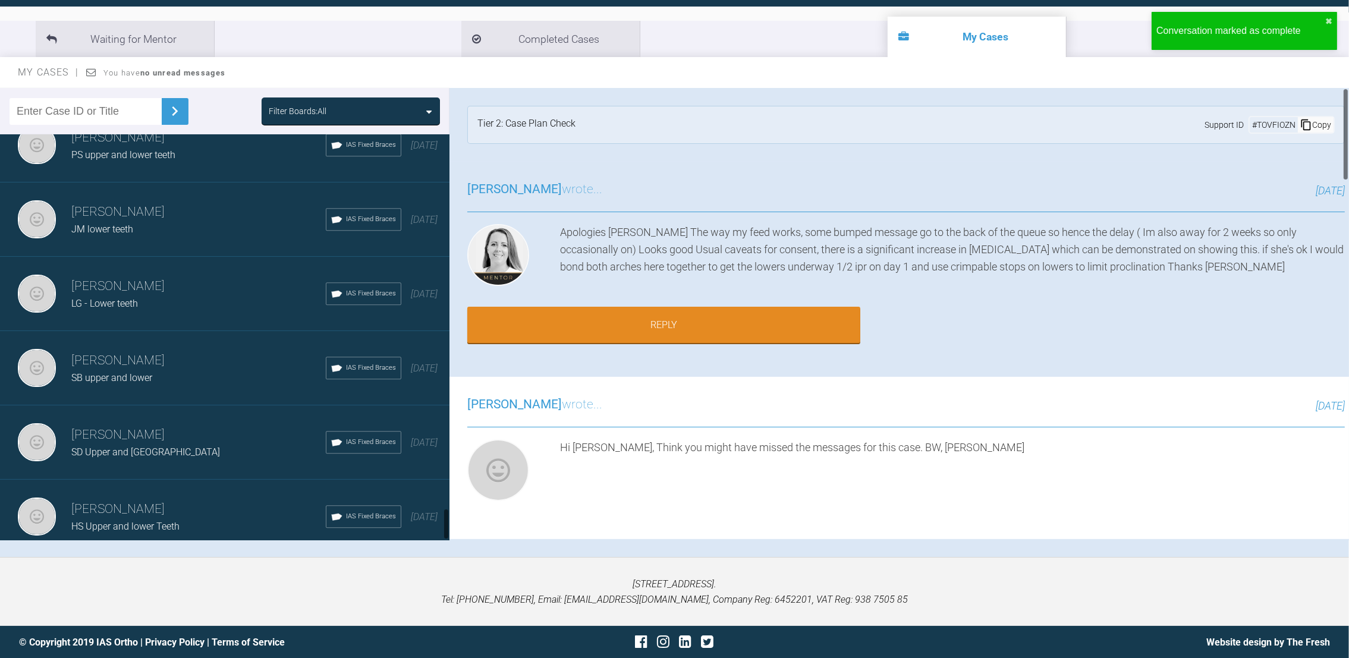
scroll to position [4737, 0]
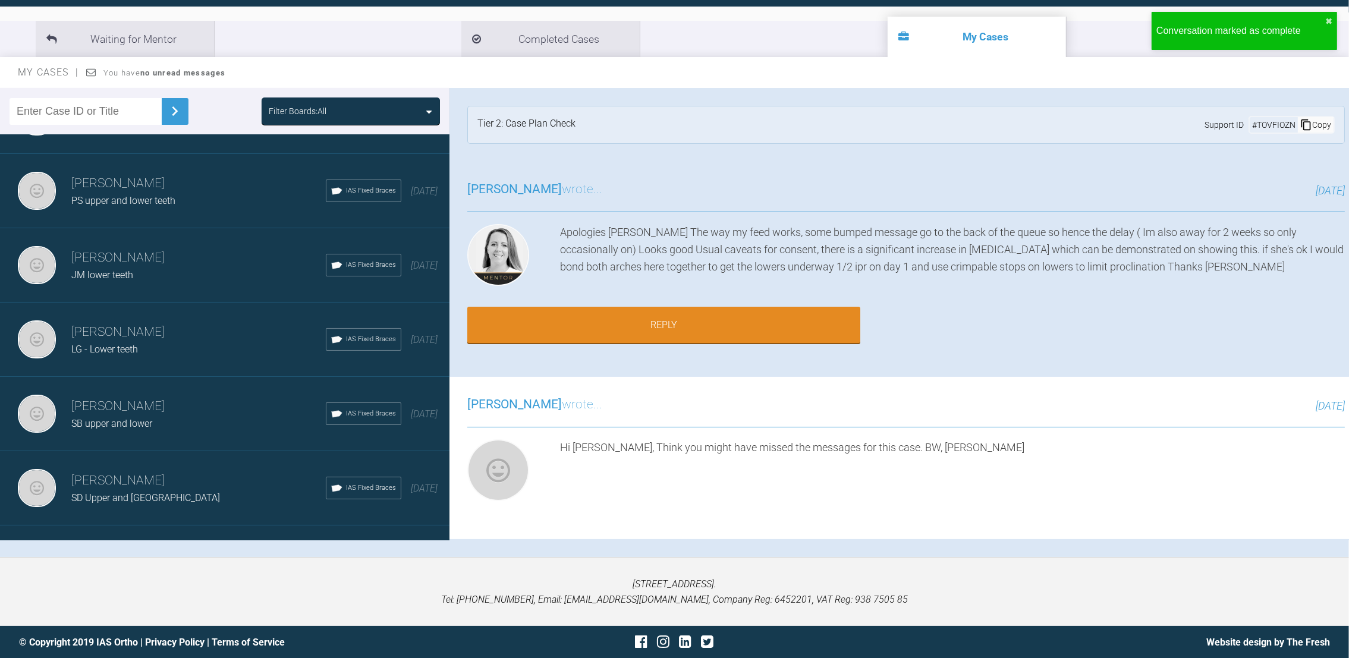
click at [144, 545] on h3 "[PERSON_NAME]" at bounding box center [198, 555] width 254 height 20
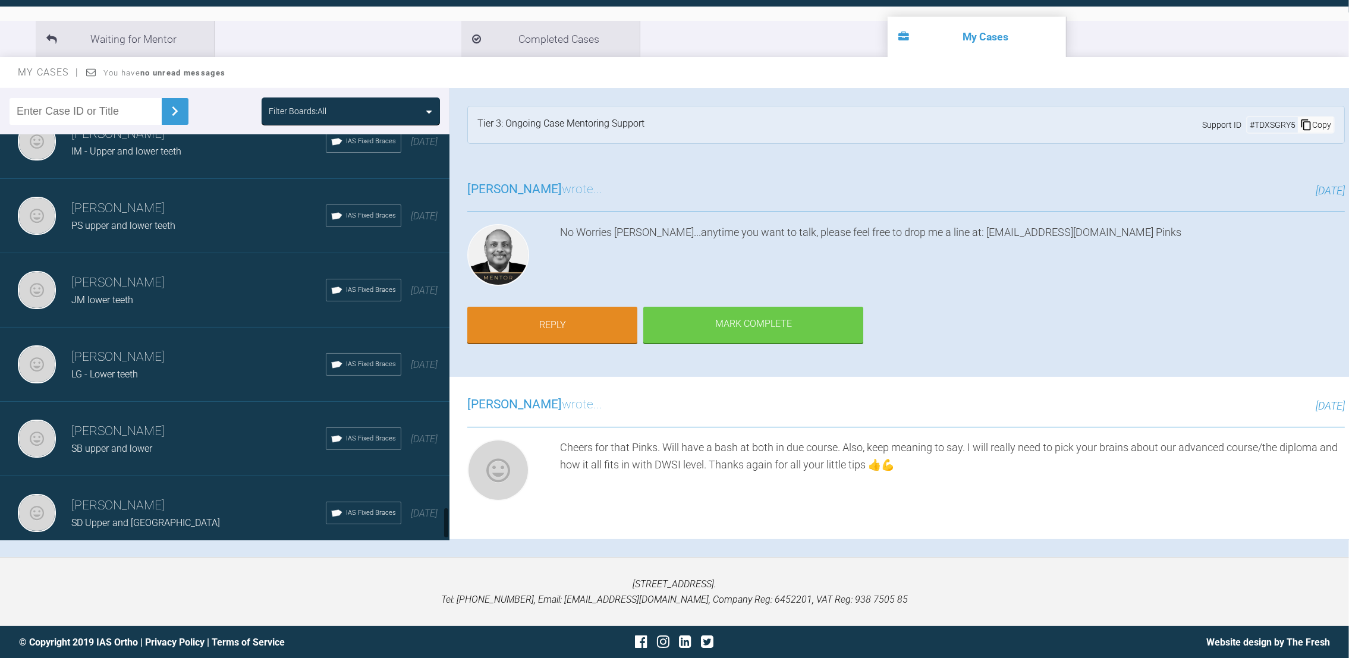
scroll to position [4719, 0]
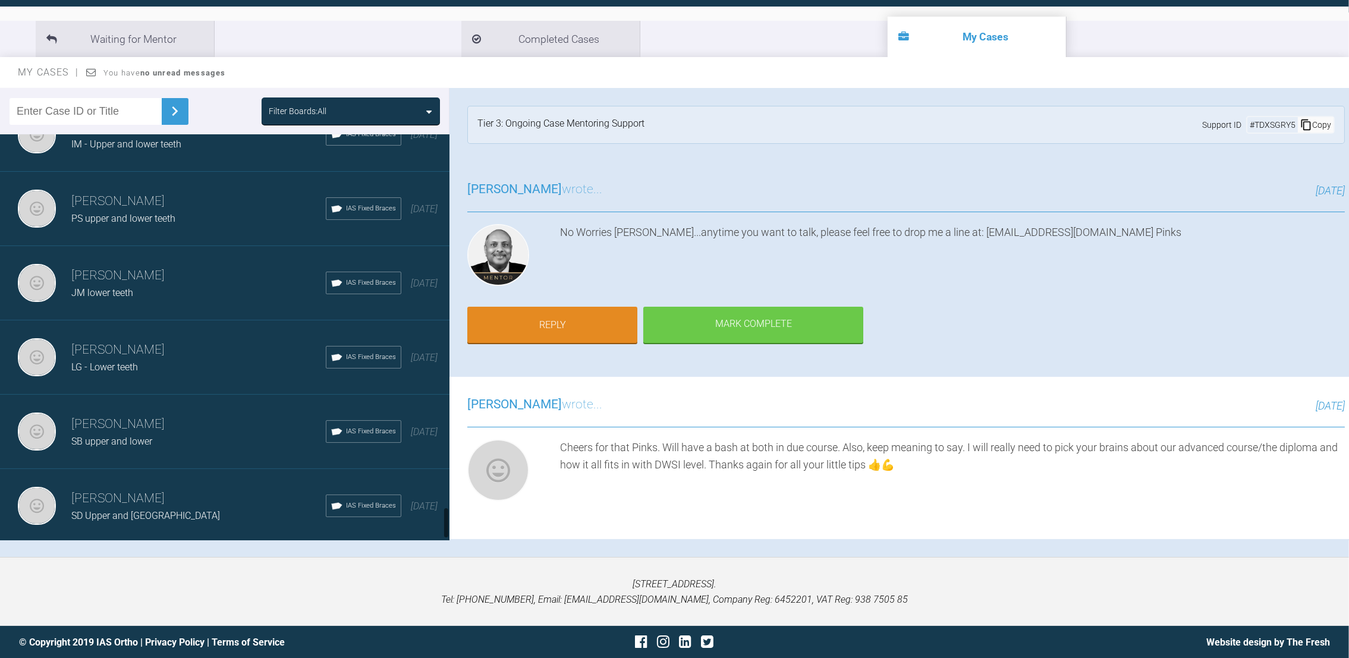
click at [449, 518] on div at bounding box center [446, 337] width 7 height 406
click at [141, 489] on h3 "[PERSON_NAME]" at bounding box center [198, 499] width 254 height 20
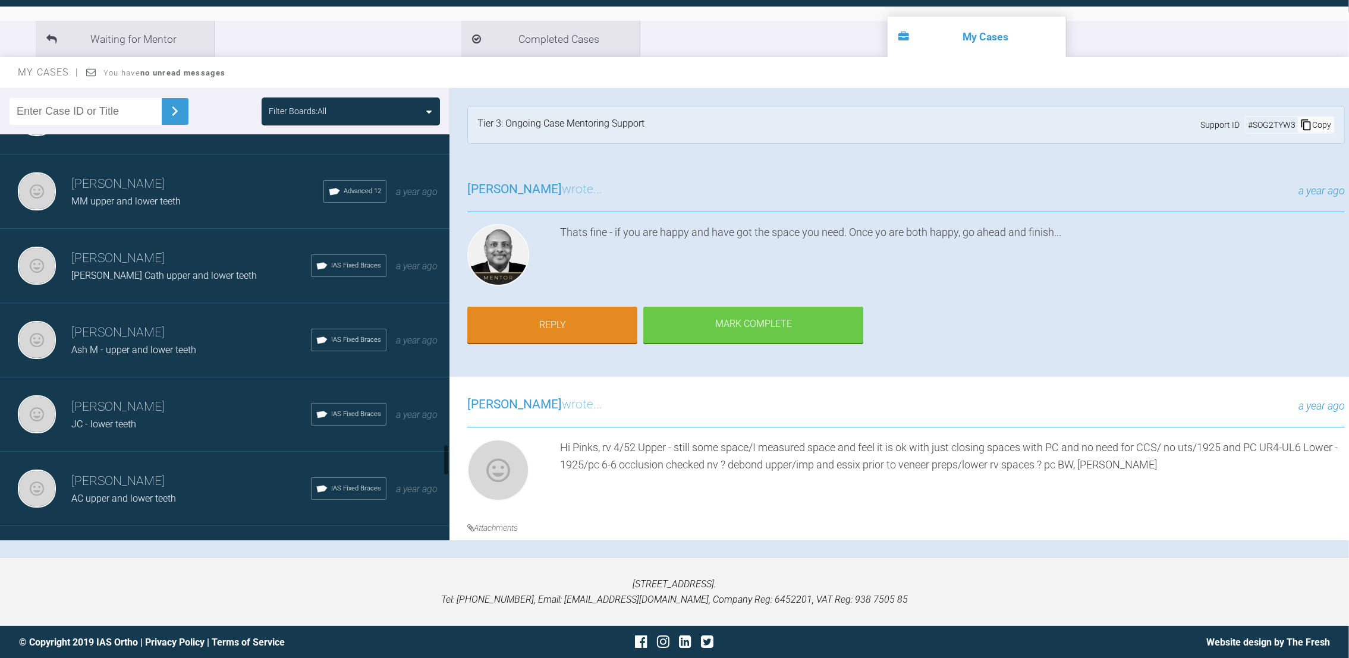
scroll to position [3843, 0]
drag, startPoint x: 444, startPoint y: 511, endPoint x: 441, endPoint y: 441, distance: 69.7
click at [441, 441] on div "[PERSON_NAME] [PERSON_NAME] upper and ? lower Advanced 12 [DATE] [PERSON_NAME] …" at bounding box center [224, 337] width 449 height 406
click at [131, 324] on h3 "[PERSON_NAME]" at bounding box center [191, 334] width 240 height 20
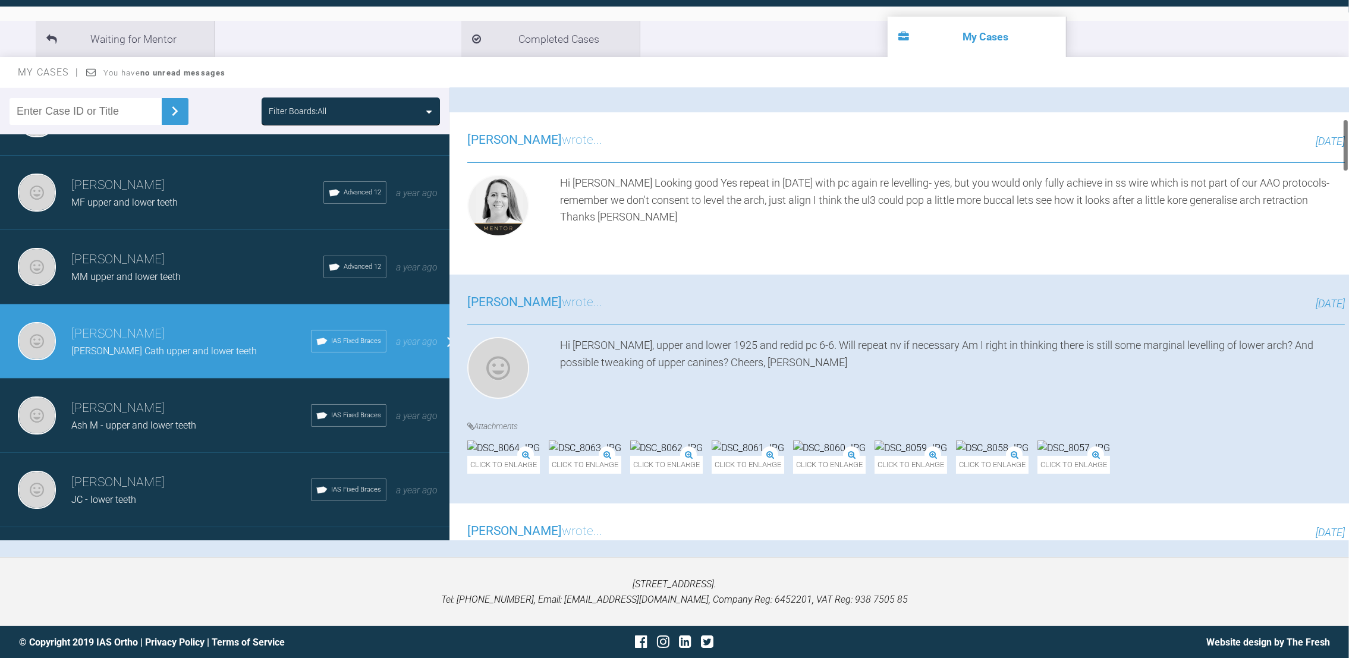
scroll to position [0, 0]
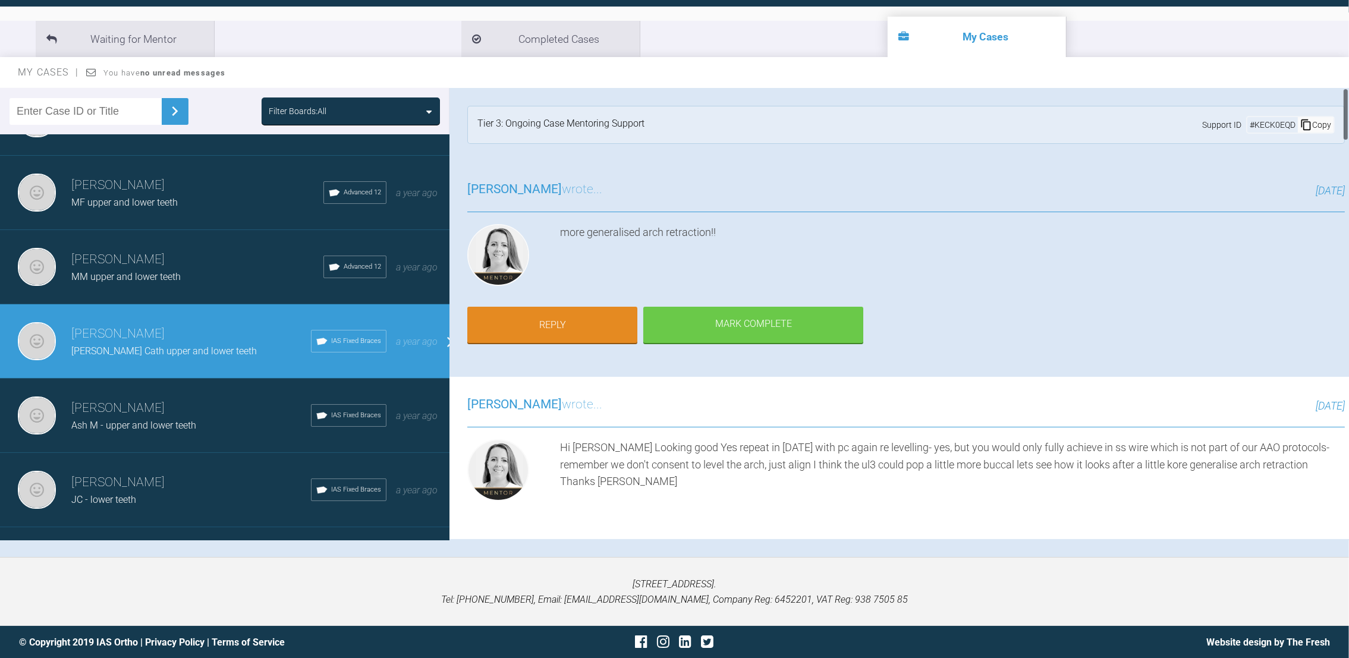
drag, startPoint x: 1346, startPoint y: 114, endPoint x: 1289, endPoint y: 101, distance: 58.4
click at [669, 101] on div "Neil Fearns Jill Cath upper and lower teeth a few seconds ago Tier 3: Ongoing C…" at bounding box center [899, 314] width 900 height 452
click at [530, 321] on link "Reply" at bounding box center [552, 326] width 170 height 37
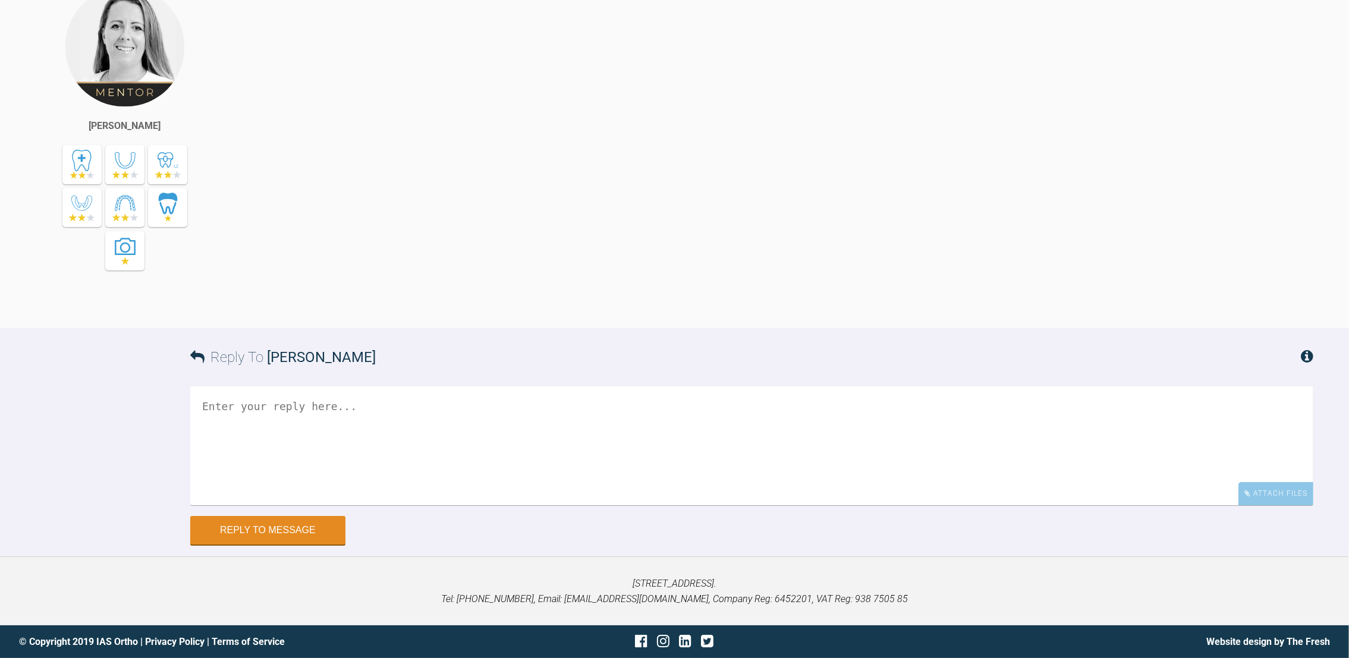
scroll to position [6398, 0]
click at [442, 446] on textarea at bounding box center [751, 445] width 1123 height 119
click at [367, 438] on textarea "Hi Emma, Completetd this case /pt i svery happy" at bounding box center [751, 445] width 1123 height 119
click at [251, 438] on textarea "Hi Emma, Completetd this case /pt is very happy" at bounding box center [751, 445] width 1123 height 119
click at [323, 439] on textarea "Hi Emma, Completed this case /pt is very happy" at bounding box center [751, 445] width 1123 height 119
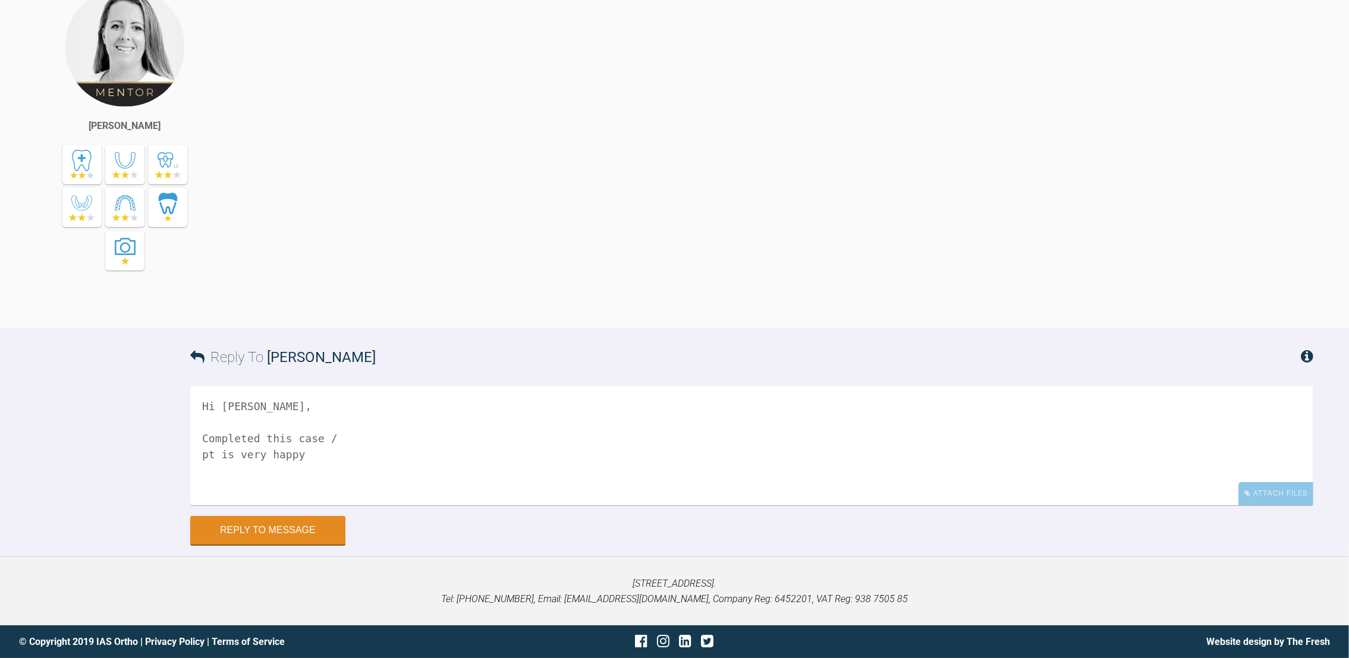
click at [323, 439] on textarea "Hi Emma, Completed this case / pt is very happy" at bounding box center [751, 445] width 1123 height 119
click at [470, 471] on textarea "Hi Emma, Completed this case with edge bonding upper centals/lower incs Should …" at bounding box center [751, 445] width 1123 height 119
click at [555, 476] on textarea "Hi Emma, Completed this case with edge bonding upper centals/lower incs Should …" at bounding box center [751, 445] width 1123 height 119
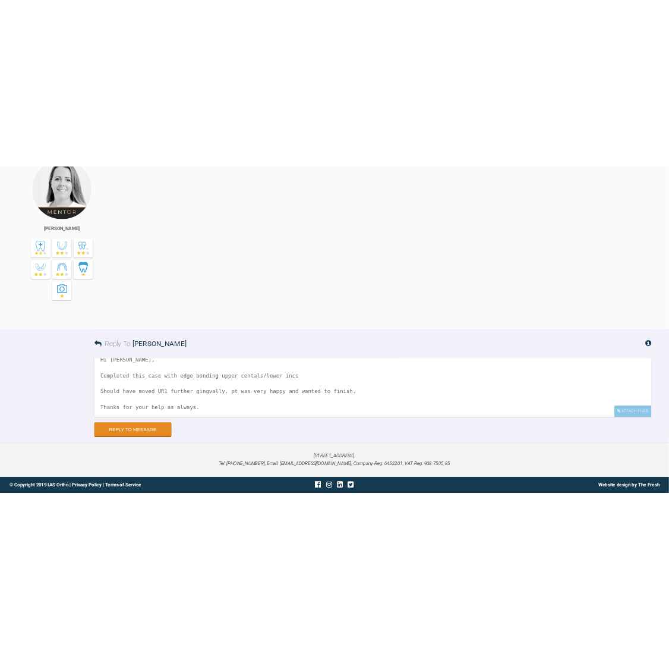
scroll to position [36, 0]
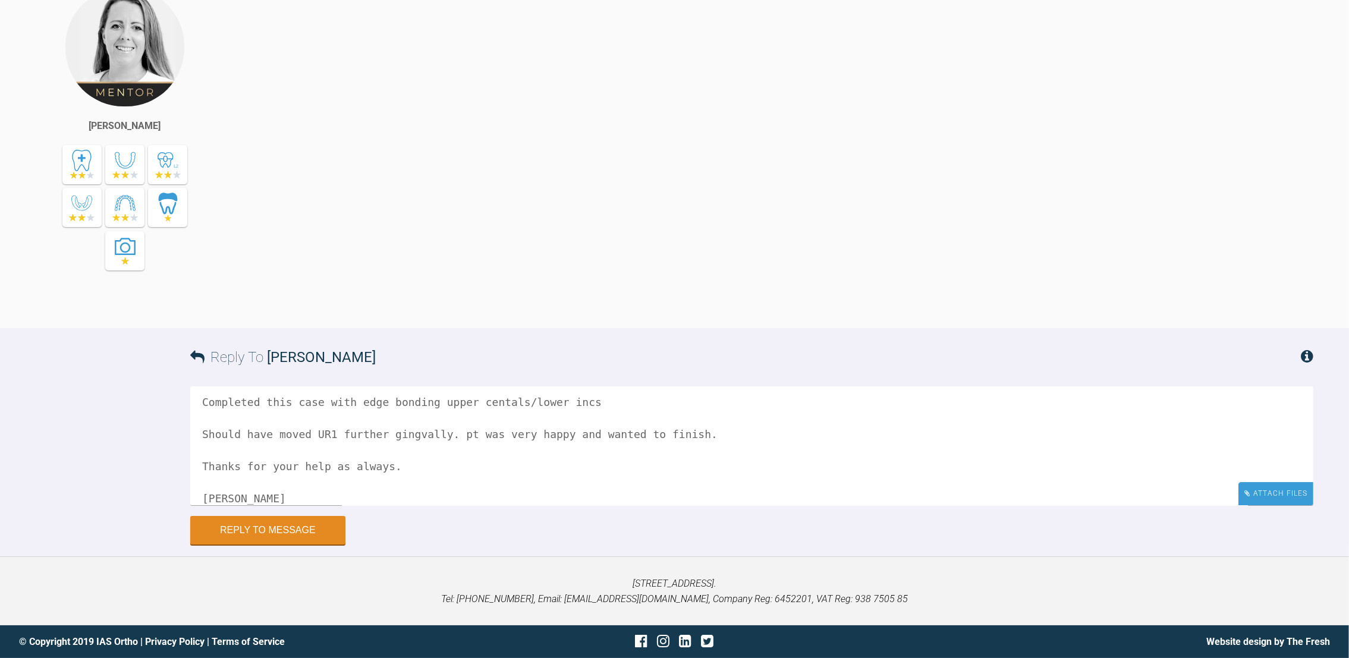
click at [669, 495] on div "Attach Files" at bounding box center [1275, 493] width 75 height 23
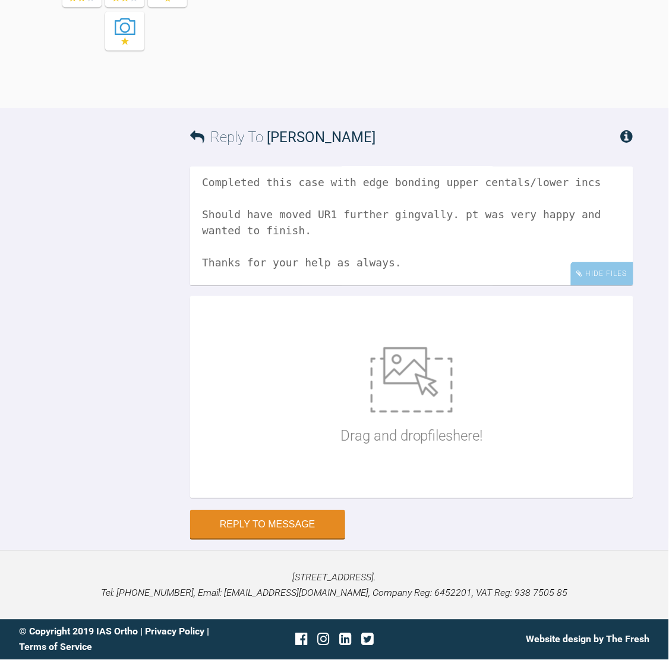
scroll to position [7984, 0]
click at [438, 212] on textarea "Hi Emma, Completed this case with edge bonding upper centals/lower incs Should …" at bounding box center [412, 225] width 444 height 119
type textarea "Hi Emma, Completed this case with edge bonding upper centals/lower incs Should …"
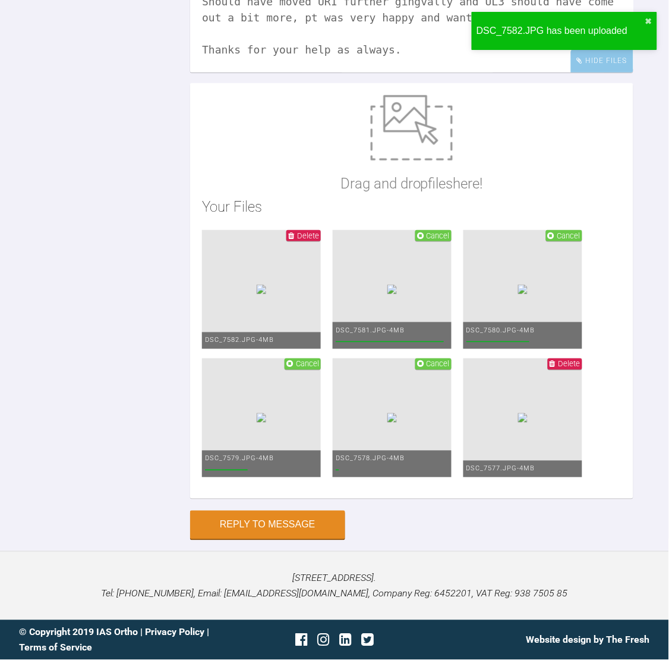
click at [430, 195] on p "Drag and drop files here!" at bounding box center [412, 183] width 143 height 23
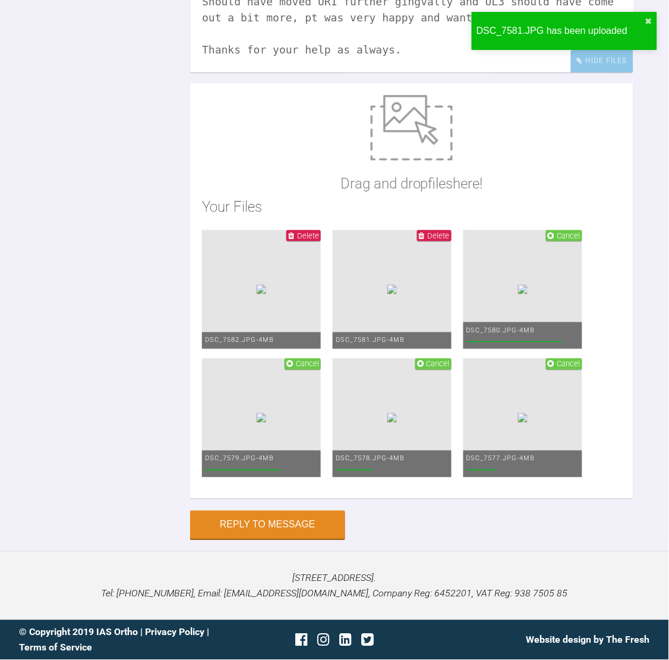
scroll to position [8325, 0]
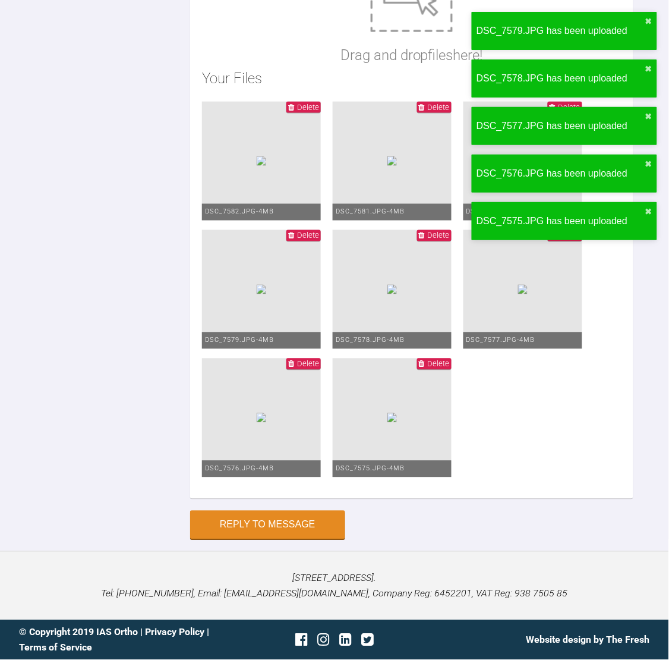
click at [636, 361] on div "Reply To Emma Dougherty Hi Emma, Completed this case with edge bonding upper ce…" at bounding box center [334, 153] width 669 height 772
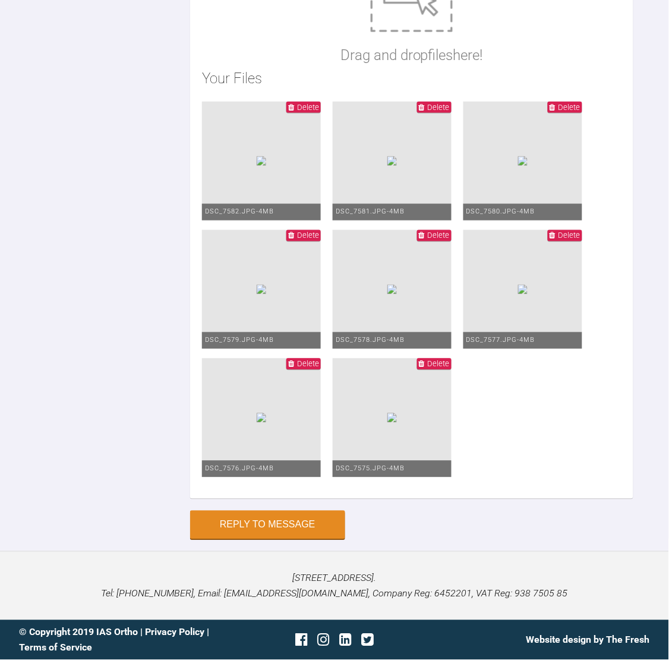
scroll to position [8381, 0]
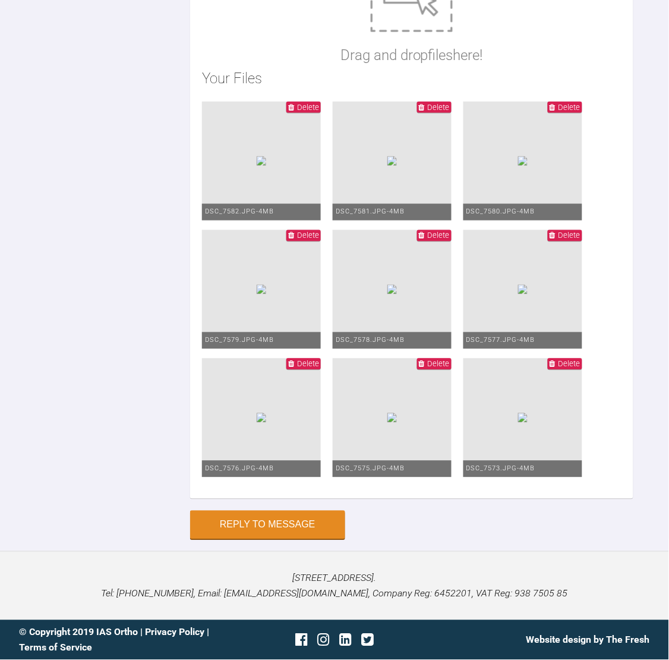
click at [529, 161] on ul "Delete DSC_7582.JPG - 4MB Delete DSC_7581.JPG - 4MB Delete DSC_7580.JPG - 4MB D…" at bounding box center [412, 294] width 420 height 385
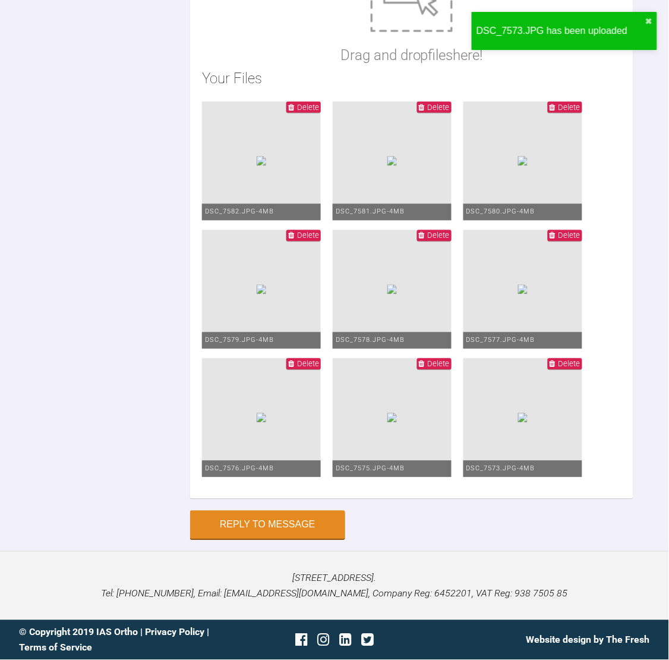
click at [595, 487] on ul "Delete DSC_7582.JPG - 4MB Delete DSC_7581.JPG - 4MB Delete DSC_7580.JPG - 4MB D…" at bounding box center [412, 294] width 420 height 385
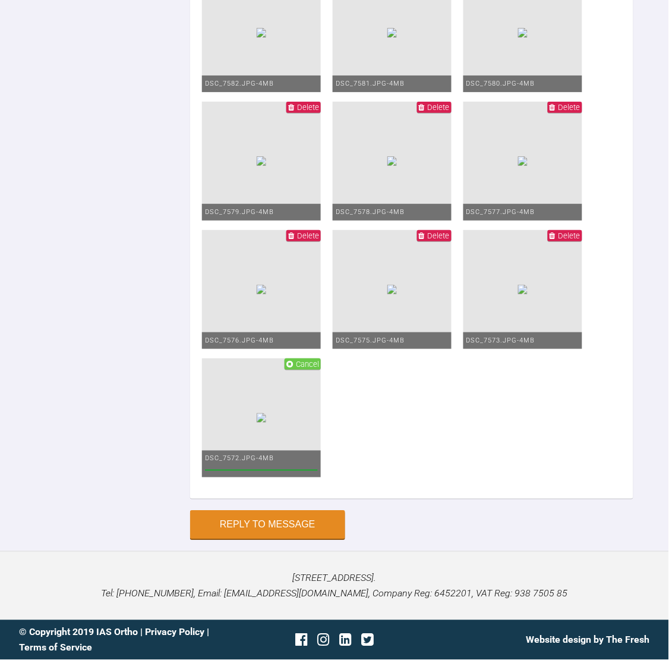
scroll to position [8582, 0]
click at [595, 530] on div "Reply to Message" at bounding box center [412, 525] width 444 height 29
click at [286, 515] on button "Reply to Message" at bounding box center [267, 526] width 155 height 29
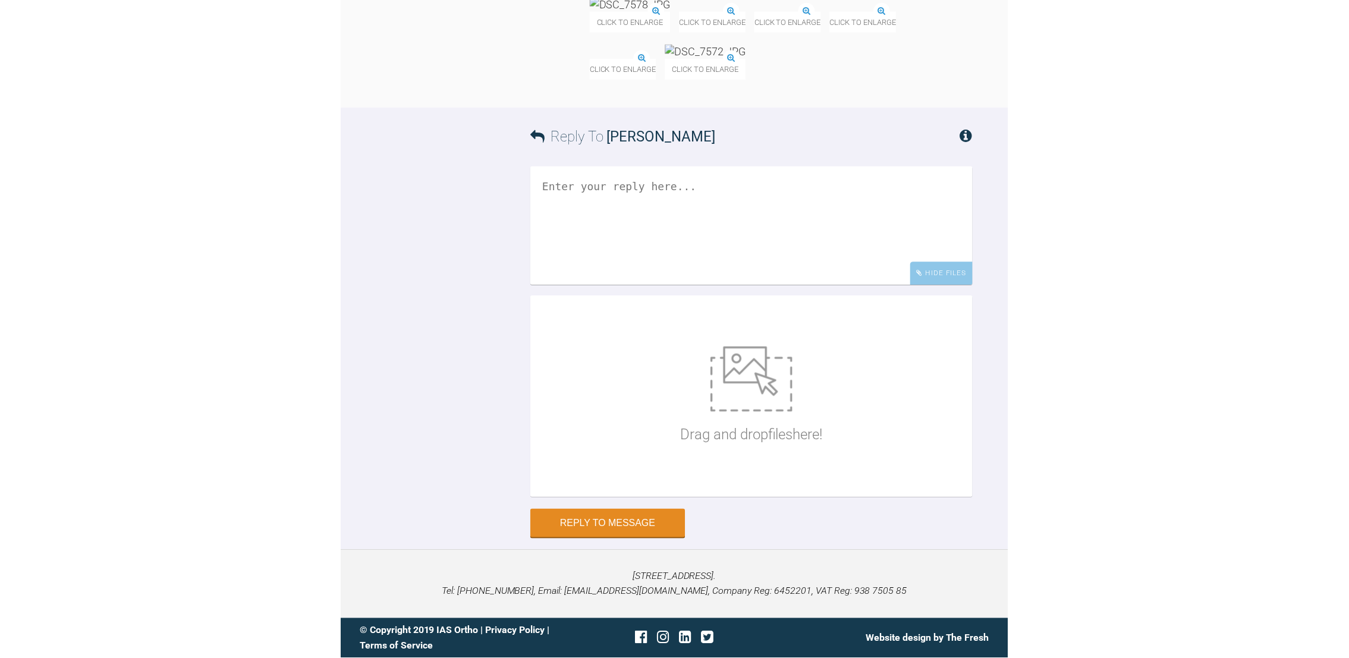
scroll to position [7142, 0]
